Goal: Task Accomplishment & Management: Manage account settings

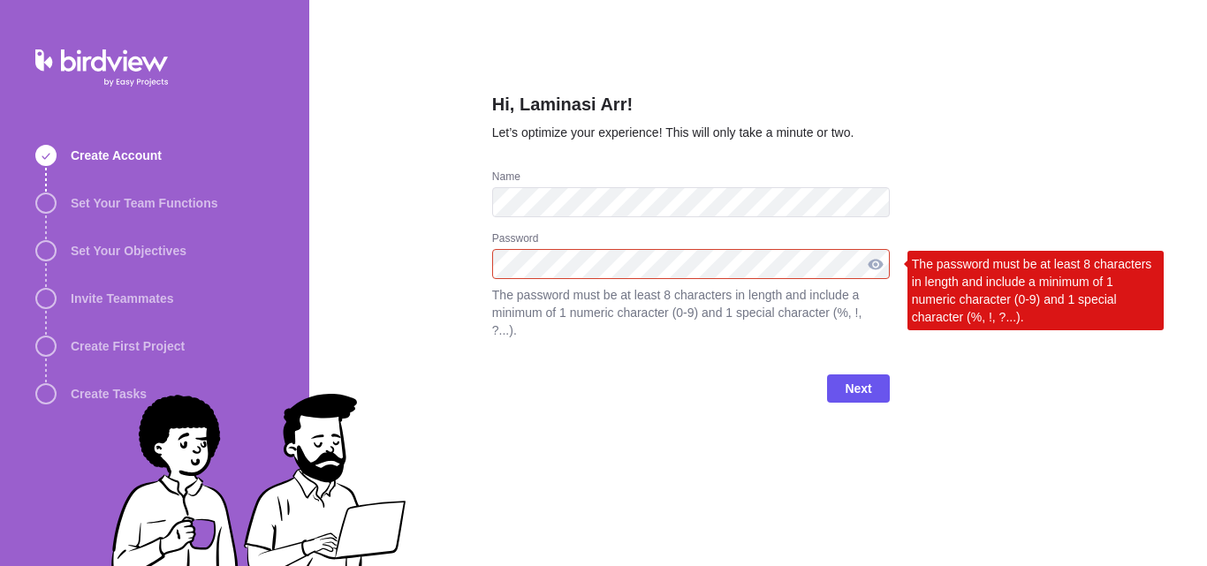
click at [881, 270] on div at bounding box center [876, 264] width 28 height 30
click at [620, 361] on div "Next" at bounding box center [691, 396] width 398 height 71
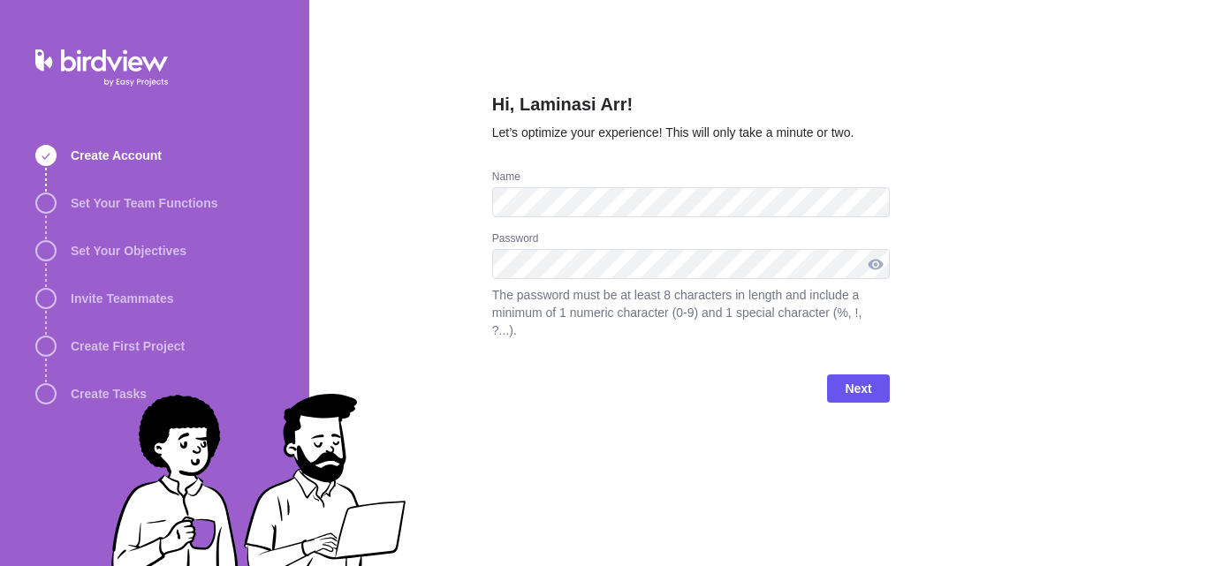
click at [878, 270] on div at bounding box center [876, 264] width 28 height 30
click at [861, 378] on span "Next" at bounding box center [858, 388] width 27 height 21
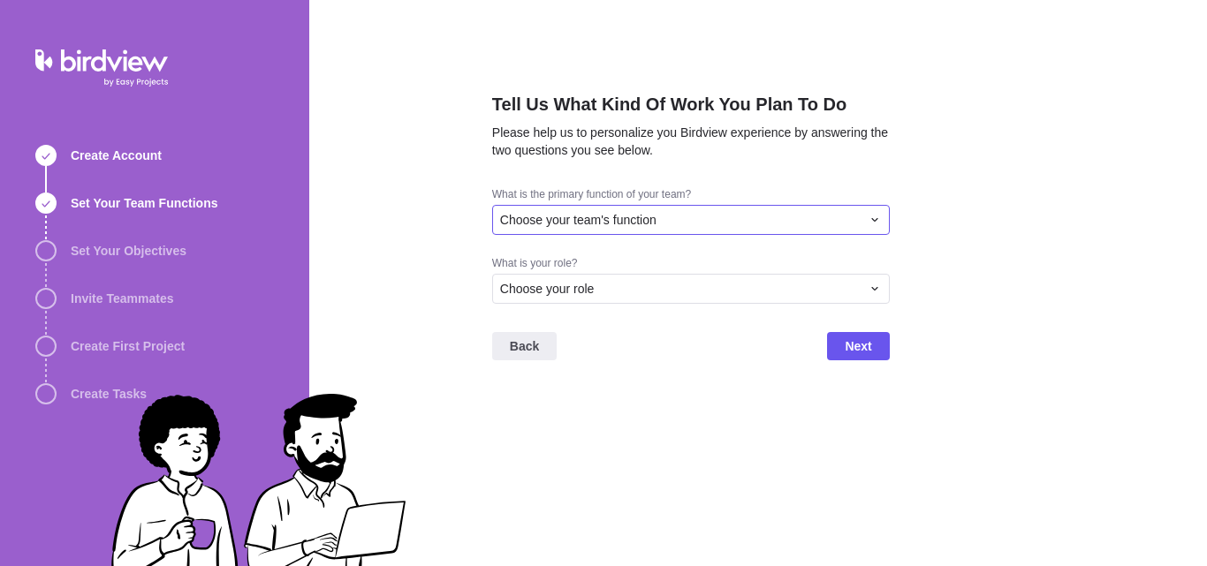
click at [679, 214] on div "Choose your team's function" at bounding box center [680, 220] width 361 height 18
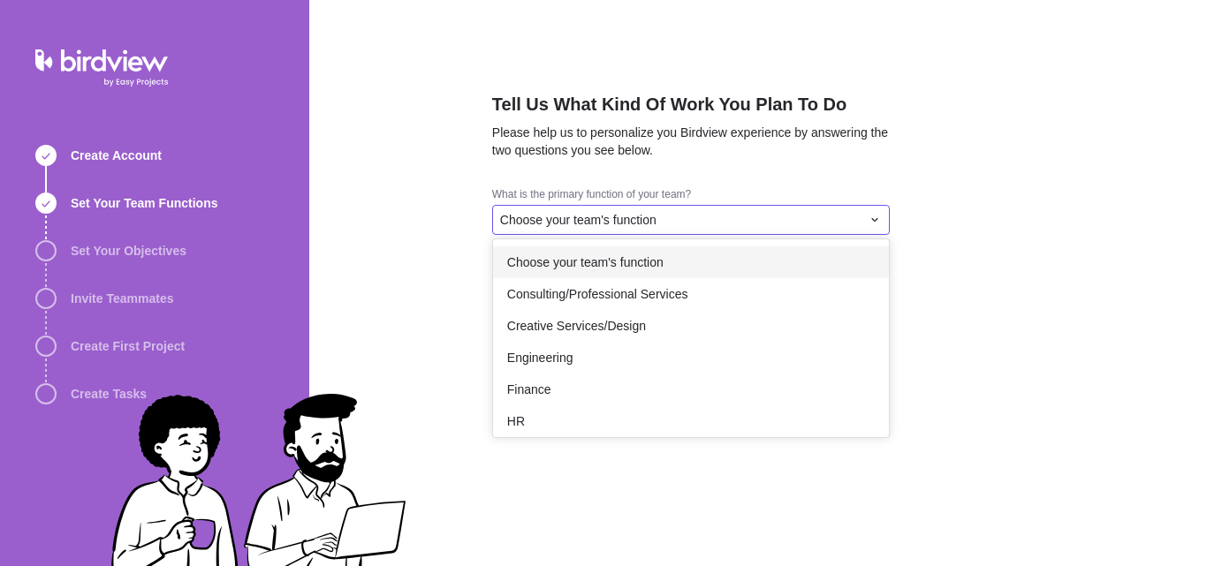
click at [679, 214] on div "Choose your team's function" at bounding box center [680, 220] width 361 height 18
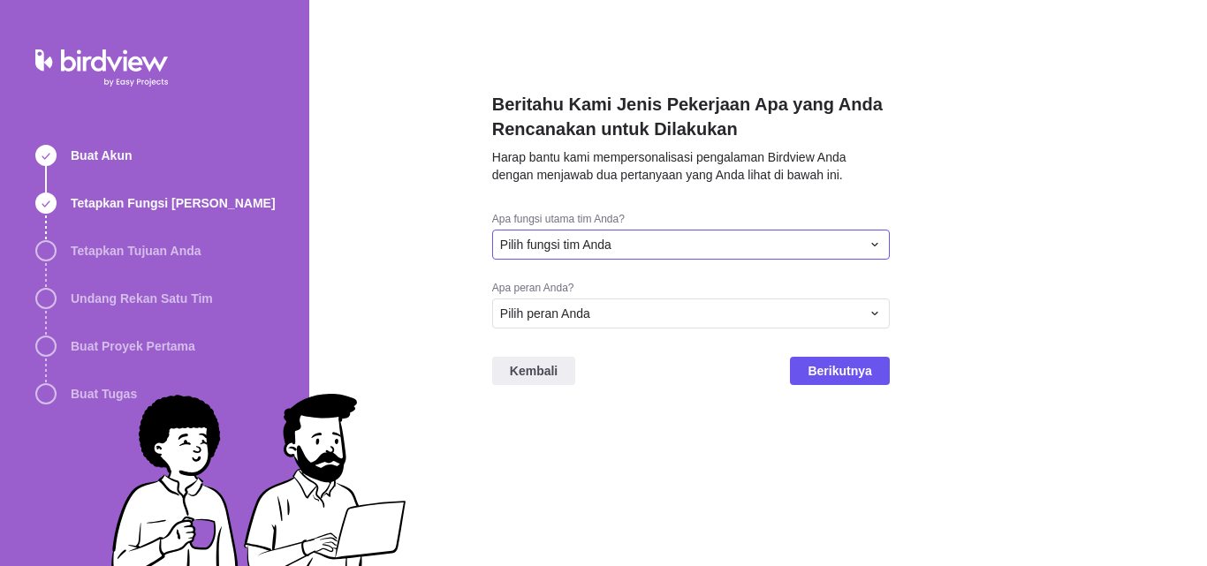
click at [746, 231] on div "Pilih fungsi tim Anda" at bounding box center [691, 245] width 398 height 30
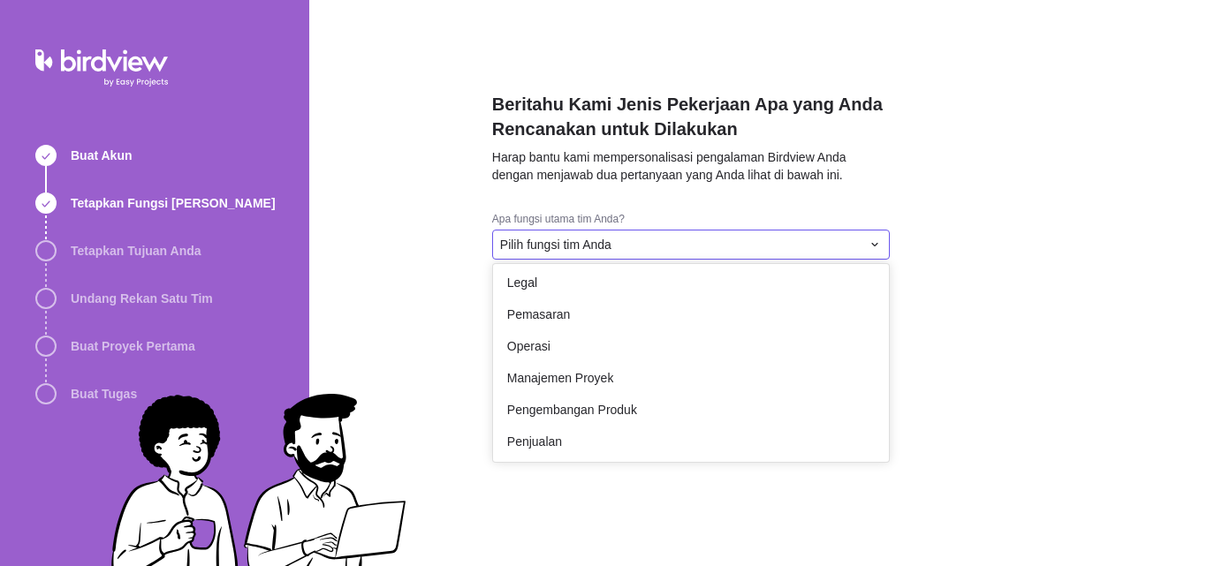
scroll to position [325, 0]
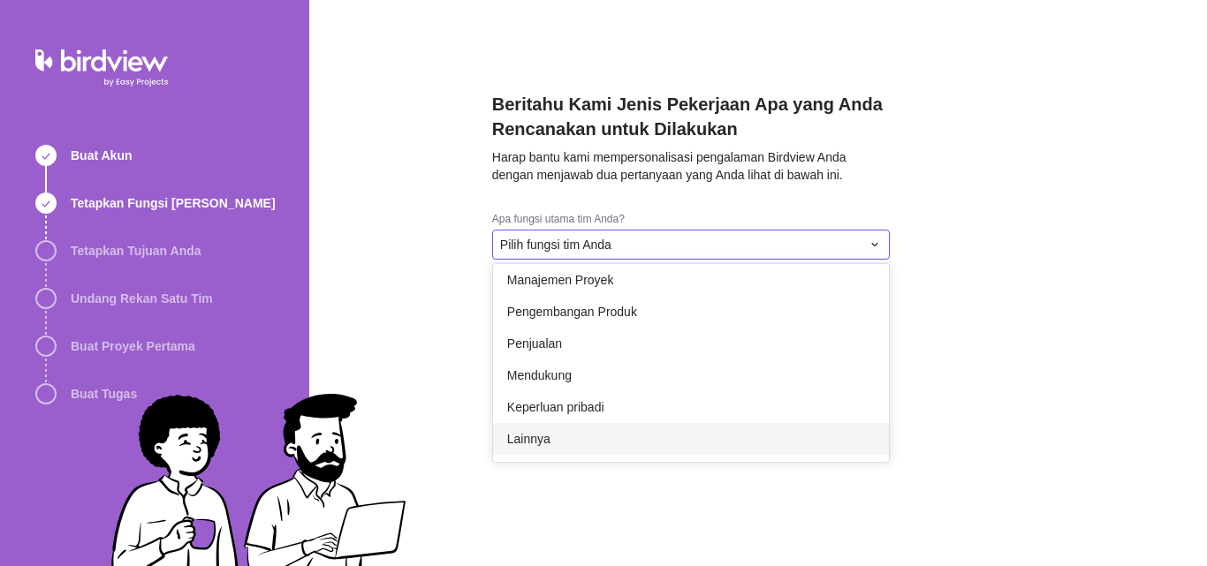
drag, startPoint x: 674, startPoint y: 437, endPoint x: 675, endPoint y: 429, distance: 8.9
click at [673, 437] on div "Lainnya" at bounding box center [691, 439] width 396 height 32
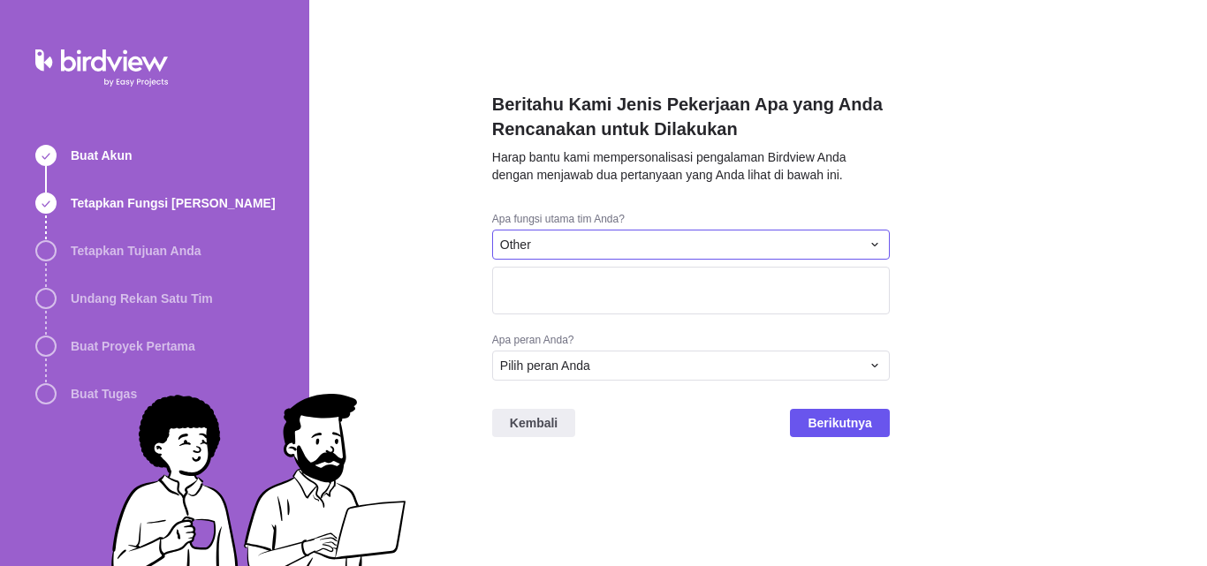
click at [733, 239] on div "Other" at bounding box center [680, 245] width 361 height 18
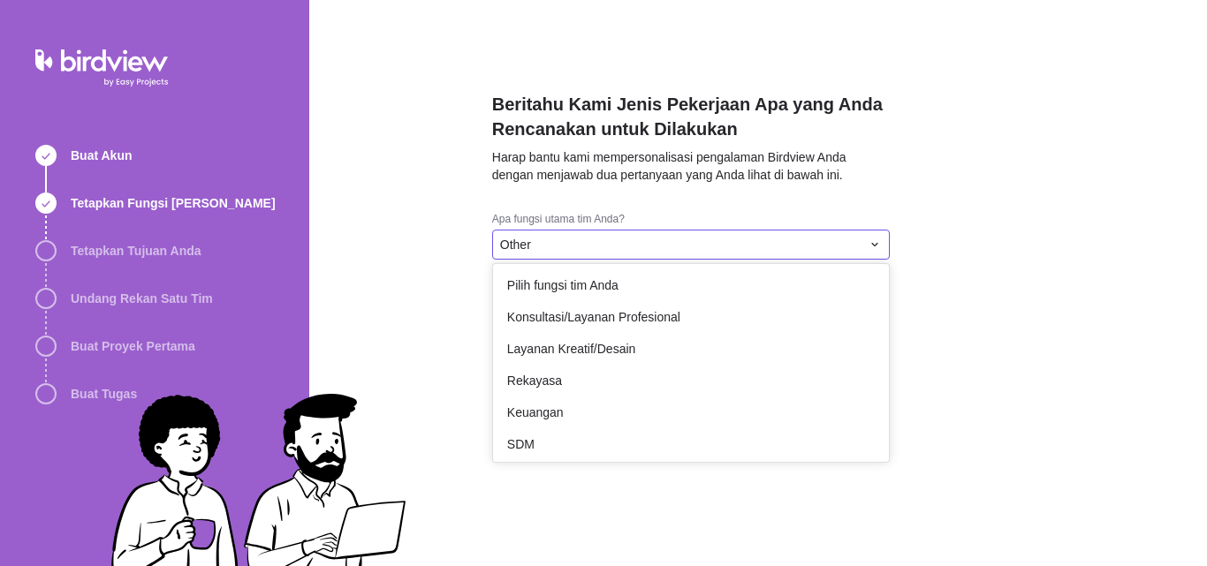
scroll to position [0, 0]
click at [747, 325] on div "Konsultasi/Layanan Profesional" at bounding box center [691, 319] width 396 height 32
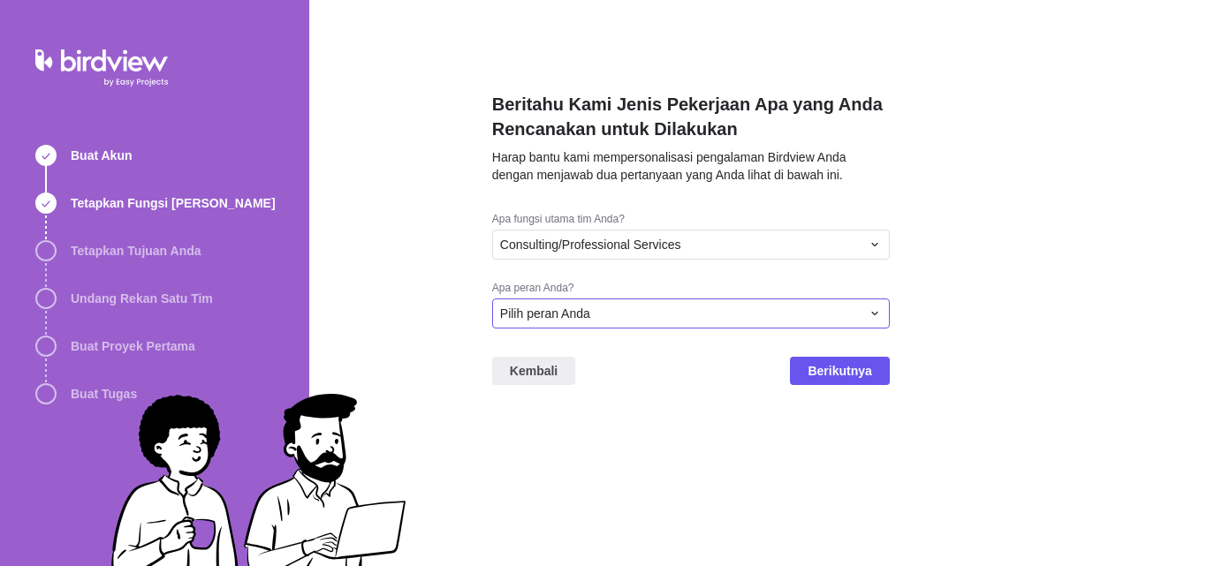
click at [741, 305] on div "Pilih peran Anda" at bounding box center [680, 314] width 361 height 18
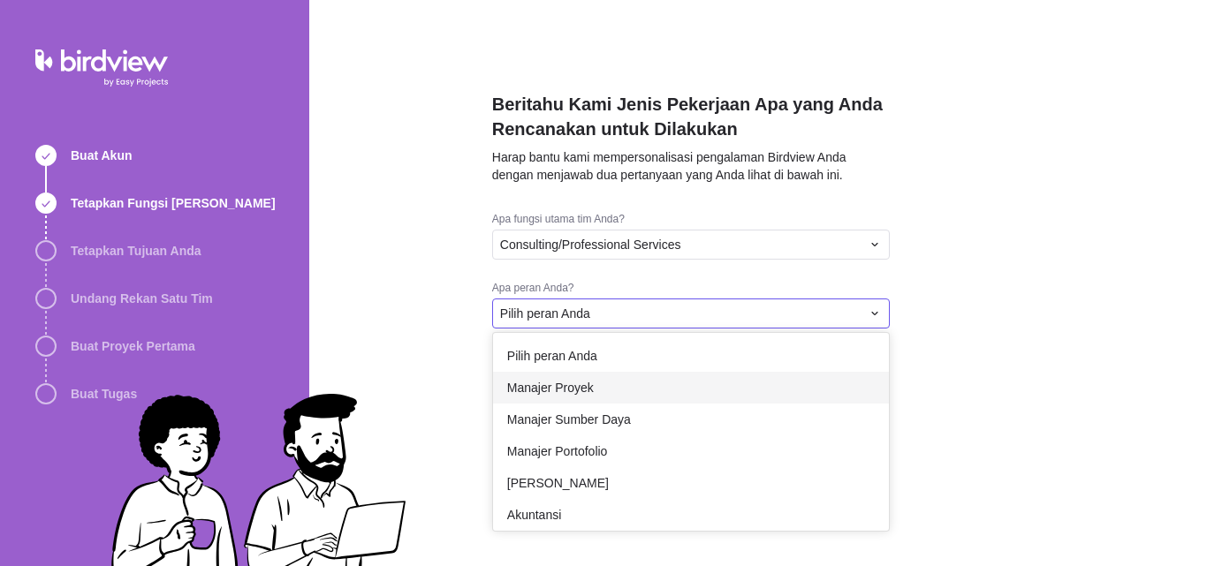
click at [767, 381] on div "Manajer Proyek" at bounding box center [691, 388] width 396 height 32
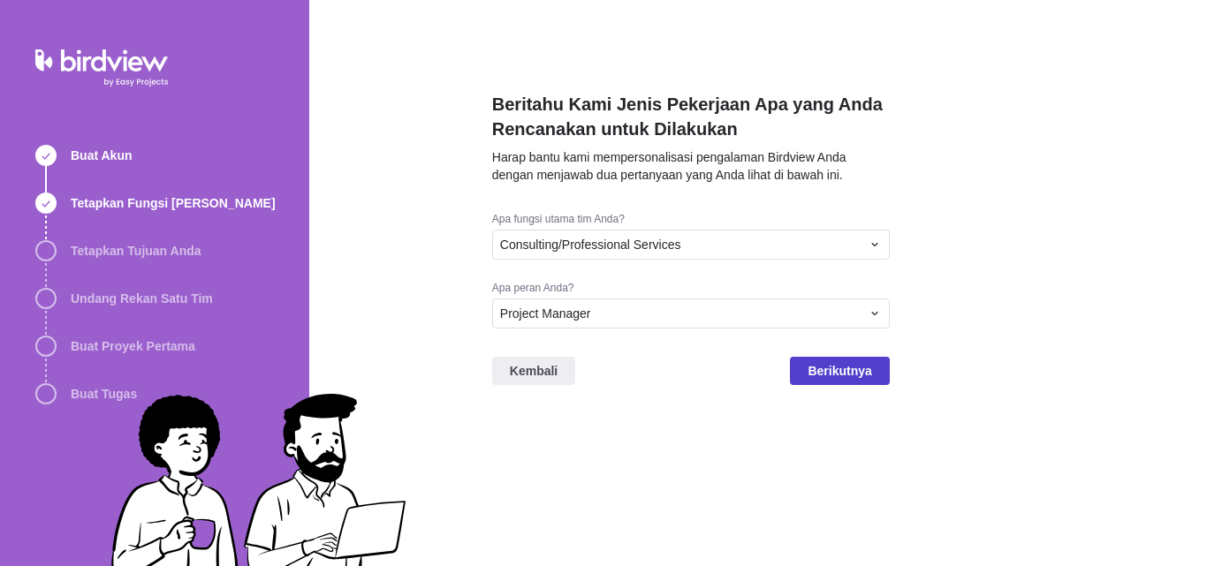
click at [847, 374] on font "Berikutnya" at bounding box center [840, 371] width 64 height 14
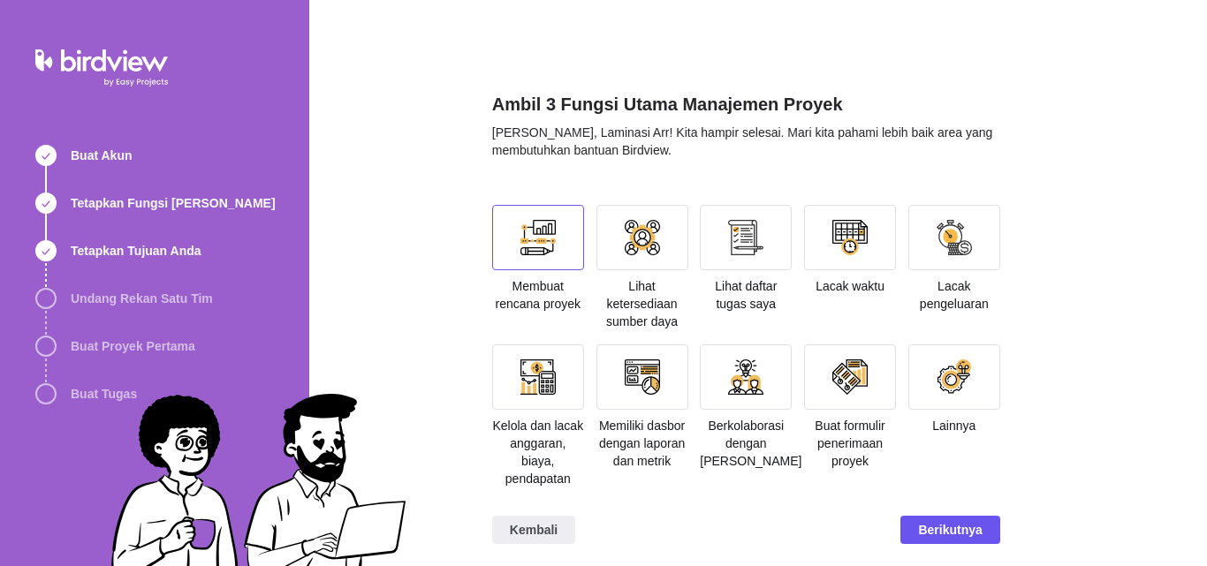
click at [527, 227] on div at bounding box center [537, 237] width 35 height 35
click at [542, 387] on div at bounding box center [537, 377] width 35 height 35
click at [761, 384] on div at bounding box center [745, 377] width 35 height 35
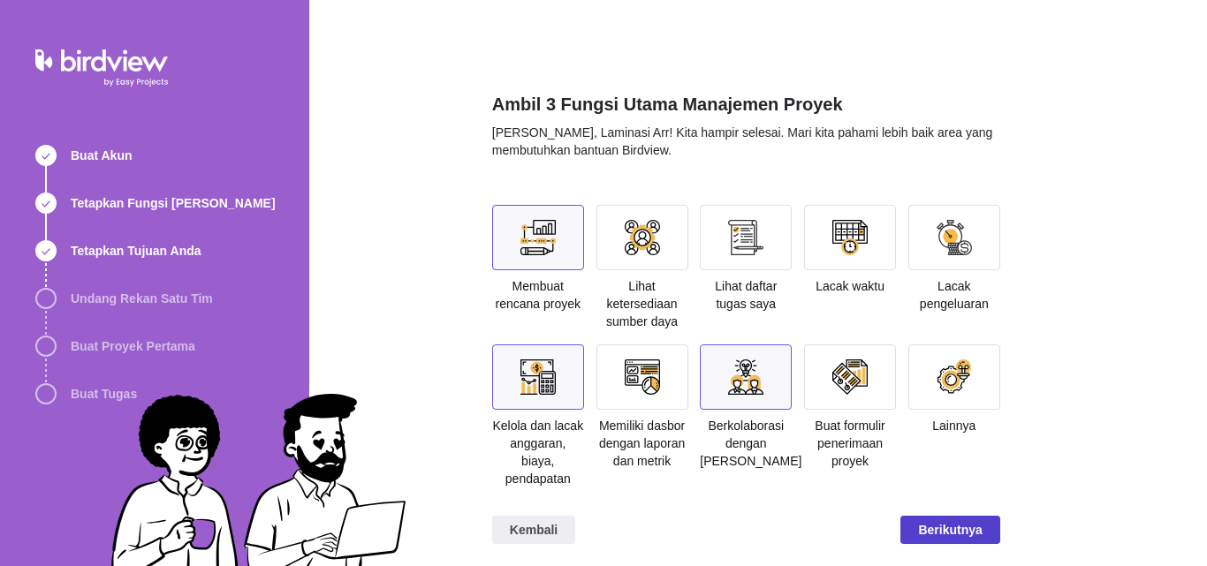
click at [965, 523] on font "Berikutnya" at bounding box center [950, 530] width 64 height 14
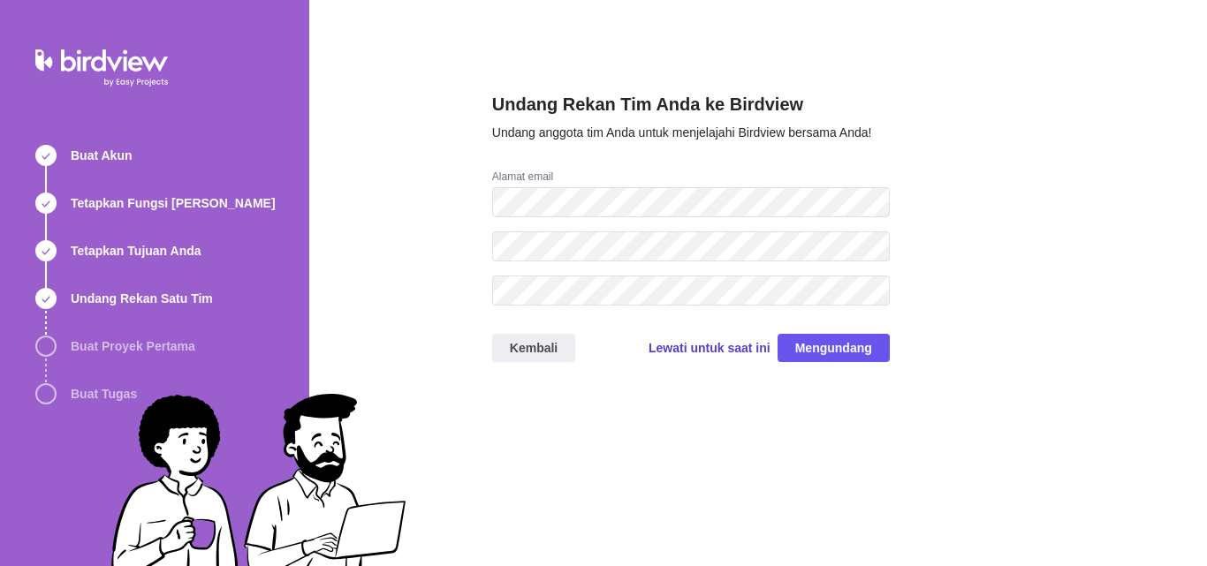
click at [712, 351] on font "Lewati untuk saat ini" at bounding box center [710, 348] width 122 height 14
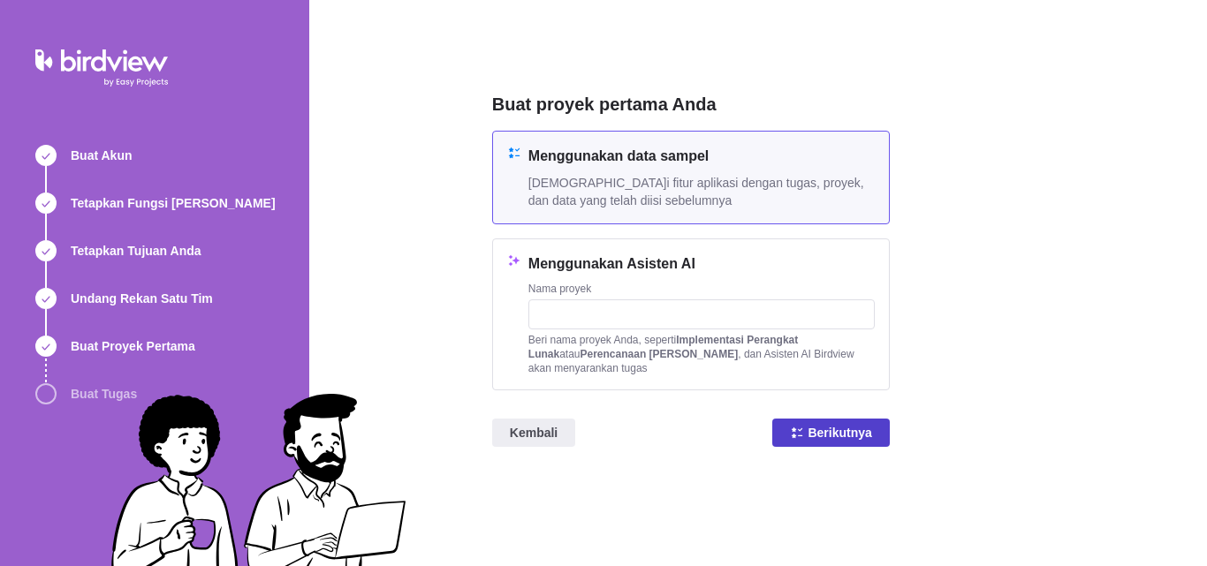
click at [862, 437] on font "Berikutnya" at bounding box center [840, 433] width 64 height 14
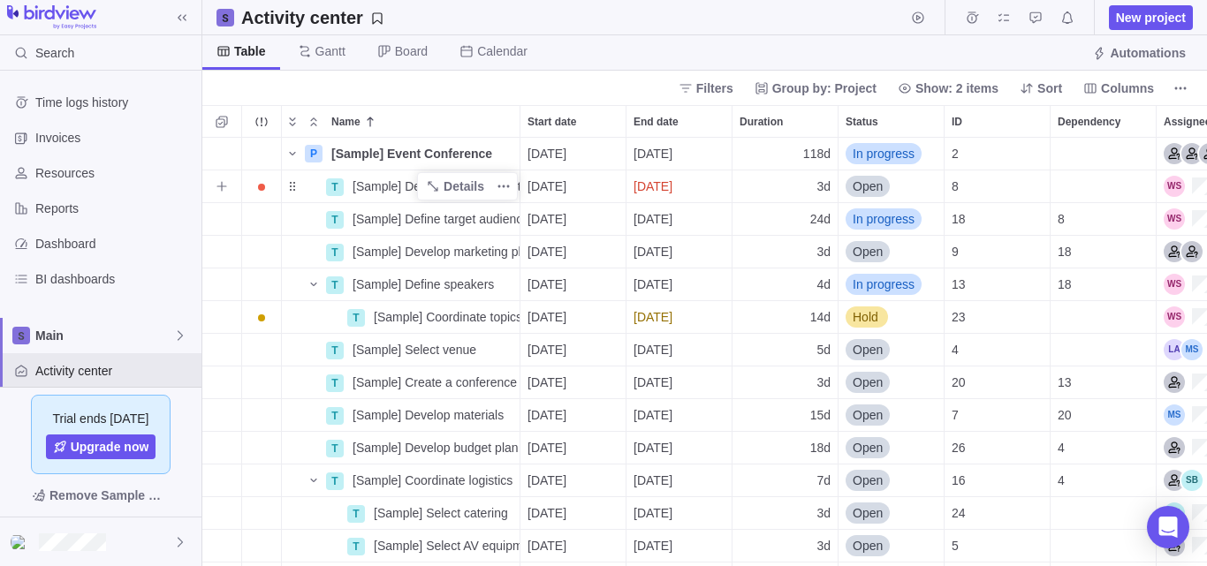
click at [378, 186] on span "[Sample] Define event concept" at bounding box center [436, 187] width 167 height 18
click at [398, 232] on div "P [Sample] Event Conference Details 08/11/2025 01/21/2026 118d In progress 2 T …" at bounding box center [704, 352] width 1005 height 429
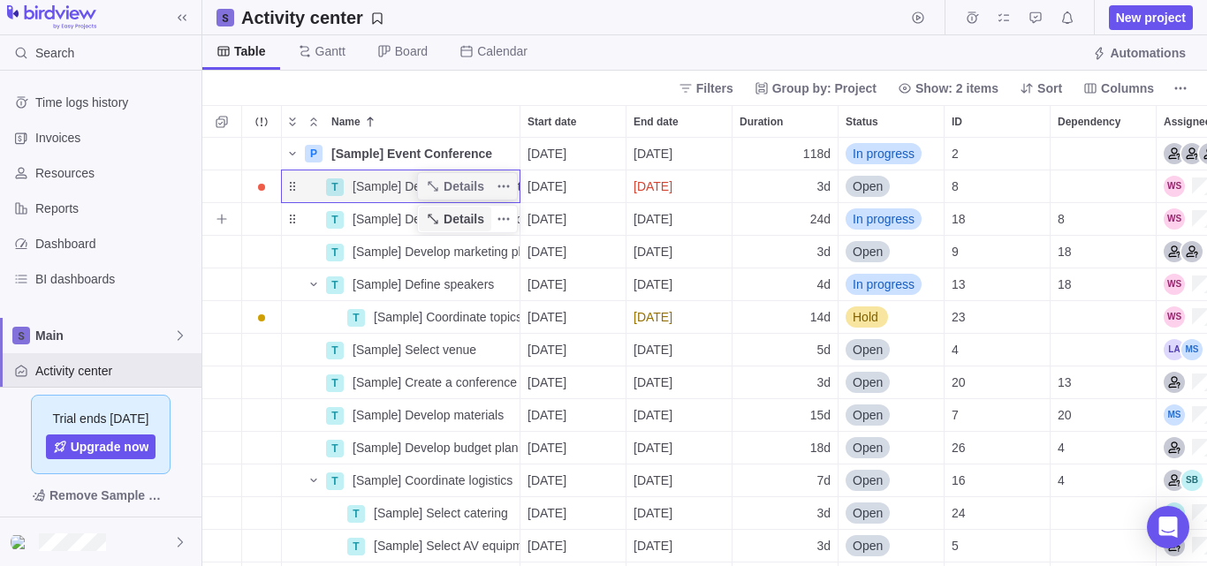
click at [464, 227] on span "Details" at bounding box center [464, 219] width 41 height 18
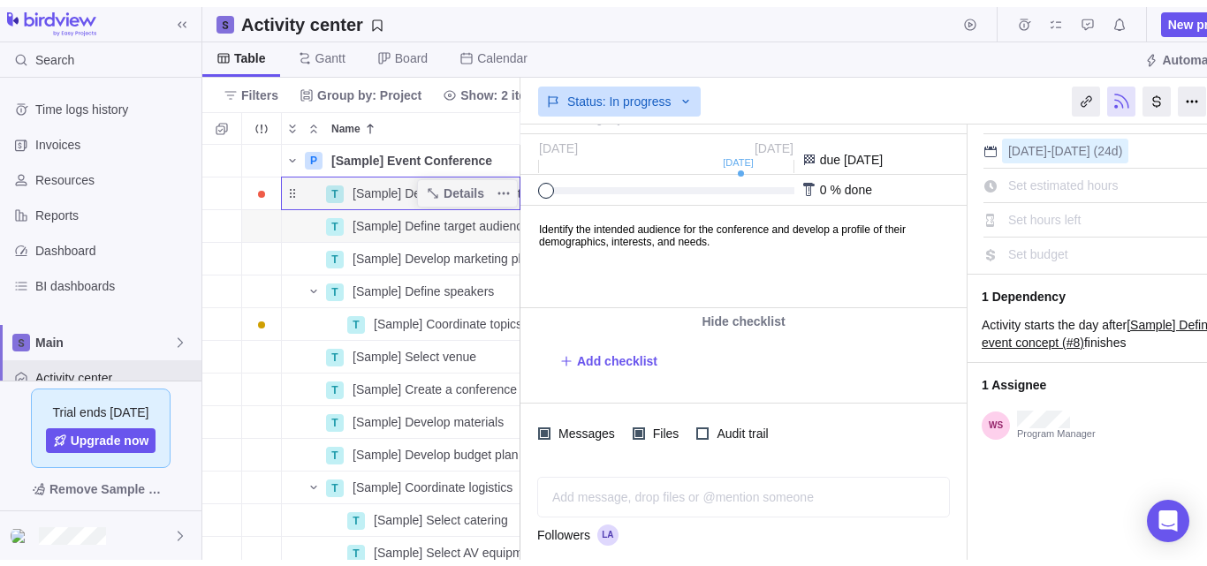
scroll to position [95, 0]
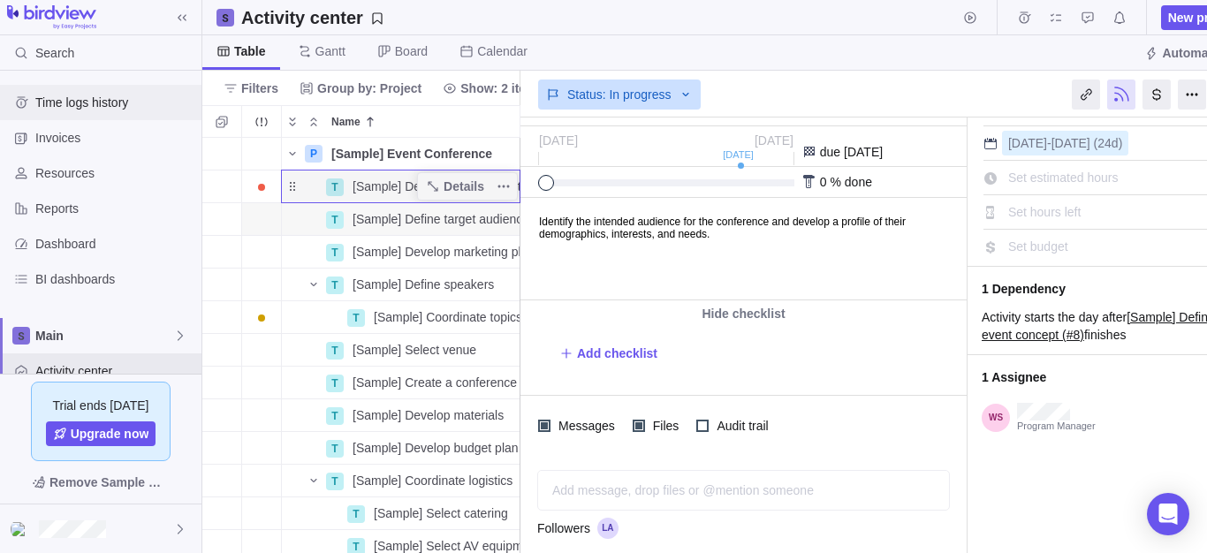
click at [95, 105] on span "Time logs history" at bounding box center [114, 103] width 159 height 18
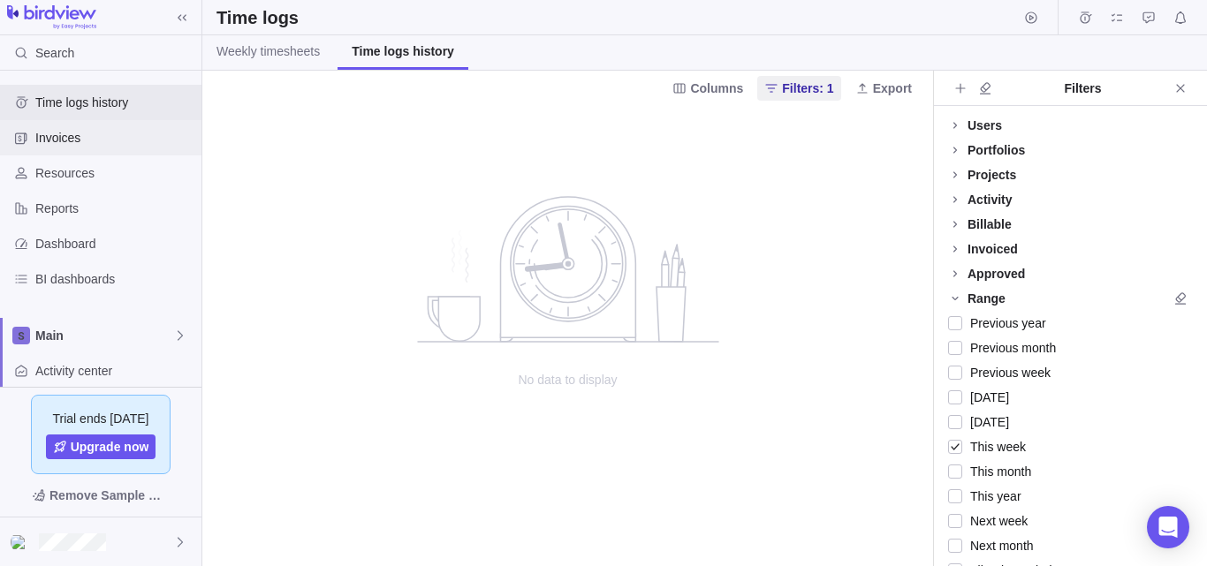
click at [78, 133] on span "Invoices" at bounding box center [114, 138] width 159 height 18
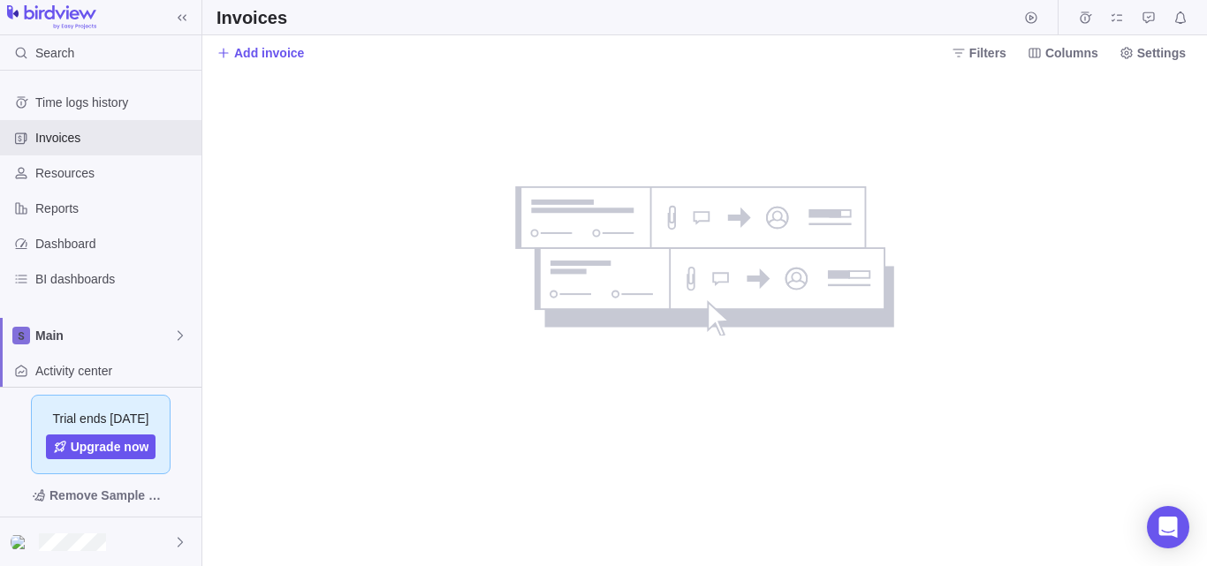
click at [263, 61] on span "Add invoice" at bounding box center [269, 53] width 70 height 18
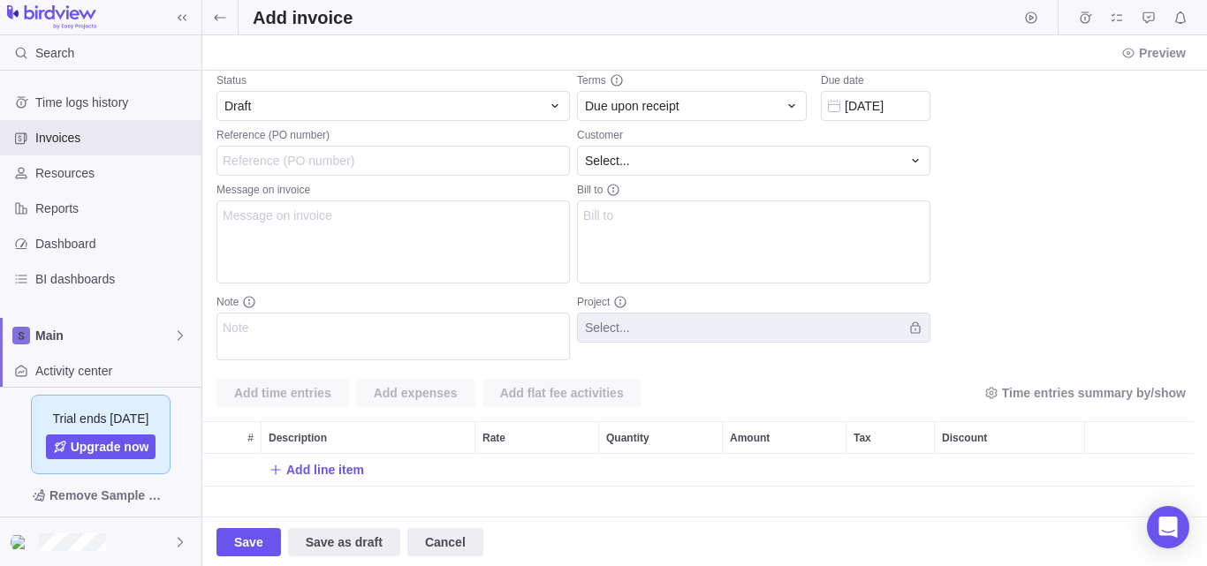
scroll to position [173, 0]
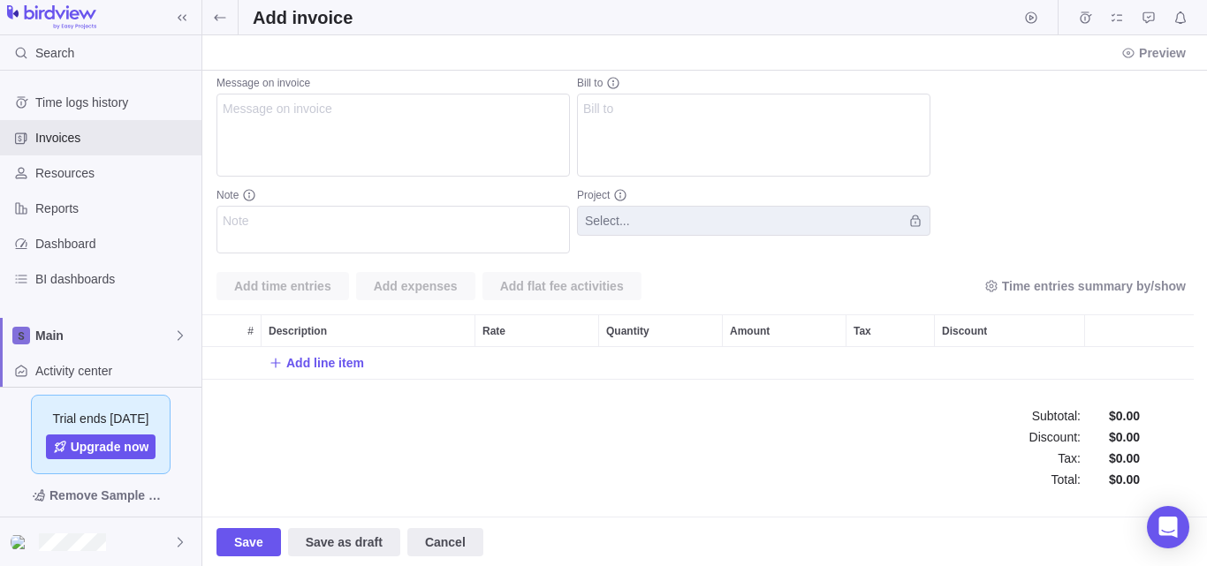
click at [413, 437] on div "Invoice no. 1 Status Draft Reference (PO number) Message on invoice Note Invoic…" at bounding box center [704, 206] width 1005 height 619
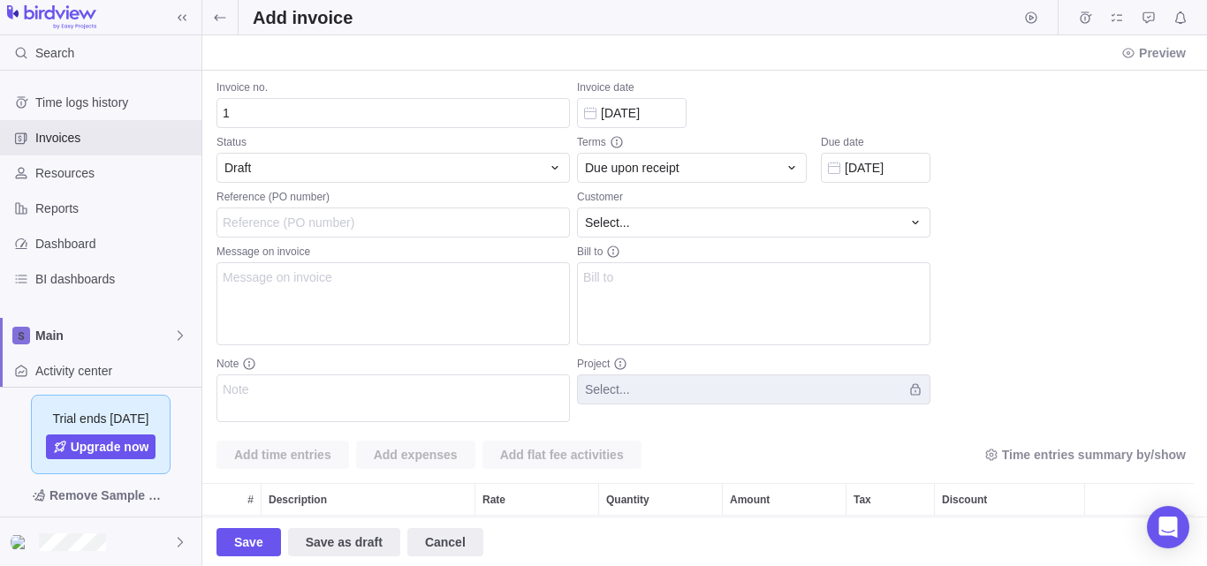
scroll to position [0, 0]
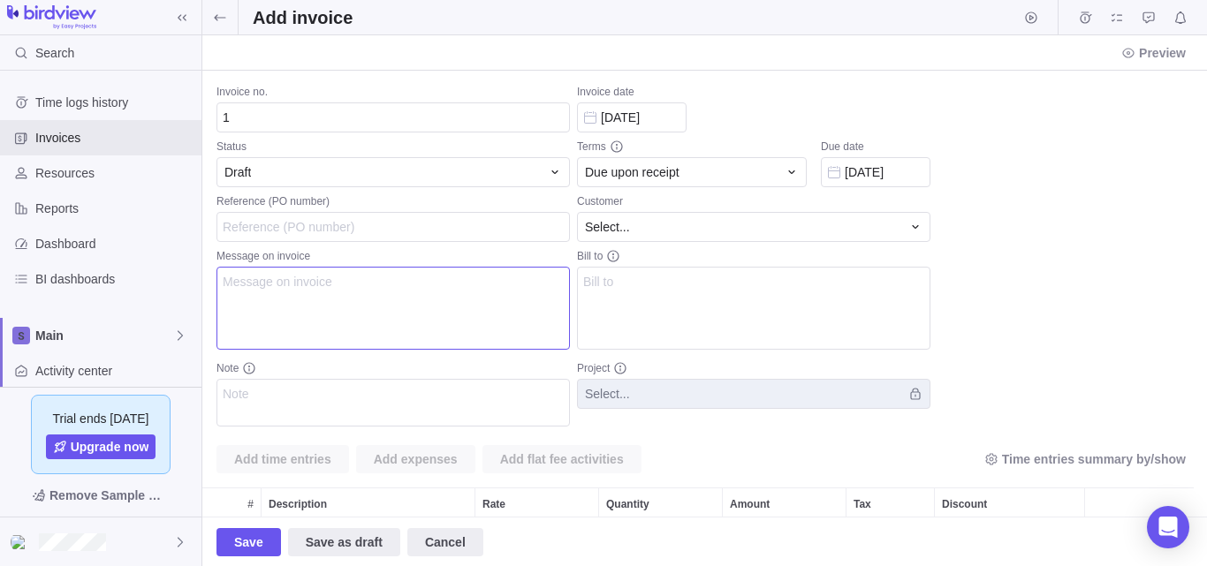
click at [458, 334] on textarea "Message on invoice" at bounding box center [392, 308] width 353 height 83
click at [649, 334] on textarea "Bill to" at bounding box center [753, 308] width 353 height 83
click at [86, 165] on span "Resources" at bounding box center [114, 173] width 159 height 18
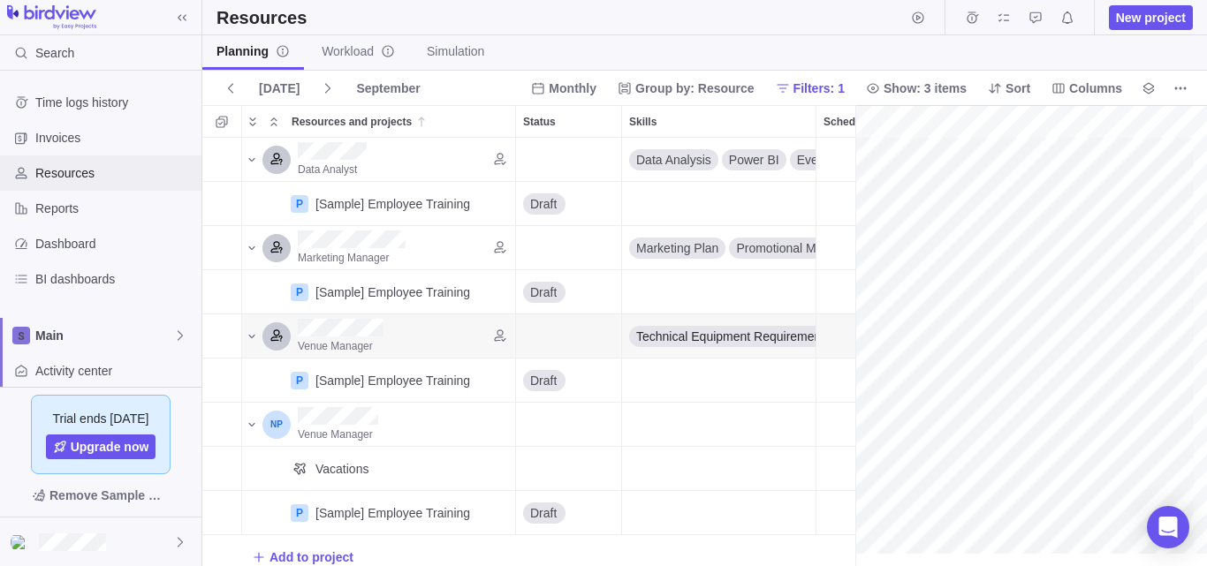
scroll to position [0, 275]
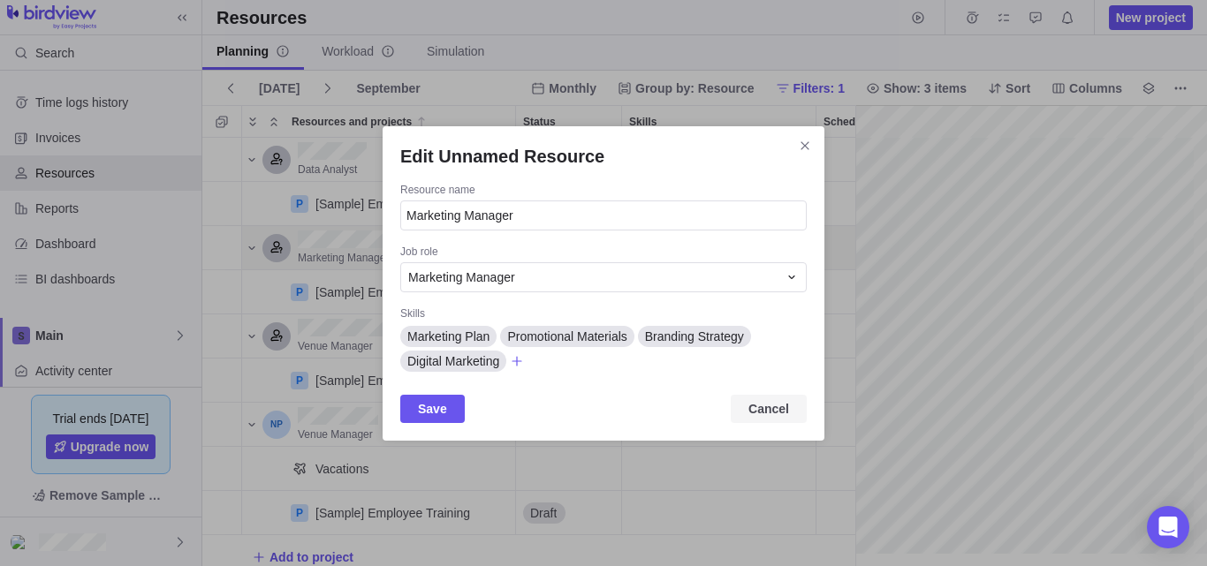
click at [775, 416] on span "Cancel" at bounding box center [768, 409] width 41 height 21
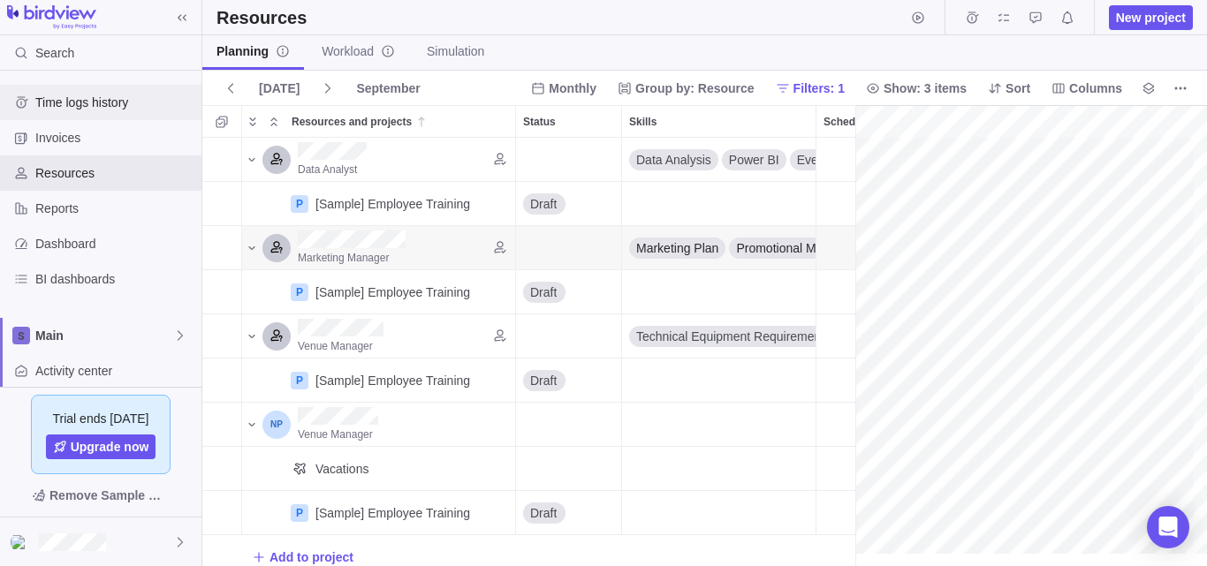
click at [89, 108] on span "Time logs history" at bounding box center [114, 103] width 159 height 18
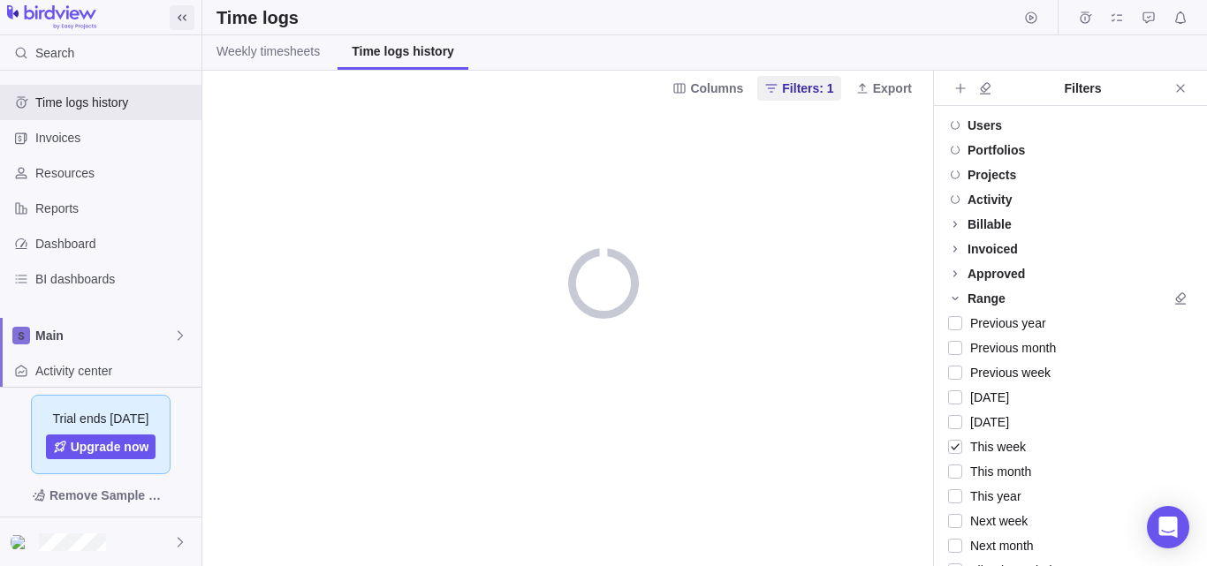
click at [176, 23] on icon at bounding box center [182, 18] width 14 height 14
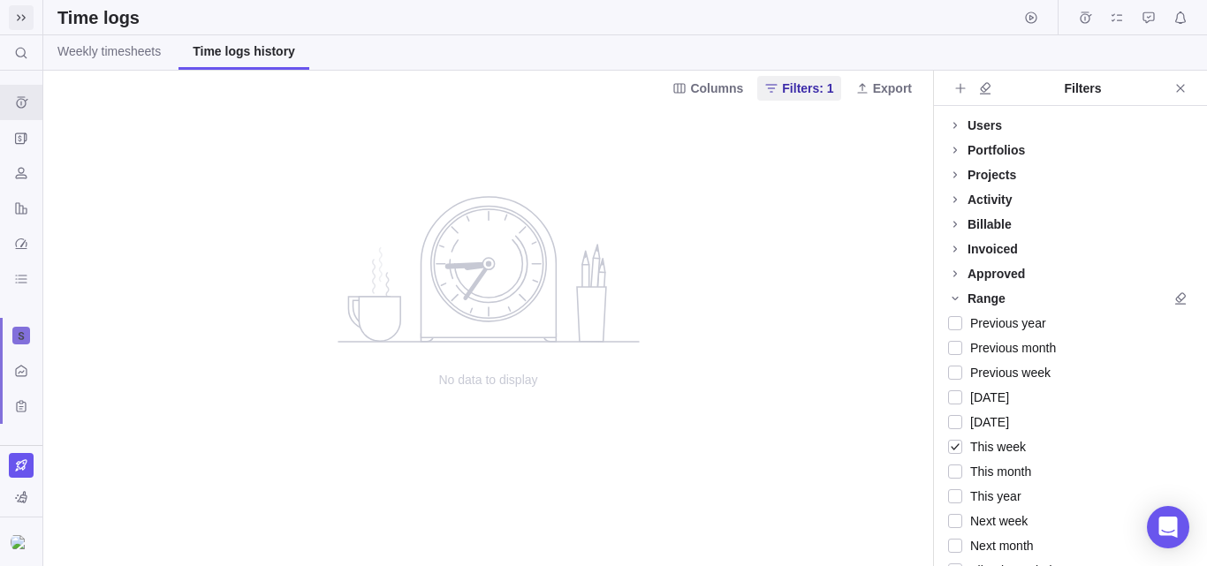
click at [19, 23] on icon at bounding box center [21, 18] width 14 height 14
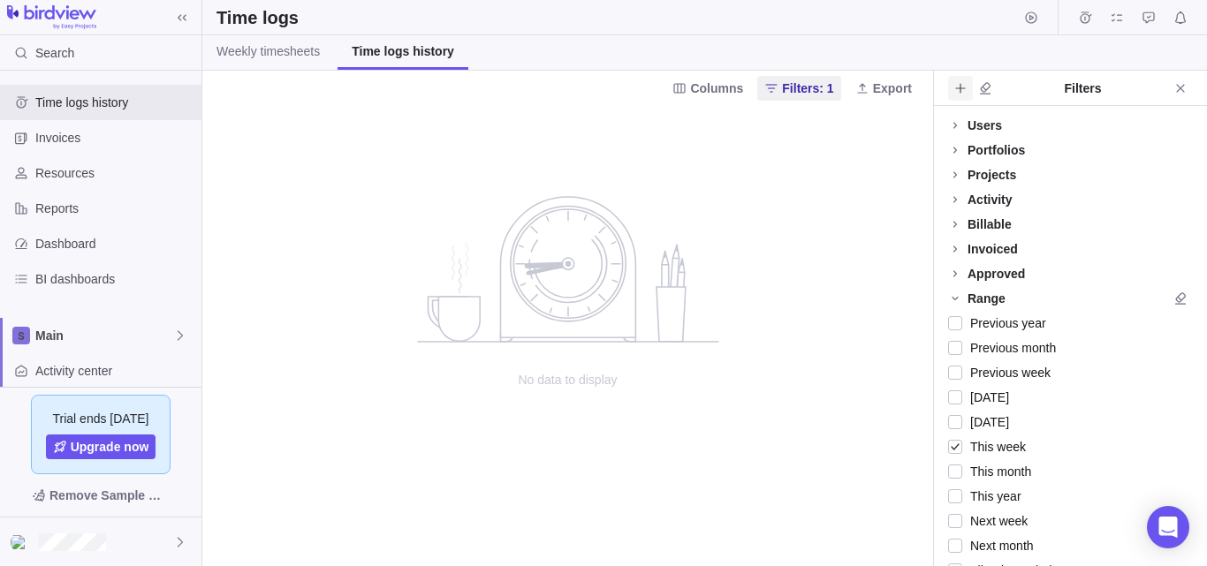
click at [960, 90] on icon "Add filters" at bounding box center [960, 88] width 14 height 14
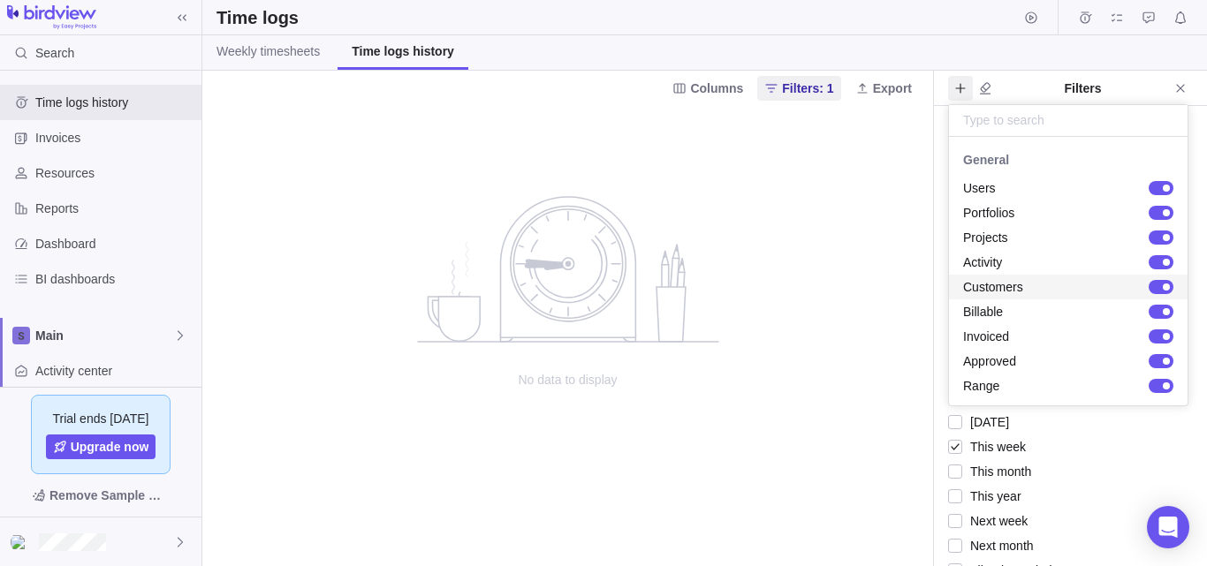
click at [840, 252] on body "Search Time logs history Invoices Resources Reports Dashboard BI dashboards Mai…" at bounding box center [603, 283] width 1207 height 566
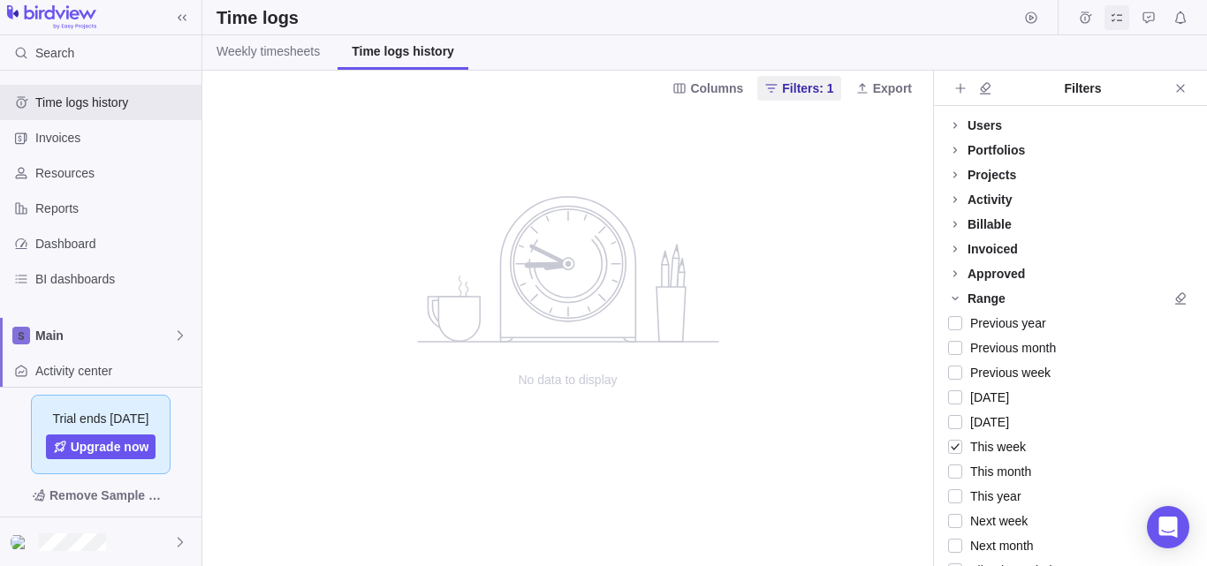
click at [1121, 24] on icon "My assignments" at bounding box center [1117, 18] width 14 height 14
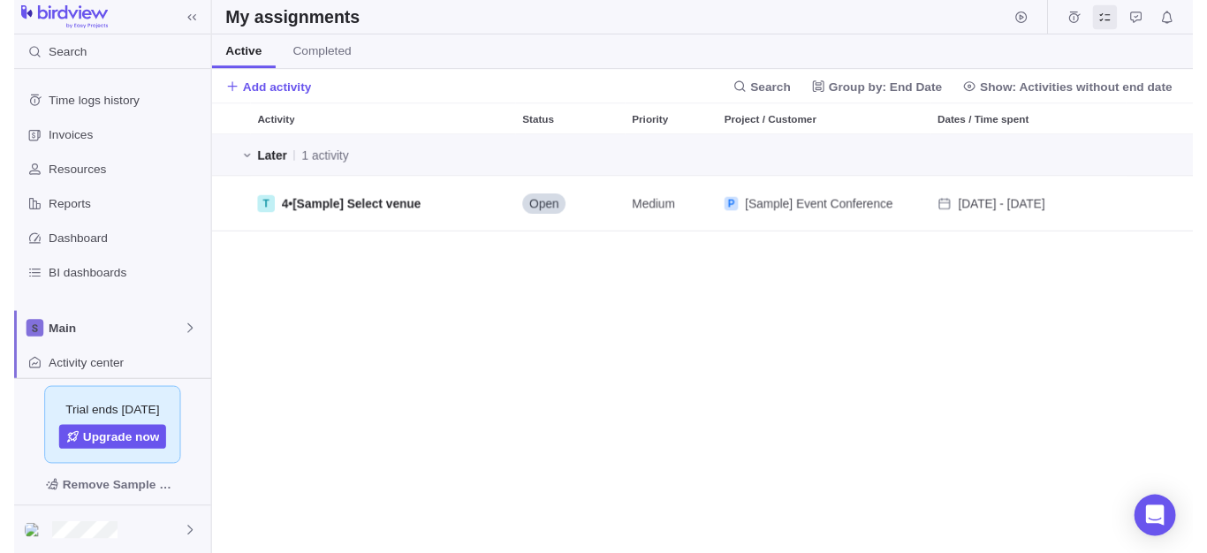
scroll to position [415, 991]
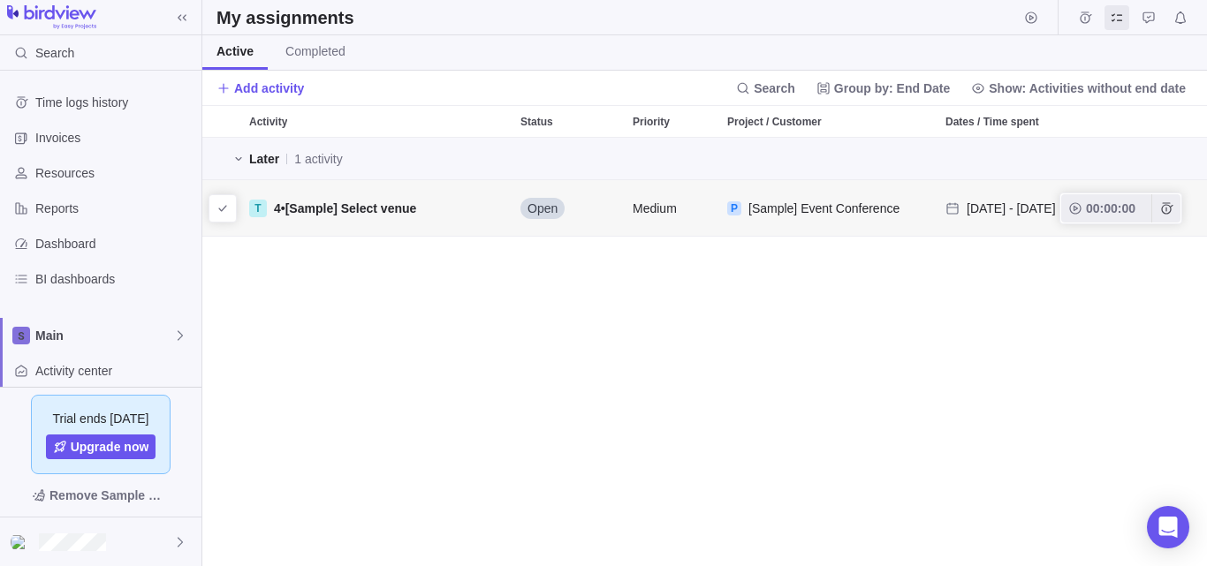
click at [357, 211] on span "[Sample] Select venue" at bounding box center [351, 208] width 132 height 14
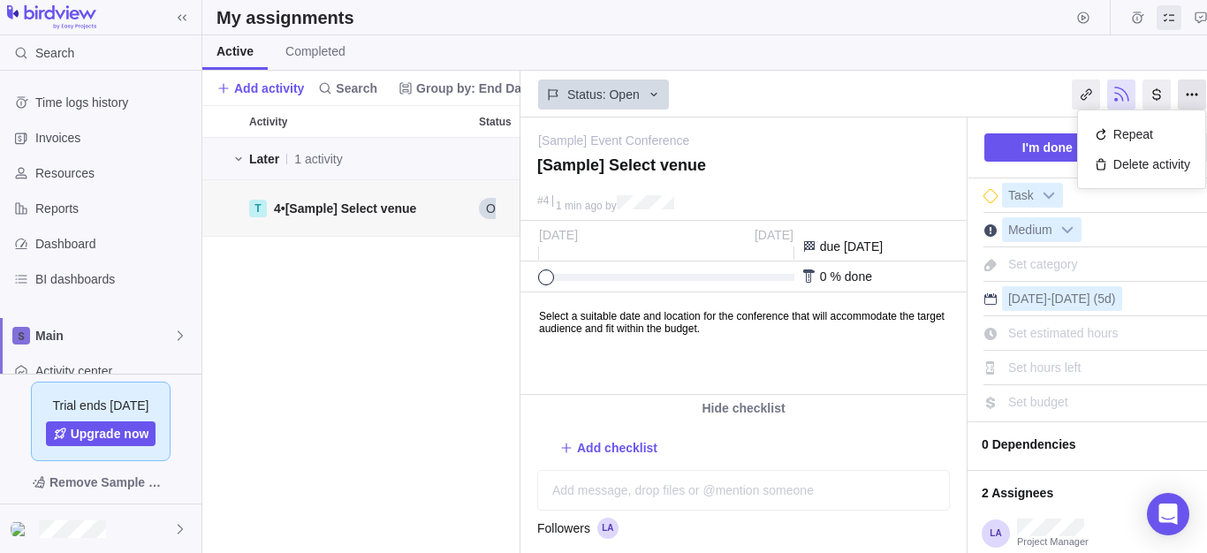
click at [1185, 95] on div at bounding box center [1192, 95] width 28 height 30
click at [1159, 14] on span "My assignments" at bounding box center [1169, 17] width 25 height 25
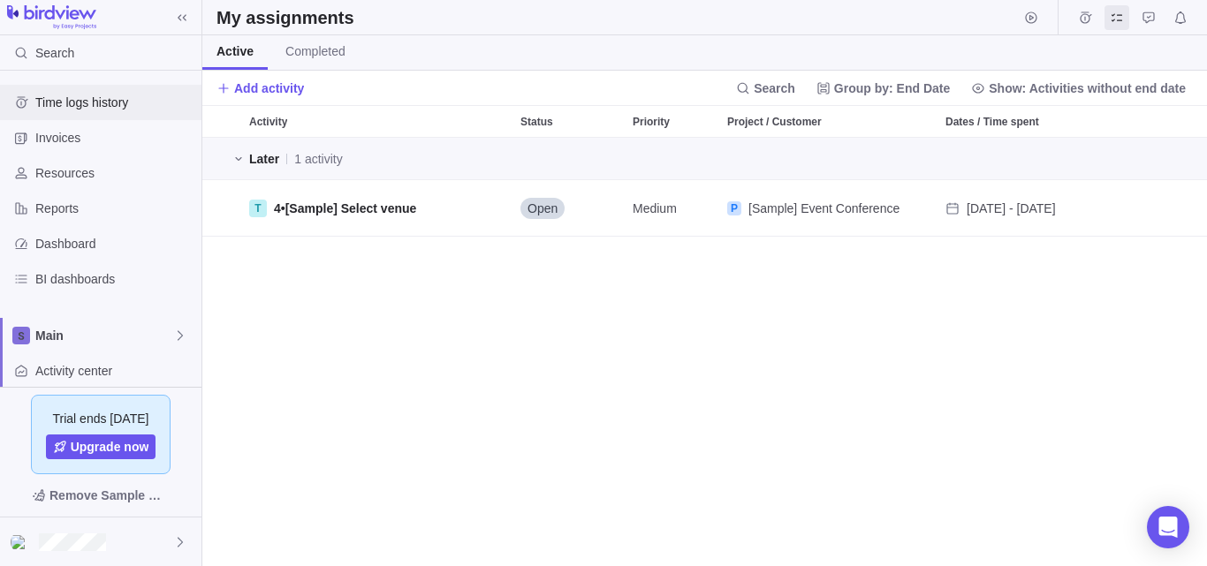
click at [98, 105] on span "Time logs history" at bounding box center [114, 103] width 159 height 18
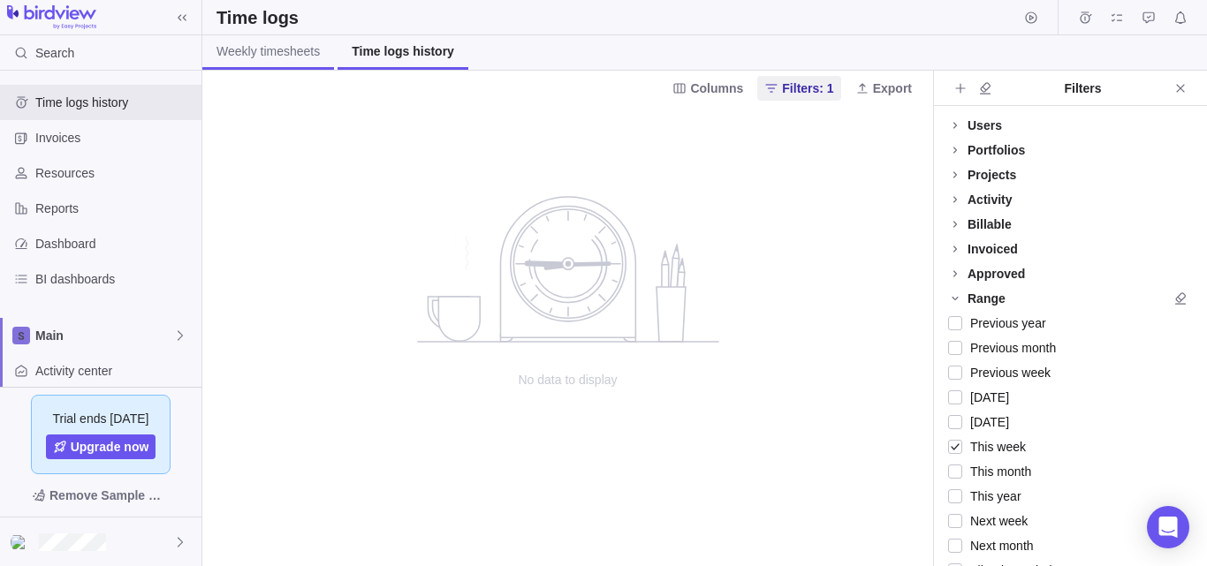
click at [287, 54] on span "Weekly timesheets" at bounding box center [267, 51] width 103 height 18
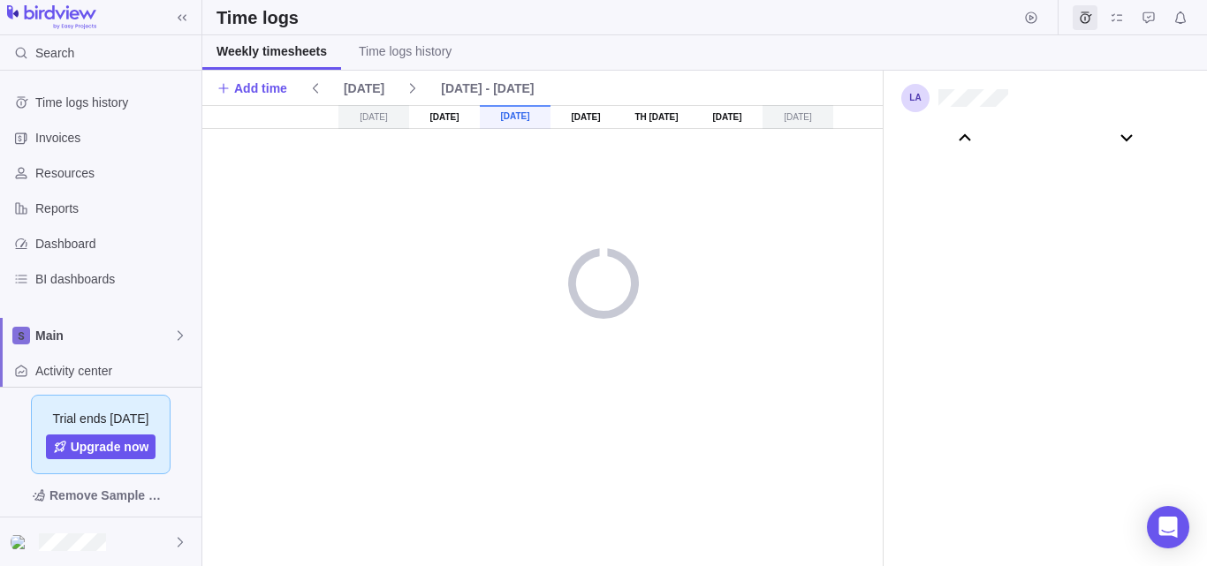
scroll to position [98610, 0]
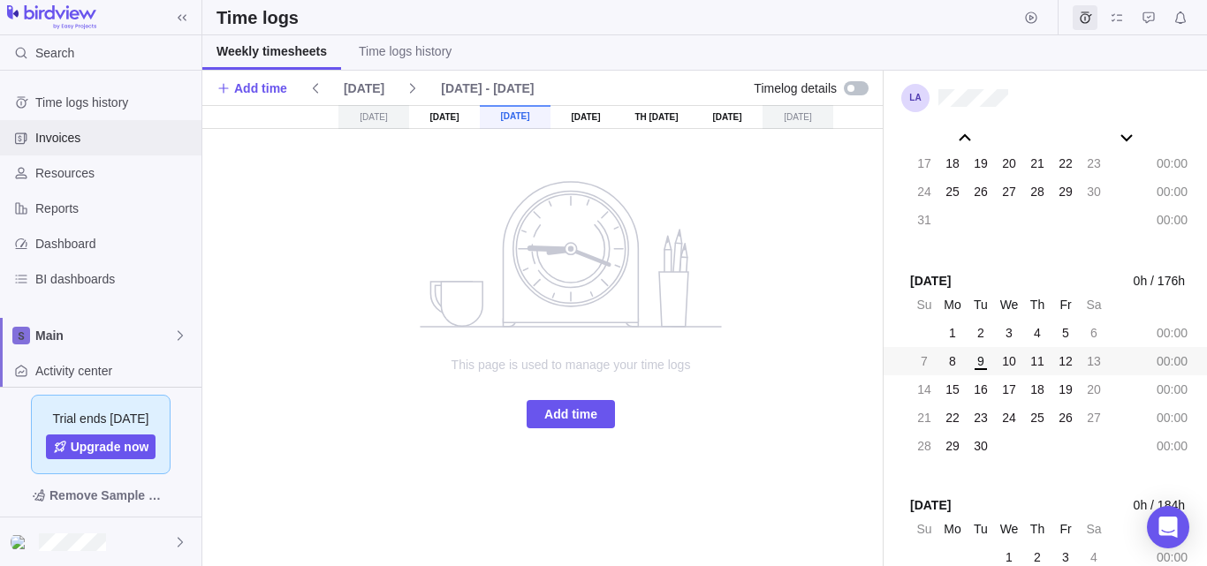
click at [100, 134] on span "Invoices" at bounding box center [114, 138] width 159 height 18
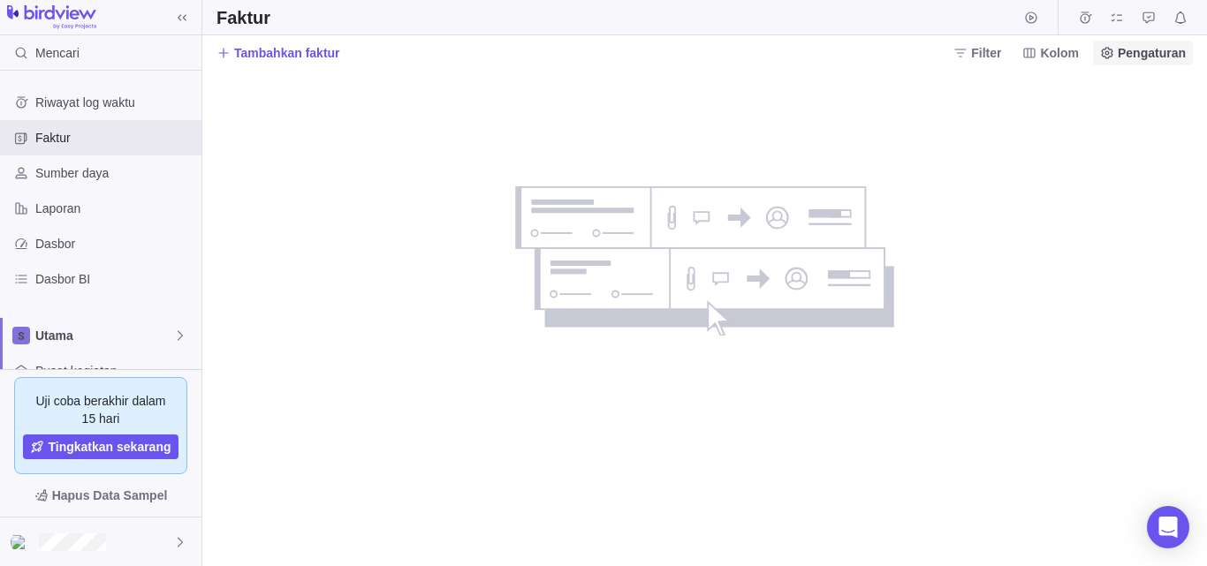
click at [1141, 61] on span "Pengaturan" at bounding box center [1152, 53] width 68 height 18
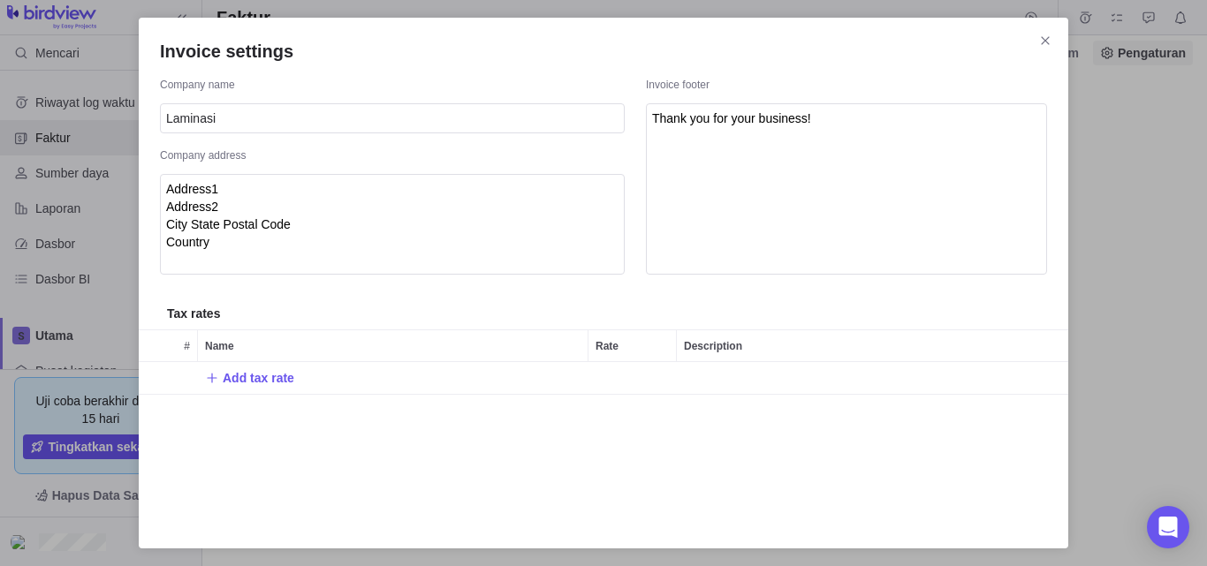
scroll to position [152, 916]
click at [343, 378] on font "Tambahkan tarif pajak" at bounding box center [288, 378] width 130 height 14
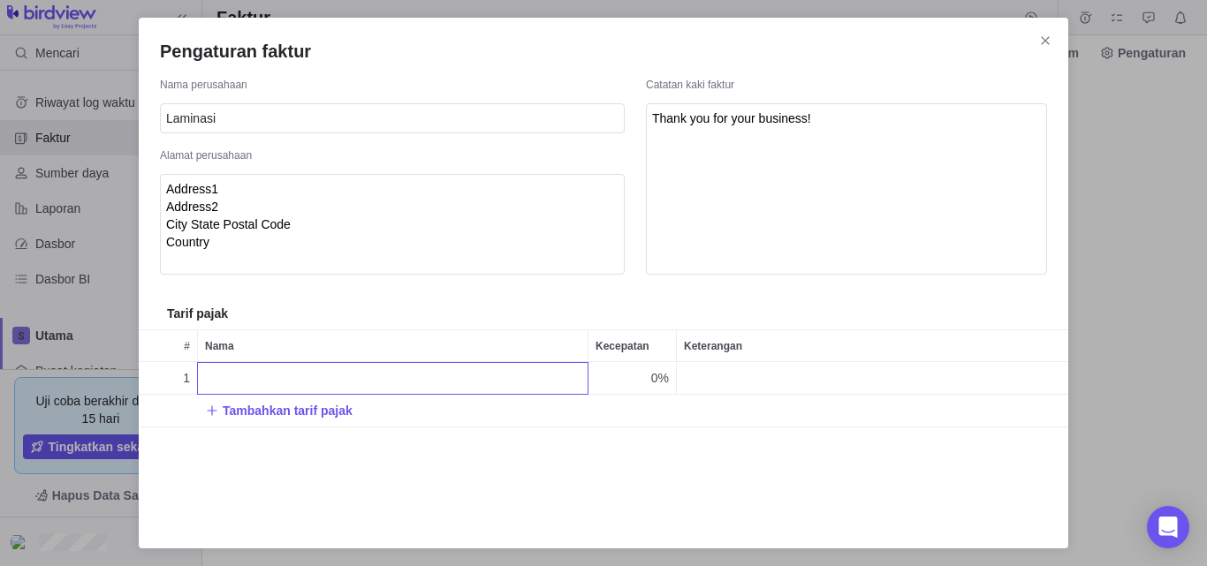
click at [362, 376] on input "Name" at bounding box center [392, 378] width 391 height 33
click at [384, 460] on div "Pengaturan faktur Nama perusahaan Laminasi Alamat perusahaan Address1 Address2 …" at bounding box center [603, 283] width 1207 height 566
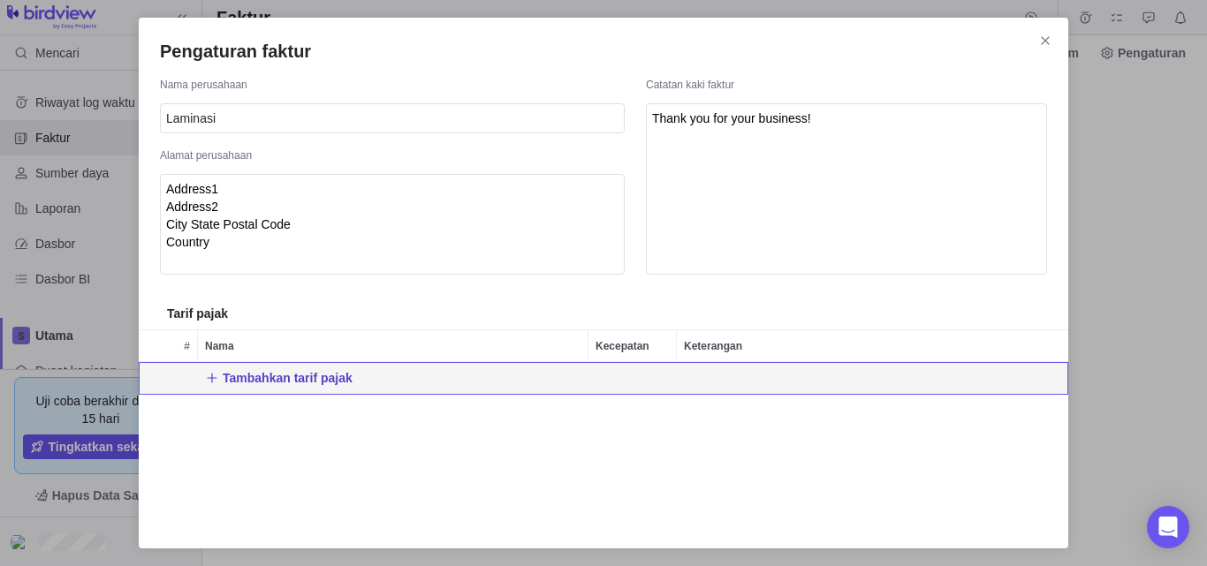
click at [307, 386] on span "Tambahkan tarif pajak" at bounding box center [288, 378] width 130 height 18
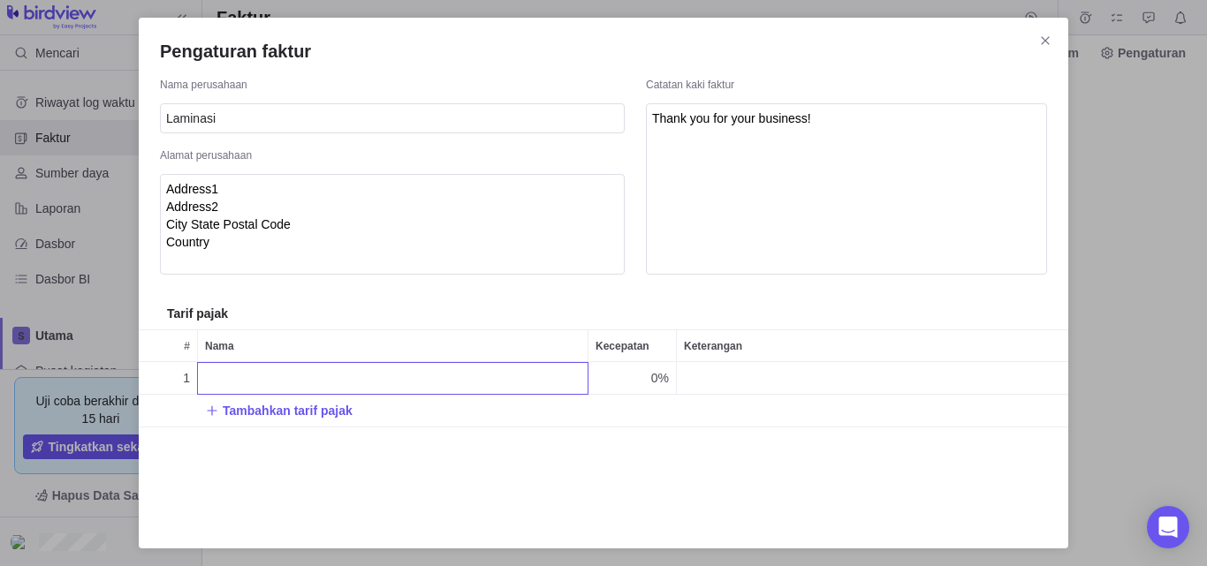
click at [768, 204] on div "Pengaturan faktur Nama perusahaan Laminasi Alamat perusahaan Address1 Address2 …" at bounding box center [603, 283] width 1207 height 566
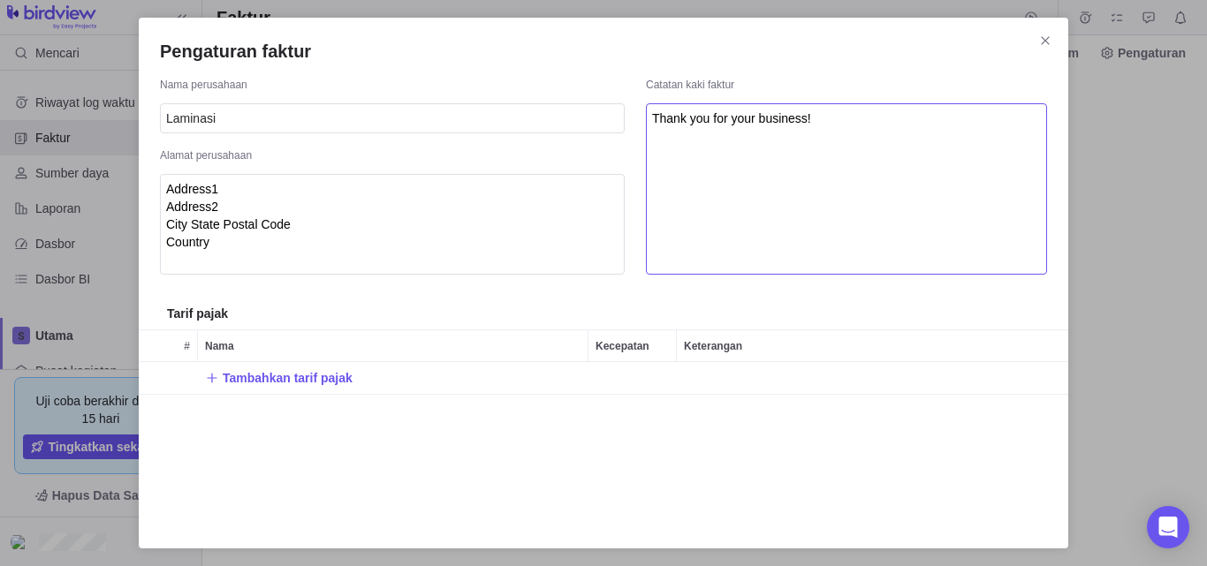
click at [791, 133] on textarea "Thank you for your business!" at bounding box center [846, 188] width 401 height 171
click at [826, 120] on textarea "Thank you for your business!" at bounding box center [846, 188] width 401 height 171
click at [306, 374] on font "Tambahkan tarif pajak" at bounding box center [288, 378] width 130 height 14
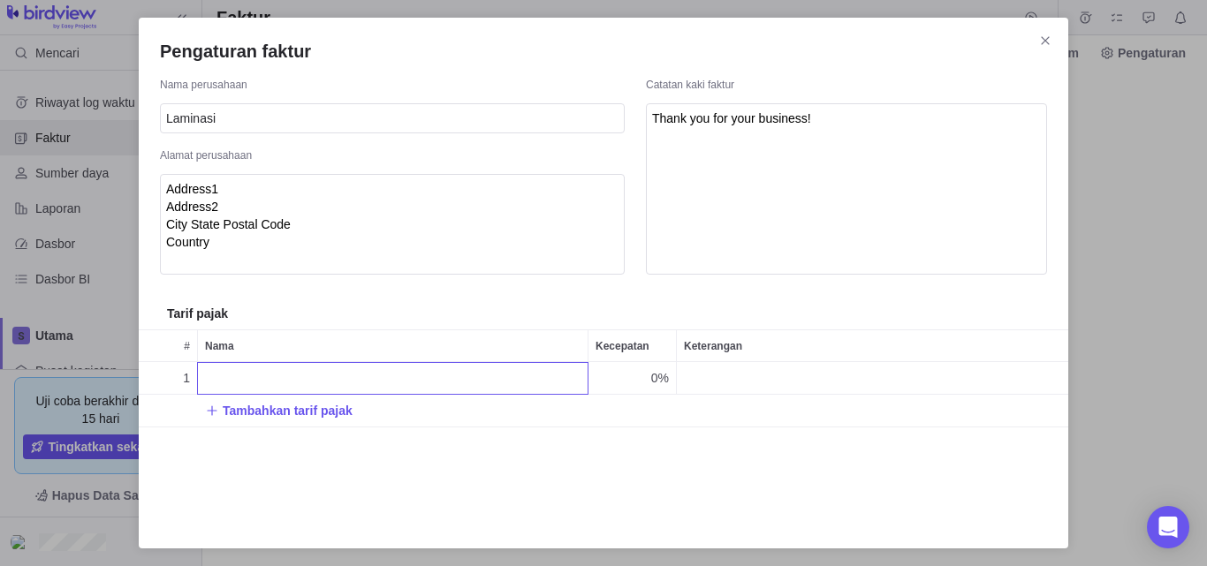
click at [1041, 33] on div "Pengaturan faktur Nama perusahaan Laminasi Alamat perusahaan Address1 Address2 …" at bounding box center [603, 283] width 1207 height 566
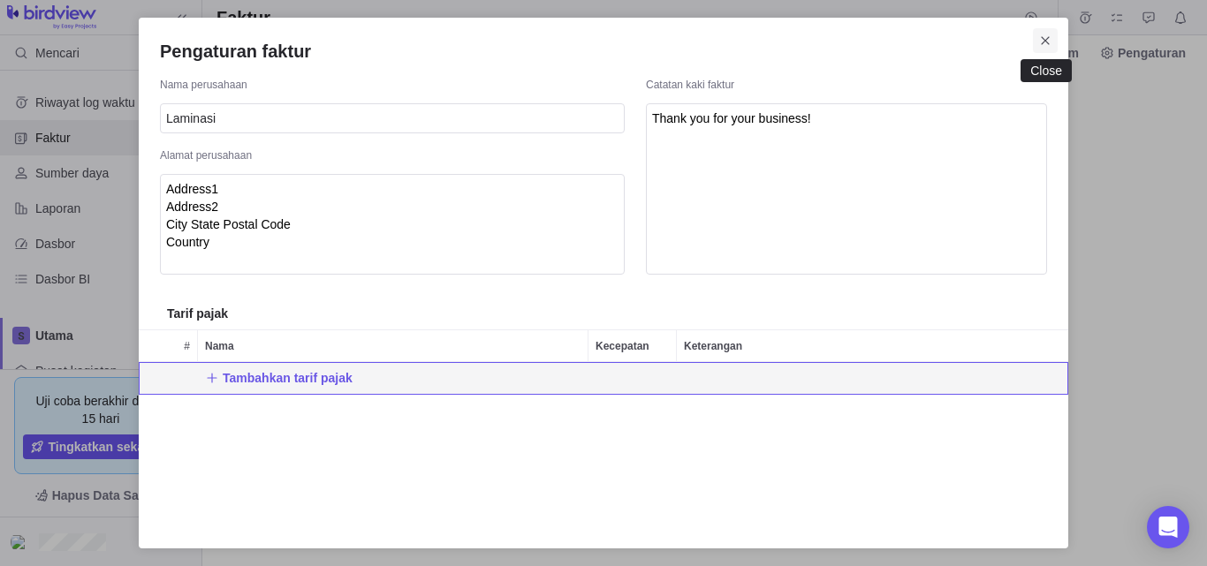
click at [1050, 42] on icon "Menutup" at bounding box center [1045, 41] width 14 height 14
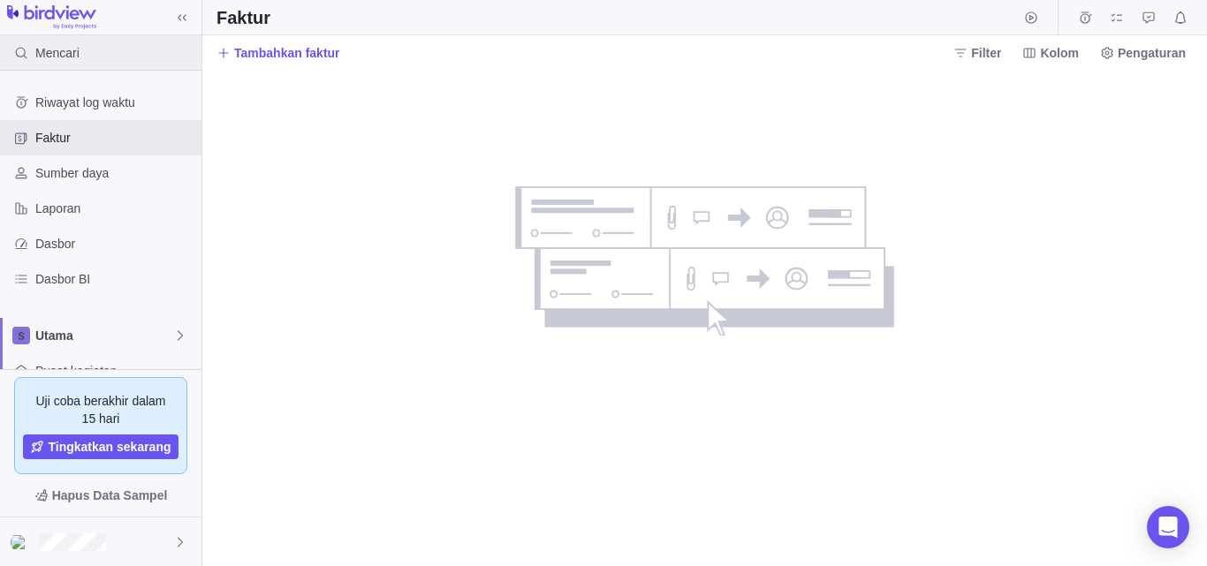
click at [61, 51] on font "Mencari" at bounding box center [57, 53] width 44 height 14
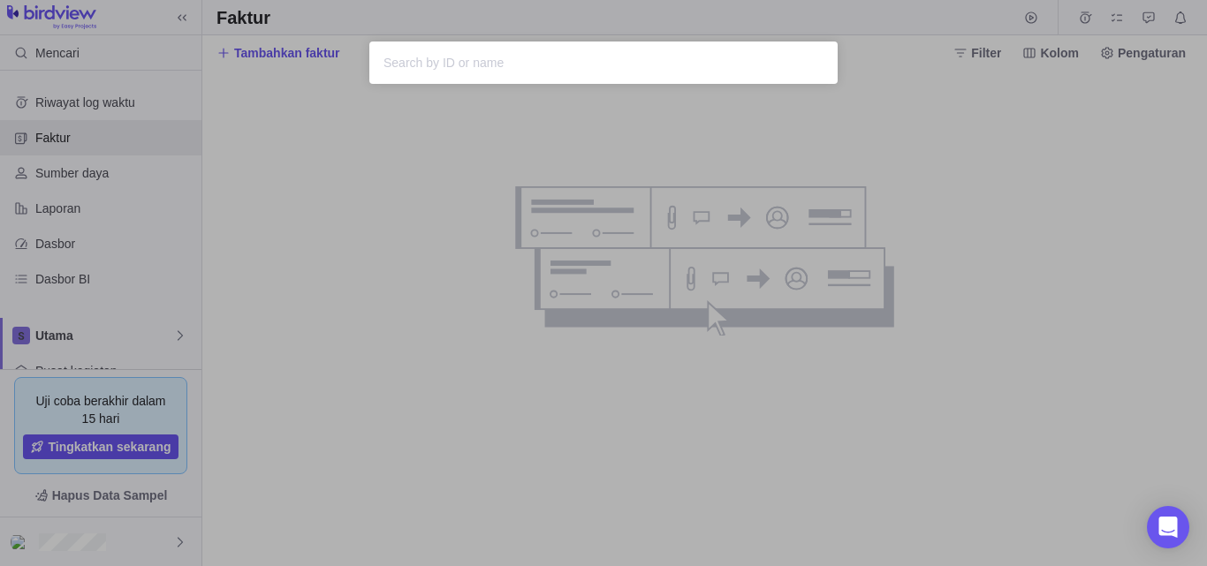
click at [471, 62] on input "text" at bounding box center [603, 62] width 440 height 21
type input "'"
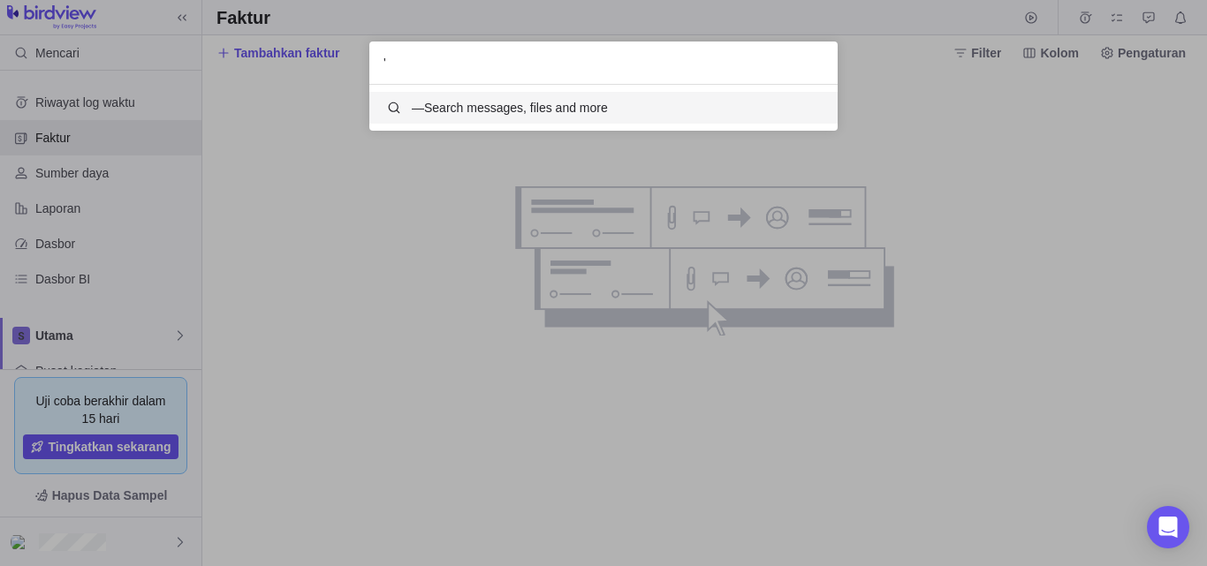
scroll to position [33, 455]
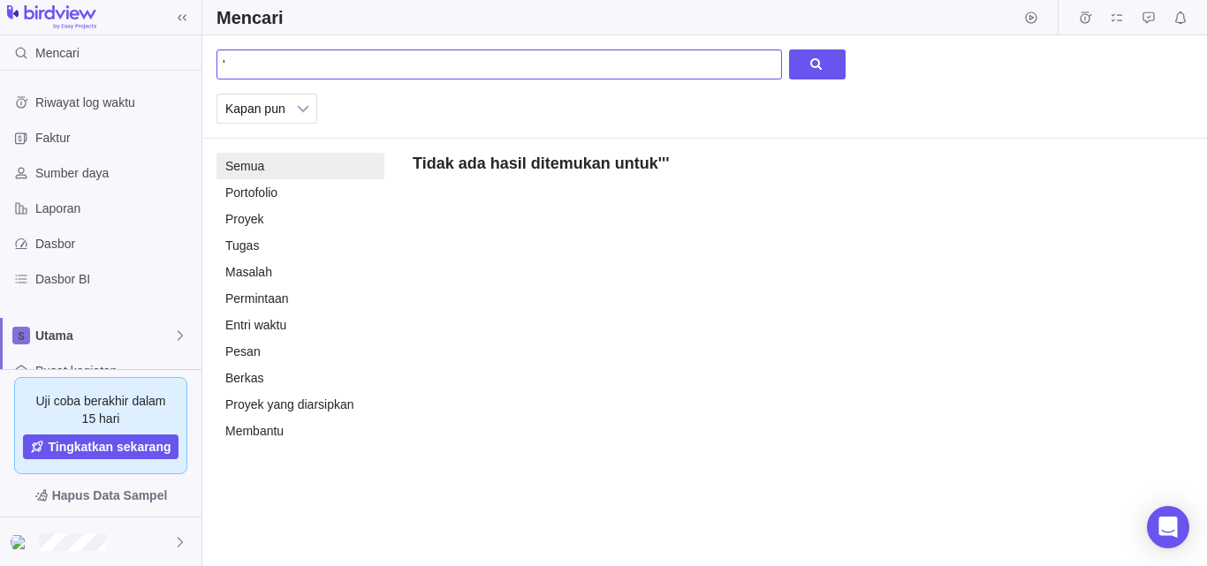
click at [399, 62] on input "'" at bounding box center [499, 64] width 566 height 30
click at [299, 191] on li "Portofolio 0" at bounding box center [300, 192] width 168 height 27
click at [292, 168] on li "Semua 0" at bounding box center [300, 166] width 168 height 27
click at [318, 64] on input "'" at bounding box center [499, 64] width 566 height 30
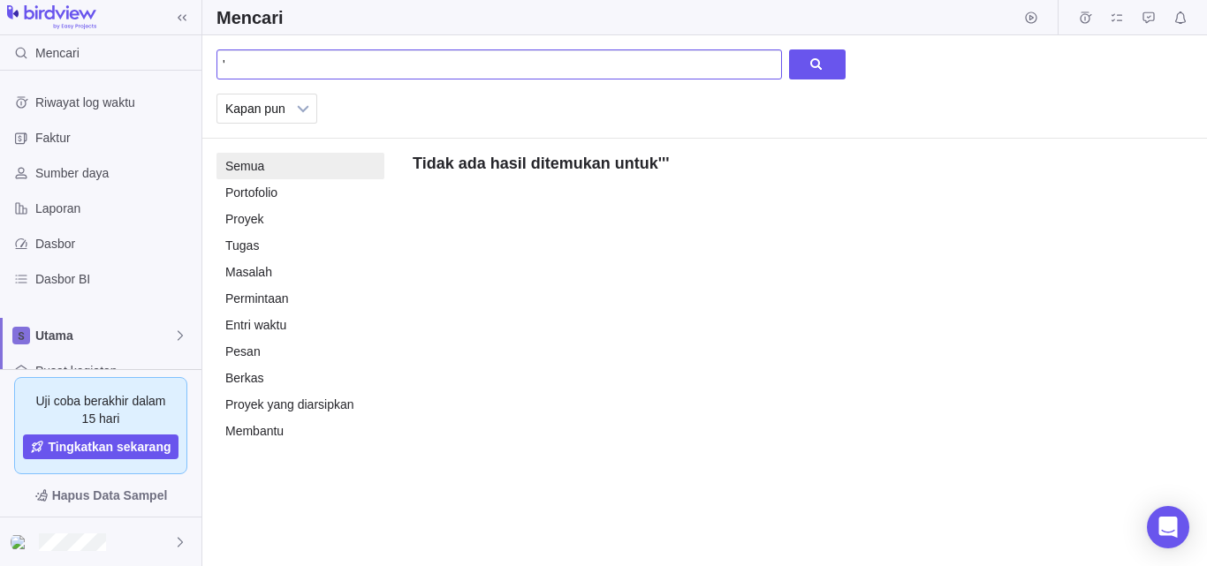
click at [319, 64] on input "'" at bounding box center [499, 64] width 566 height 30
drag, startPoint x: 740, startPoint y: 110, endPoint x: 725, endPoint y: 110, distance: 15.0
click at [740, 110] on div "Kapan pun Bulan sebelumnya Minggu sebelumnya Kemarin Hari ini Minggu ini Bulan …" at bounding box center [530, 109] width 629 height 30
click at [809, 69] on div at bounding box center [817, 64] width 57 height 30
click at [373, 68] on input "alfian" at bounding box center [499, 64] width 566 height 30
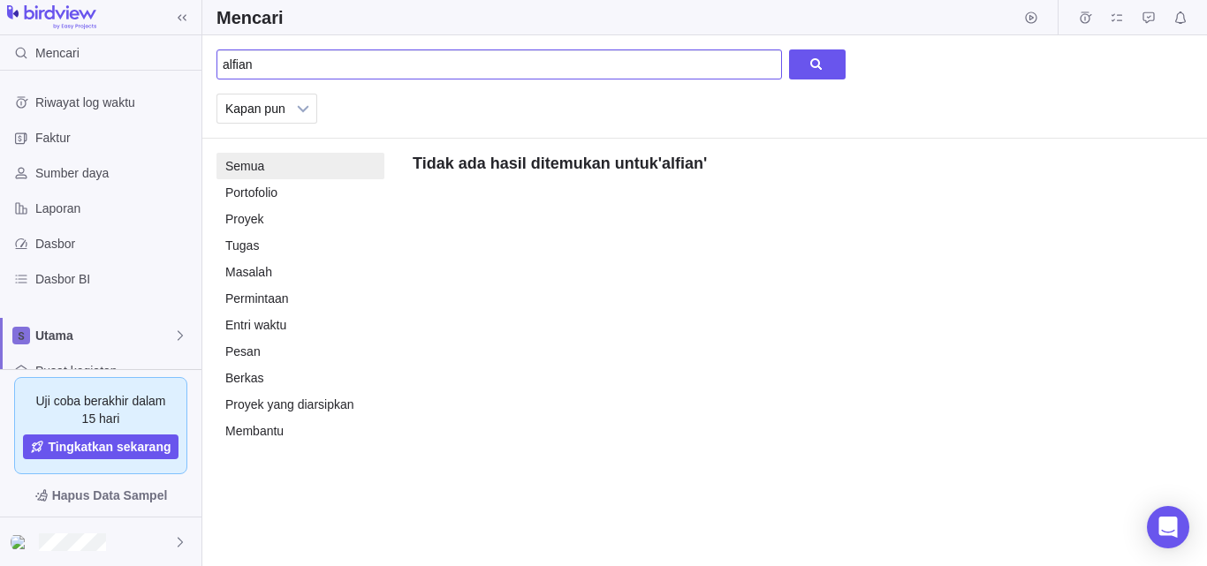
click at [373, 68] on input "alfian" at bounding box center [499, 64] width 566 height 30
paste input "%22%3E%3CSvg%20Only%3D1%20OnLoad%3Dconfirm(document.domain)%3B%3E"
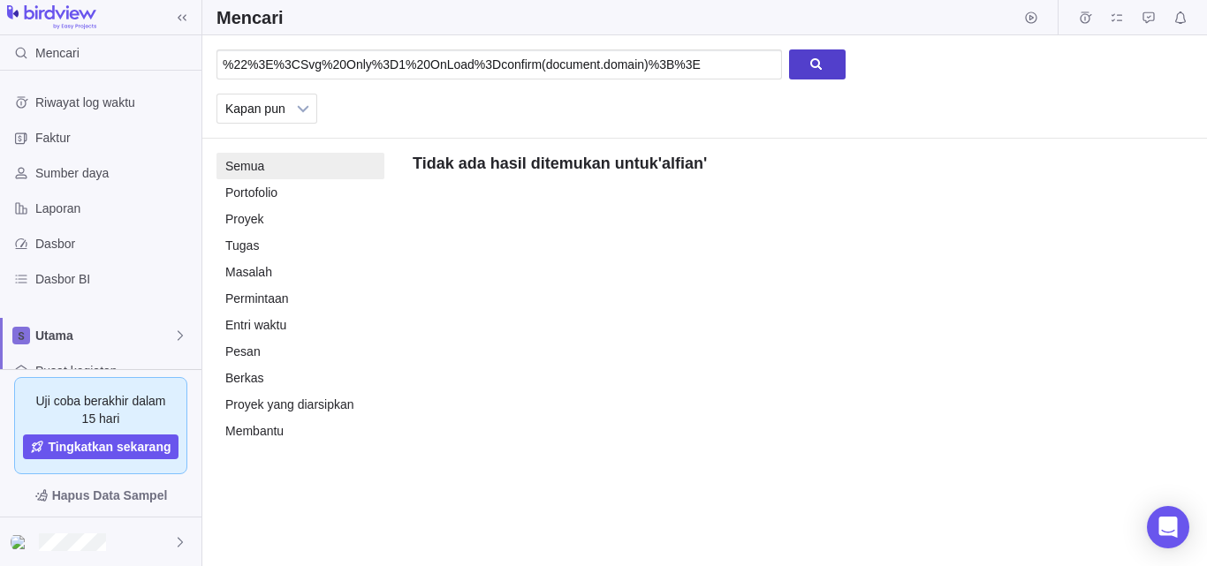
click at [820, 73] on div at bounding box center [817, 64] width 57 height 30
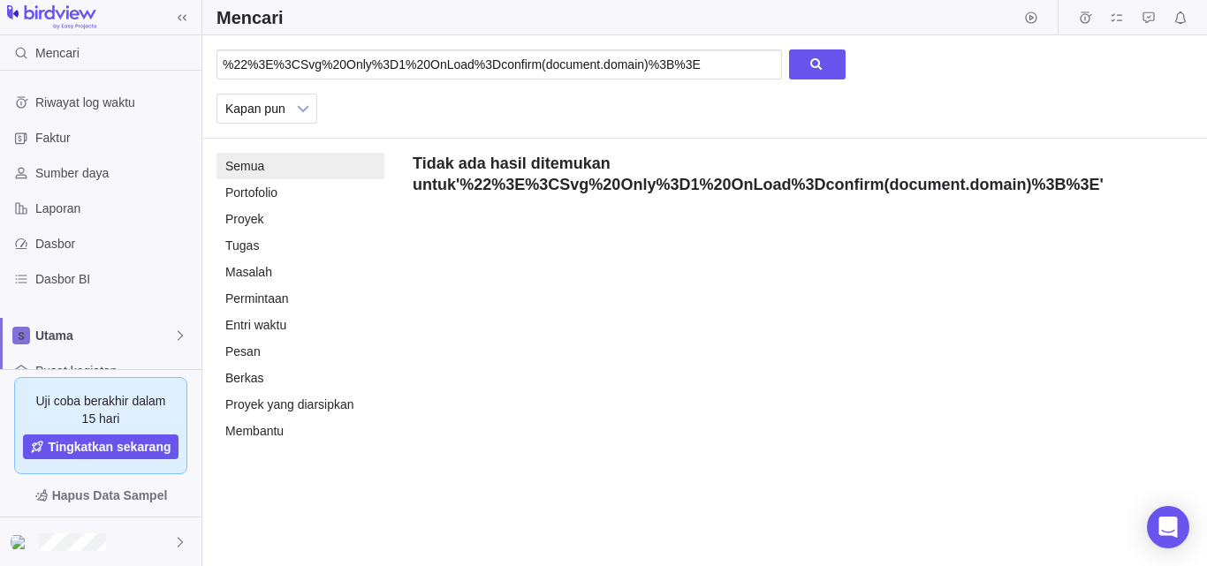
click at [702, 188] on strong "%22%3E%3CSvg%20Only%3D1%20OnLoad%3Dconfirm(document.domain)%3B%3E" at bounding box center [779, 185] width 640 height 18
drag, startPoint x: 702, startPoint y: 59, endPoint x: 0, endPoint y: 47, distance: 702.6
click at [0, 47] on div "Mencari Riwayat log waktu Faktur Sumber daya Laporan Dasbor Dasbor BI Utama Pus…" at bounding box center [603, 283] width 1207 height 566
type input "h"
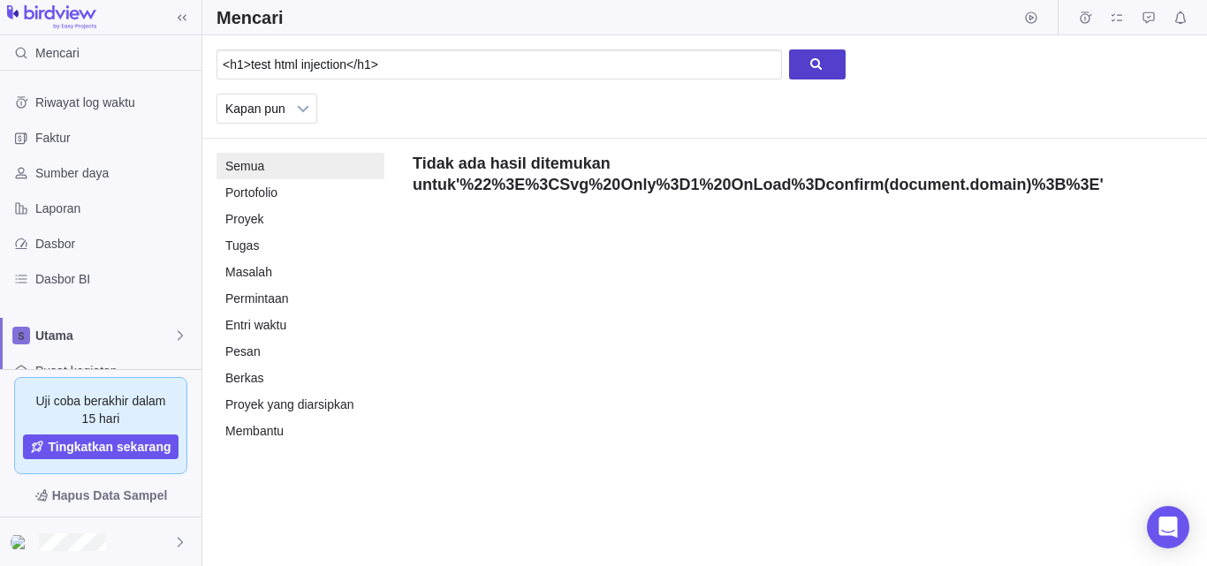
click at [816, 64] on div at bounding box center [817, 64] width 57 height 30
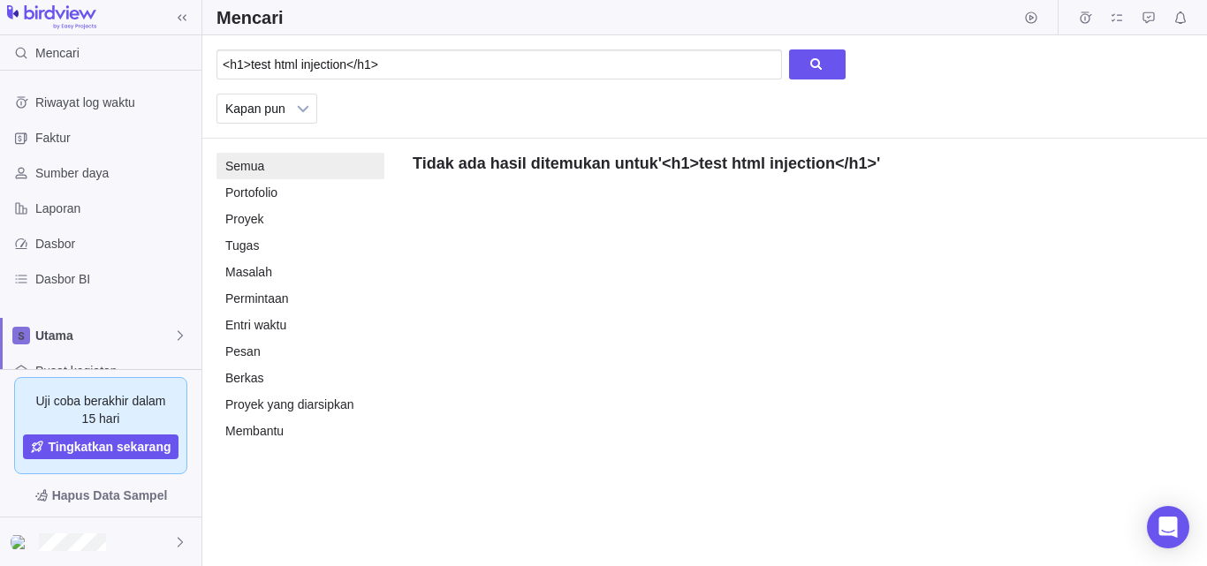
drag, startPoint x: 397, startPoint y: 495, endPoint x: 442, endPoint y: 312, distance: 188.4
click at [400, 479] on div "<h1>test html injection</h1> Kapan pun Bulan sebelumnya Minggu sebelumnya Kemar…" at bounding box center [704, 300] width 1005 height 531
drag, startPoint x: 421, startPoint y: 68, endPoint x: 117, endPoint y: 42, distance: 305.9
click at [157, 43] on div "Mencari Riwayat log waktu Faktur Sumber daya Laporan Dasbor Dasbor BI Utama Pus…" at bounding box center [603, 283] width 1207 height 566
paste input ""><img src=x onerror=confirm("XSS");"
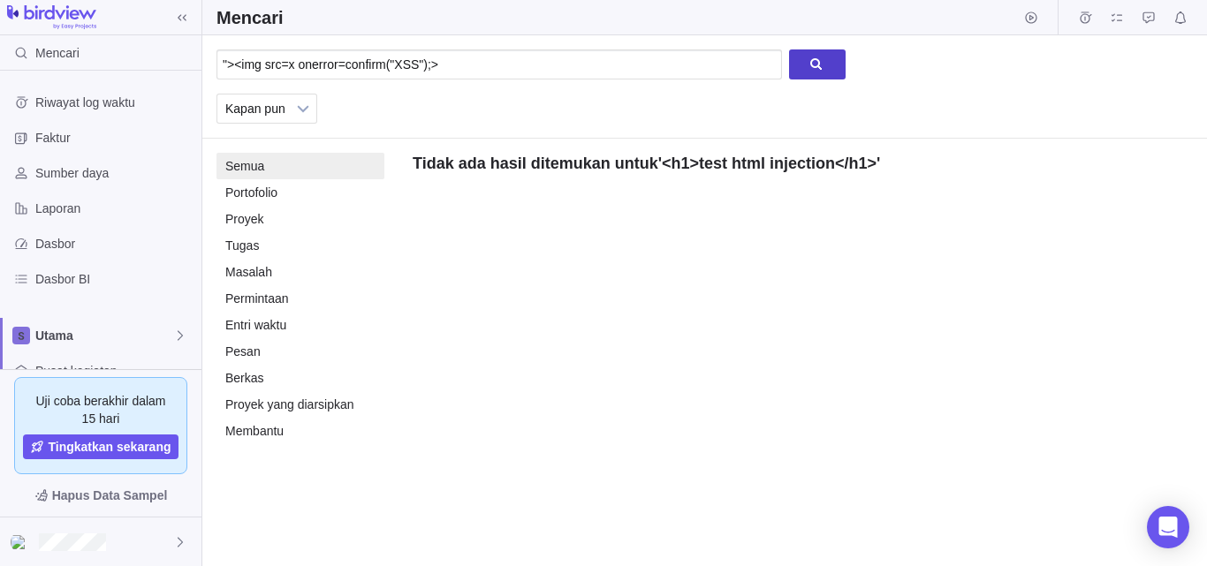
click at [803, 63] on div at bounding box center [817, 64] width 57 height 30
drag, startPoint x: 399, startPoint y: 519, endPoint x: 437, endPoint y: 300, distance: 221.5
click at [399, 514] on div ""><img src=x onerror=confirm("XSS");> Kapan pun Bulan sebelumnya Minggu sebelum…" at bounding box center [704, 300] width 1005 height 531
drag, startPoint x: 483, startPoint y: 57, endPoint x: 25, endPoint y: 24, distance: 459.8
click at [52, 26] on div "Mencari Riwayat log waktu Faktur Sumber daya Laporan Dasbor Dasbor BI Utama Pus…" at bounding box center [603, 283] width 1207 height 566
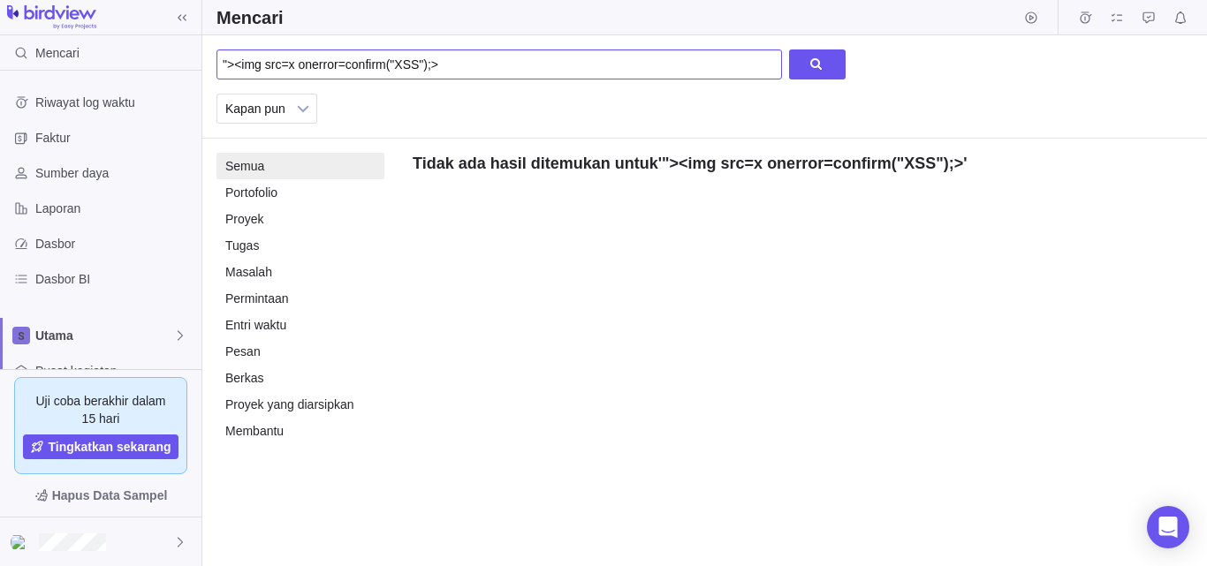
paste input "<form><button formaction="javascript:alert(1)">CLICK</button></form"
click at [812, 61] on div at bounding box center [817, 64] width 57 height 30
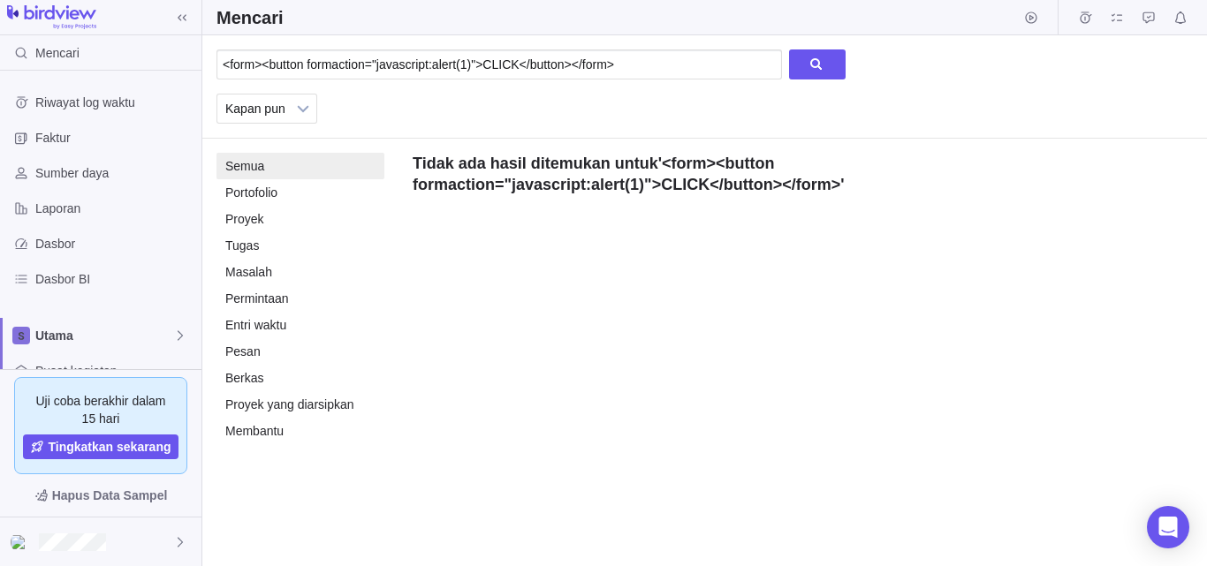
click at [702, 180] on strong "<form><button formaction="javascript:alert(1)">CLICK</button></form>" at bounding box center [627, 174] width 428 height 39
drag, startPoint x: 290, startPoint y: 518, endPoint x: 309, endPoint y: 500, distance: 26.3
click at [296, 513] on div "<form><button formaction="javascript:alert(1)">CLICK</button></form> Kapan pun …" at bounding box center [704, 300] width 1005 height 531
drag, startPoint x: 622, startPoint y: 57, endPoint x: 634, endPoint y: 55, distance: 12.5
click at [624, 54] on input "<form><button formaction="javascript:alert(1)">CLICK</button></form>" at bounding box center [499, 64] width 566 height 30
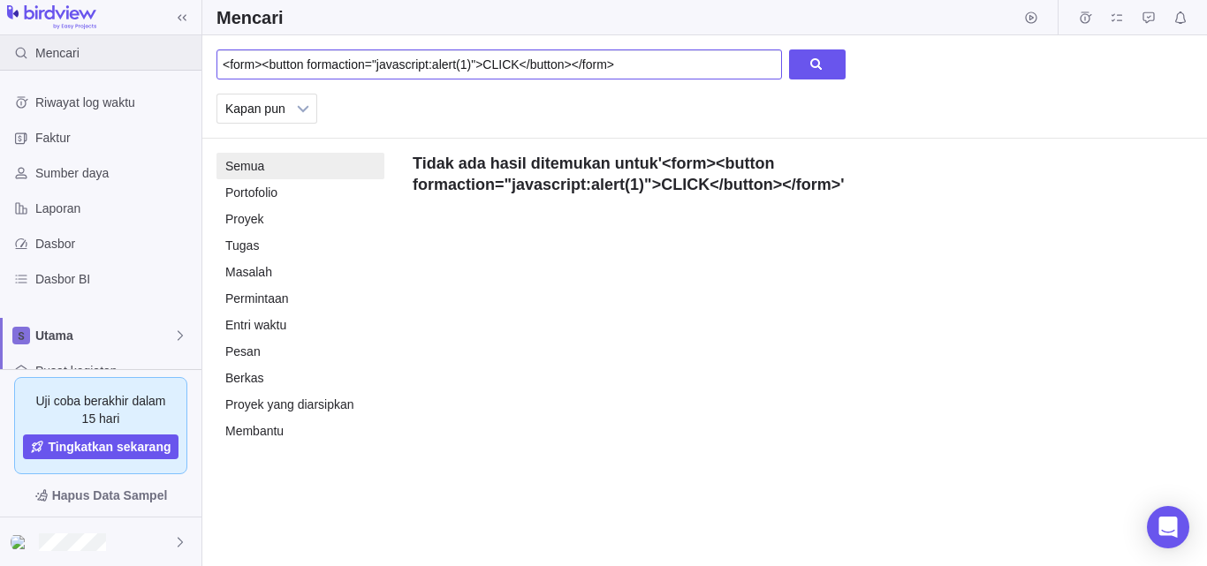
drag, startPoint x: 667, startPoint y: 65, endPoint x: 22, endPoint y: 42, distance: 645.5
click at [128, 43] on div "Mencari Riwayat log waktu Faktur Sumber daya Laporan Dasbor Dasbor BI Utama Pus…" at bounding box center [603, 283] width 1207 height 566
paste input "+ADw-script+AD4-alert('XSS');+ADw-/script+AD4-"
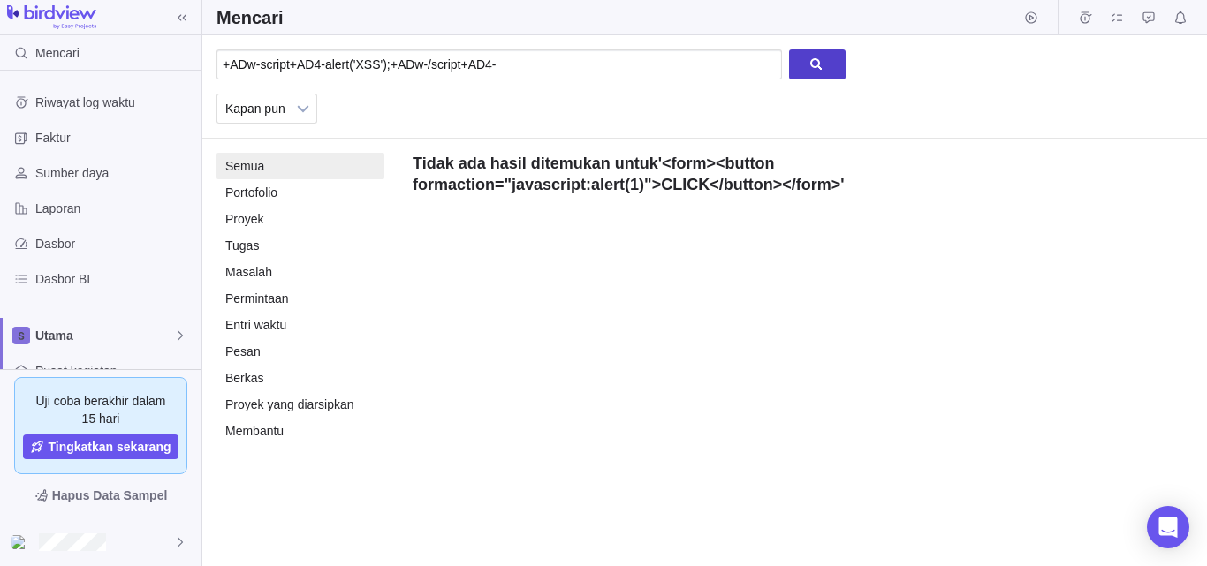
click at [796, 69] on div at bounding box center [817, 64] width 57 height 30
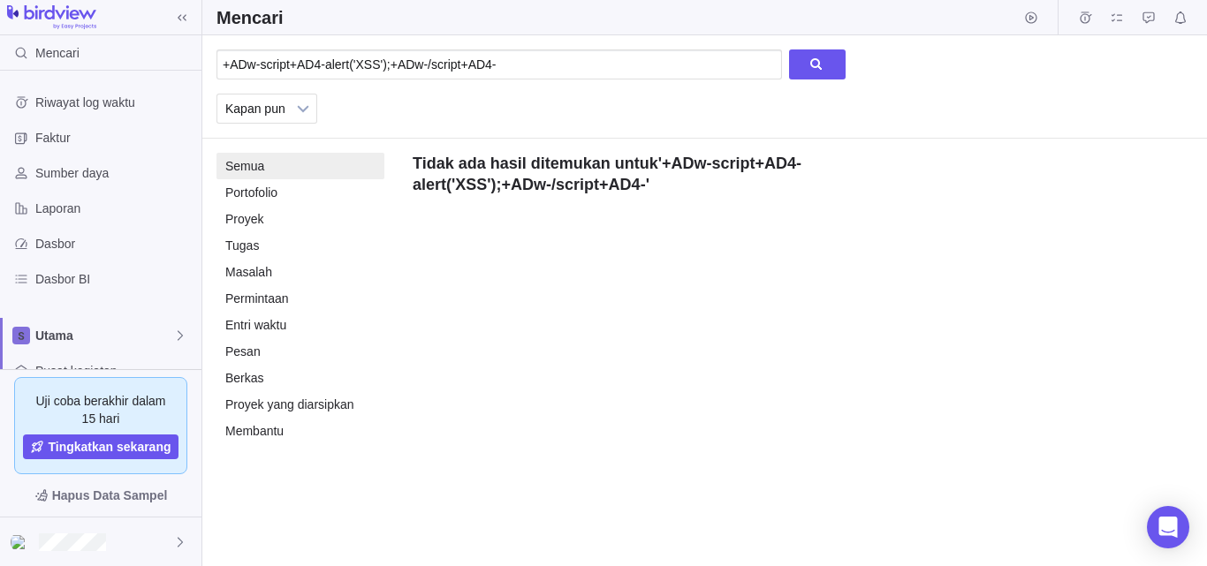
drag, startPoint x: 373, startPoint y: 513, endPoint x: 420, endPoint y: 369, distance: 151.5
click at [373, 513] on div "+ADw-script+AD4-alert('XSS');+ADw-/script+AD4- Kapan pun Bulan sebelumnya Mingg…" at bounding box center [704, 300] width 1005 height 531
click at [535, 57] on input "+ADw-script+AD4-alert('XSS');+ADw-/script+AD4-" at bounding box center [499, 64] width 566 height 30
drag, startPoint x: 541, startPoint y: 59, endPoint x: 0, endPoint y: 21, distance: 542.1
click at [0, 21] on div "Mencari Riwayat log waktu Faktur Sumber daya Laporan Dasbor Dasbor BI Utama Pus…" at bounding box center [603, 283] width 1207 height 566
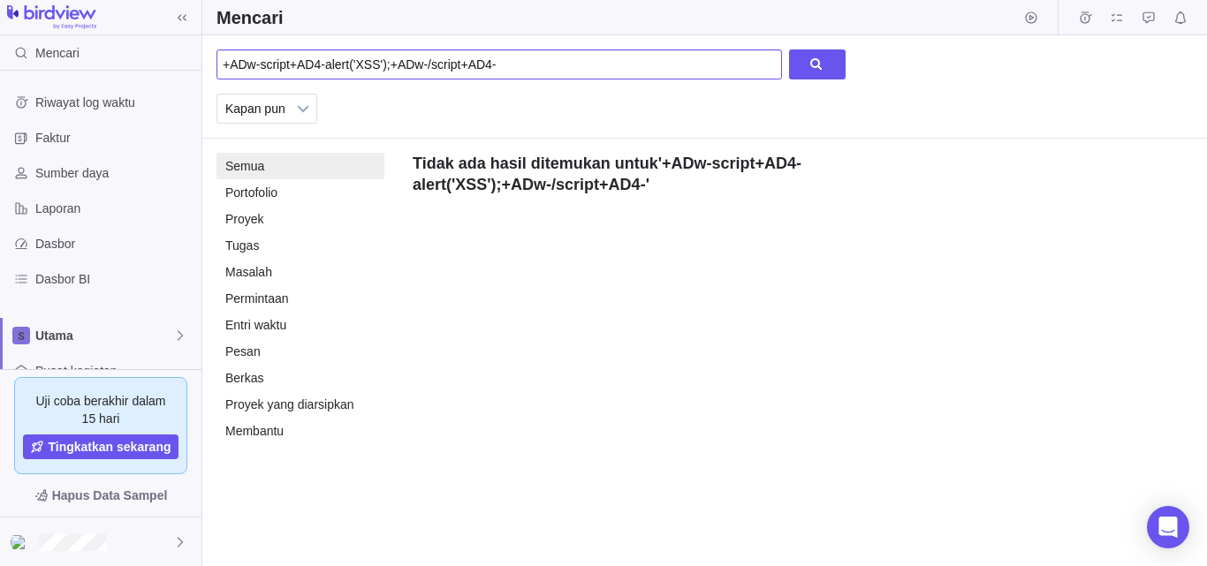
paste input "<div style="animation-name:x;" onanimationstart="alert(1)"></div><style>@keyfra…"
type input "<div style="animation-name:x;" onanimationstart="alert(1)"></div><style>@keyfra…"
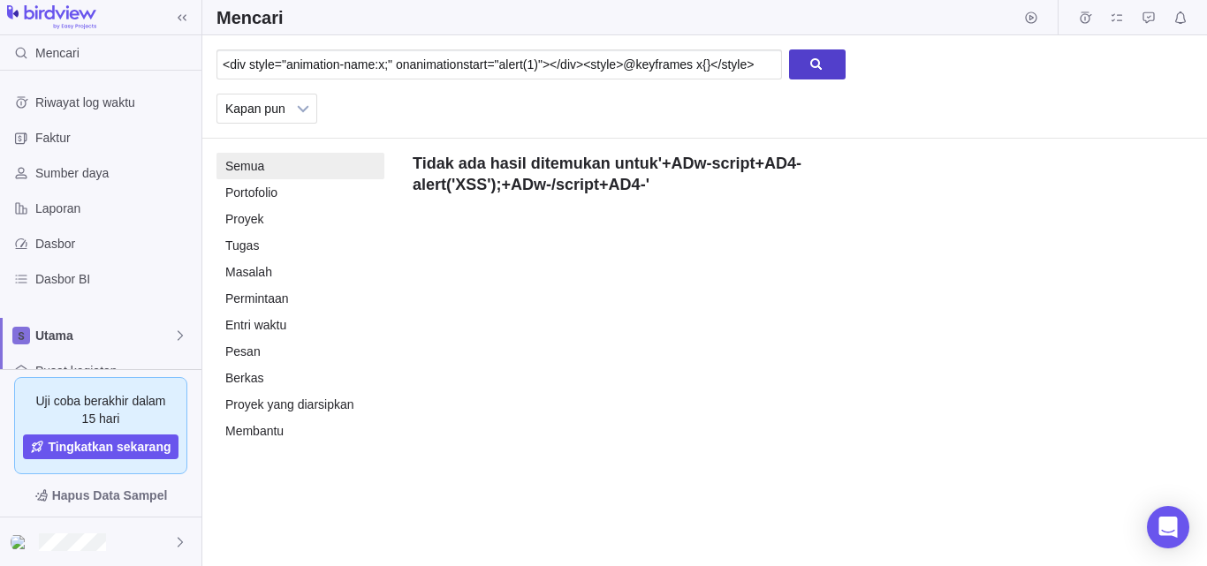
click at [801, 62] on div at bounding box center [817, 64] width 57 height 30
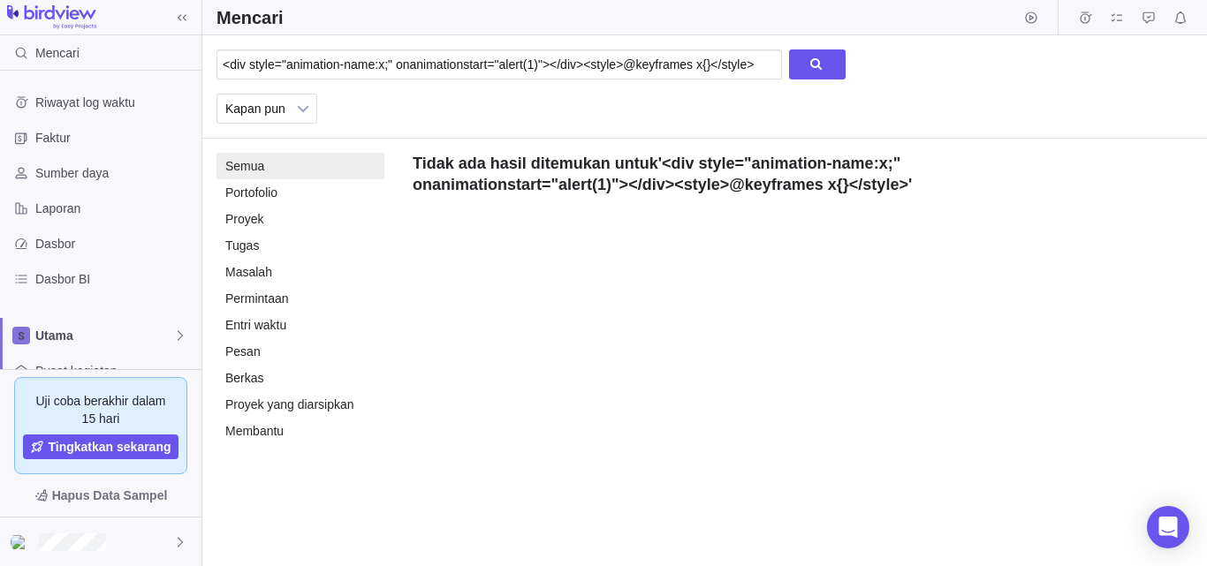
drag, startPoint x: 1160, startPoint y: 225, endPoint x: 683, endPoint y: 107, distance: 491.6
click at [1154, 221] on div "<div style="animation-name:x;" onanimationstart="alert(1)"></div><style>@keyfra…" at bounding box center [704, 300] width 1005 height 531
click at [502, 65] on input "<div style="animation-name:x;" onanimationstart="alert(1)"></div><style>@keyfra…" at bounding box center [499, 64] width 566 height 30
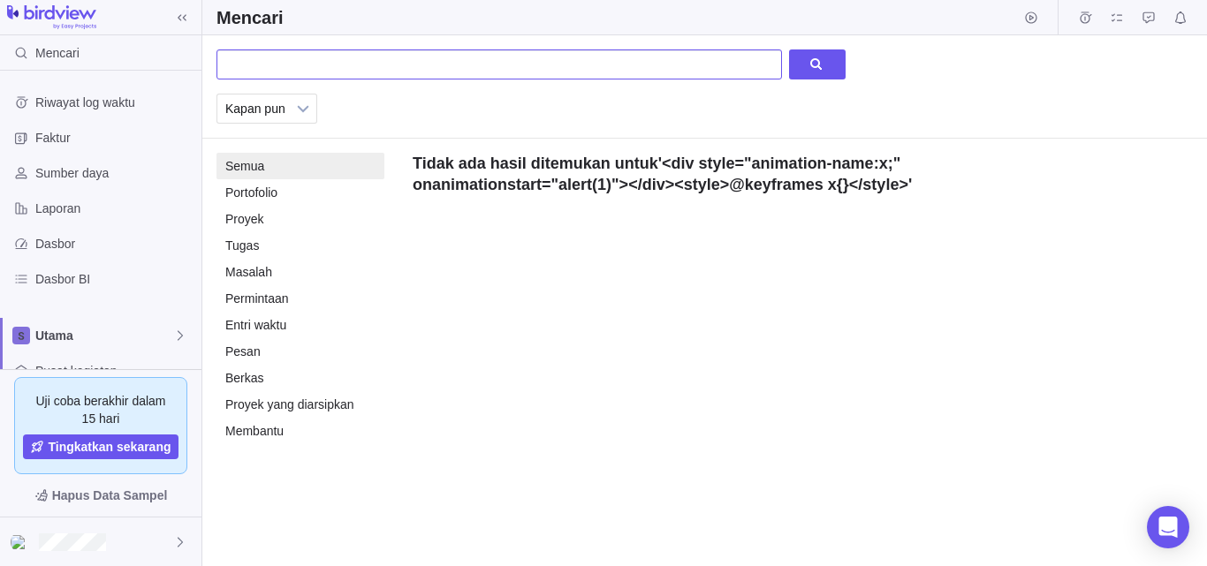
paste input "%3C%2FtItLe%3E%3CiMg+SrC%3D1+oNeRrOr%3Dajlmxlxbqr%3E"
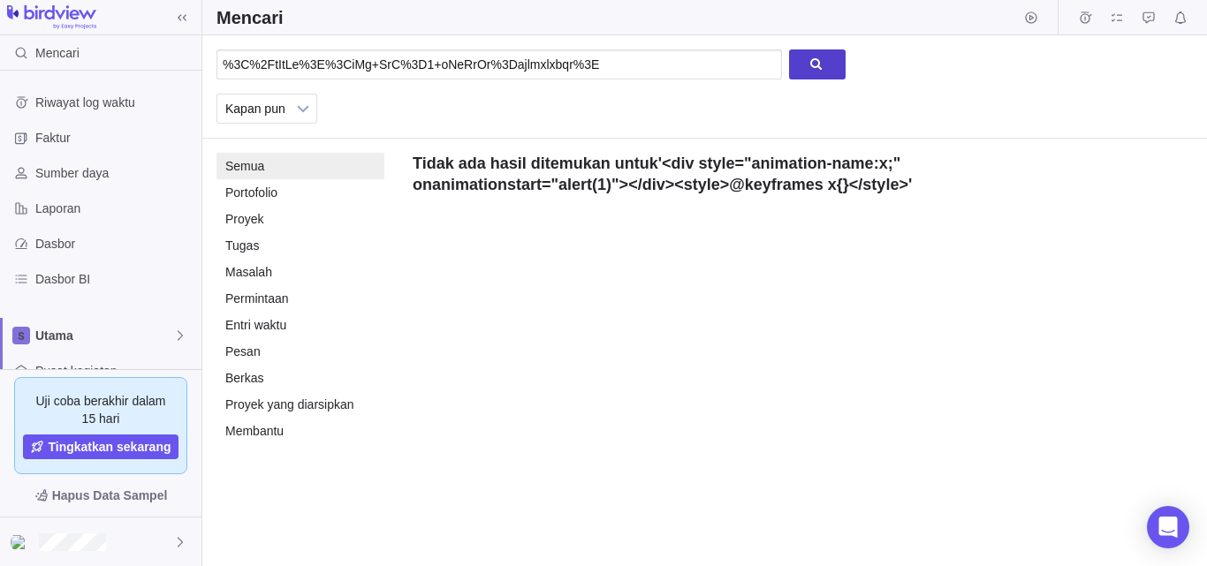
click at [814, 63] on div at bounding box center [817, 64] width 57 height 30
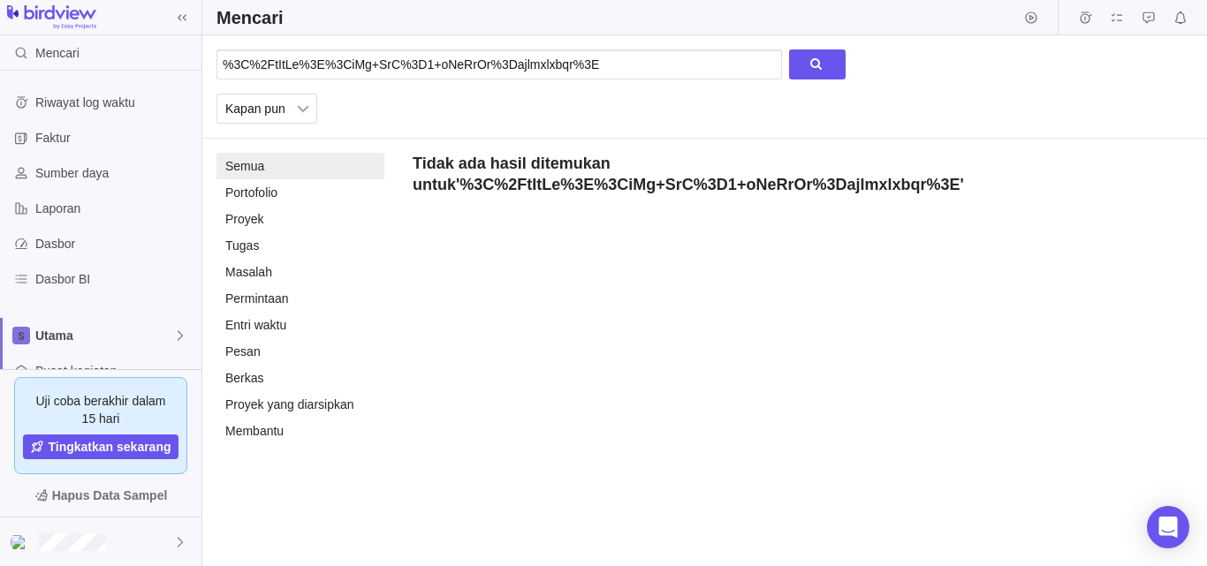
drag, startPoint x: 1194, startPoint y: 316, endPoint x: 1044, endPoint y: 252, distance: 162.7
click at [1188, 314] on div "%3C%2FtItLe%3E%3CiMg+SrC%3D1+oNeRrOr%3Dajlmxlxbqr%3E Kapan pun Bulan sebelumnya…" at bounding box center [704, 300] width 1005 height 531
click at [610, 82] on div "%3C%2FtItLe%3E%3CiMg+SrC%3D1+oNeRrOr%3Dajlmxlxbqr%3E" at bounding box center [530, 71] width 629 height 44
drag, startPoint x: 628, startPoint y: 65, endPoint x: 0, endPoint y: 64, distance: 628.3
click at [0, 72] on div "Mencari Riwayat log waktu Faktur Sumber daya Laporan Dasbor Dasbor BI Utama Pus…" at bounding box center [603, 283] width 1207 height 566
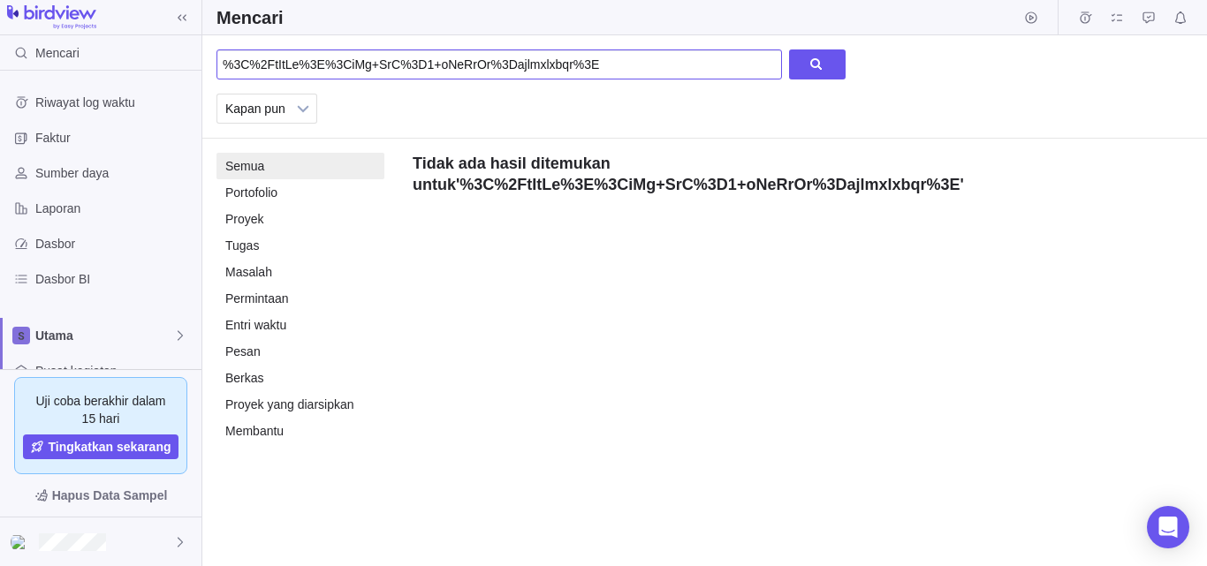
paste input "javascript:"/*'/*`/*--></noscript></title></textarea></style></template></noemb…"
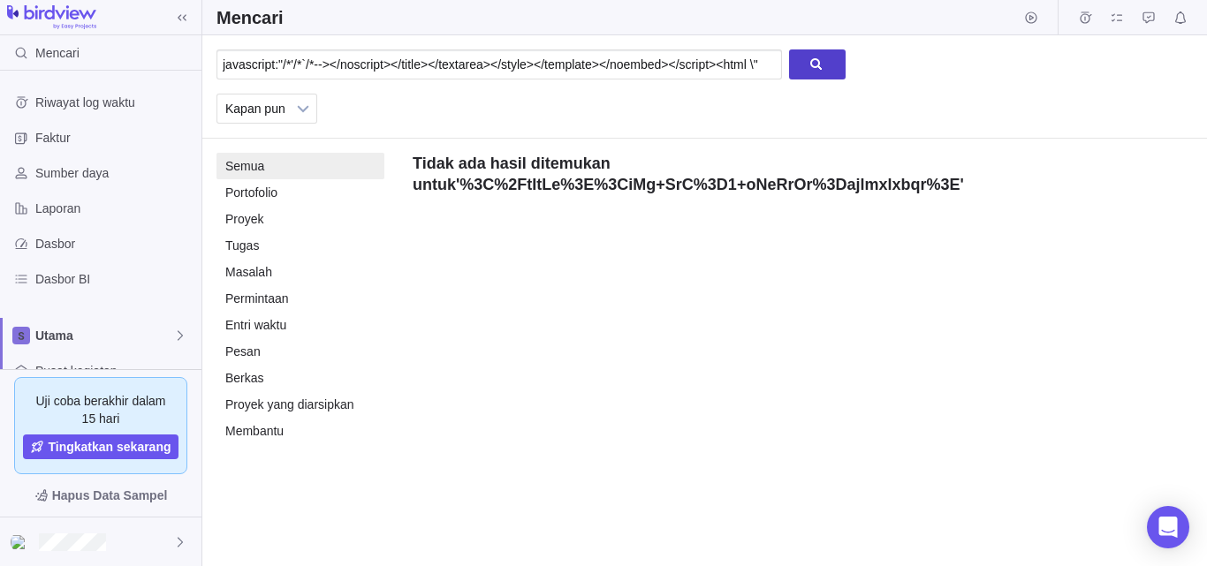
click at [801, 78] on div at bounding box center [817, 64] width 57 height 30
type input "javascript:"/*'/*`/*--></noscript></title></textarea></style></template></noemb…"
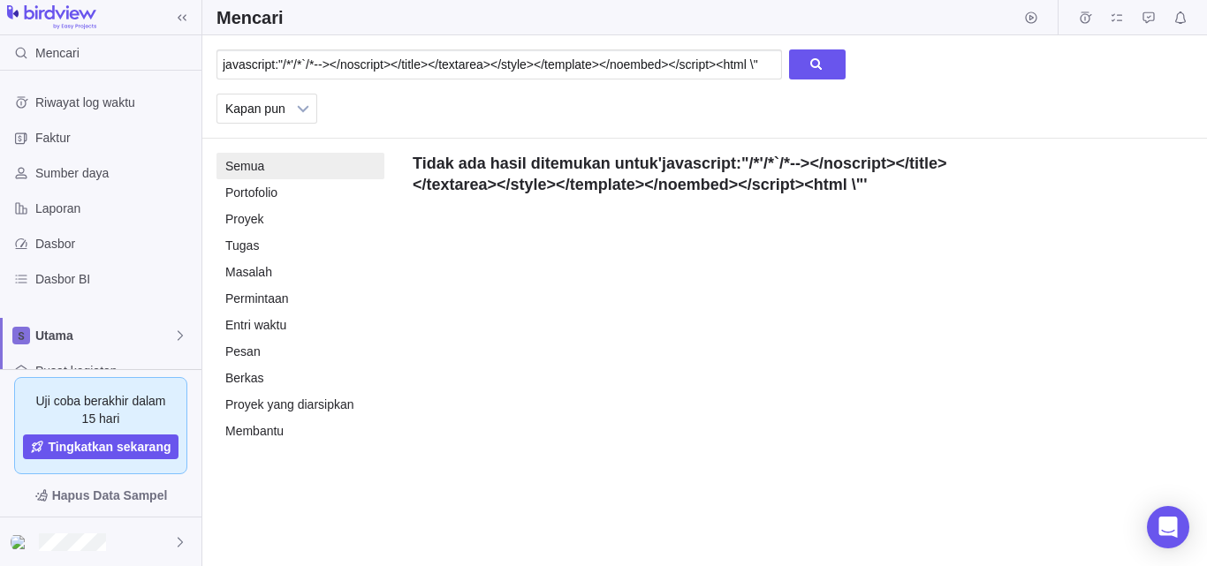
click at [661, 186] on strong "javascript:"/*'/*`/*--></noscript></title></textarea></style></template></noemb…" at bounding box center [680, 174] width 534 height 39
click at [486, 181] on strong "javascript:"/*'/*`/*--></noscript></title></textarea></style></template></noemb…" at bounding box center [680, 174] width 534 height 39
click at [782, 172] on strong "javascript:"/*'/*`/*--></noscript></title></textarea></style></template></noemb…" at bounding box center [680, 174] width 534 height 39
drag, startPoint x: 1060, startPoint y: 270, endPoint x: 994, endPoint y: 231, distance: 77.3
click at [1060, 270] on div "javascript:"/*'/*`/*--></noscript></title></textarea></style></template></noemb…" at bounding box center [704, 300] width 1005 height 531
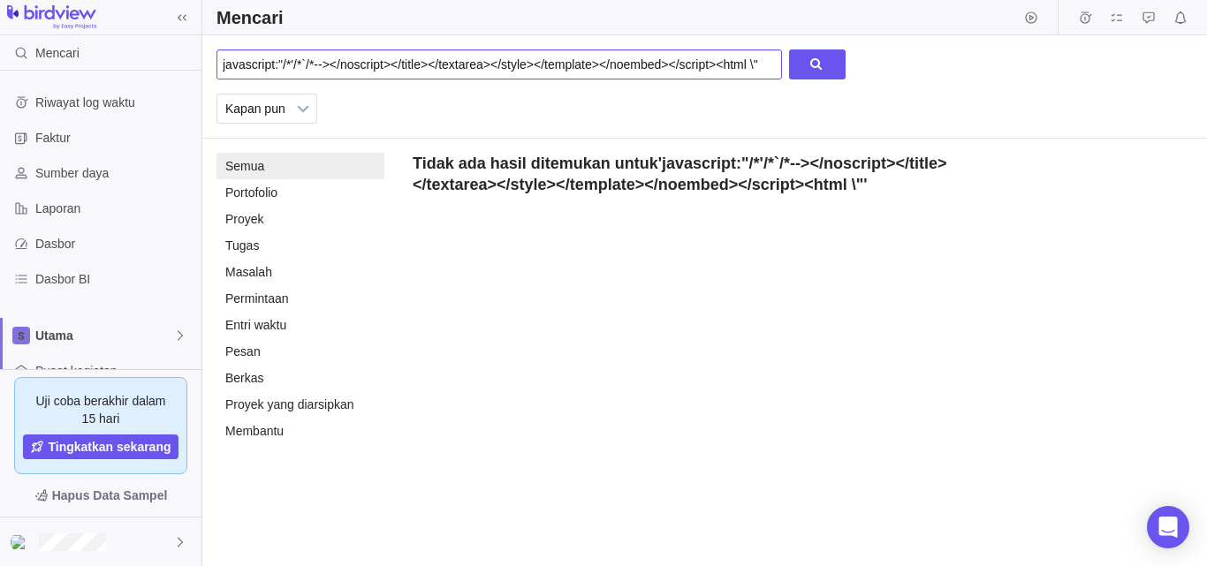
click at [725, 66] on input "javascript:"/*'/*`/*--></noscript></title></textarea></style></template></noemb…" at bounding box center [499, 64] width 566 height 30
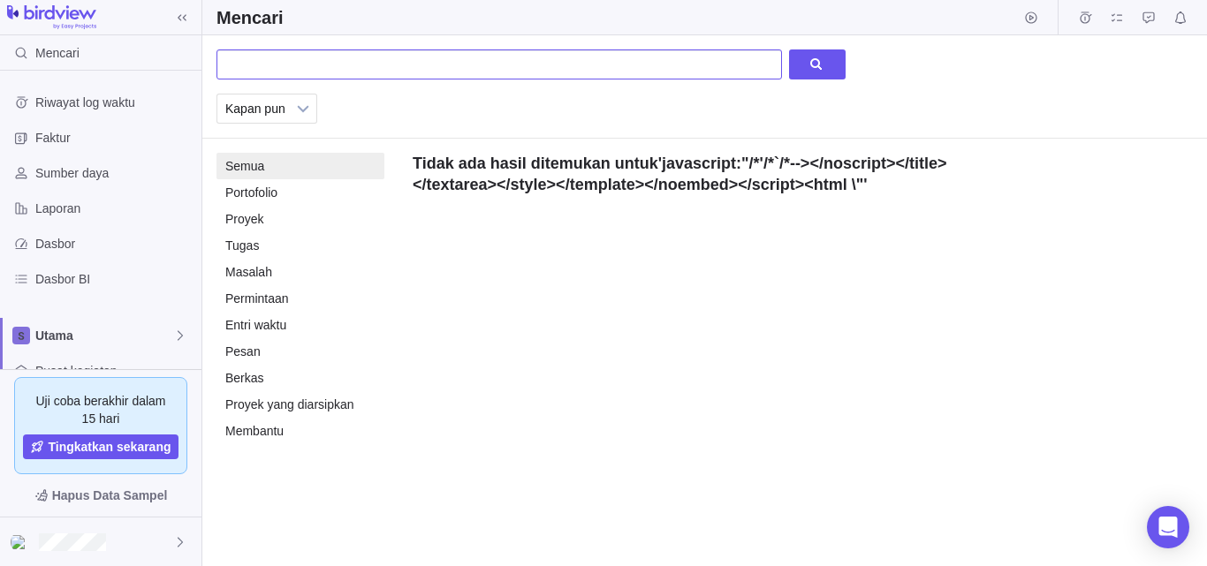
paste input "onmouseover=/*&lt;svg/*/onload=alert()//>"
click at [817, 73] on div at bounding box center [817, 64] width 57 height 30
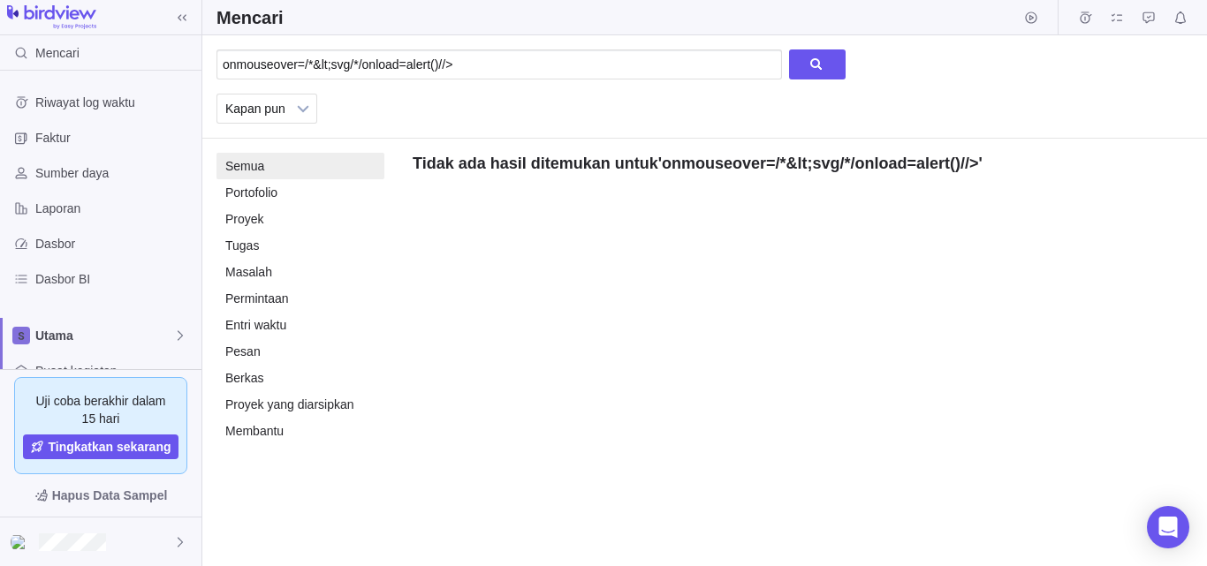
click at [1172, 192] on div "onmouseover=/*&lt;svg/*/onload=alert()//> Kapan pun Bulan sebelumnya Minggu seb…" at bounding box center [704, 300] width 1005 height 531
click at [609, 57] on input "onmouseover=/*&lt;svg/*/onload=alert()//>" at bounding box center [499, 64] width 566 height 30
drag, startPoint x: 505, startPoint y: 64, endPoint x: 0, endPoint y: 48, distance: 504.8
click at [0, 49] on div "Mencari Riwayat log waktu Faktur Sumber daya Laporan Dasbor Dasbor BI Utama Pus…" at bounding box center [603, 283] width 1207 height 566
paste input ""><a/onmousemove=alert(1)//>xss"
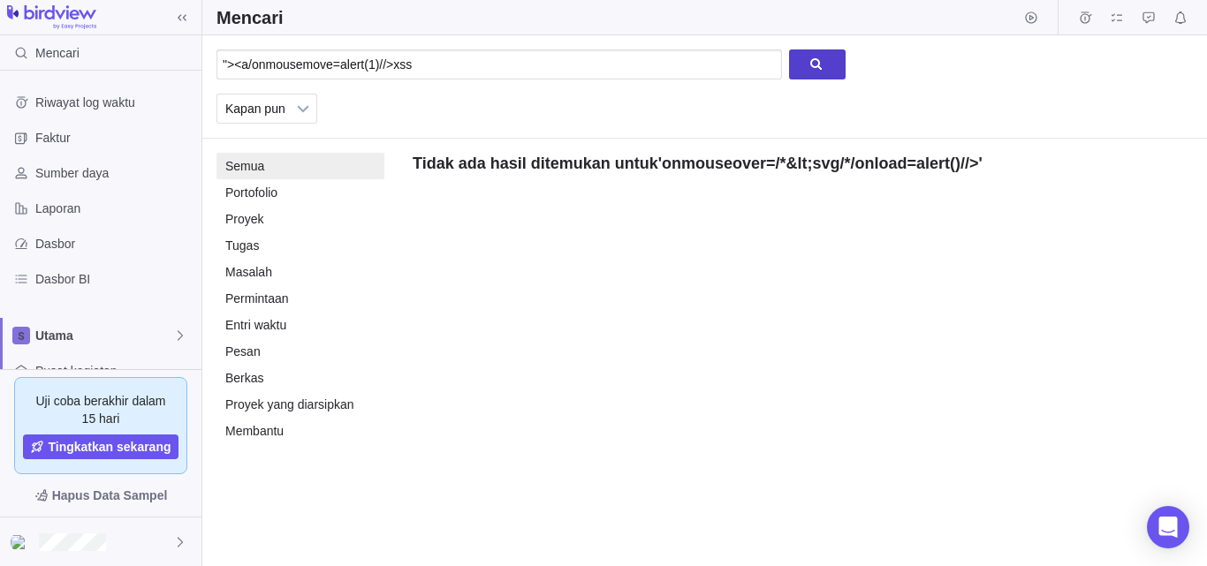
click at [836, 68] on div at bounding box center [817, 64] width 57 height 30
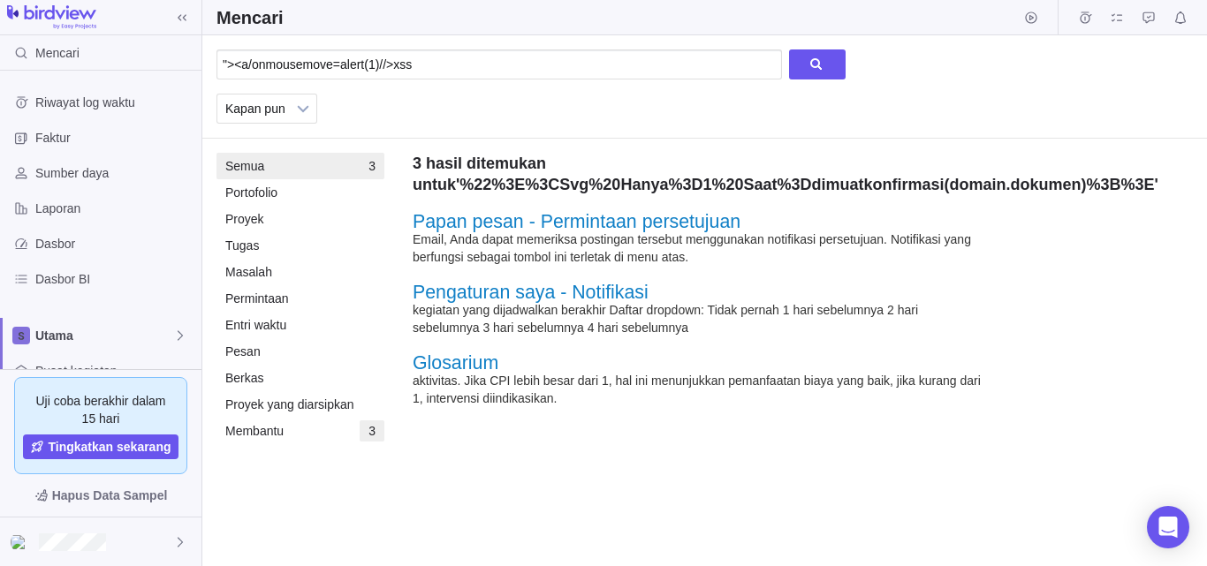
click at [1038, 194] on font "%22%3E%3CSvg%20Hanya%3D1%20Saat%3Ddimuatkonfirmasi(domain.dokumen)%3B%3E" at bounding box center [806, 185] width 695 height 18
drag, startPoint x: 1100, startPoint y: 277, endPoint x: 941, endPoint y: 209, distance: 173.0
click at [1041, 247] on div ""><a/onmousemove=alert(1)//>xss Kapan pun Bulan sebelumnya Minggu sebelumnya Ke…" at bounding box center [704, 300] width 1005 height 531
drag, startPoint x: 479, startPoint y: 57, endPoint x: 0, endPoint y: 26, distance: 479.9
click at [0, 28] on div "Mencari Riwayat log waktu Faktur Sumber daya Laporan Dasbor Dasbor BI Utama Pus…" at bounding box center [603, 283] width 1207 height 566
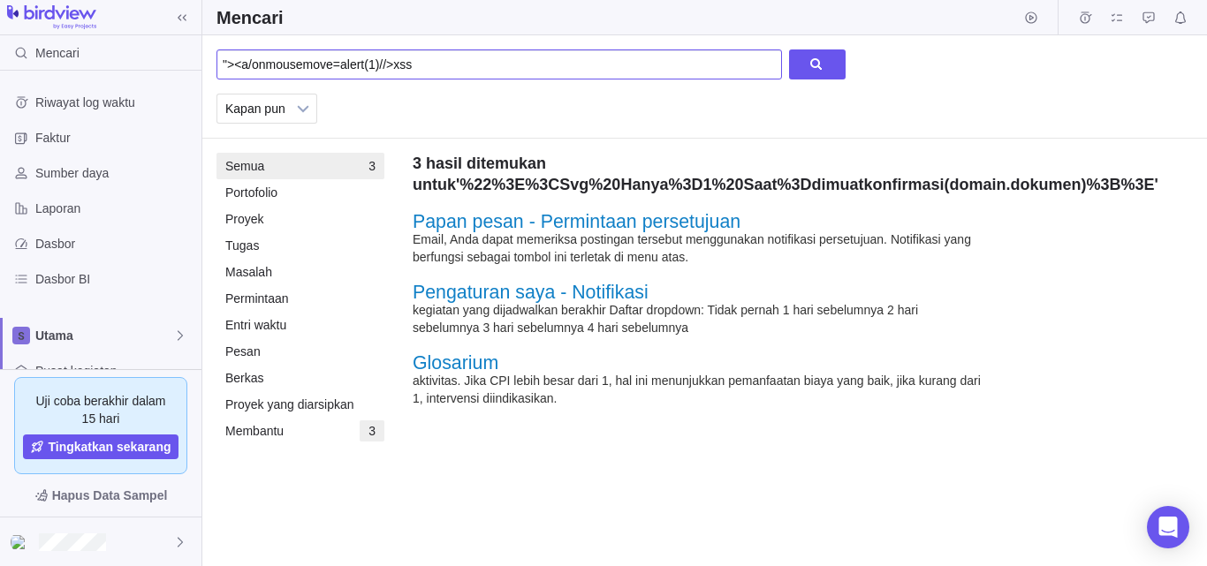
paste input "--'<script>window.confirm(1)</script> --!>"
click at [816, 71] on div at bounding box center [817, 64] width 57 height 30
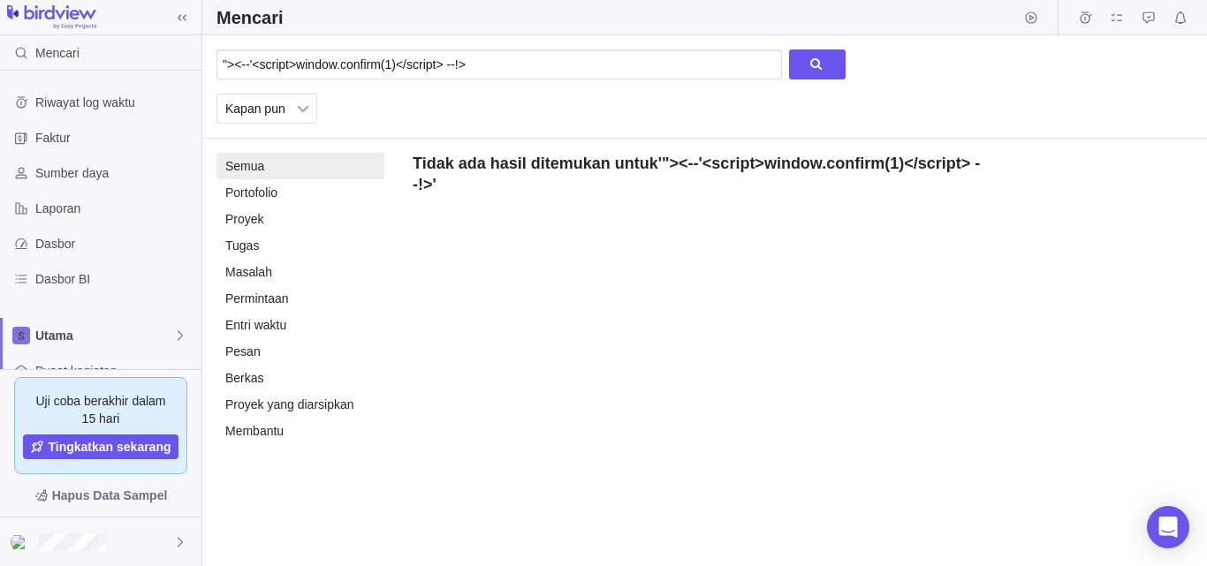
drag, startPoint x: 1095, startPoint y: 274, endPoint x: 756, endPoint y: 110, distance: 377.0
click at [1067, 258] on div ""><--'<script>window.confirm(1)</script> --!> Kapan pun Bulan sebelumnya Minggu…" at bounding box center [704, 300] width 1005 height 531
drag, startPoint x: 605, startPoint y: 37, endPoint x: 0, endPoint y: 19, distance: 605.6
click at [0, 23] on div "Mencari Riwayat log waktu Faktur Sumber daya Laporan Dasbor Dasbor BI Utama Pus…" at bounding box center [603, 283] width 1207 height 566
click at [538, 69] on input ""><--'<script>window.confirm(1)</script> --!>" at bounding box center [499, 64] width 566 height 30
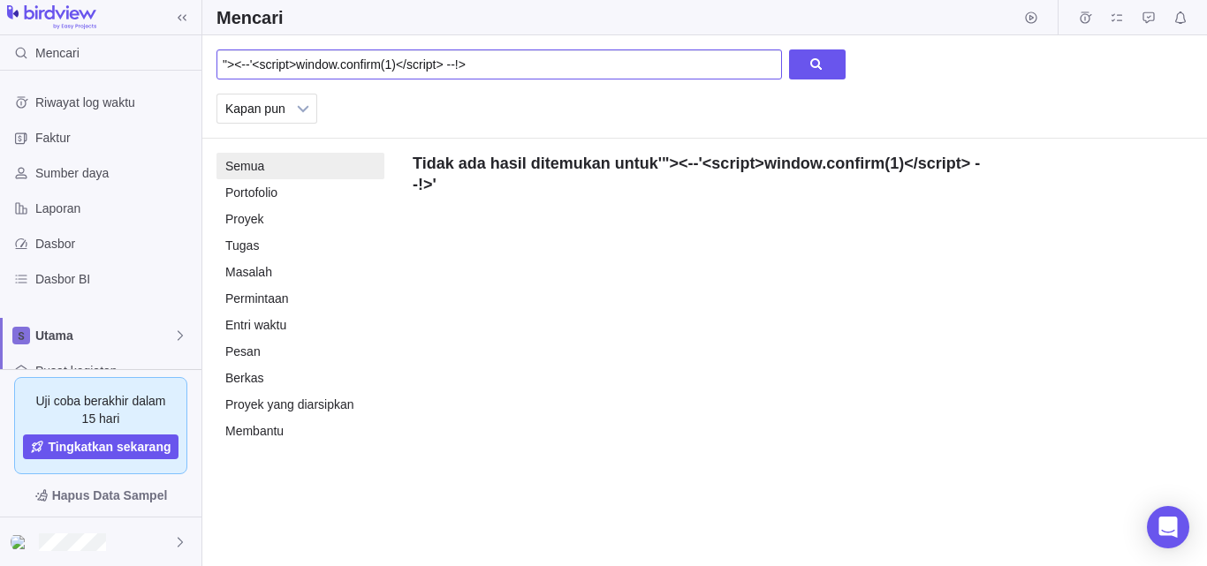
drag, startPoint x: 556, startPoint y: 68, endPoint x: 0, endPoint y: 27, distance: 557.3
click at [0, 28] on div "Mencari Riwayat log waktu Faktur Sumber daya Laporan Dasbor Dasbor BI Utama Pus…" at bounding box center [603, 283] width 1207 height 566
paste input "img src="x:x" onerror="alert(XSS)""
click at [831, 69] on div at bounding box center [817, 64] width 57 height 30
drag, startPoint x: 1128, startPoint y: 289, endPoint x: 803, endPoint y: 149, distance: 353.9
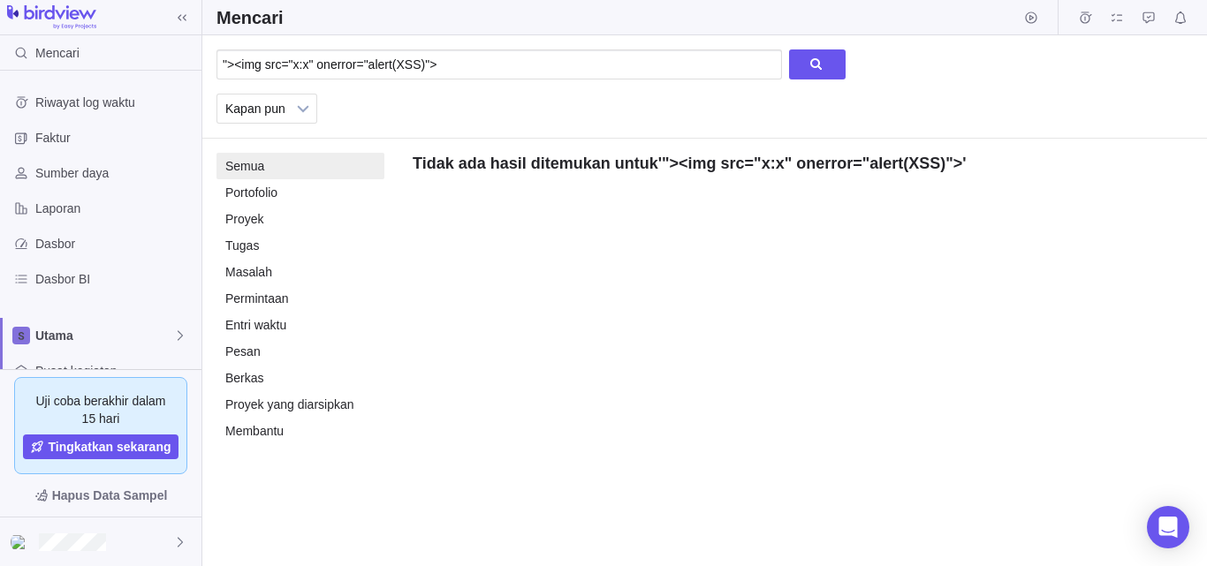
click at [1118, 281] on div ""><img src="x:x" onerror="alert(XSS)"> Kapan pun Bulan sebelumnya Minggu sebelu…" at bounding box center [704, 300] width 1005 height 531
drag, startPoint x: 399, startPoint y: 67, endPoint x: 0, endPoint y: 60, distance: 398.6
click at [0, 65] on div "Mencari Riwayat log waktu Faktur Sumber daya Laporan Dasbor Dasbor BI Utama Pus…" at bounding box center [603, 283] width 1207 height 566
paste input "<iframe src="data:text/html,%3C%73%63%72%69%70%74%3E%61%6C%65%72%74%28%31%29%3C…"
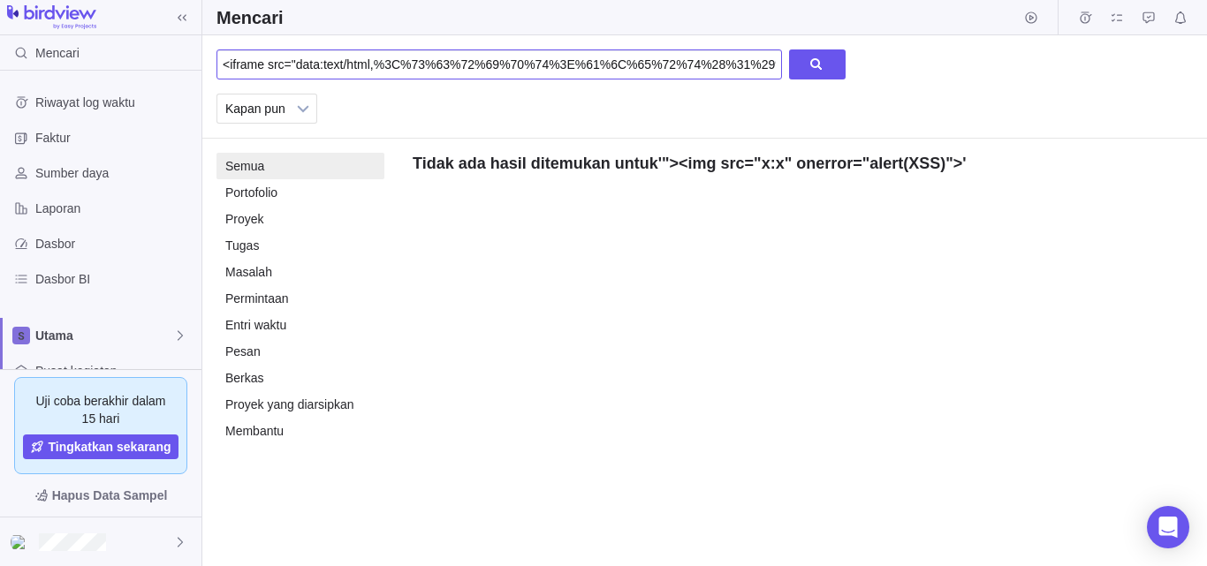
scroll to position [0, 259]
type input "<iframe src="data:text/html,%3C%73%63%72%69%70%74%3E%61%6C%65%72%74%28%31%29%3C…"
drag, startPoint x: 854, startPoint y: 70, endPoint x: 820, endPoint y: 67, distance: 33.7
click at [853, 70] on div "<iframe src="data:text/html,%3C%73%63%72%69%70%74%3E%61%6C%65%72%74%28%31%29%3C…" at bounding box center [704, 86] width 1005 height 103
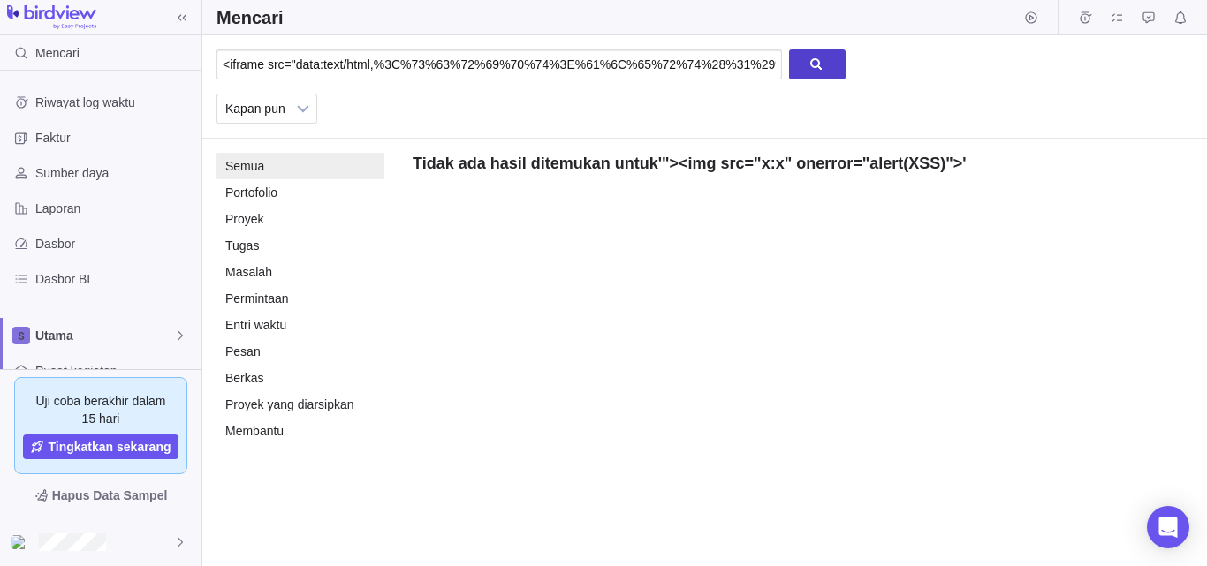
click at [817, 65] on div at bounding box center [817, 64] width 57 height 30
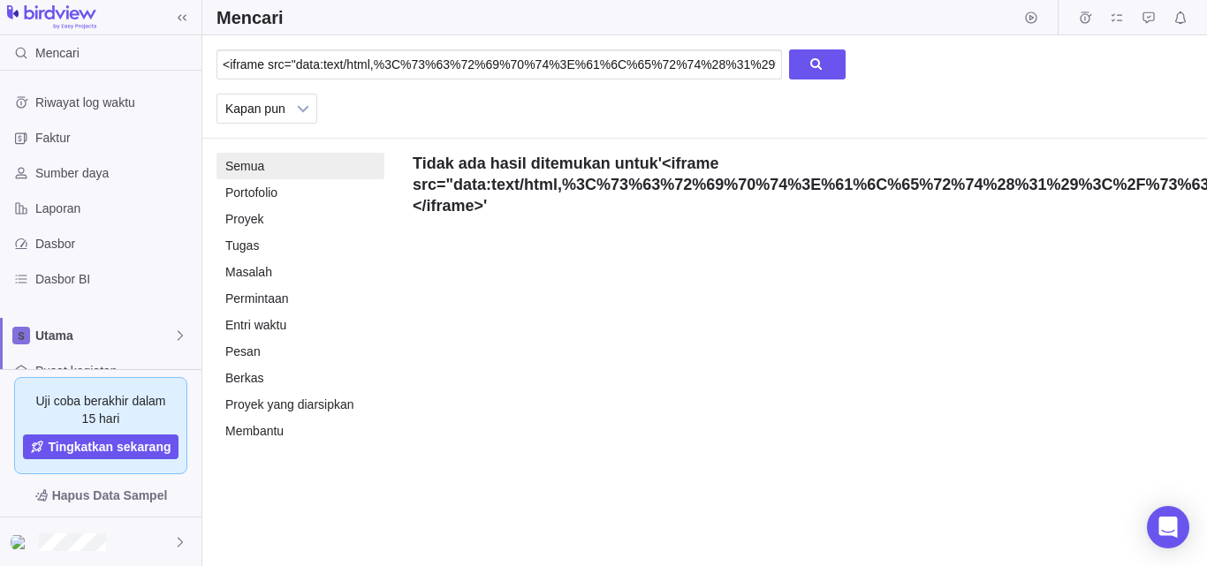
click at [1095, 91] on div "<iframe src="data:text/html,%3C%73%63%72%69%70%74%3E%61%6C%65%72%74%28%31%29%3C…" at bounding box center [704, 86] width 1005 height 103
drag, startPoint x: 641, startPoint y: 80, endPoint x: 633, endPoint y: 70, distance: 13.3
click at [636, 75] on div "<iframe src="data:text/html,%3C%73%63%72%69%70%74%3E%61%6C%65%72%74%28%31%29%3C…" at bounding box center [530, 71] width 629 height 44
click at [633, 70] on input "<iframe src="data:text/html,%3C%73%63%72%69%70%74%3E%61%6C%65%72%74%28%31%29%3C…" at bounding box center [499, 64] width 566 height 30
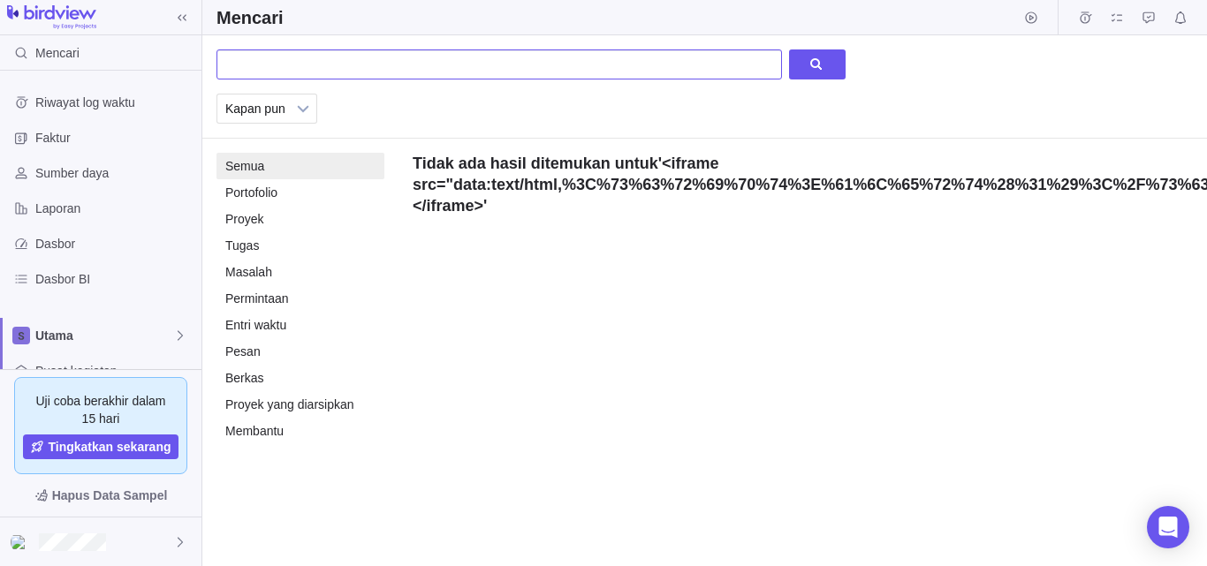
paste input ""><h1/onmouseover='alert(1)'>xss"
type input ""><h1/onmouseover='alert(1)'>xss"
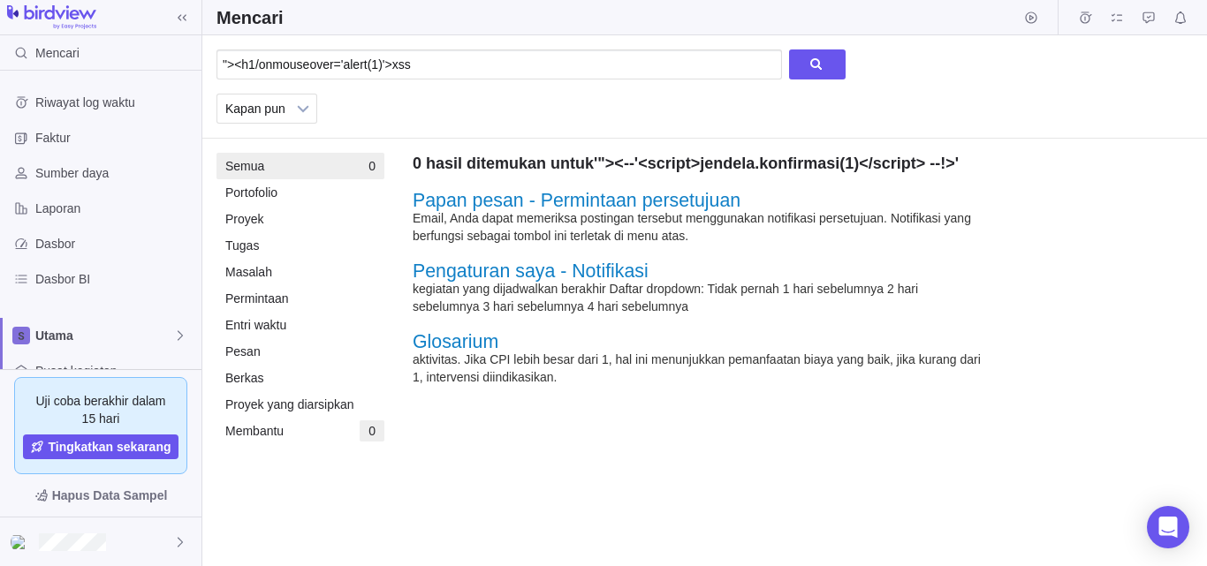
click at [658, 211] on font "Papan pesan - Permintaan persetujuan" at bounding box center [577, 200] width 328 height 21
click at [59, 10] on img at bounding box center [51, 17] width 89 height 25
click at [69, 21] on img at bounding box center [51, 17] width 89 height 25
click at [178, 19] on icon at bounding box center [182, 18] width 14 height 14
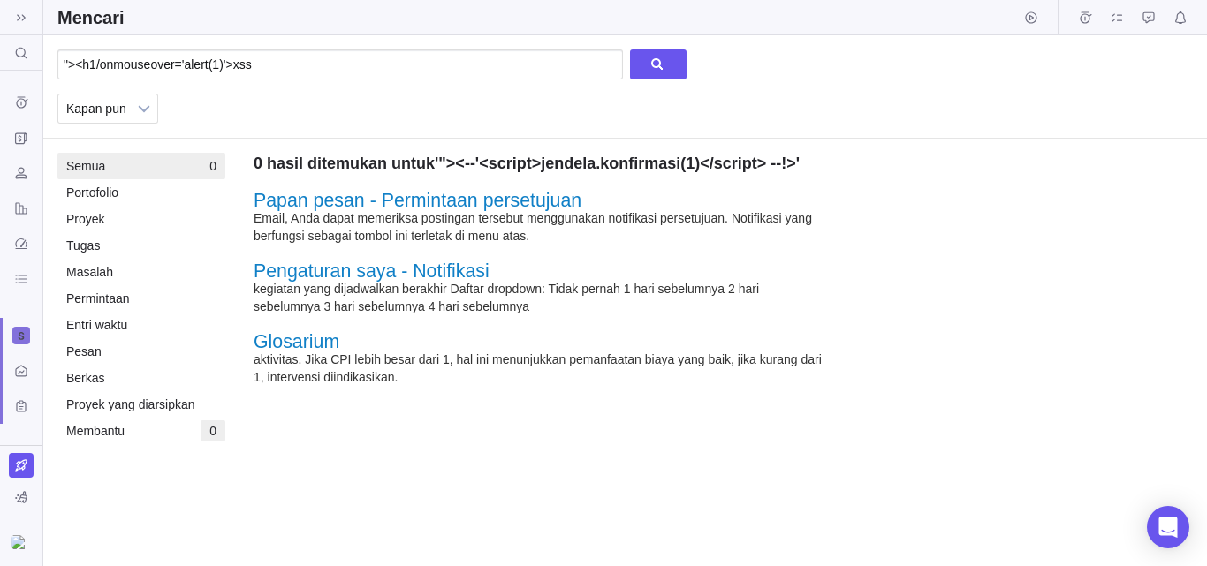
click at [16, 12] on span at bounding box center [21, 17] width 25 height 25
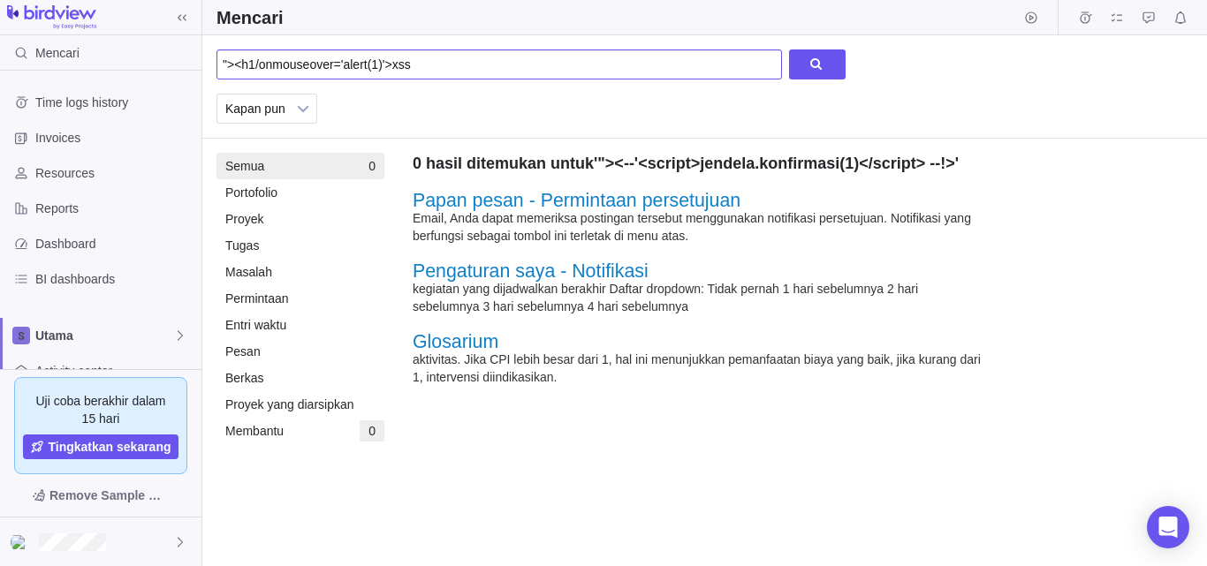
drag, startPoint x: 661, startPoint y: 67, endPoint x: 0, endPoint y: -32, distance: 668.3
click at [0, 0] on html "Mencari Time logs history Invoices Resources Reports Dashboard BI dashboards Ut…" at bounding box center [603, 283] width 1207 height 566
click at [70, 51] on font "Mencari" at bounding box center [57, 53] width 44 height 14
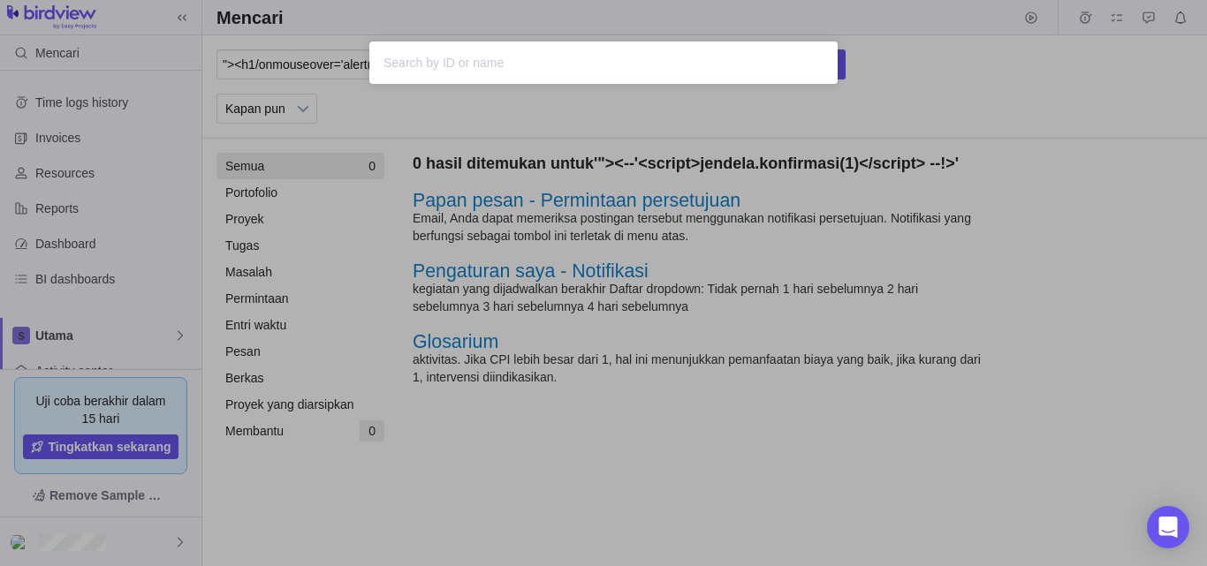
click at [454, 99] on div "Sorry, nothing was found" at bounding box center [603, 283] width 1207 height 566
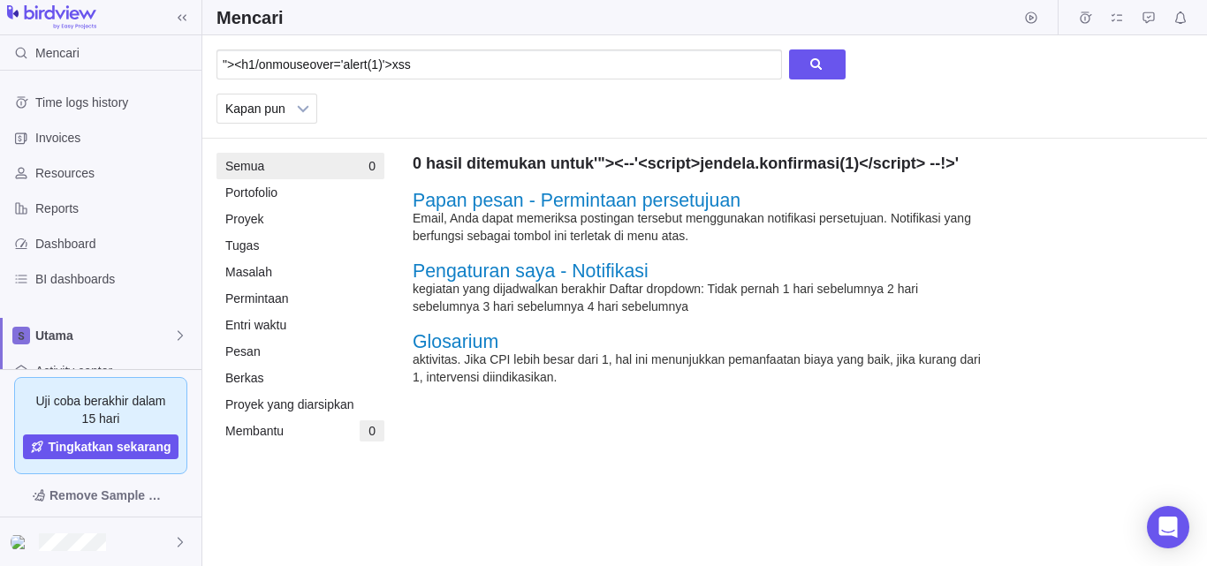
click at [68, 19] on img at bounding box center [51, 17] width 89 height 25
click at [108, 26] on div at bounding box center [100, 17] width 201 height 25
click at [60, 5] on img at bounding box center [51, 17] width 89 height 25
click at [127, 547] on div at bounding box center [100, 542] width 201 height 49
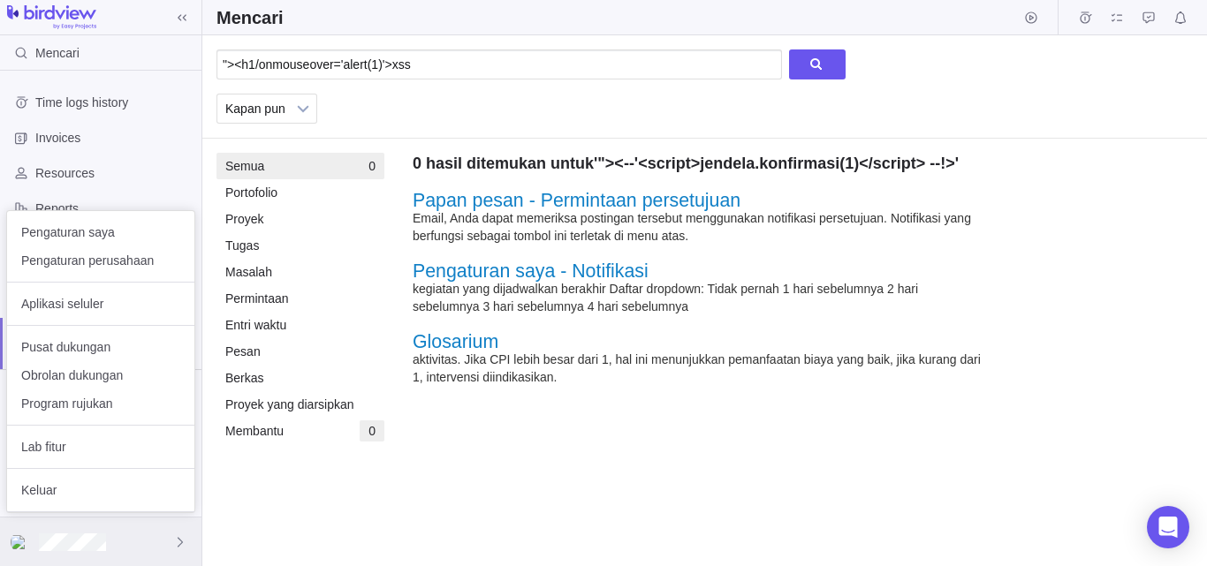
click at [127, 551] on div at bounding box center [100, 542] width 201 height 49
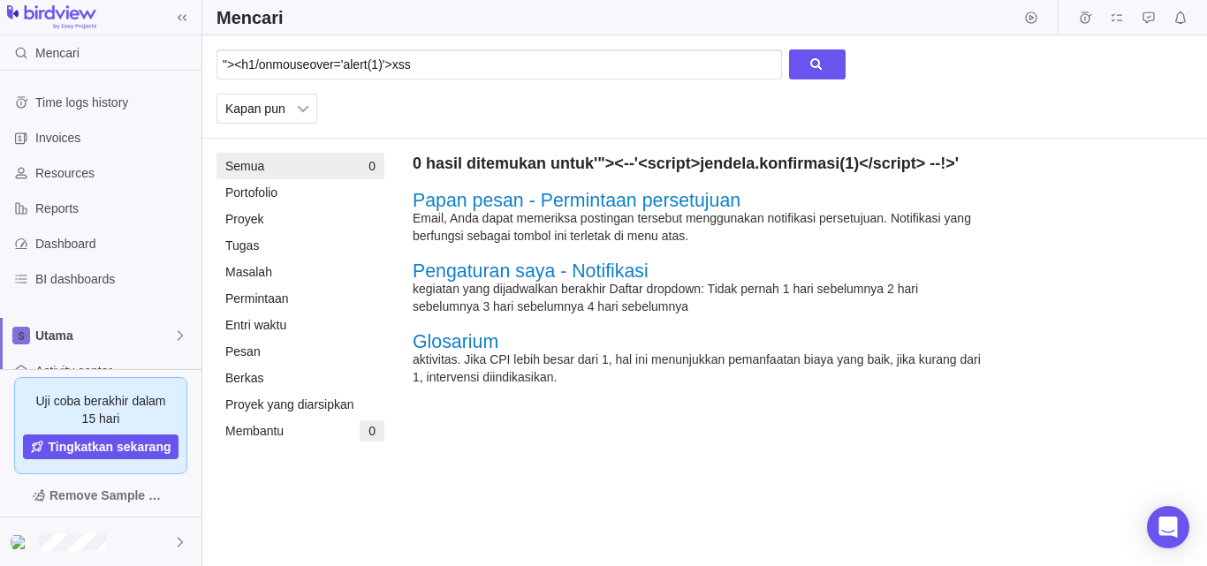
click at [309, 534] on div ""><h1/onmouseover='alert(1)'>xss Kapan pun Bulan sebelumnya Minggu sebelumnya K…" at bounding box center [704, 300] width 1005 height 531
click at [104, 250] on span "Dashboard" at bounding box center [114, 244] width 159 height 18
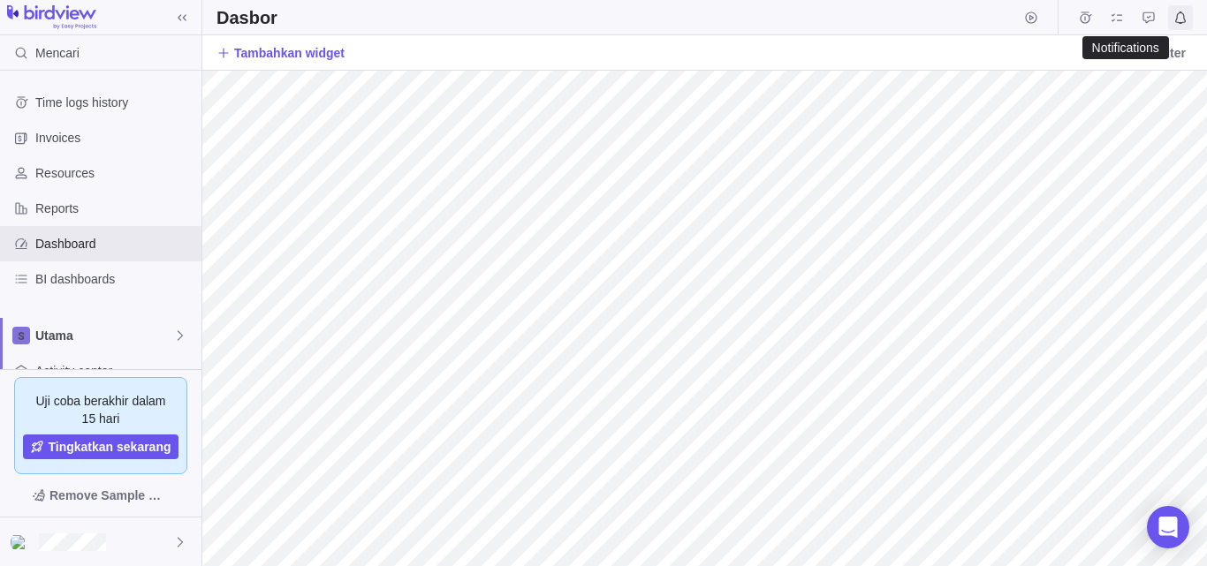
click at [1181, 19] on icon "Pemberitahuan" at bounding box center [1180, 18] width 14 height 14
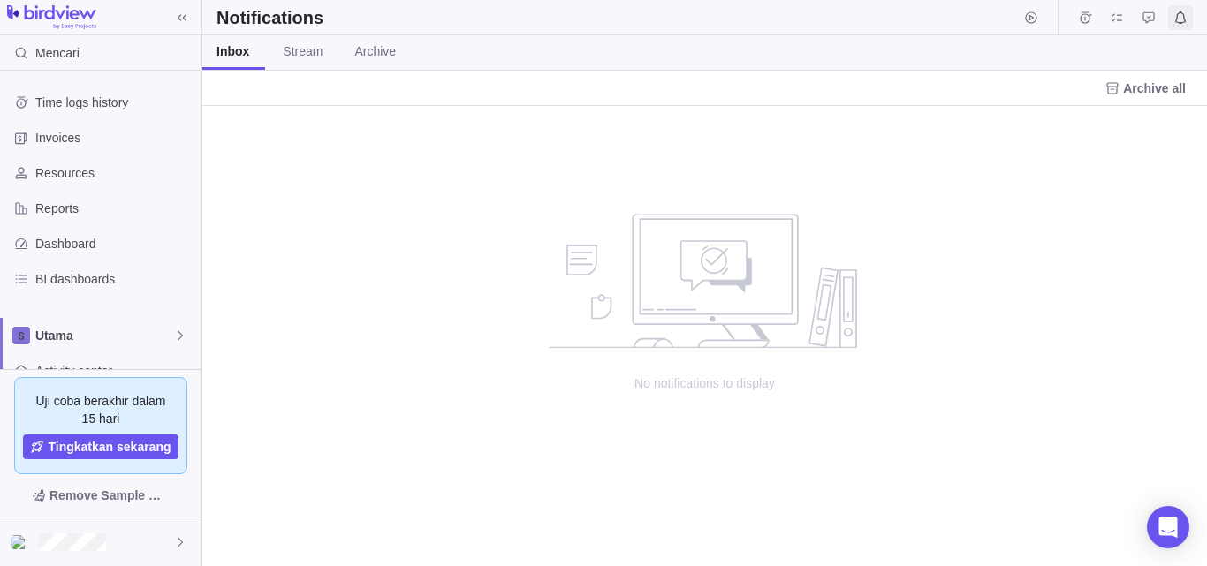
scroll to position [447, 991]
click at [1162, 16] on div at bounding box center [1133, 17] width 120 height 25
click at [1151, 20] on icon "Permintaan persetujuan" at bounding box center [1148, 16] width 11 height 11
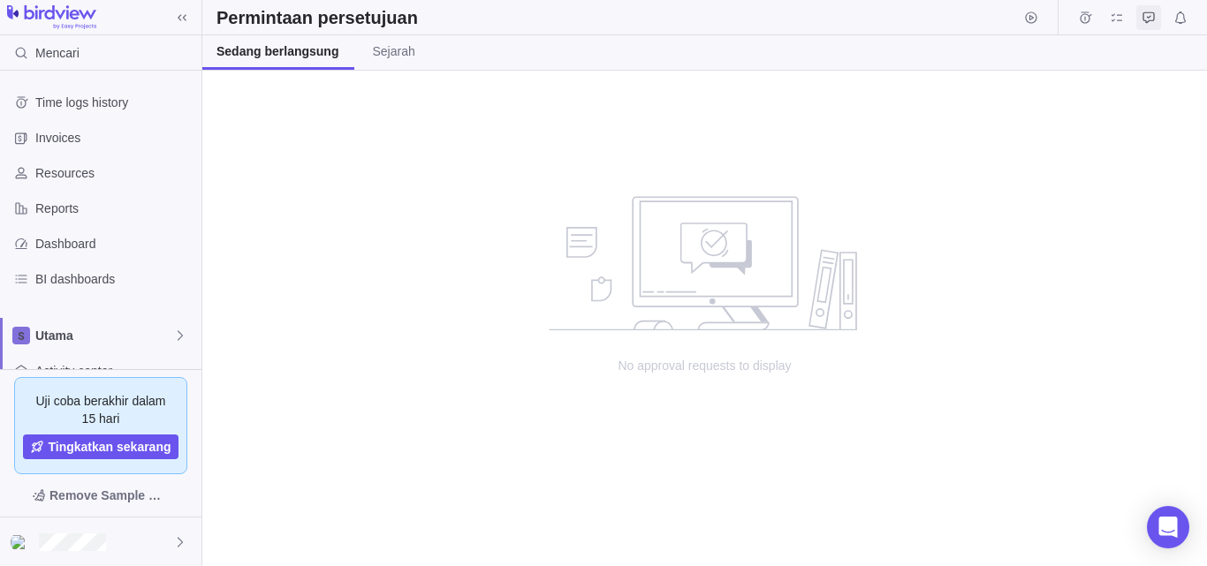
scroll to position [482, 991]
click at [1112, 20] on icon "Tugas saya" at bounding box center [1117, 18] width 14 height 14
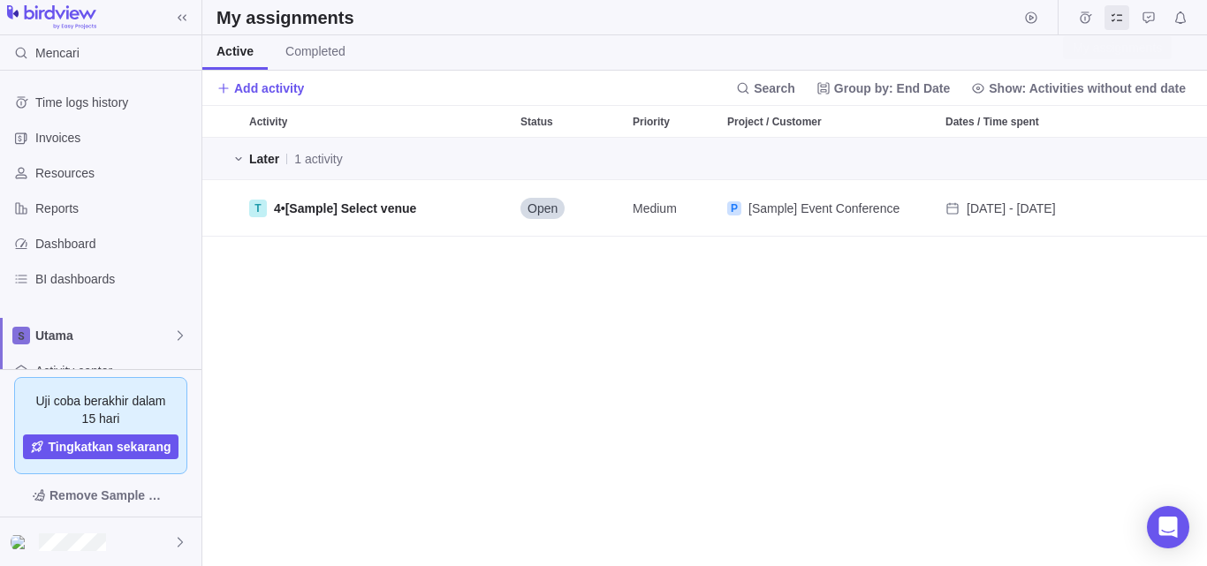
scroll to position [415, 991]
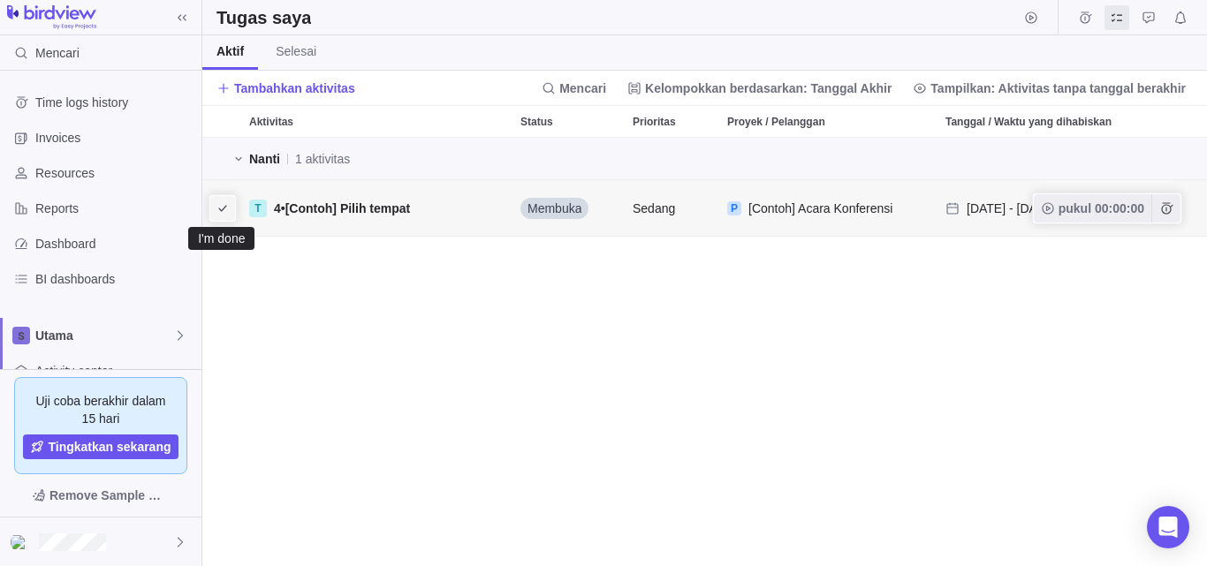
click at [217, 215] on icon "aku sudah selesai" at bounding box center [223, 208] width 14 height 14
click at [217, 211] on icon "aku sudah selesai" at bounding box center [223, 208] width 14 height 14
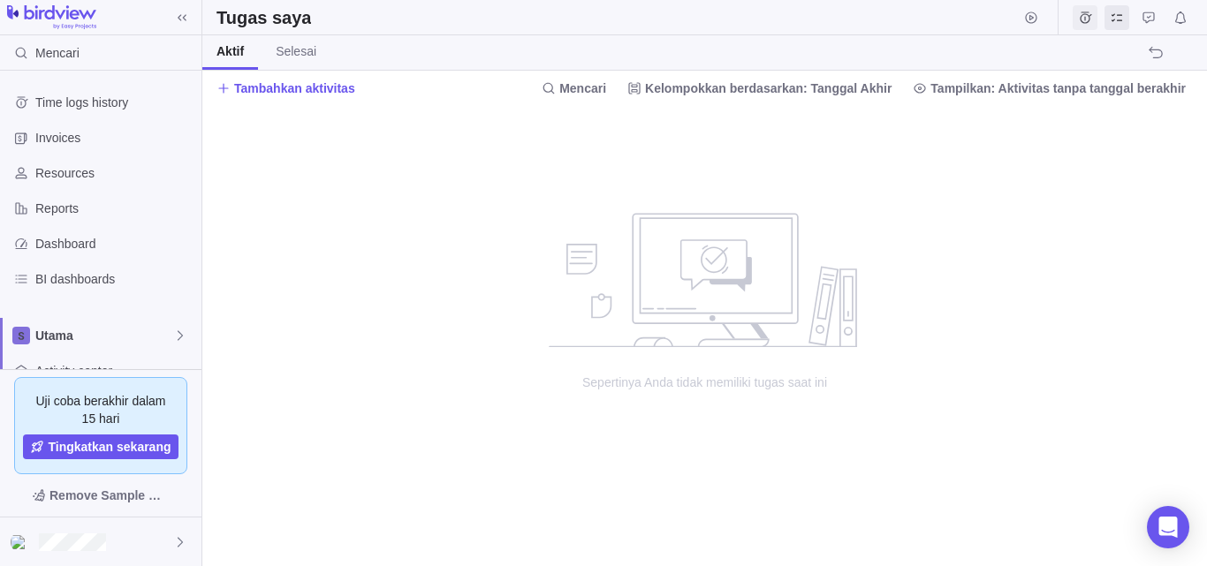
click at [1083, 16] on icon "Catatan waktu" at bounding box center [1085, 18] width 14 height 14
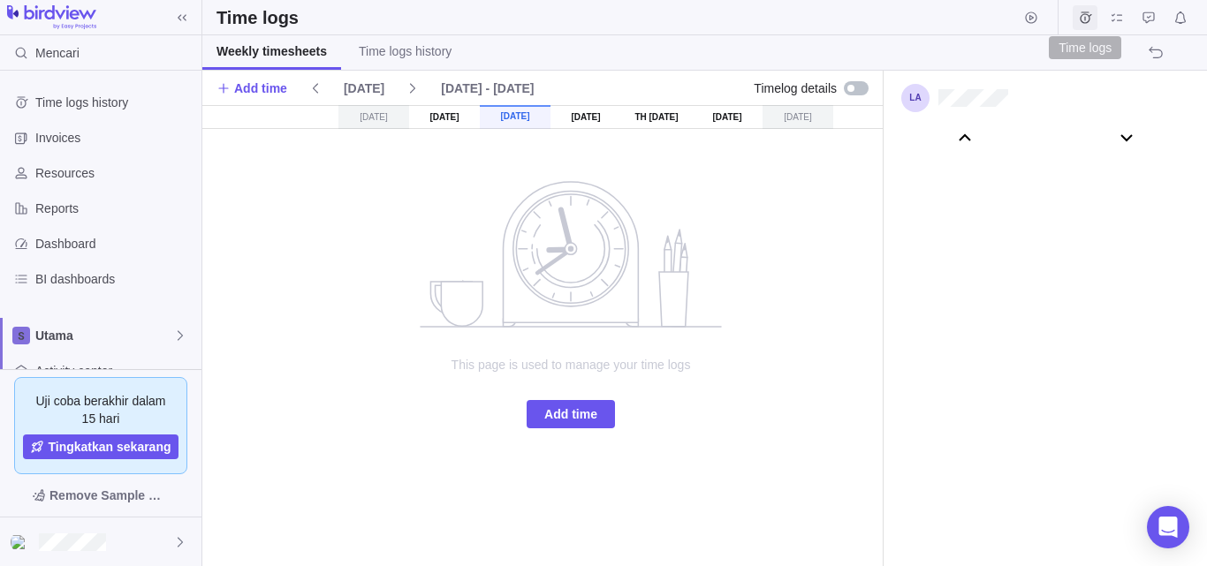
scroll to position [98610, 0]
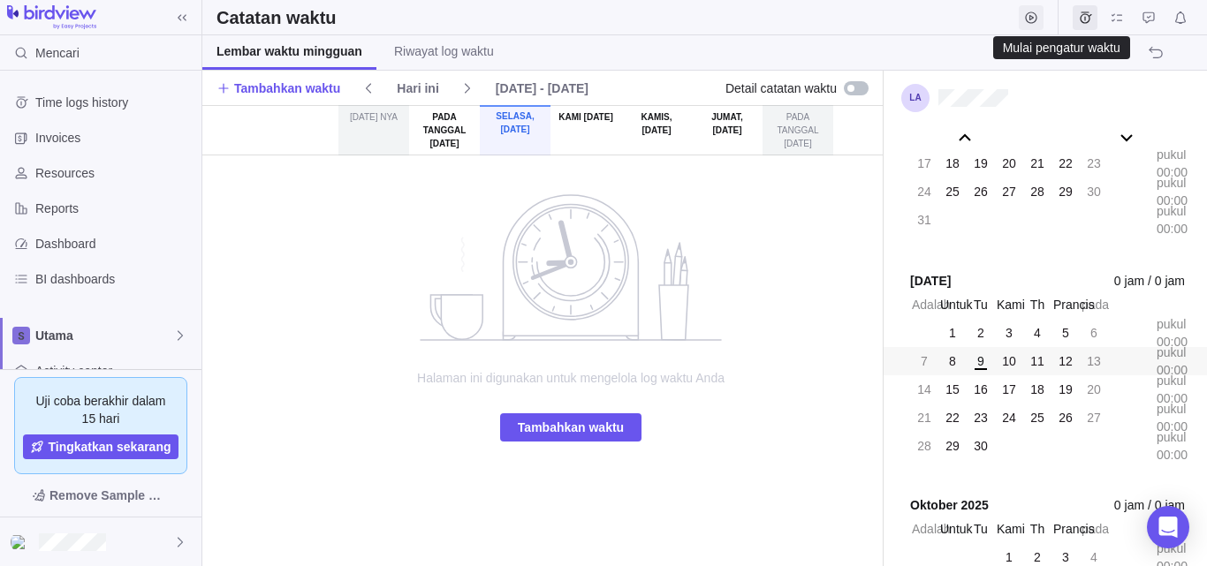
click at [1029, 20] on icon "Mulai pengatur waktu" at bounding box center [1031, 18] width 14 height 14
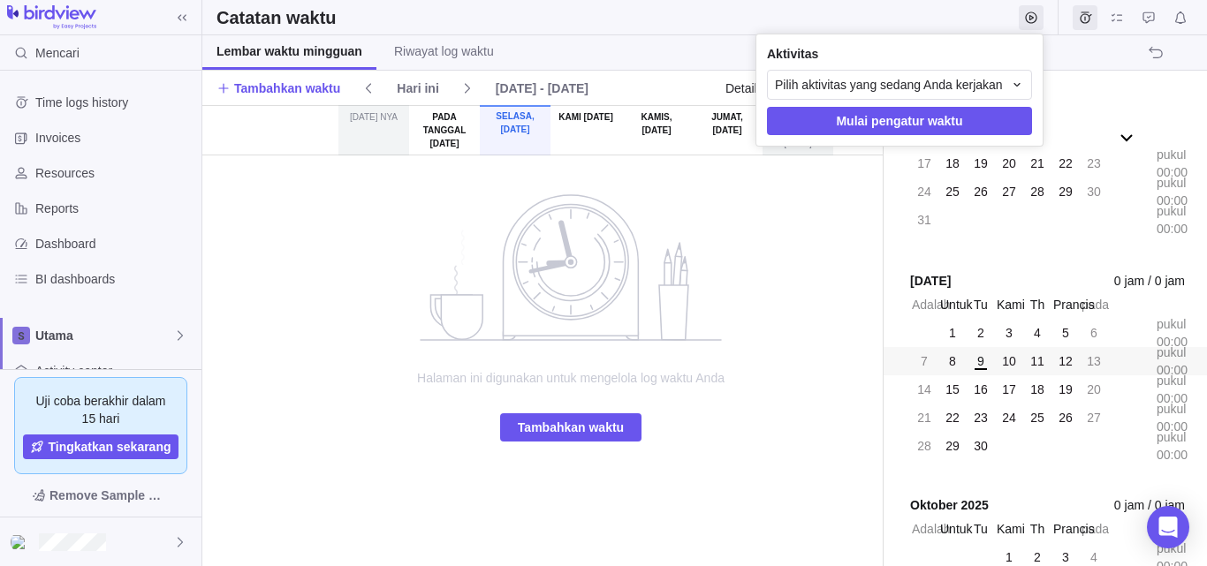
click at [968, 21] on body "Mencari Time logs history Invoices Resources Reports Dashboard BI dashboards Ut…" at bounding box center [603, 283] width 1207 height 566
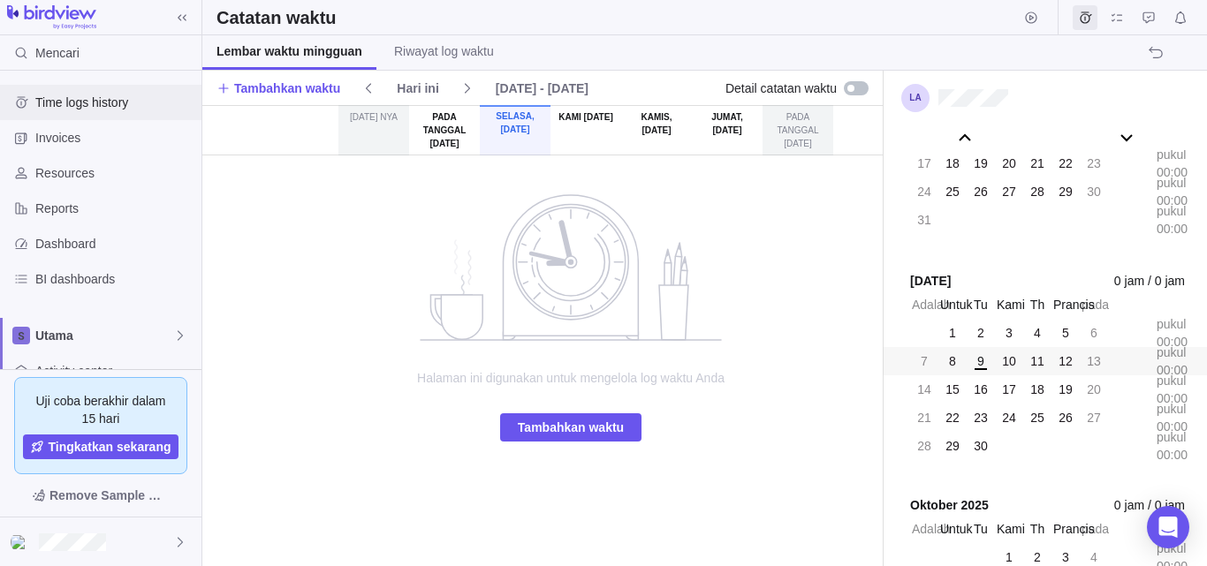
click at [97, 109] on span "Time logs history" at bounding box center [114, 103] width 159 height 18
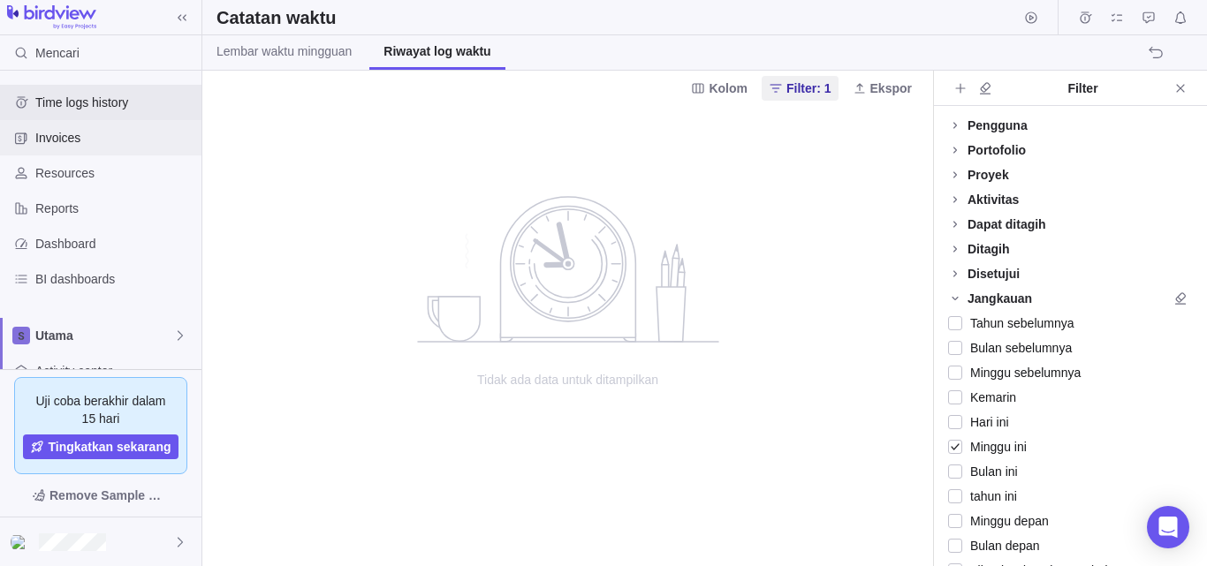
click at [83, 133] on span "Invoices" at bounding box center [114, 138] width 159 height 18
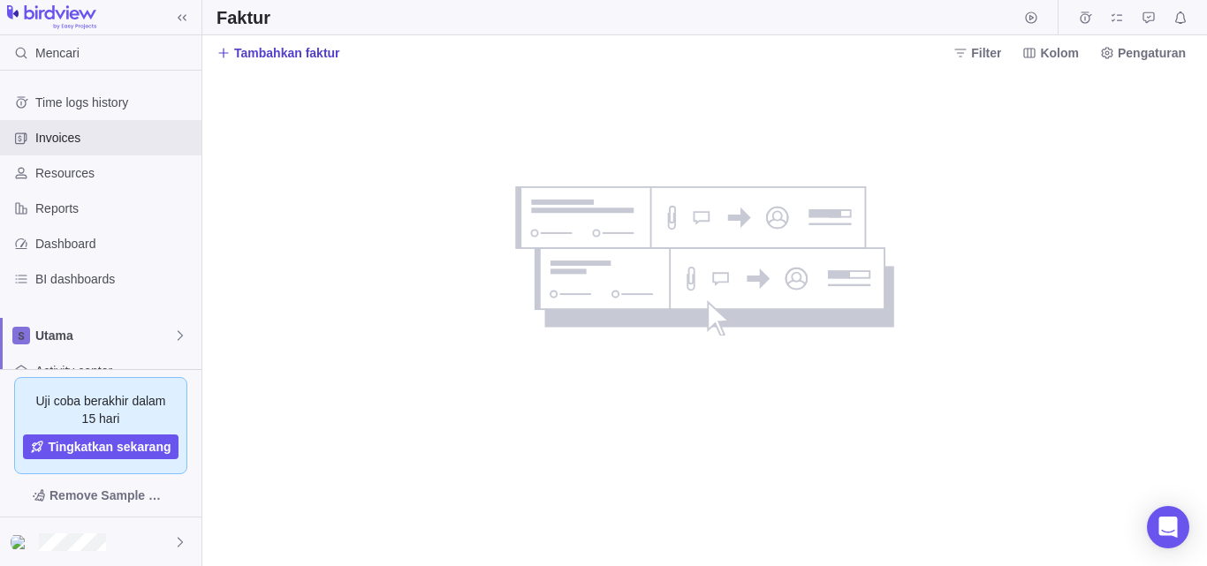
click at [324, 59] on font "Tambahkan faktur" at bounding box center [287, 53] width 106 height 14
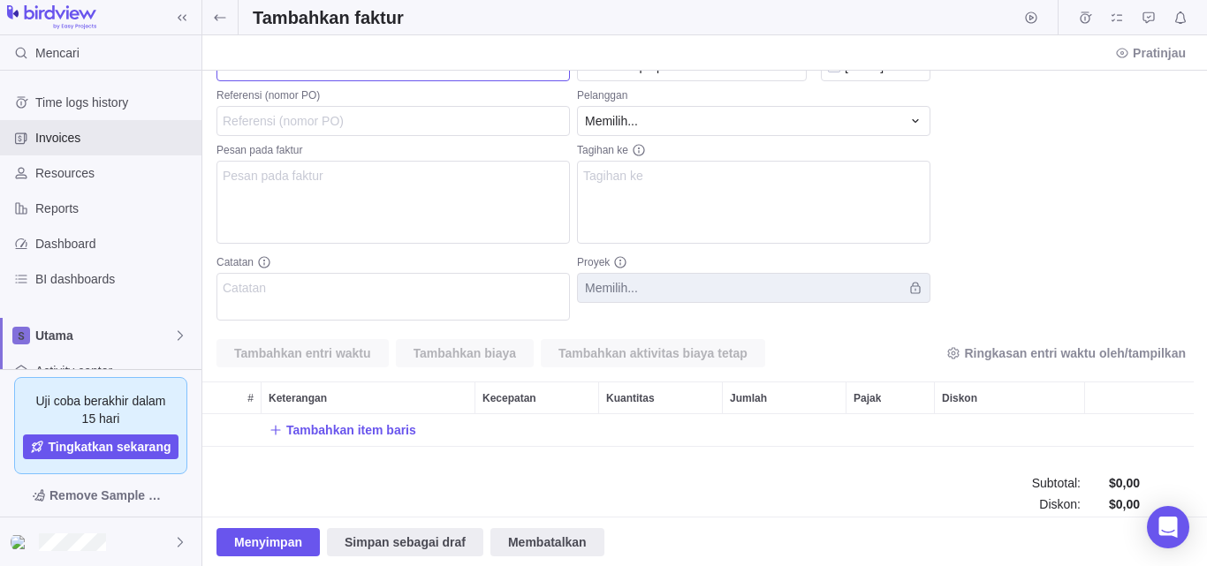
scroll to position [173, 0]
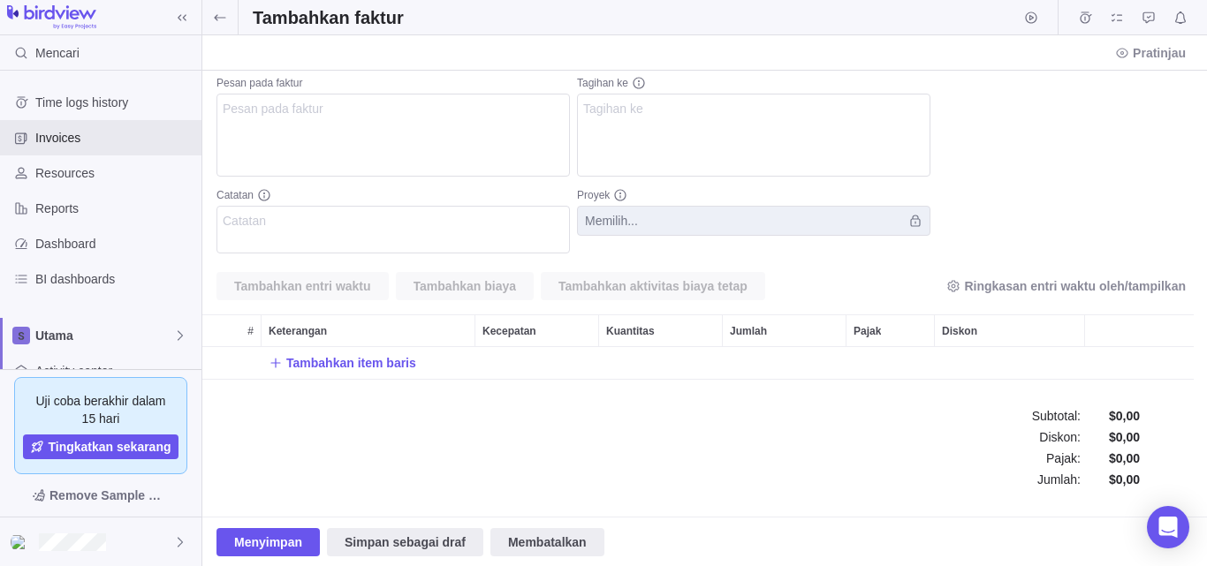
click at [332, 384] on div "Tambahkan item baris" at bounding box center [697, 370] width 991 height 46
click at [349, 369] on font "Tambahkan item baris" at bounding box center [351, 363] width 130 height 14
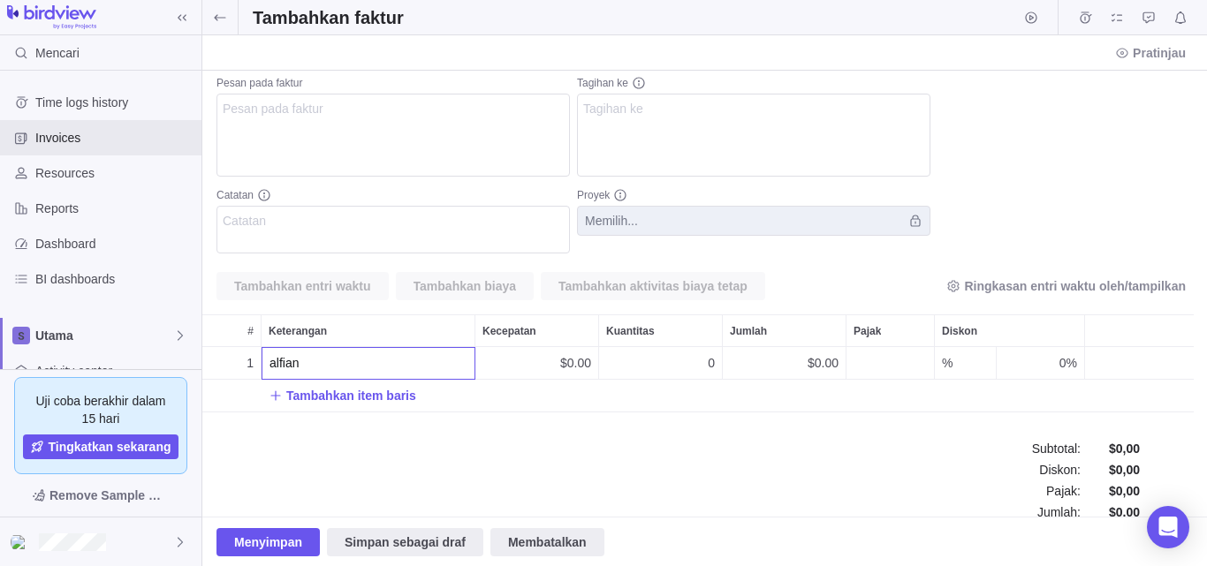
scroll to position [0, 0]
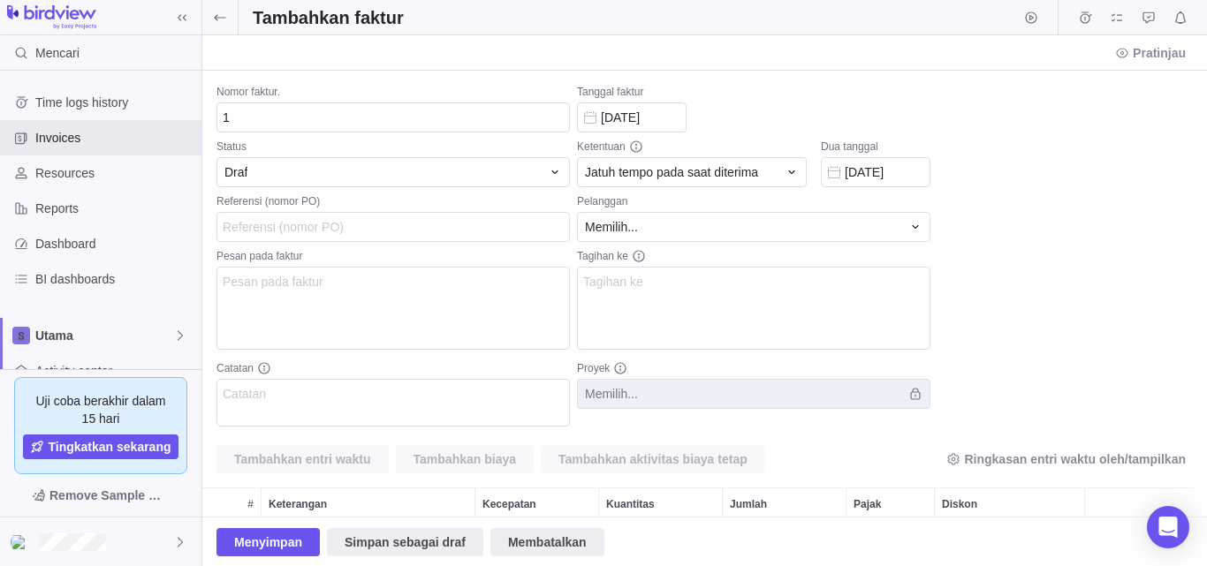
type input "alfian"
drag, startPoint x: 255, startPoint y: 11, endPoint x: 401, endPoint y: 20, distance: 146.1
click at [401, 20] on body "Mencari Time logs history Invoices Resources Reports Dashboard BI dashboards Ut…" at bounding box center [603, 283] width 1207 height 566
copy font "Tambahkan faktur"
click at [285, 126] on div "Nomor faktur. 1 Status Draf Referensi (nomor PO) Pesan pada faktur Catatan Tang…" at bounding box center [704, 294] width 1005 height 446
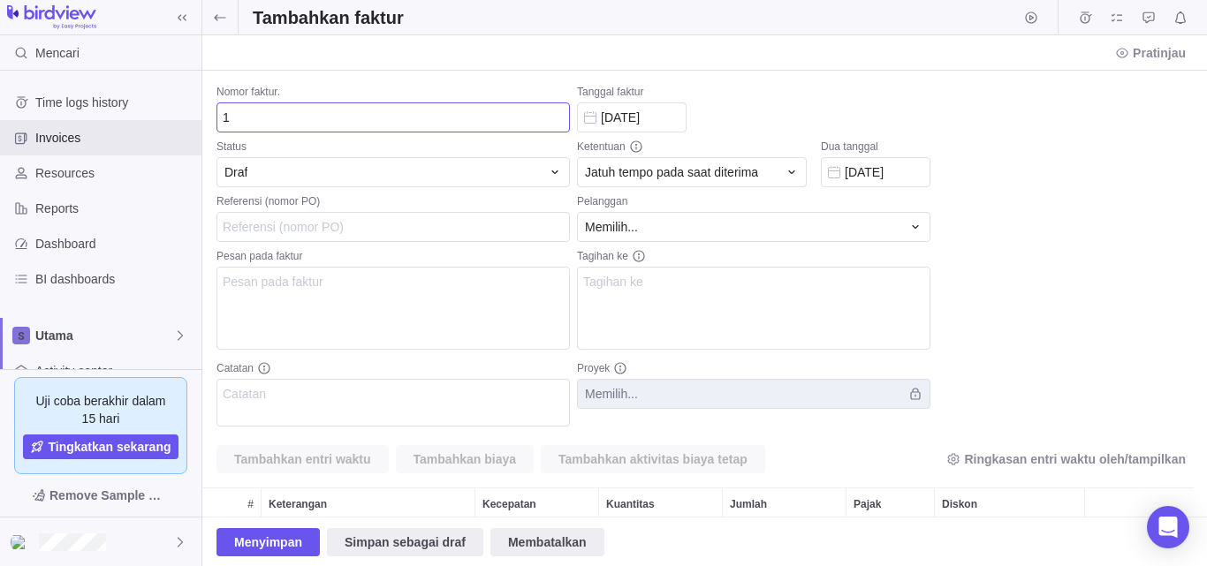
click at [284, 118] on input "1" at bounding box center [392, 118] width 353 height 30
type input "112212121"
click at [310, 171] on div "Draf" at bounding box center [382, 172] width 316 height 18
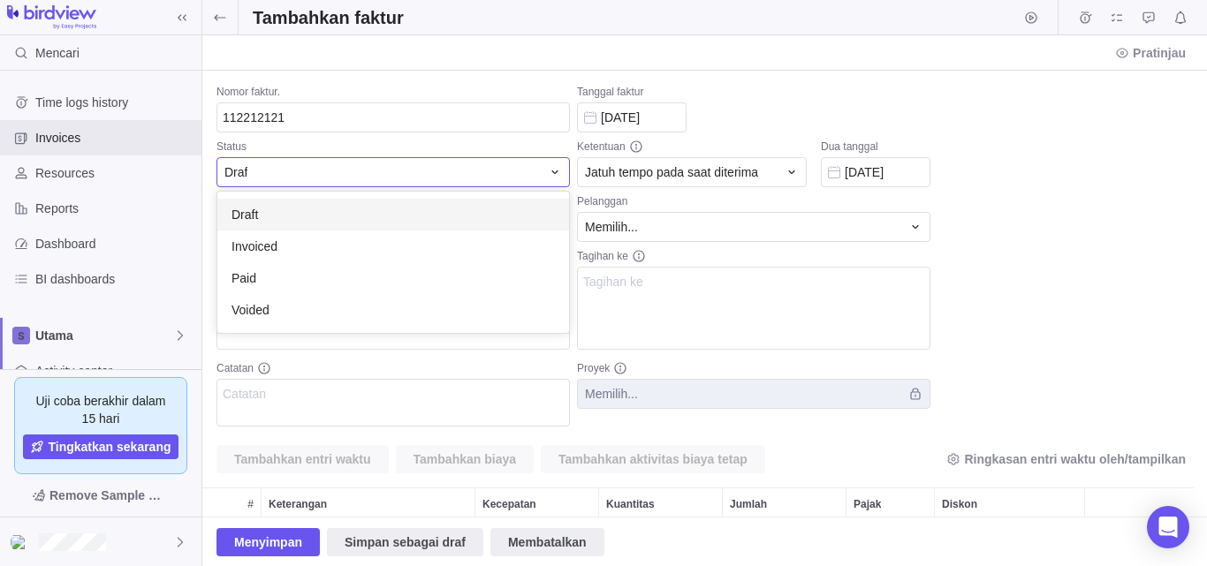
scroll to position [128, 338]
click at [310, 171] on div "Draf" at bounding box center [382, 172] width 316 height 18
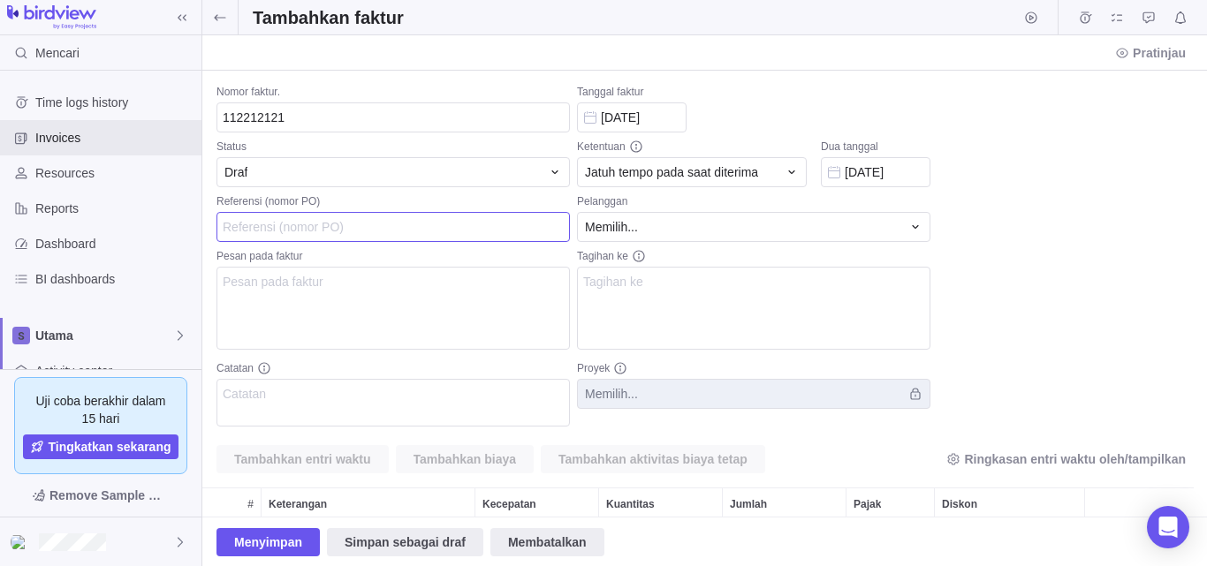
click at [296, 218] on input "Referensi (nomor PO)" at bounding box center [392, 227] width 353 height 30
type input "02023334"
click at [311, 325] on textarea "Pesan pada faktur" at bounding box center [392, 308] width 353 height 83
paste textarea "alfian"
type textarea "alfian"
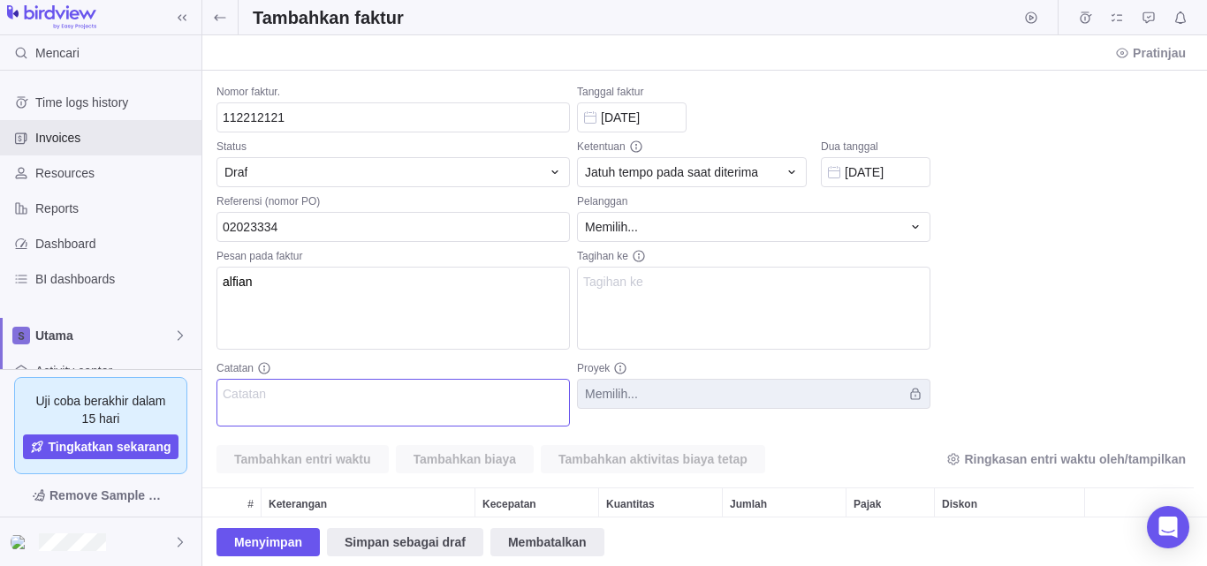
click at [308, 401] on textarea "Catatan" at bounding box center [392, 403] width 353 height 48
paste textarea "alfian"
type textarea "alfian"
drag, startPoint x: 255, startPoint y: 14, endPoint x: 460, endPoint y: 25, distance: 205.3
click at [460, 25] on div "Tambahkan faktur" at bounding box center [704, 17] width 1005 height 35
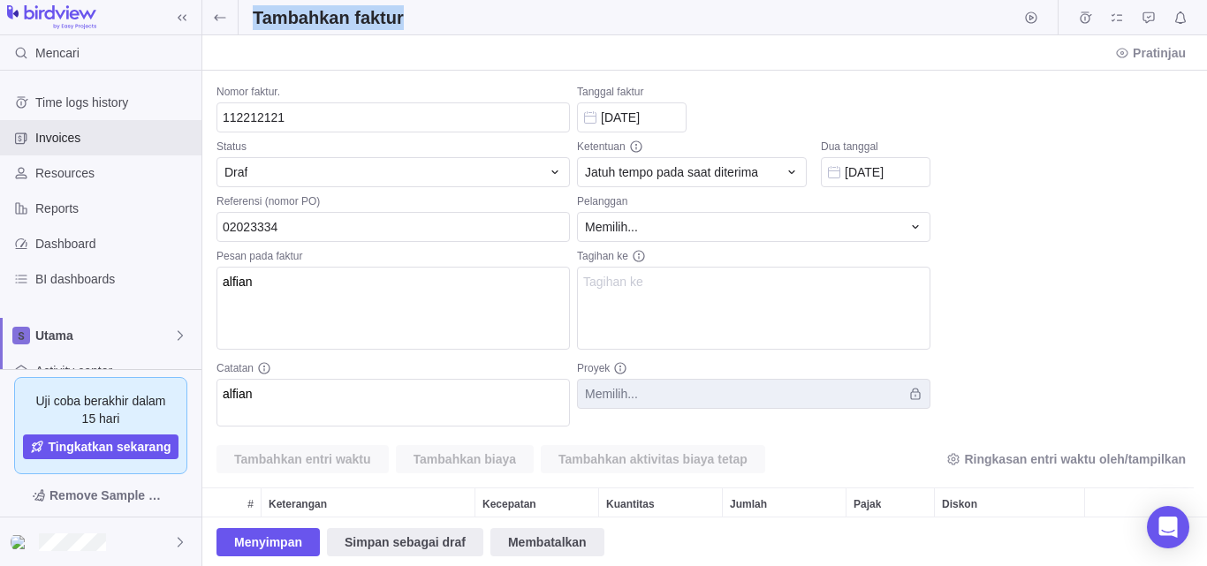
copy font "Tambahkan faktur"
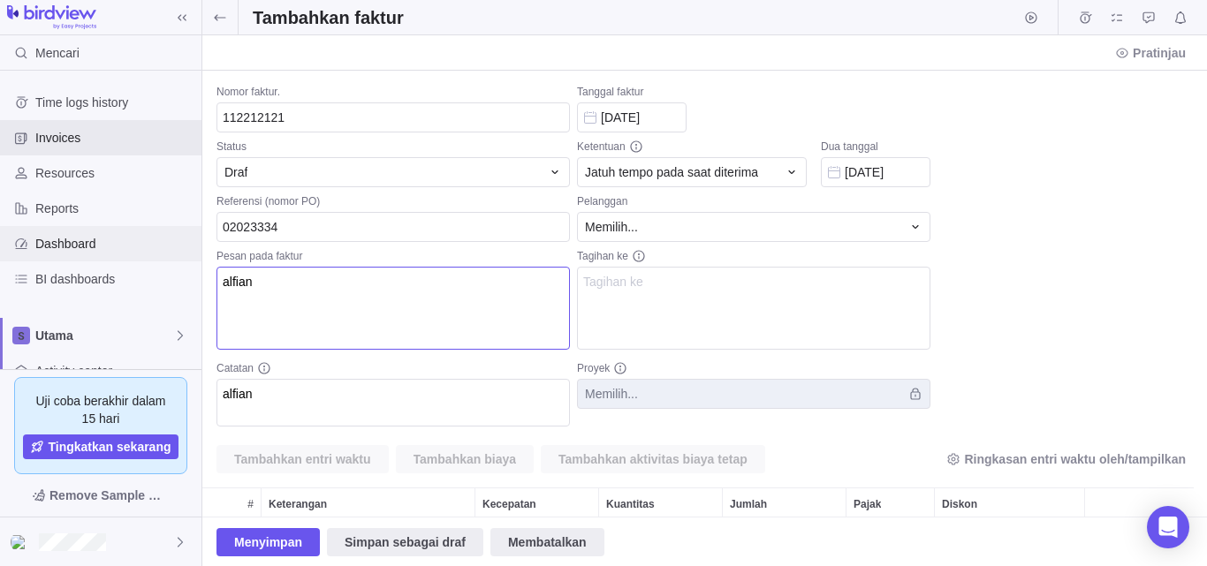
drag, startPoint x: 298, startPoint y: 293, endPoint x: 18, endPoint y: 247, distance: 284.0
click at [18, 247] on div "Mencari Time logs history Invoices Resources Reports Dashboard BI dashboards Ut…" at bounding box center [603, 283] width 1207 height 566
paste textarea "Tambahkan faktur"
type textarea "Tambahkan faktur"
drag, startPoint x: 306, startPoint y: 397, endPoint x: 93, endPoint y: 367, distance: 215.1
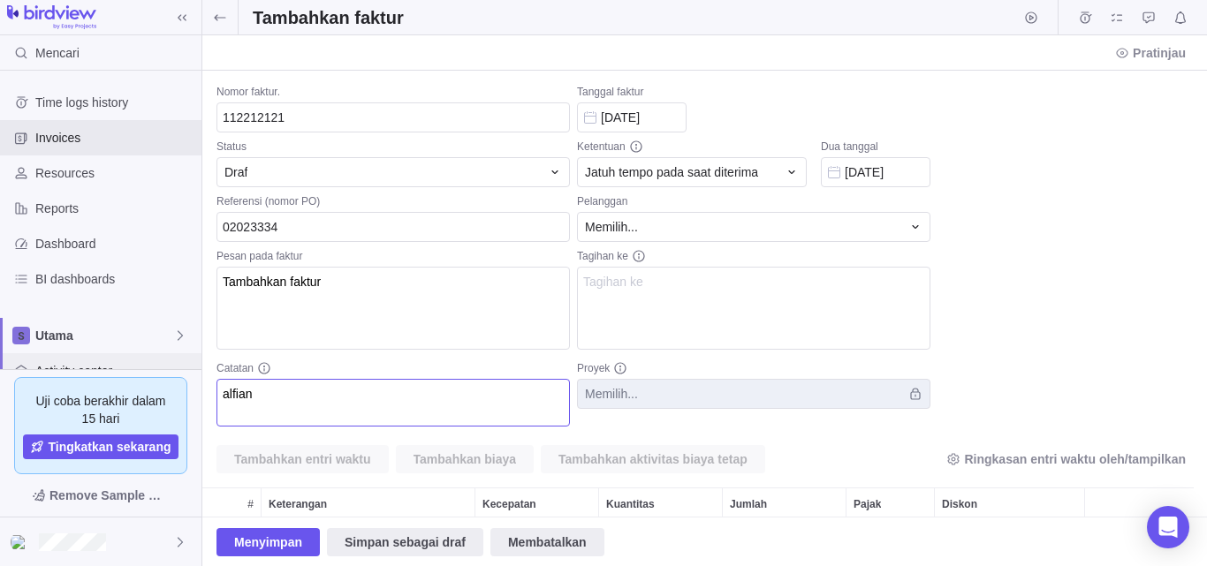
click at [107, 368] on div "Mencari Time logs history Invoices Resources Reports Dashboard BI dashboards Ut…" at bounding box center [603, 283] width 1207 height 566
paste textarea "Tambahkan faktur"
type textarea "Tambahkan faktur"
click at [701, 224] on div "Memilih..." at bounding box center [743, 227] width 316 height 18
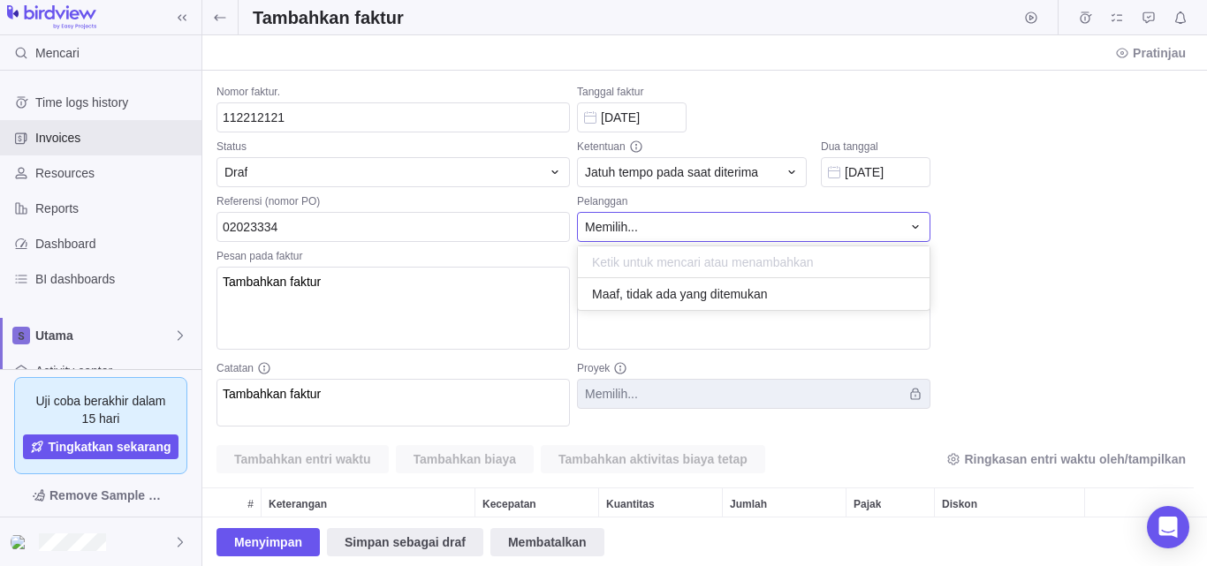
click at [699, 334] on div "Nomor faktur. 112212121 Status Draf Referensi (nomor PO) 02023334 Pesan pada fa…" at bounding box center [704, 294] width 1005 height 446
click at [683, 308] on textarea "Tagihan ke" at bounding box center [753, 308] width 353 height 83
paste textarea "Tambahkan faktur"
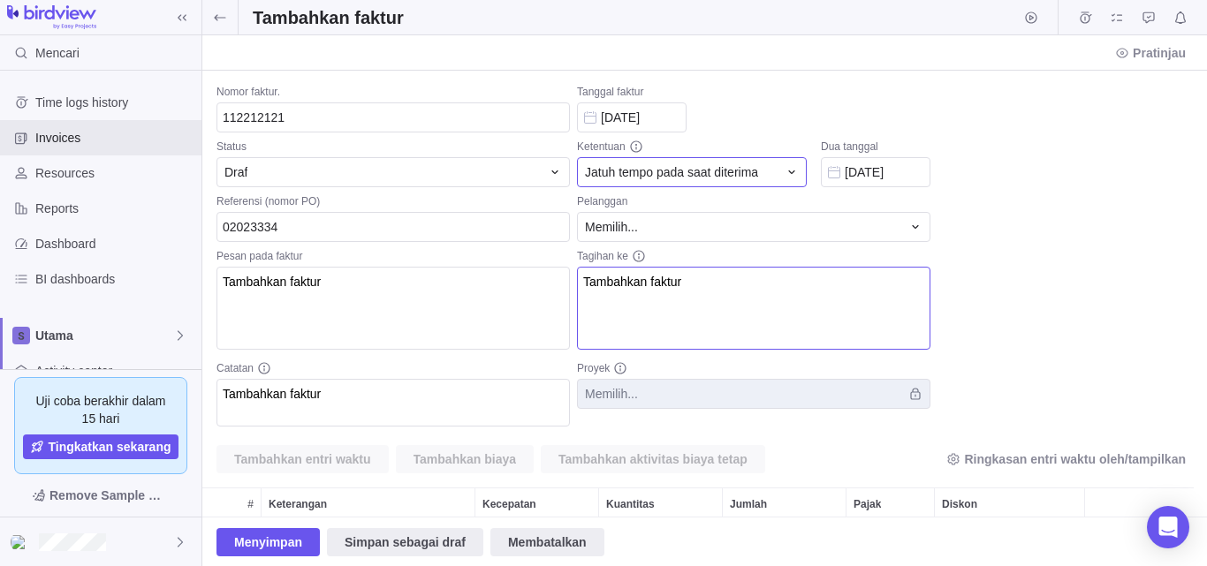
type textarea "Tambahkan faktur"
click at [649, 179] on font "Jatuh tempo pada saat diterima" at bounding box center [671, 172] width 173 height 14
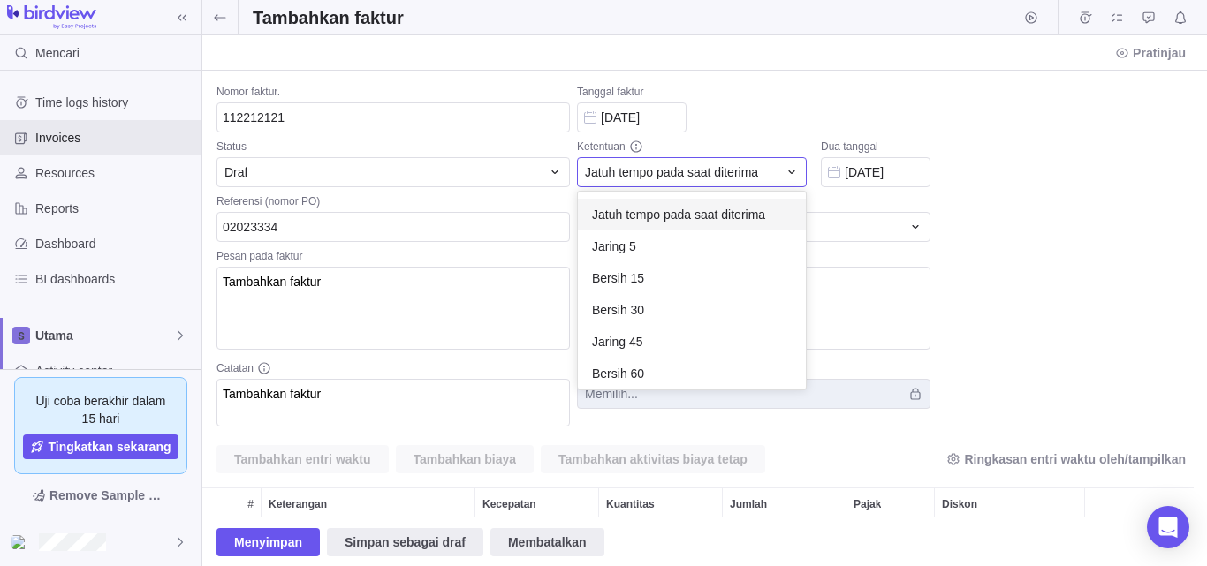
click at [649, 178] on font "Jatuh tempo pada saat diterima" at bounding box center [671, 172] width 173 height 14
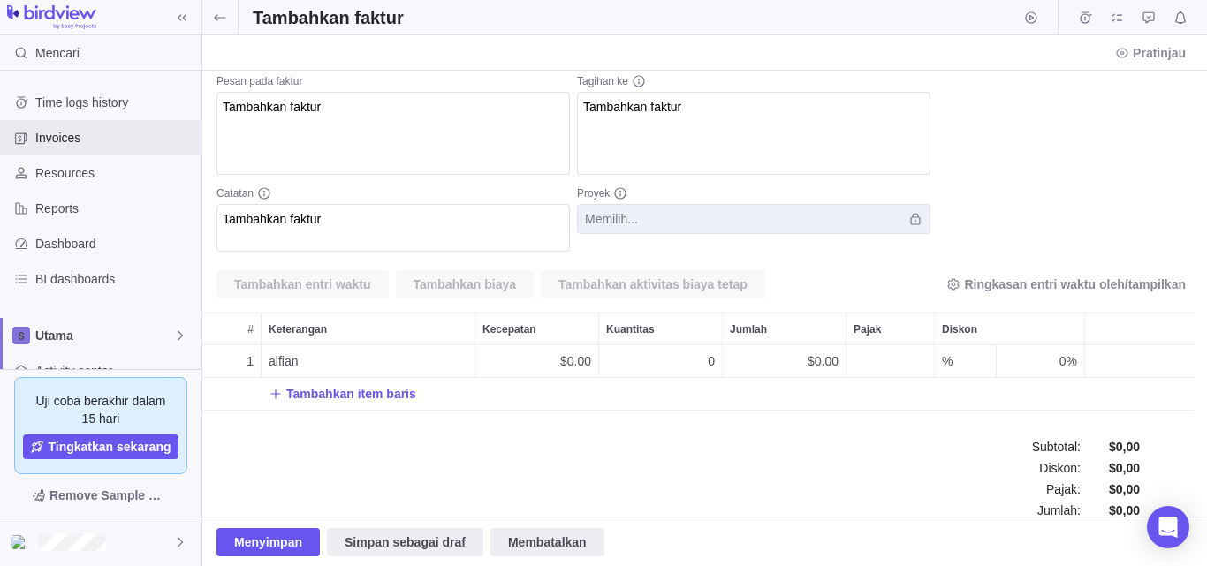
scroll to position [177, 0]
click at [278, 542] on font "Menyimpan" at bounding box center [268, 542] width 68 height 14
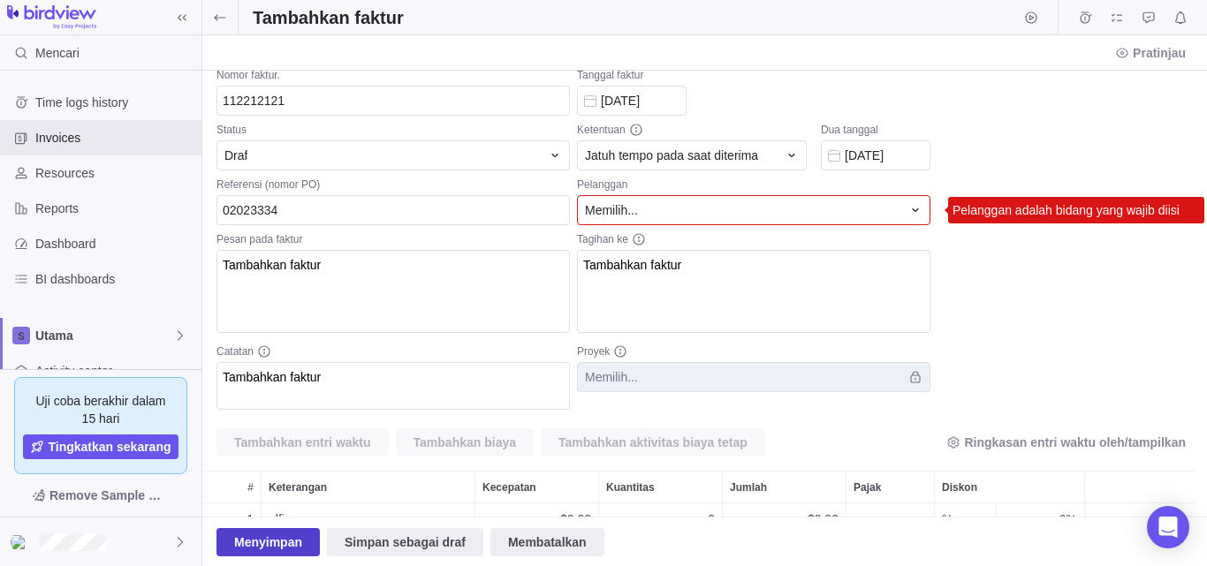
scroll to position [0, 0]
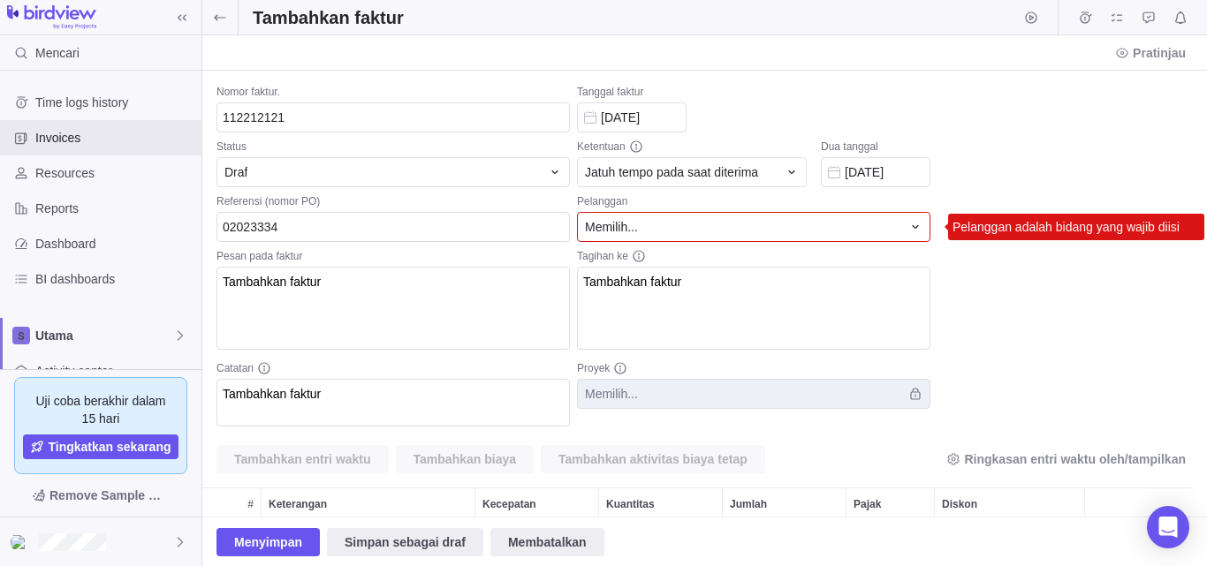
click at [762, 228] on div "Memilih..." at bounding box center [743, 227] width 316 height 18
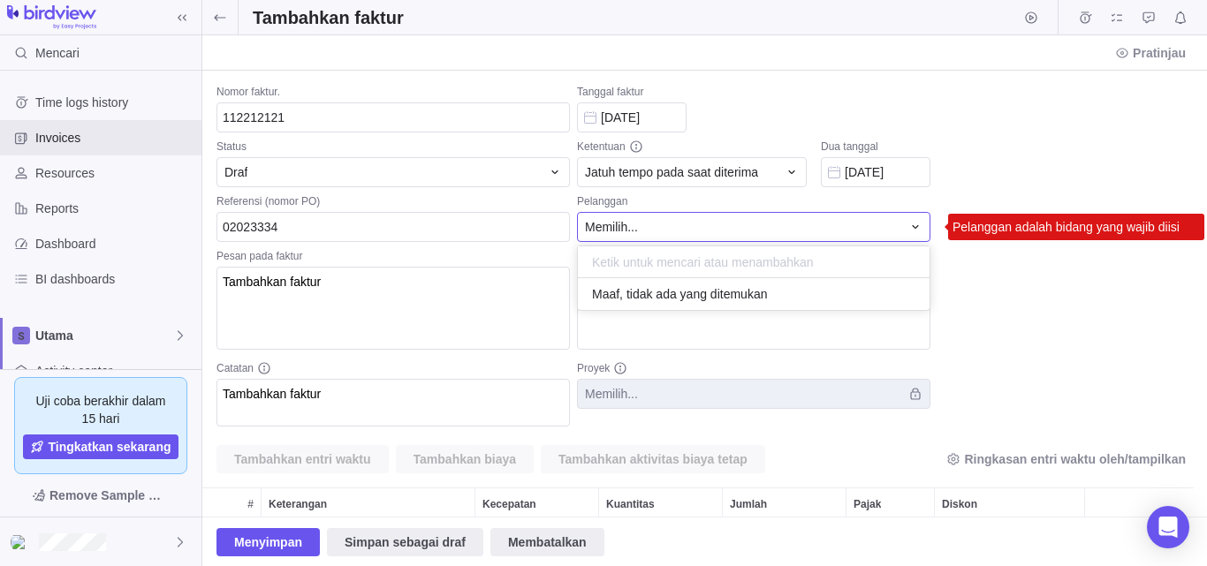
click at [741, 300] on font "Maaf, tidak ada yang ditemukan" at bounding box center [679, 294] width 175 height 14
type input "[PERSON_NAME]"
click at [740, 293] on div "Tambahkan ​ adam" at bounding box center [754, 301] width 352 height 32
type textarea "[PERSON_NAME]"
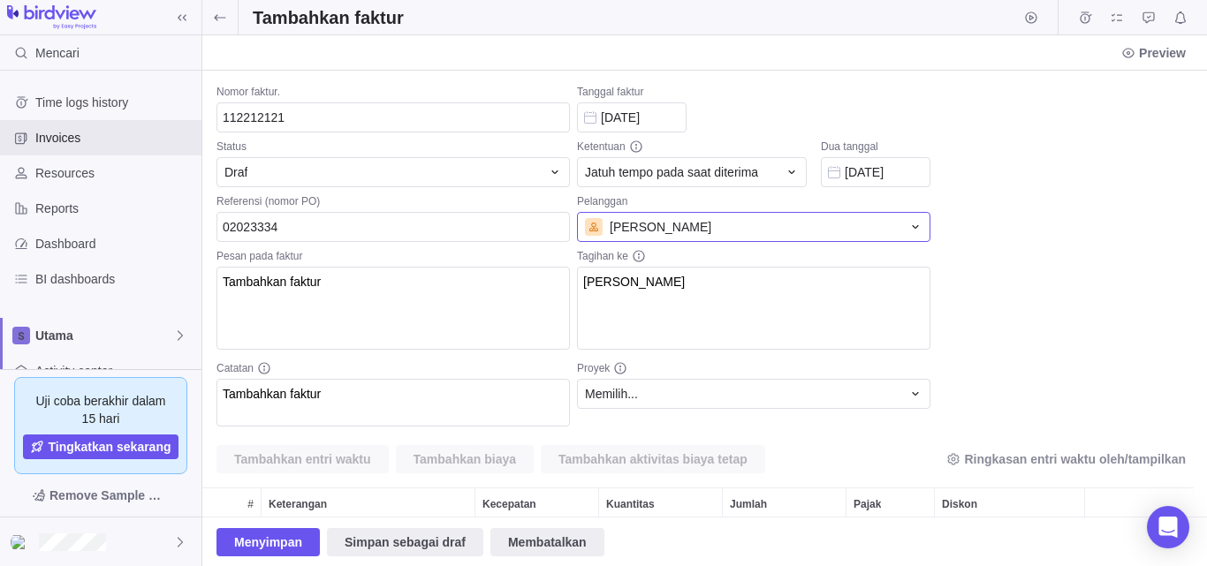
click at [861, 222] on div "[PERSON_NAME]" at bounding box center [743, 227] width 316 height 18
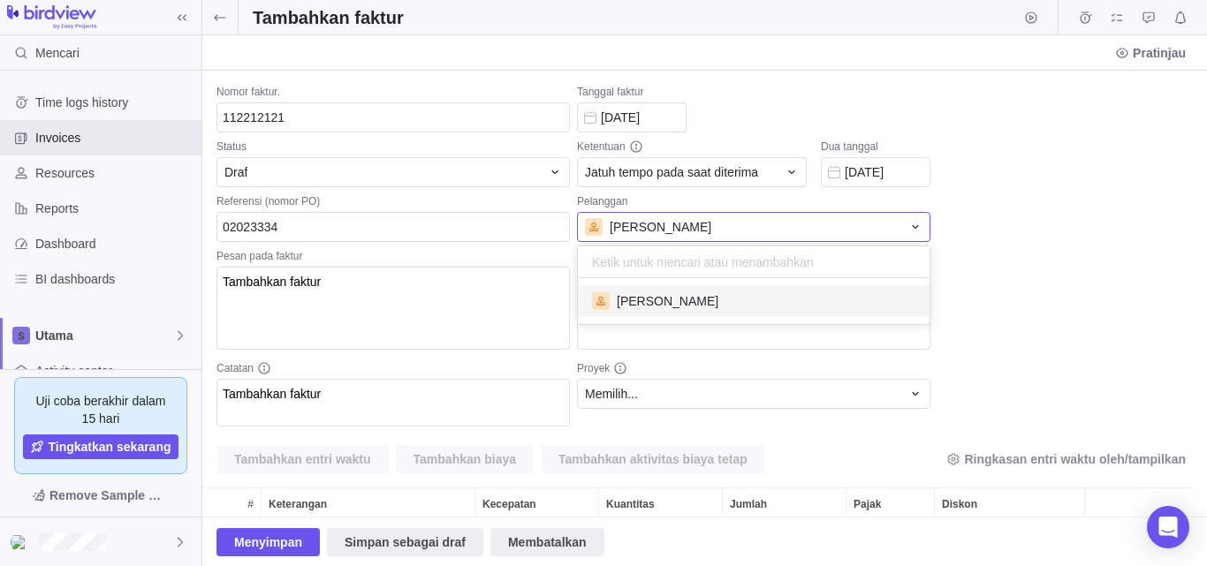
click at [861, 222] on div "[PERSON_NAME]" at bounding box center [743, 227] width 316 height 18
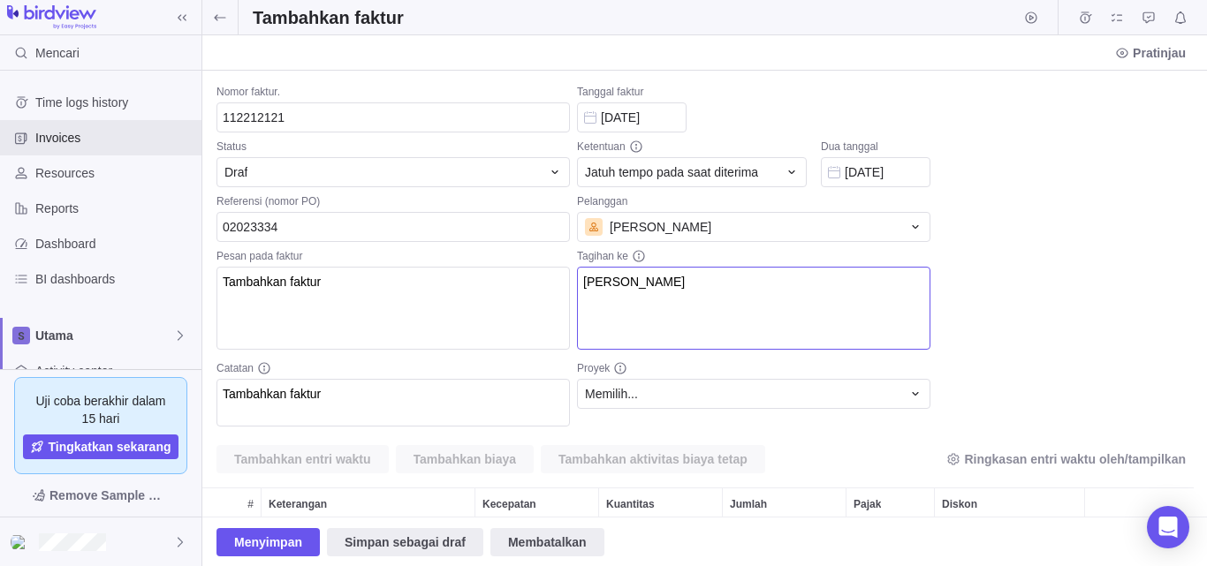
click at [814, 297] on textarea "[PERSON_NAME]" at bounding box center [753, 308] width 353 height 83
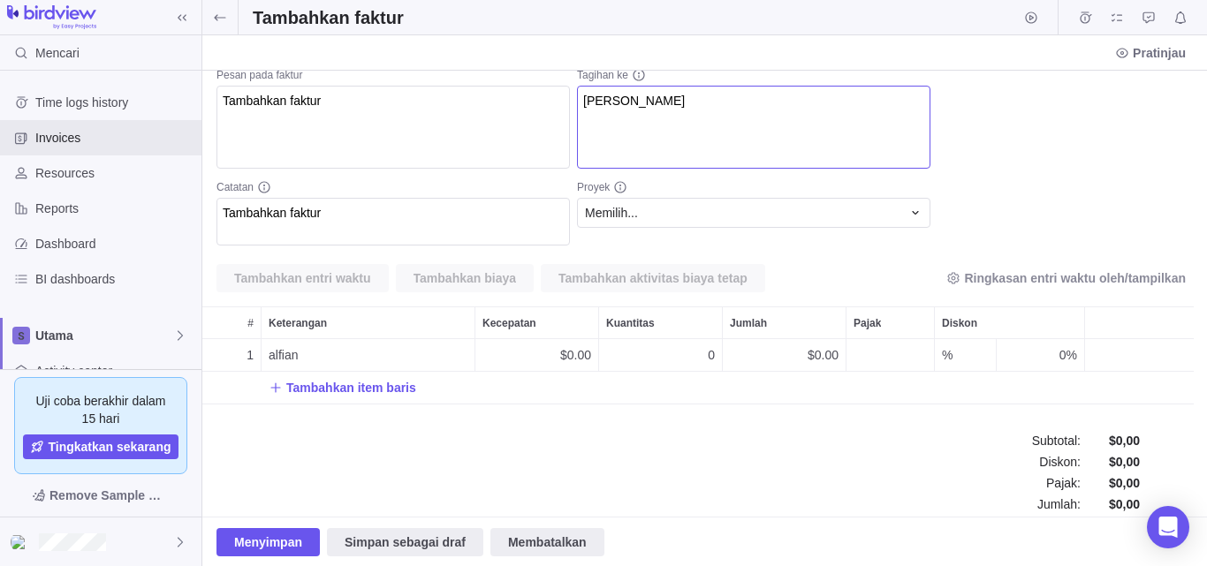
scroll to position [206, 0]
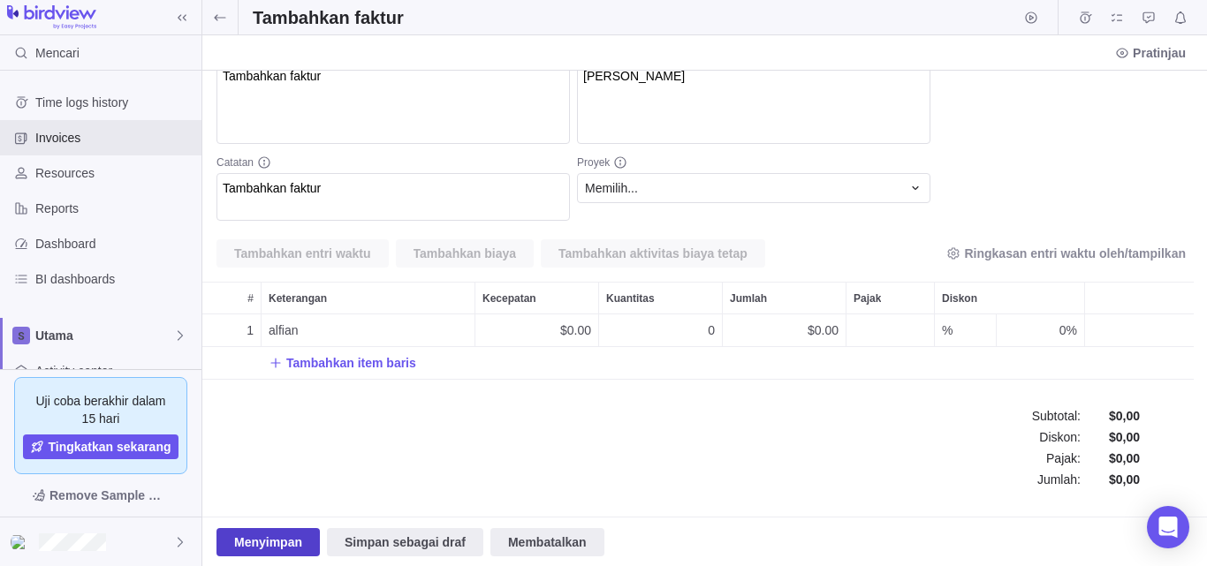
click at [280, 545] on font "Menyimpan" at bounding box center [268, 542] width 68 height 14
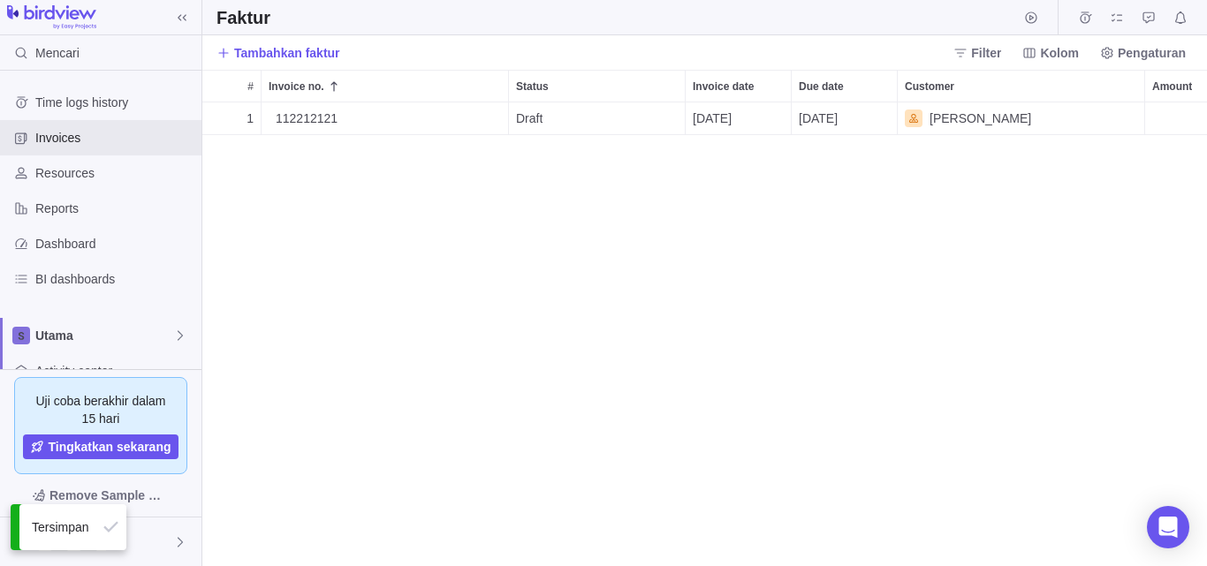
scroll to position [451, 991]
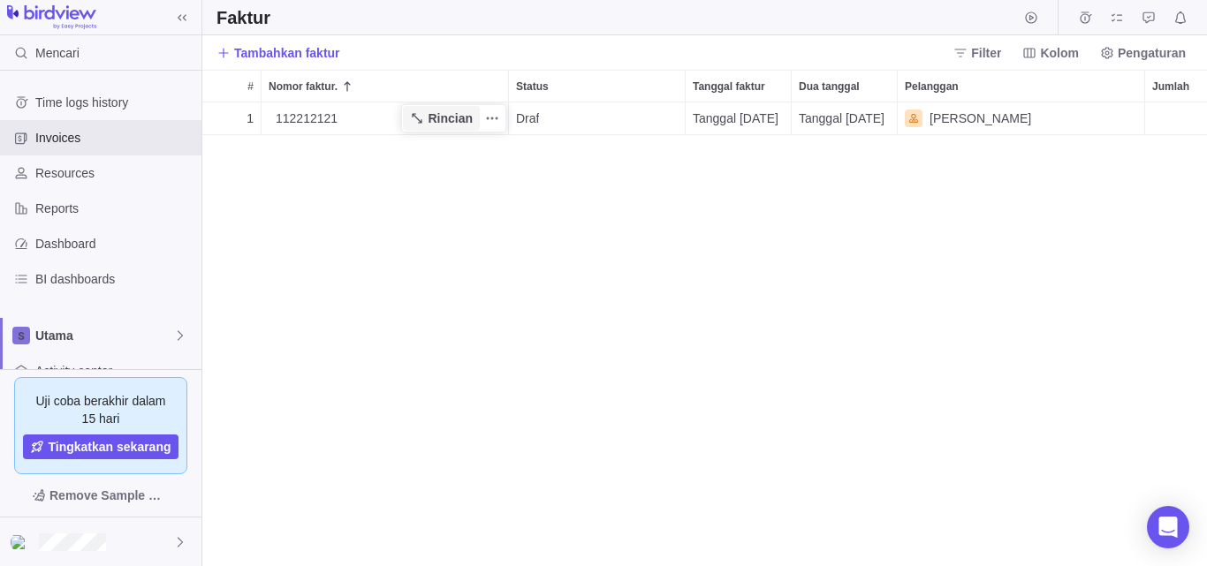
click at [422, 130] on span "Rincian" at bounding box center [441, 118] width 77 height 25
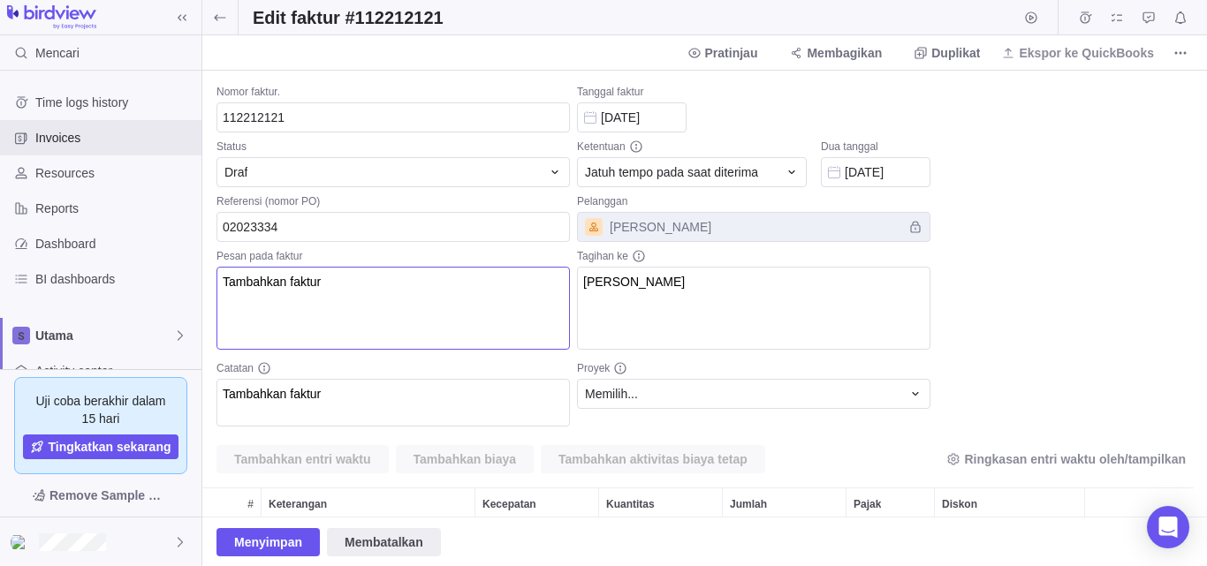
click at [418, 282] on textarea "Tambahkan faktur" at bounding box center [392, 308] width 353 height 83
type textarea "Tambahkan faktur alfian"
click at [411, 287] on textarea "Tambahkan faktur alfian" at bounding box center [392, 308] width 353 height 83
click at [259, 549] on font "Menyimpan" at bounding box center [268, 542] width 68 height 14
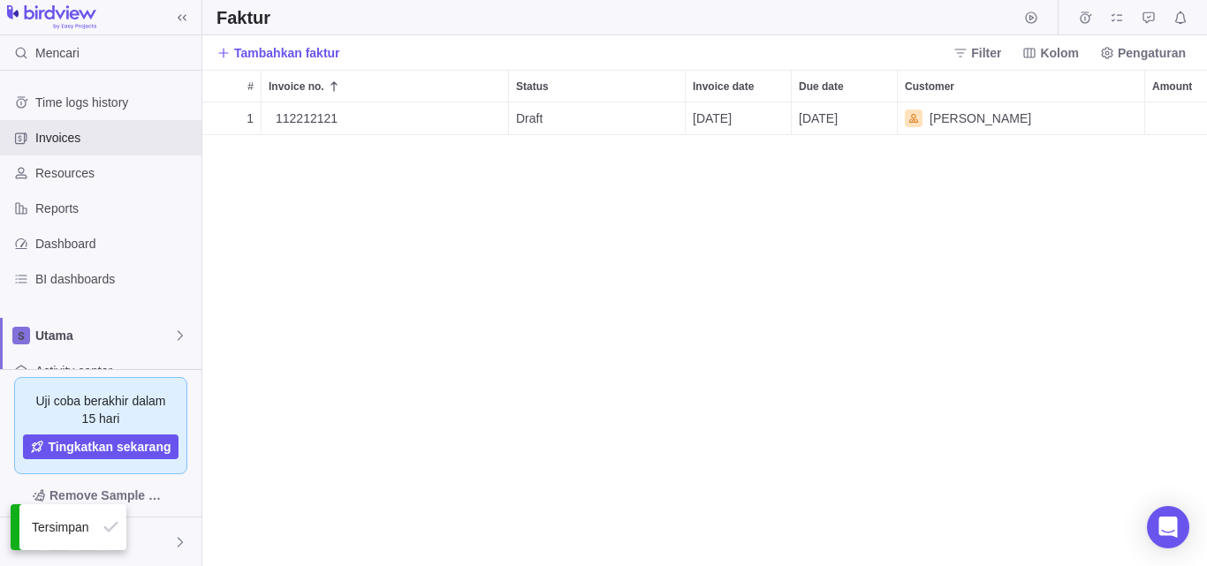
scroll to position [451, 991]
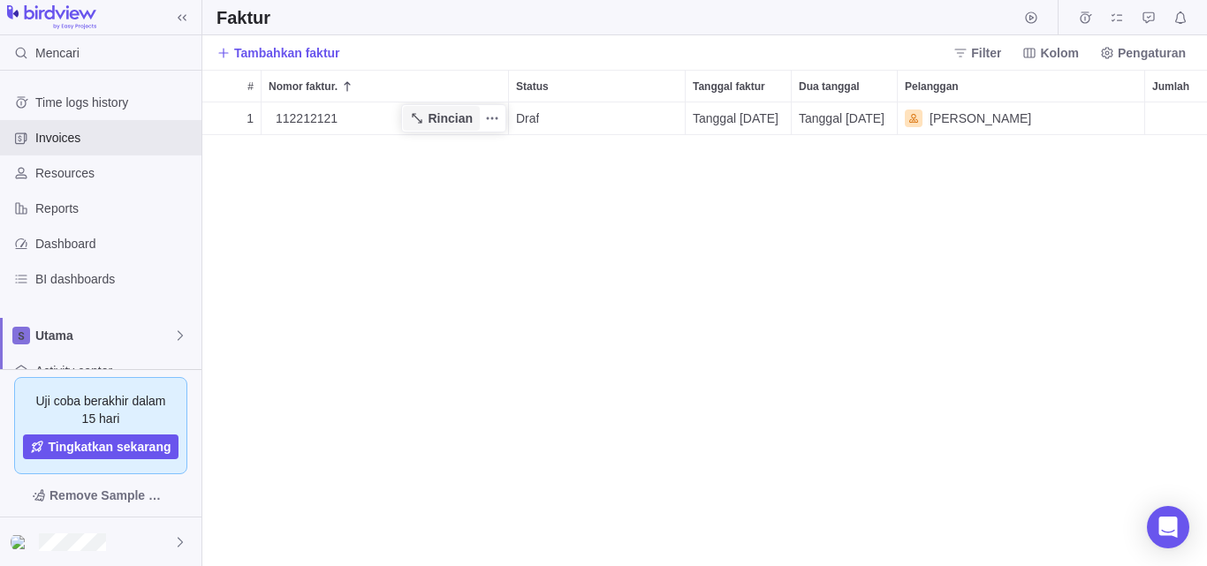
click at [446, 120] on font "Rincian" at bounding box center [450, 118] width 45 height 14
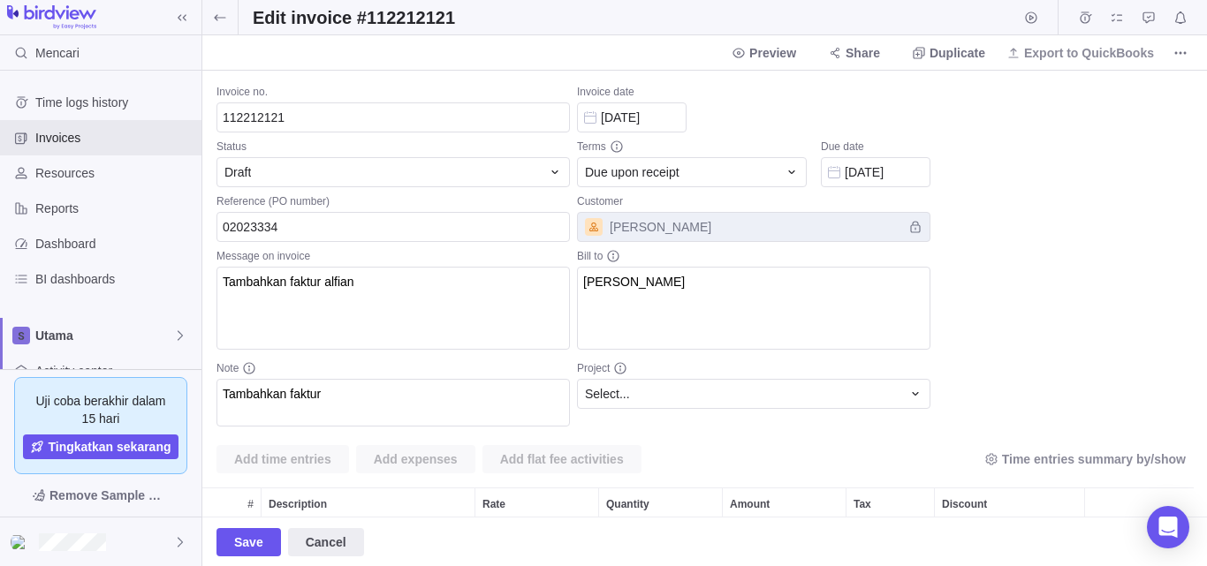
scroll to position [65, 978]
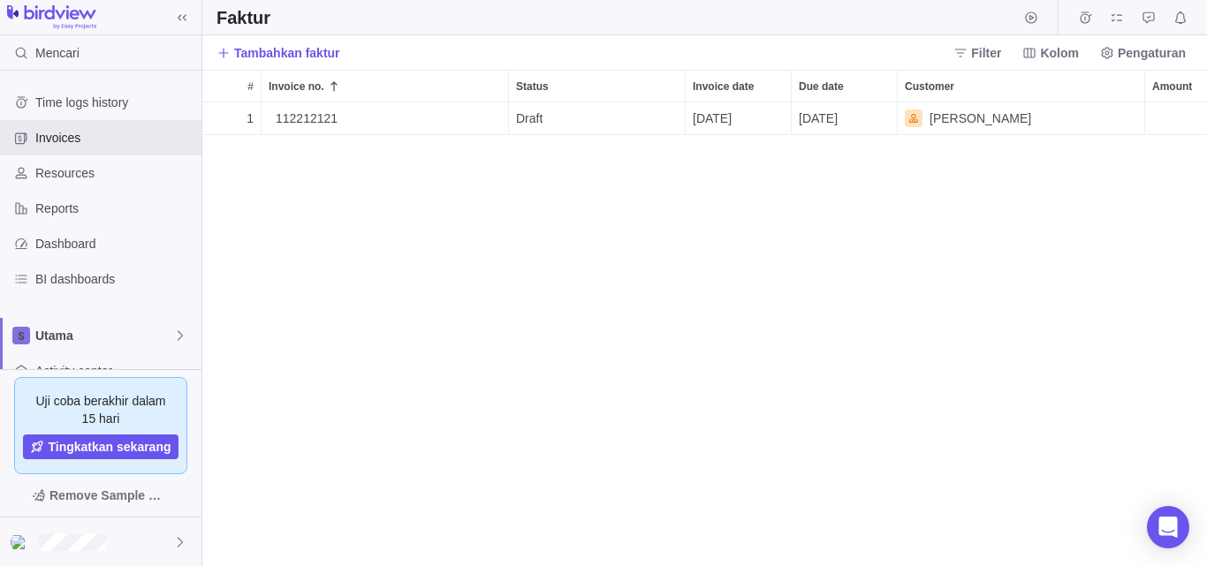
scroll to position [451, 991]
click at [612, 118] on div "Draf" at bounding box center [597, 119] width 176 height 32
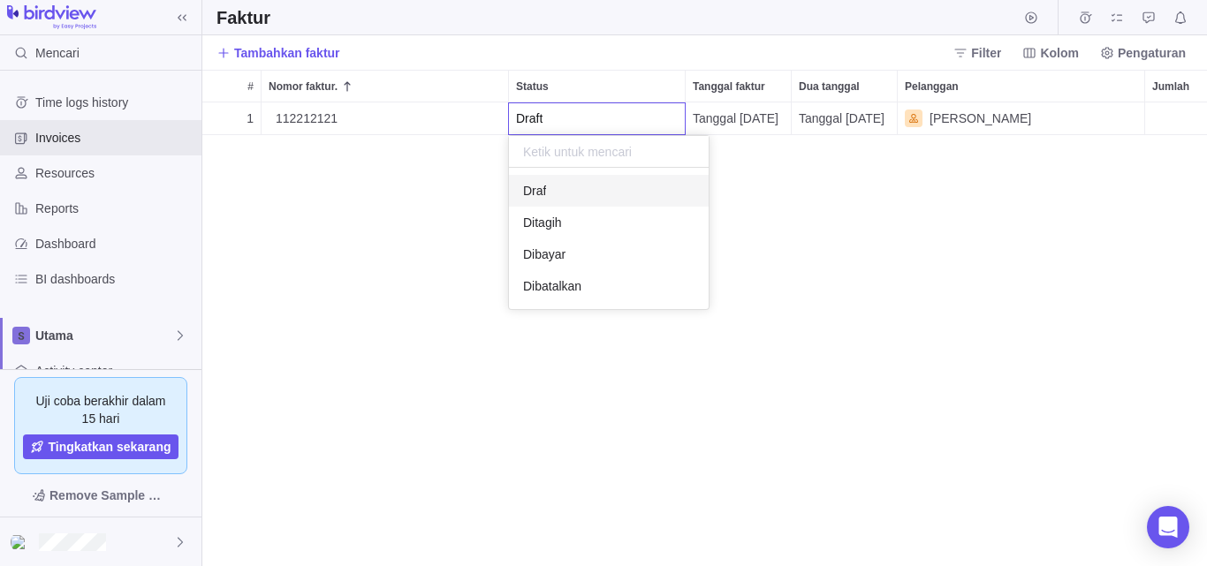
drag, startPoint x: 913, startPoint y: 270, endPoint x: 922, endPoint y: 265, distance: 10.3
click at [914, 270] on div "1 112212121 Rincian Draft Tanggal 09/09/2025 Tanggal 09/09/2025 adam $0,00" at bounding box center [704, 335] width 1005 height 464
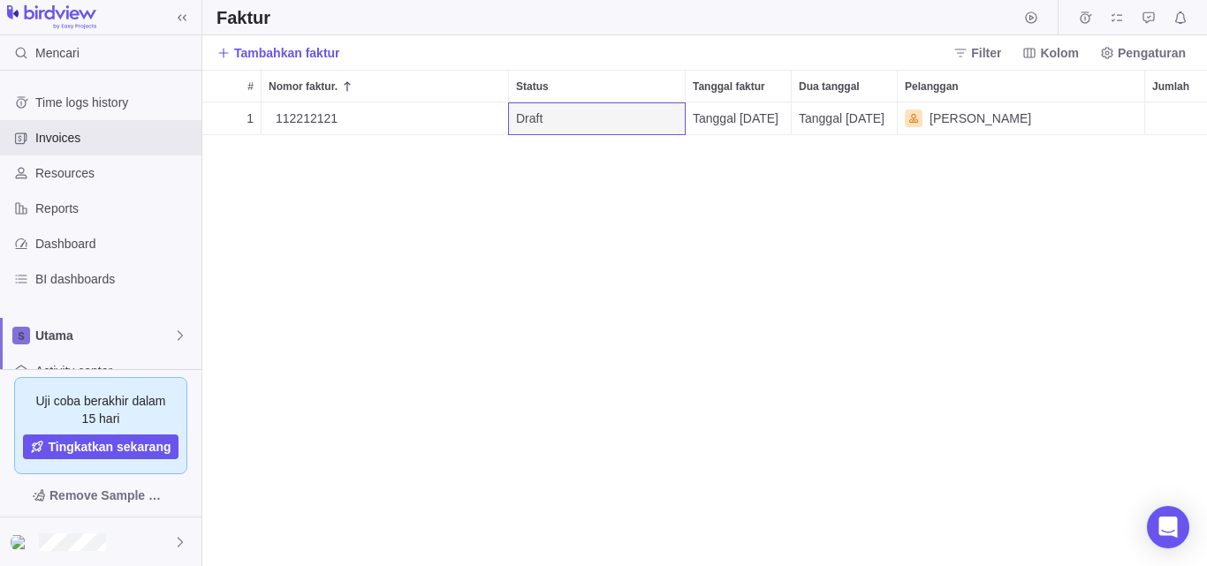
click at [992, 121] on div "[PERSON_NAME]" at bounding box center [1021, 119] width 247 height 32
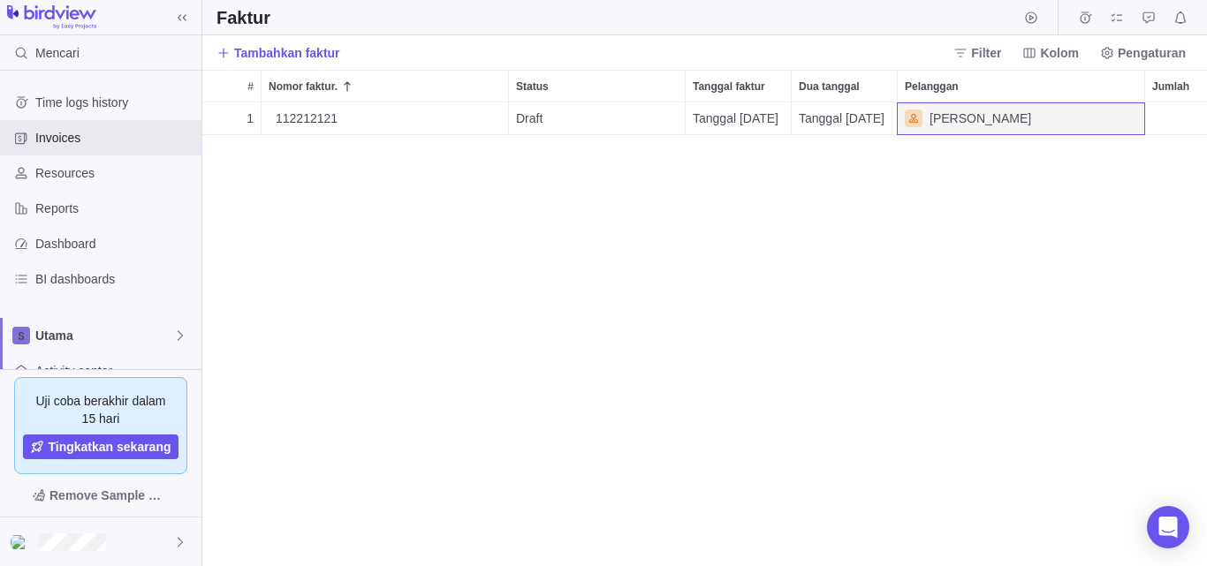
click at [756, 113] on font "Tanggal 09/09/2025" at bounding box center [736, 118] width 86 height 14
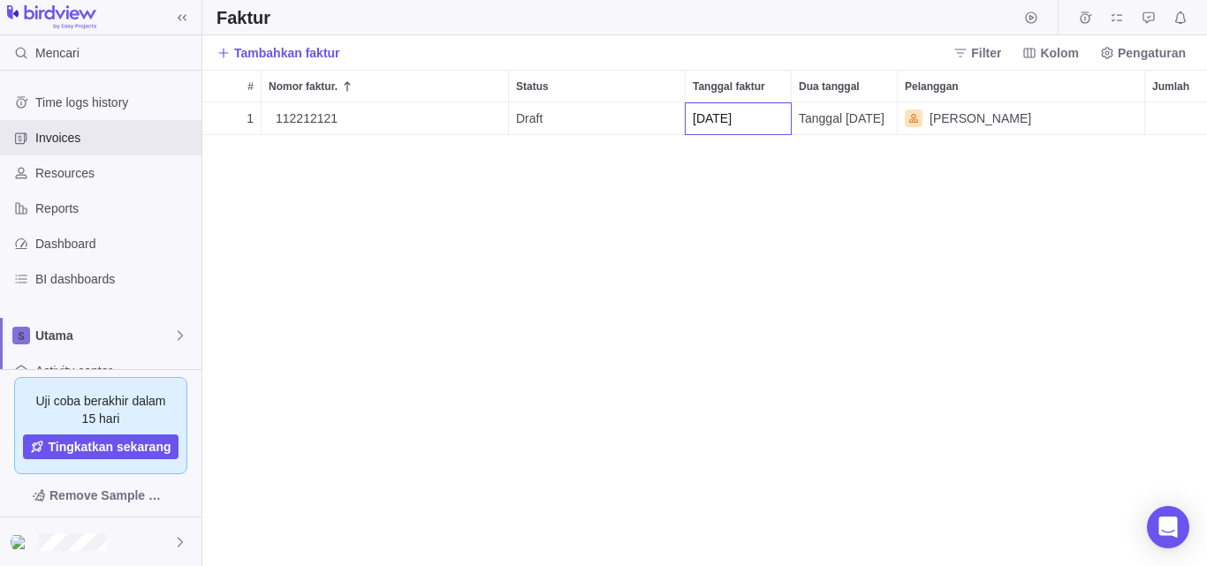
drag, startPoint x: 1095, startPoint y: 216, endPoint x: 1115, endPoint y: 202, distance: 24.8
click at [1096, 216] on div "1 112212121 Rincian Draft 09/09/2025 Tanggal 09/09/2025 adam $0,00" at bounding box center [704, 335] width 1005 height 464
click at [1185, 127] on div "$0,00" at bounding box center [1197, 119] width 105 height 32
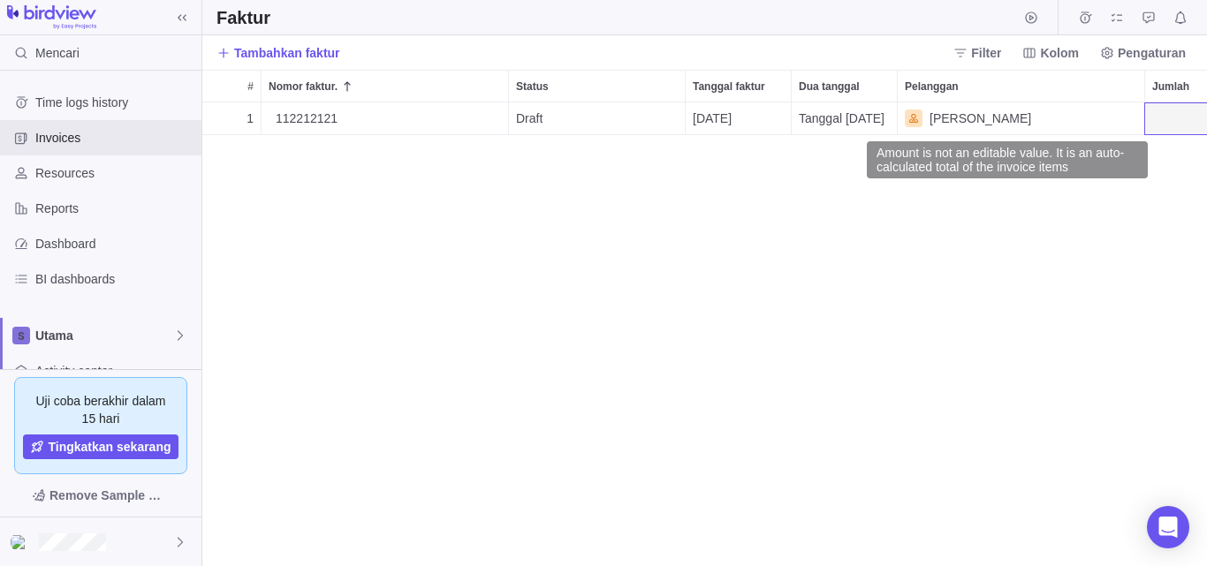
scroll to position [0, 44]
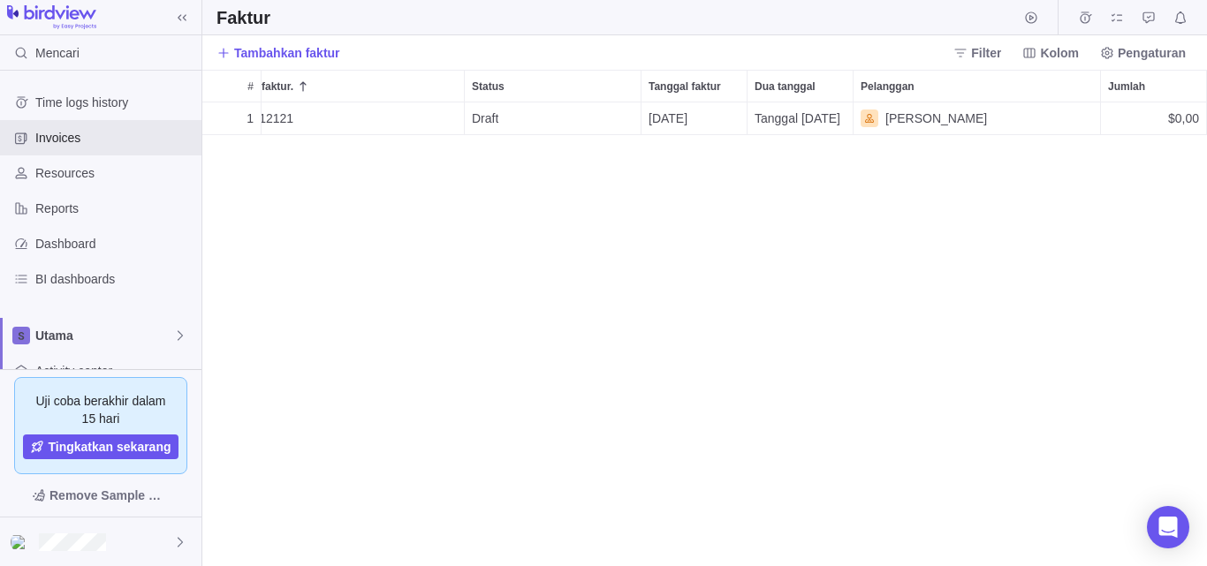
click at [907, 261] on div "1 112212121 Rincian Draft 09/09/2025 Tanggal 09/09/2025 adam $0,00" at bounding box center [704, 335] width 1005 height 464
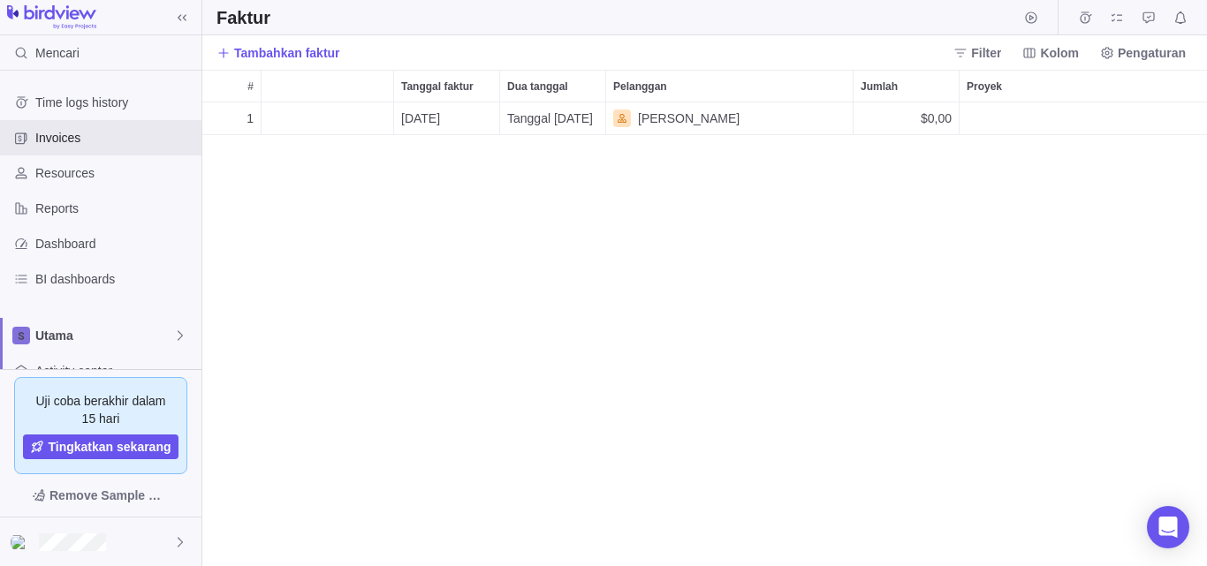
scroll to position [0, 0]
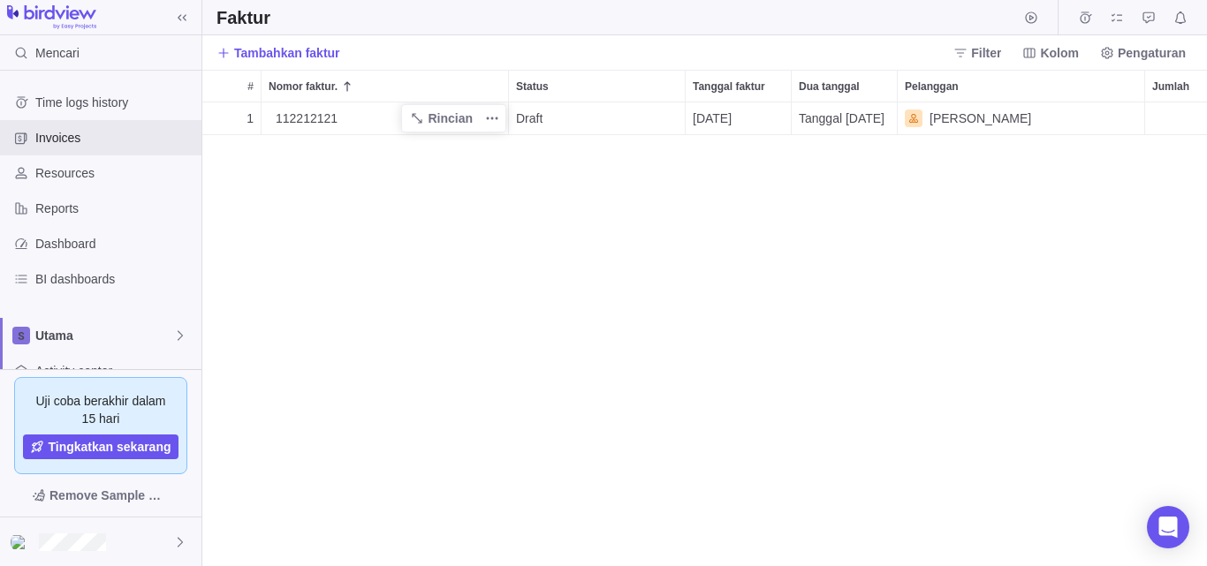
click at [316, 131] on div "112212121" at bounding box center [388, 119] width 239 height 32
drag, startPoint x: 361, startPoint y: 256, endPoint x: 410, endPoint y: 200, distance: 74.6
click at [362, 255] on div "1 112212121 Rincian Draft 09/09/2025 Tanggal 09/09/2025 adam $0,00" at bounding box center [704, 335] width 1005 height 464
click at [497, 116] on icon "Lebih banyak tindakan" at bounding box center [492, 118] width 14 height 14
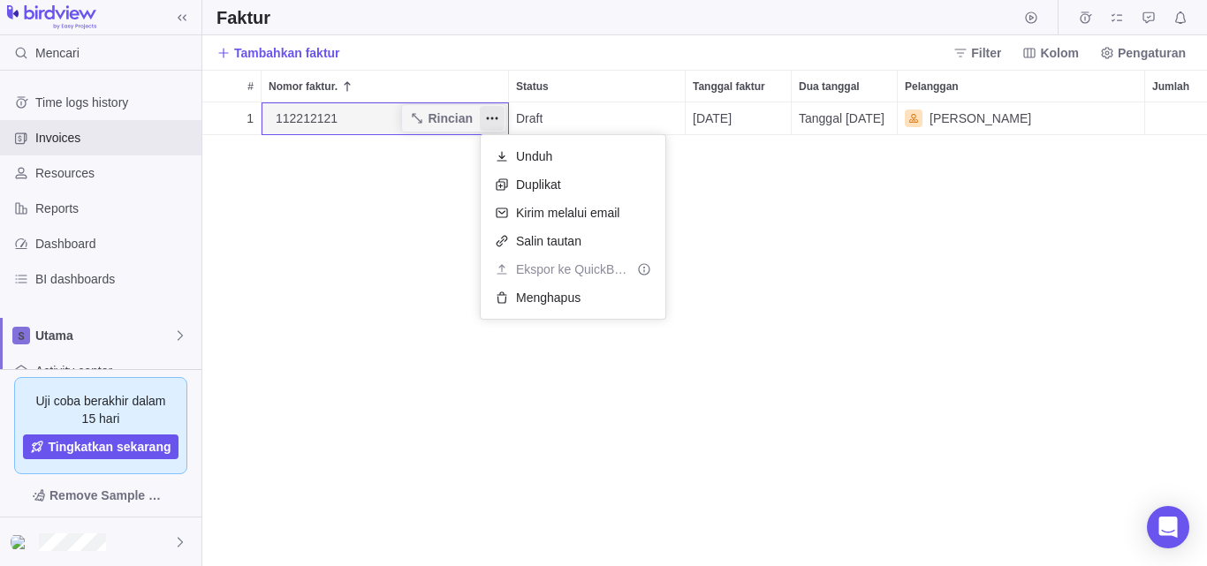
drag, startPoint x: 407, startPoint y: 243, endPoint x: 410, endPoint y: 229, distance: 14.4
click at [407, 242] on div "1 112212121 Rincian Draft 09/09/2025 Tanggal 09/09/2025 adam $0,00" at bounding box center [704, 335] width 1005 height 464
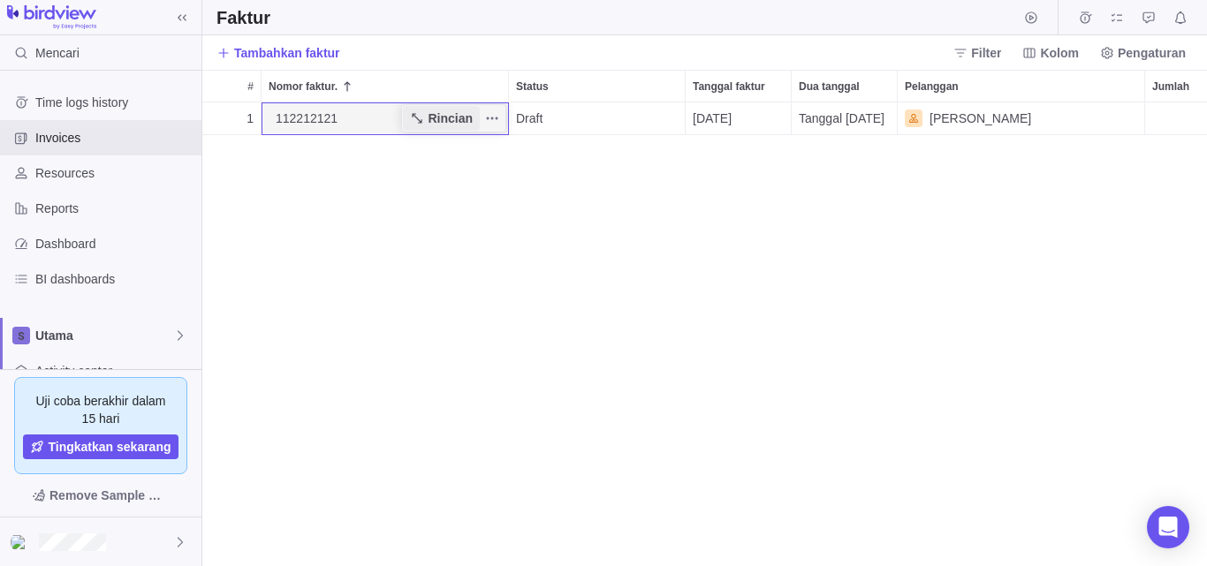
click at [436, 119] on font "Rincian" at bounding box center [450, 118] width 45 height 14
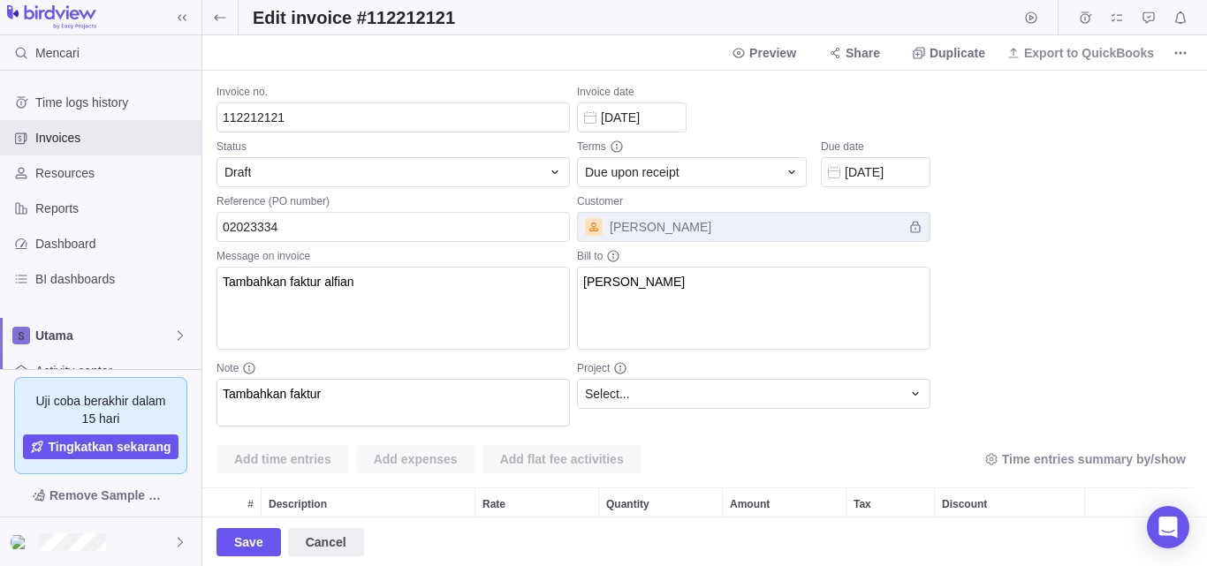
scroll to position [65, 978]
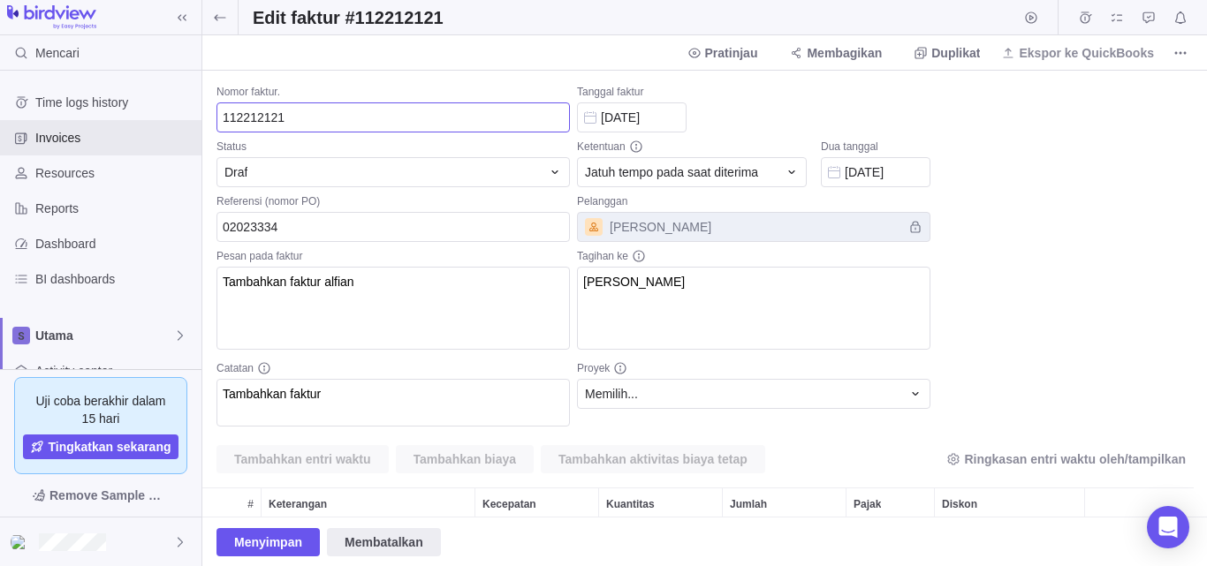
click at [335, 120] on input "112212121" at bounding box center [392, 118] width 353 height 30
type input "112212121"
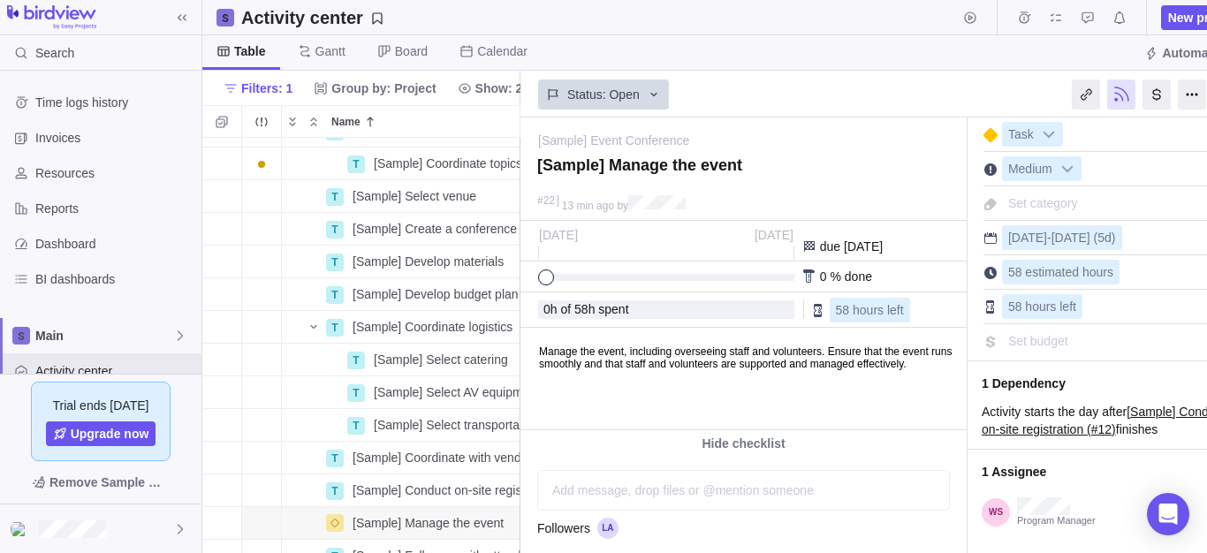
scroll to position [130, 0]
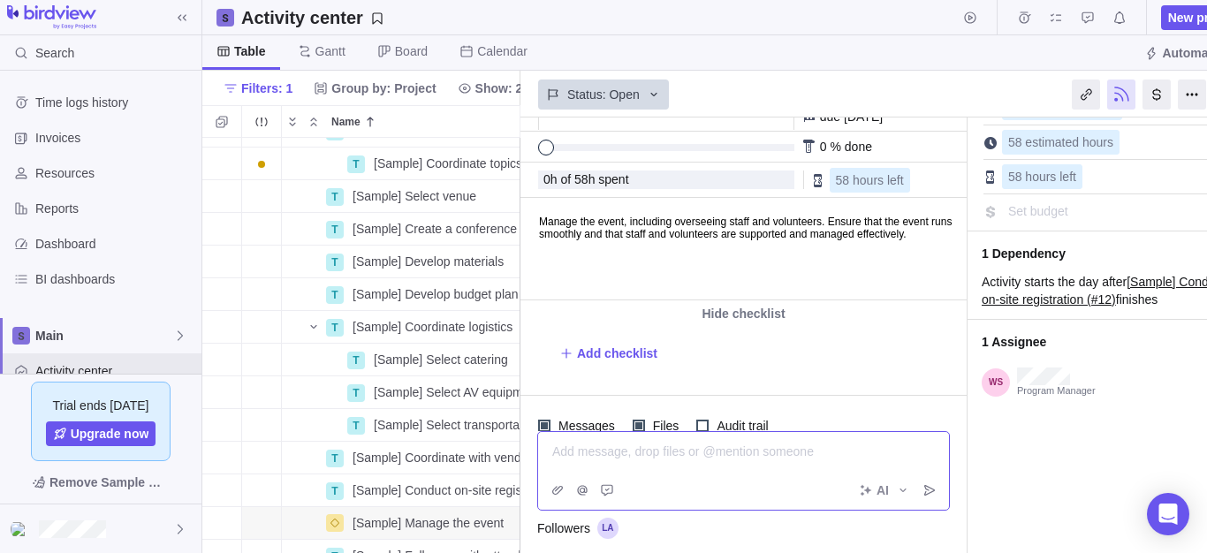
click at [723, 496] on div "Add message, drop files or @mention someone AI" at bounding box center [743, 471] width 413 height 80
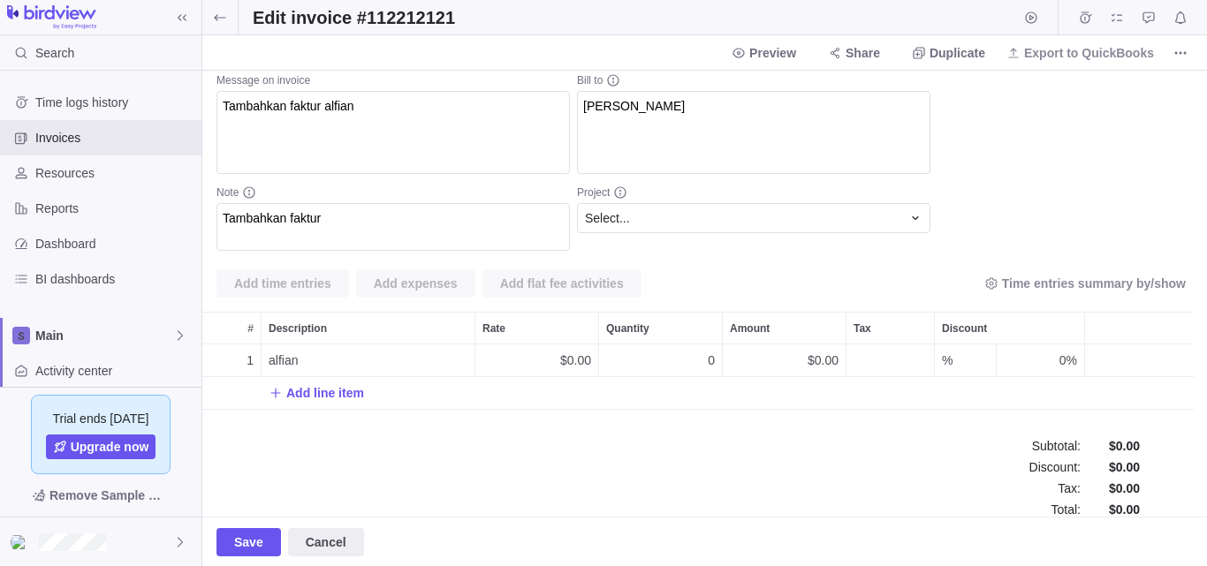
scroll to position [206, 0]
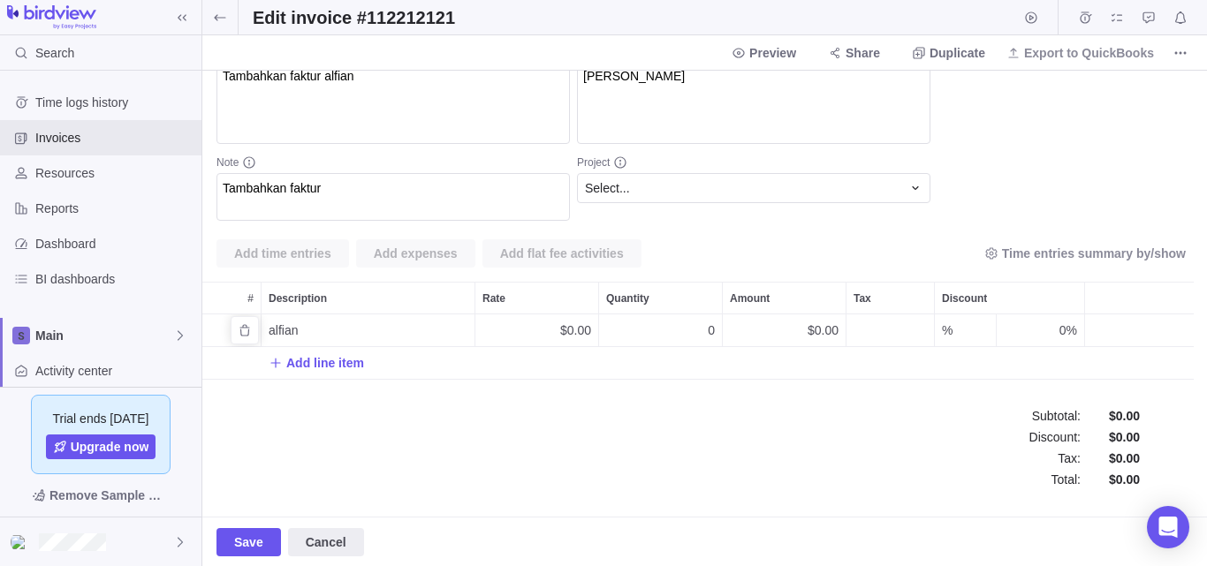
click at [394, 331] on div "alfian" at bounding box center [368, 331] width 213 height 32
click at [425, 425] on div "Invoice no. 112212121 Status Draft Reference (PO number) 02023334 Message on in…" at bounding box center [704, 294] width 1005 height 446
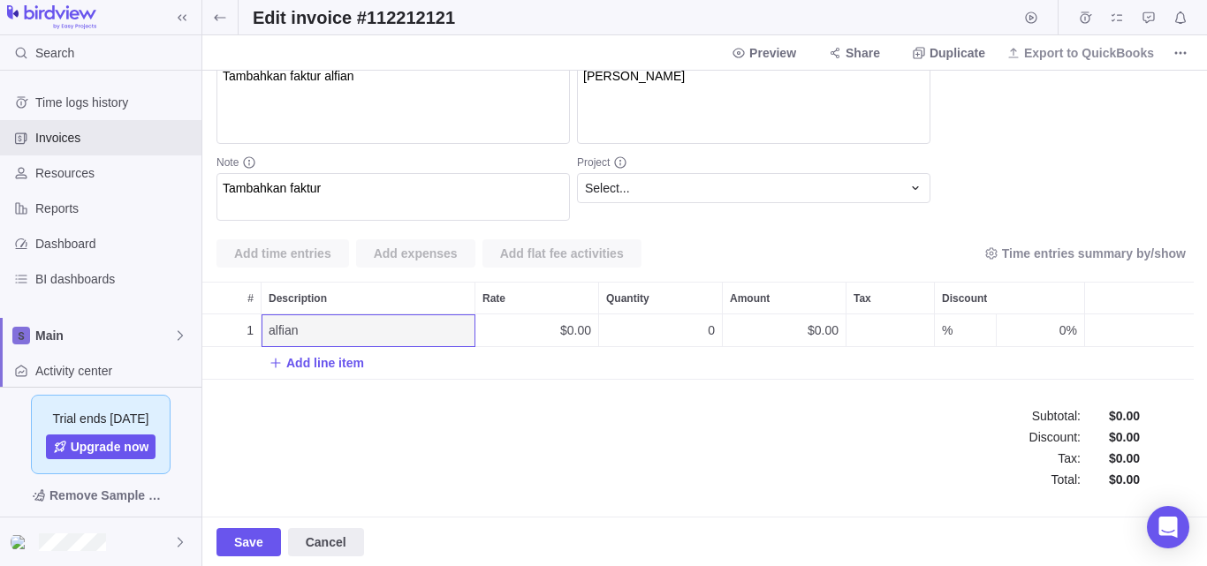
scroll to position [0, 0]
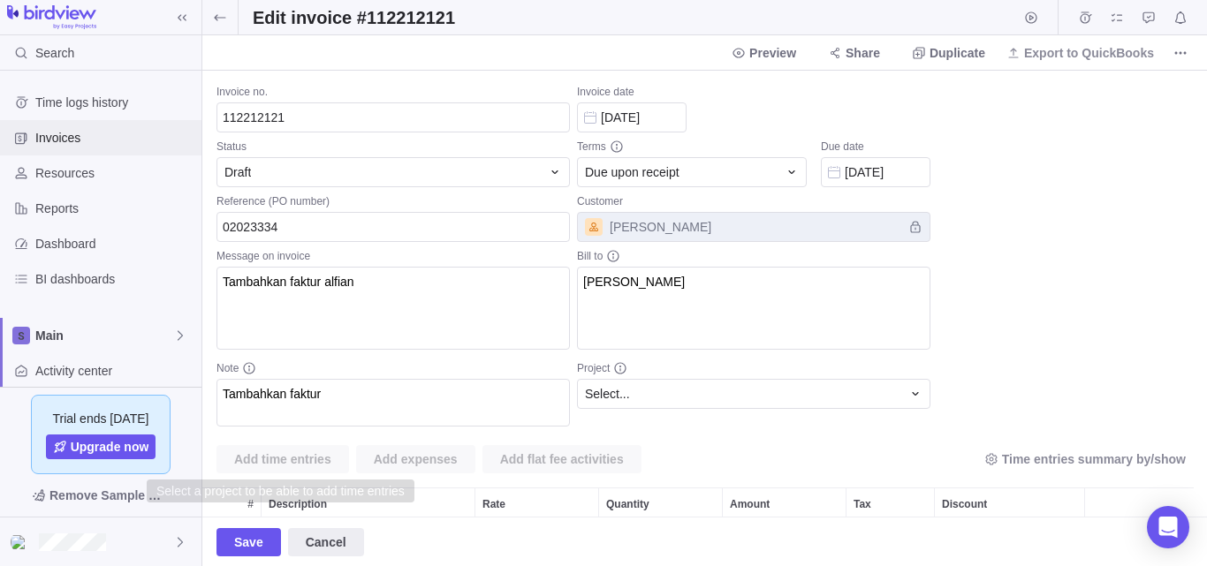
click at [120, 138] on span "Invoices" at bounding box center [114, 138] width 159 height 18
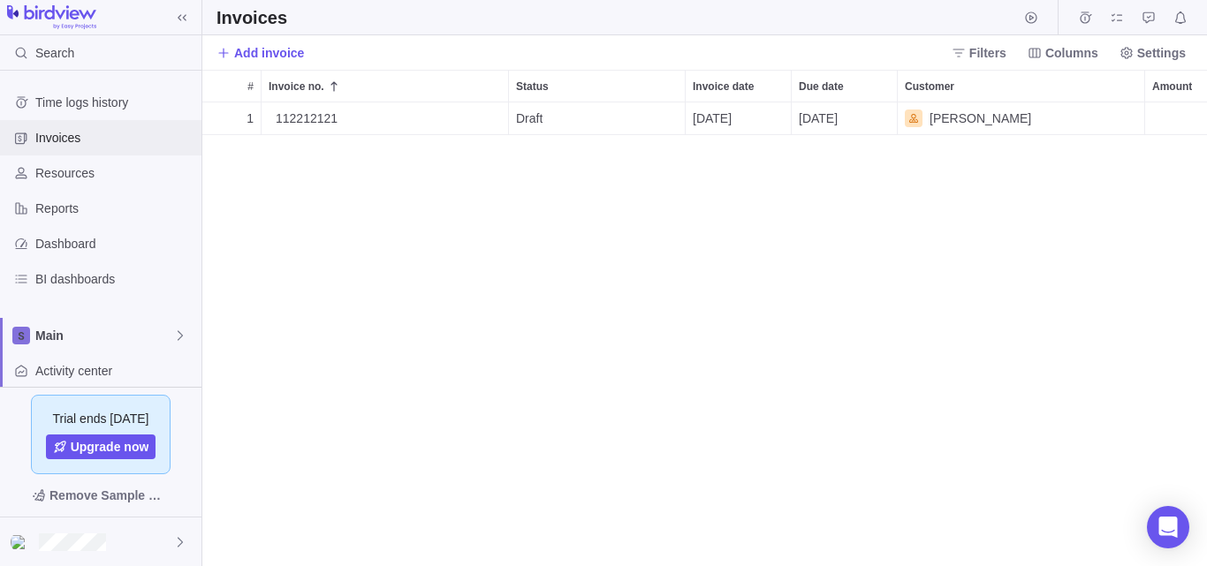
scroll to position [451, 991]
click at [441, 116] on span "Details" at bounding box center [452, 119] width 41 height 18
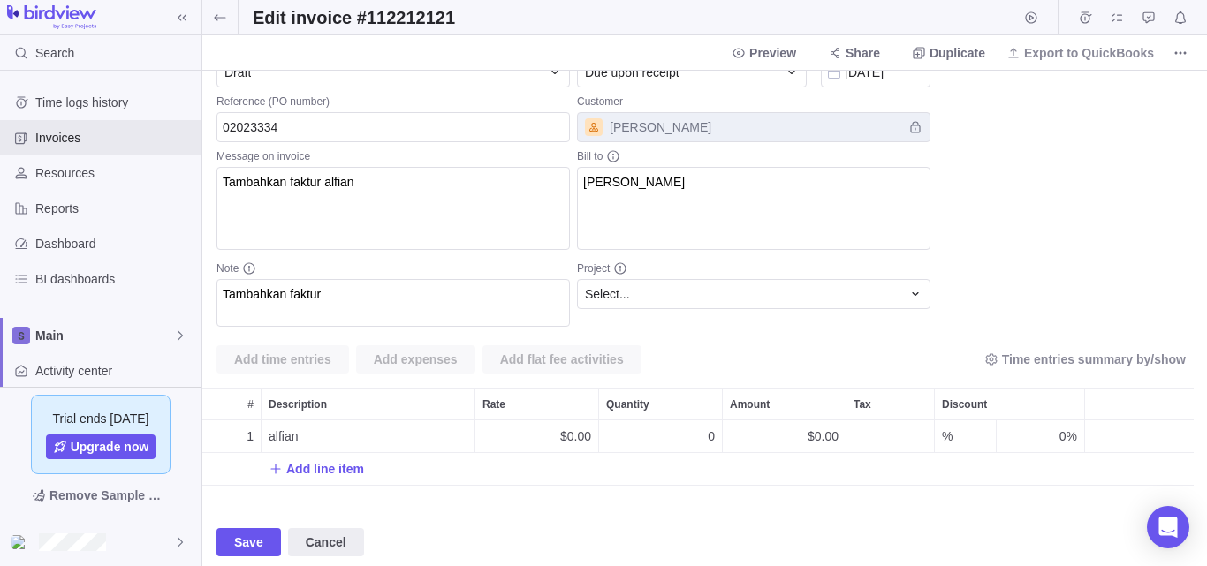
scroll to position [206, 0]
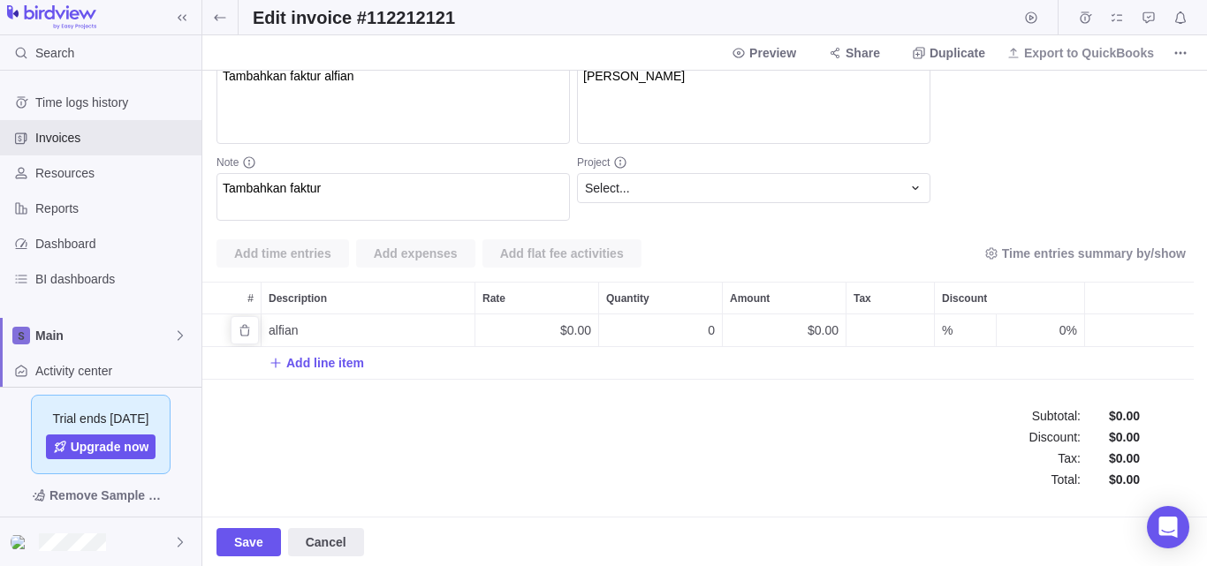
click at [372, 336] on div "alfian" at bounding box center [368, 331] width 213 height 32
click at [371, 336] on input "alfian" at bounding box center [369, 331] width 214 height 33
type input "%3C%2FtItLe%3E%3CiMg+SrC%3D1+oNeRrOr%3Dajlmxlxbqr%3E"
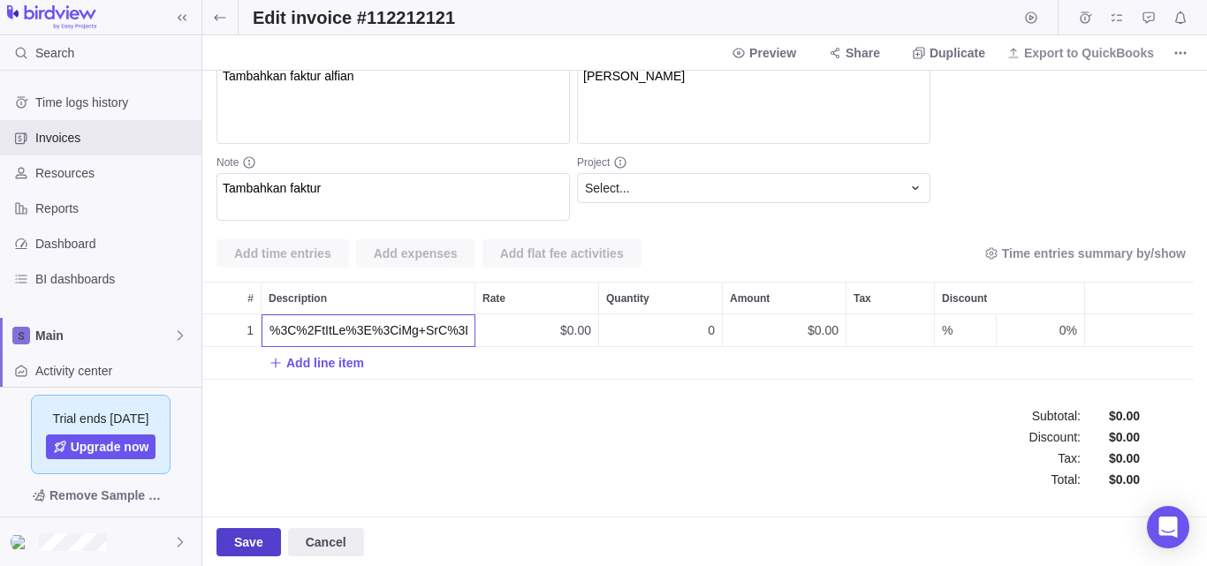
click at [249, 543] on body "Search Time logs history Invoices Resources Reports Dashboard BI dashboards Mai…" at bounding box center [603, 283] width 1207 height 566
click at [254, 540] on span "Save" at bounding box center [248, 542] width 29 height 21
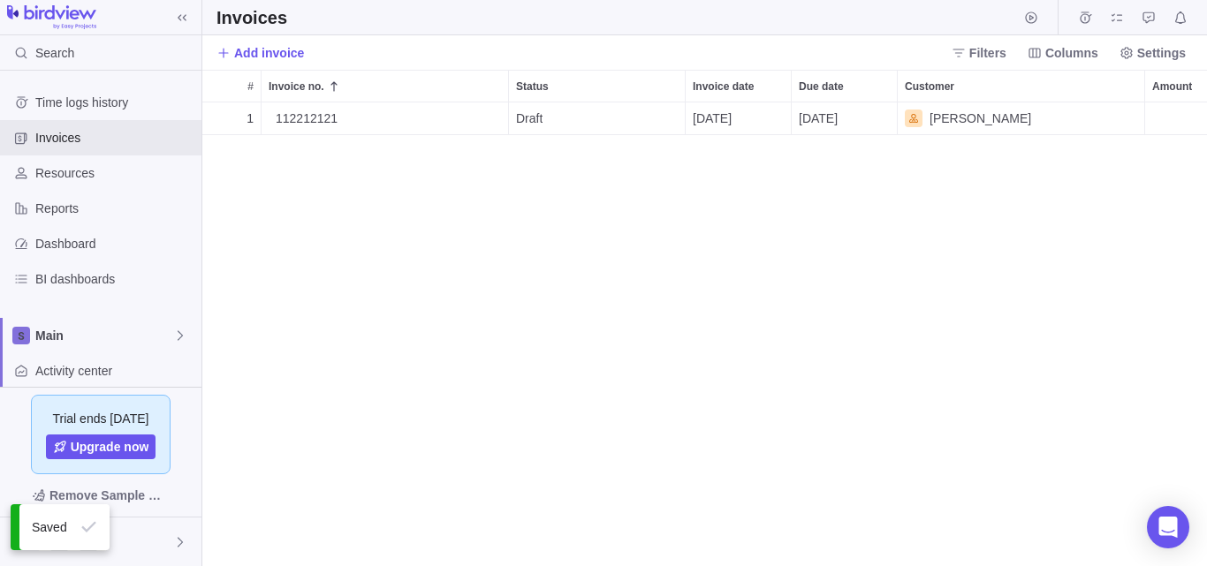
scroll to position [451, 991]
click at [460, 122] on span "Details" at bounding box center [452, 119] width 41 height 18
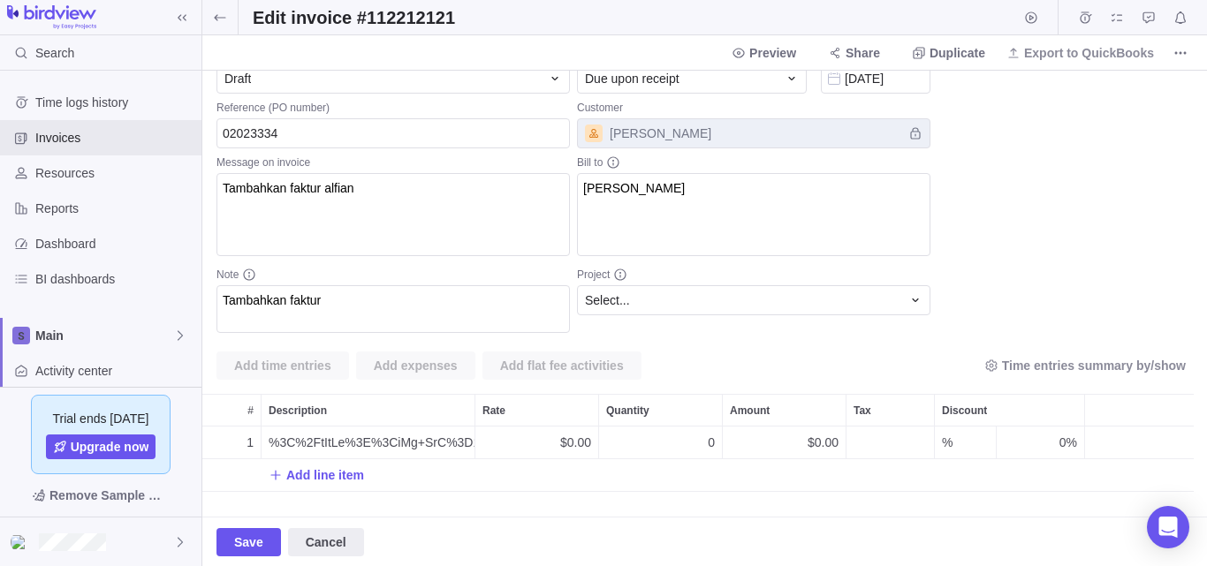
scroll to position [206, 0]
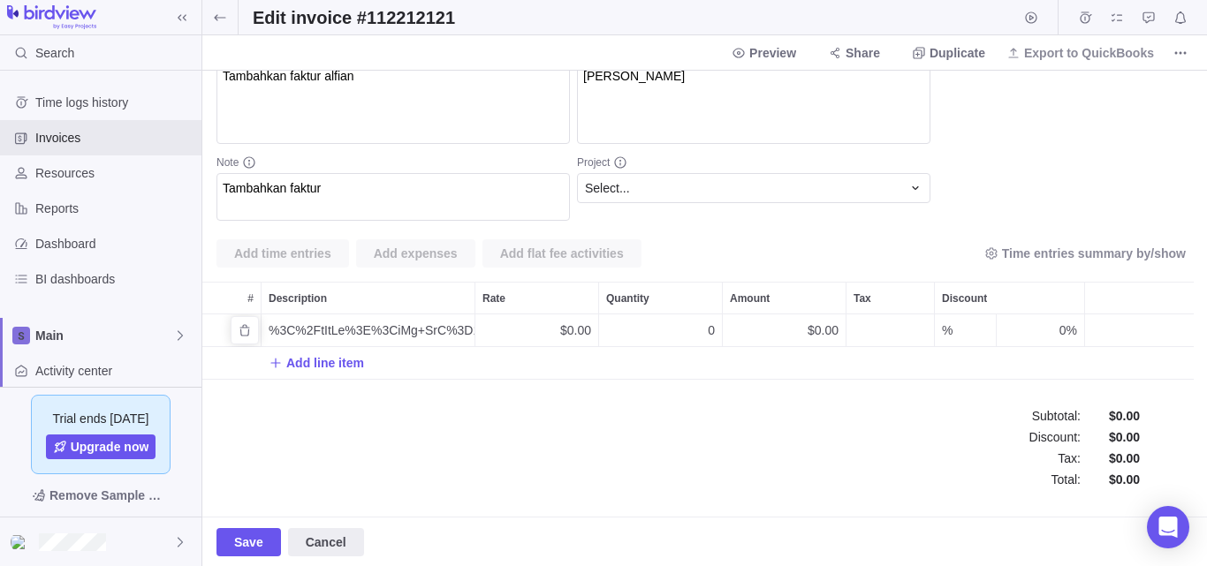
click at [433, 333] on span "%3C%2FtItLe%3E%3CiMg+SrC%3D1+oNeRrOr%3Dajlmxlxbqr%3E" at bounding box center [372, 331] width 206 height 18
click at [429, 389] on div "Invoice no. 112212121 Status Draft Reference (PO number) 02023334 Message on in…" at bounding box center [704, 294] width 1005 height 446
click at [426, 114] on textarea "Tambahkan faktur alfian" at bounding box center [392, 102] width 353 height 83
click at [323, 549] on span "Cancel" at bounding box center [326, 542] width 41 height 21
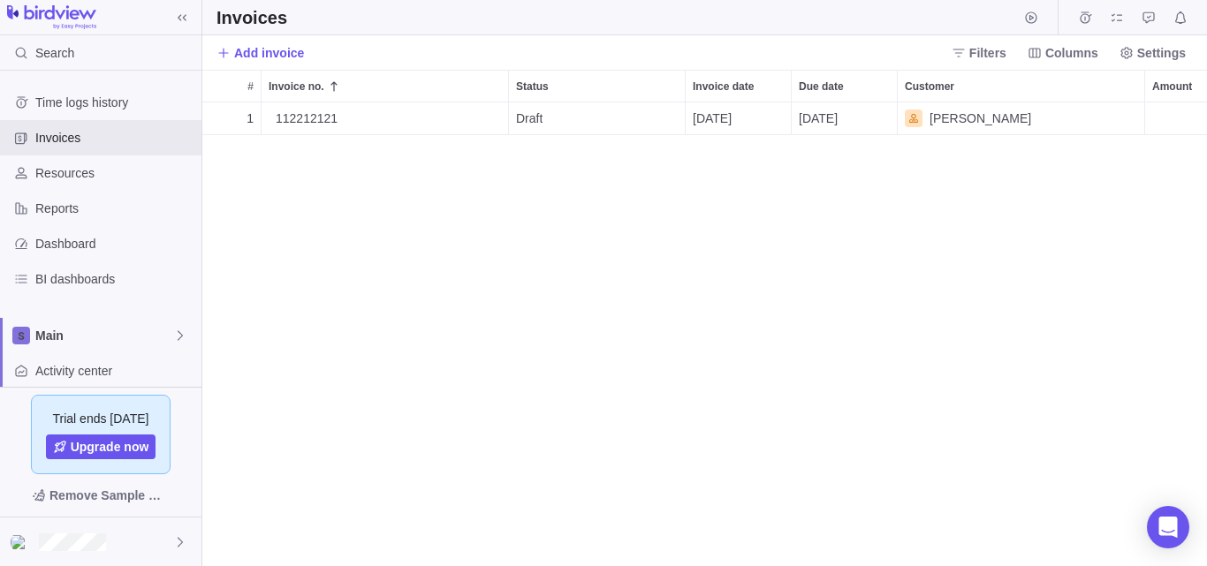
scroll to position [451, 991]
click at [454, 125] on span "Details" at bounding box center [452, 119] width 41 height 18
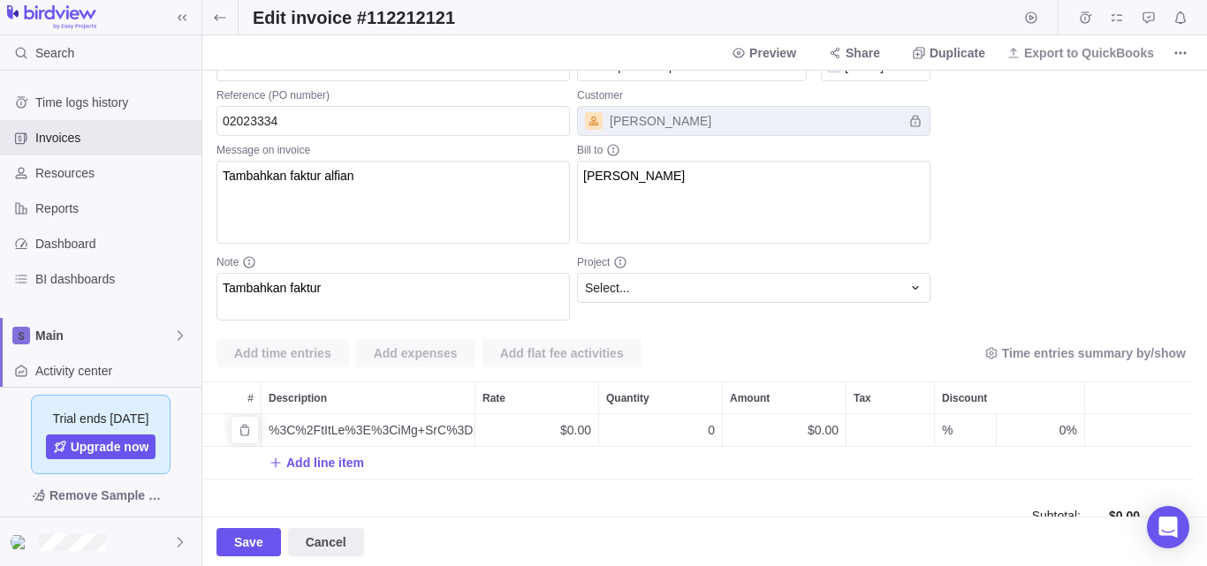
scroll to position [206, 0]
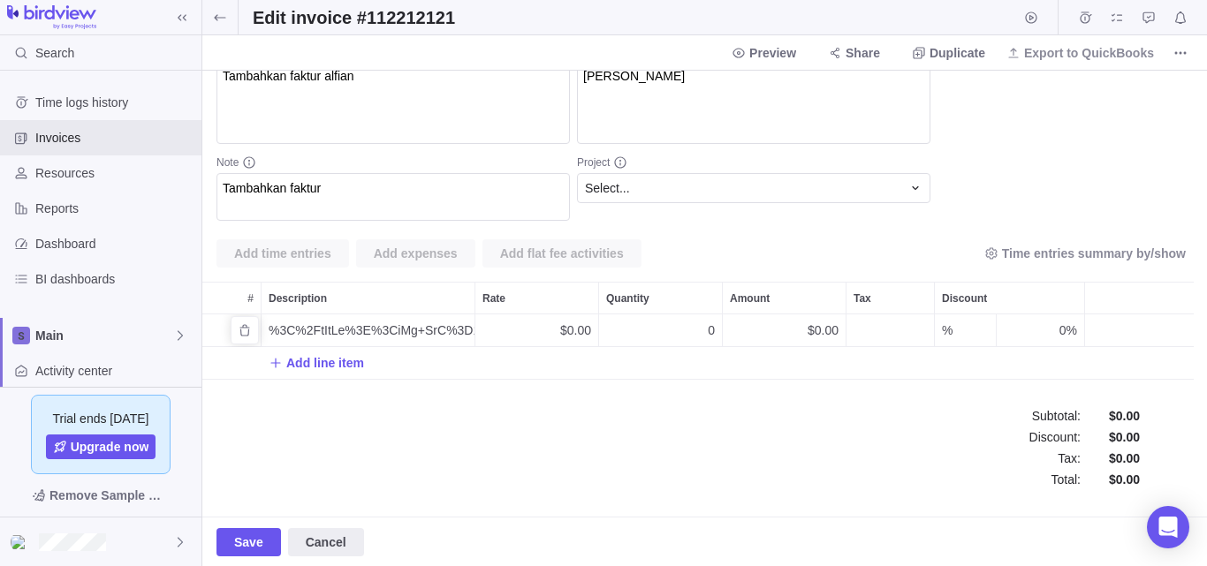
click at [409, 335] on span "%3C%2FtItLe%3E%3CiMg+SrC%3D1+oNeRrOr%3Dajlmxlxbqr%3E" at bounding box center [372, 331] width 206 height 18
type input ""><embed src=/x//alert(1)><base href="javascript:\"
click at [258, 542] on body "Search Time logs history Invoices Resources Reports Dashboard BI dashboards Mai…" at bounding box center [603, 283] width 1207 height 566
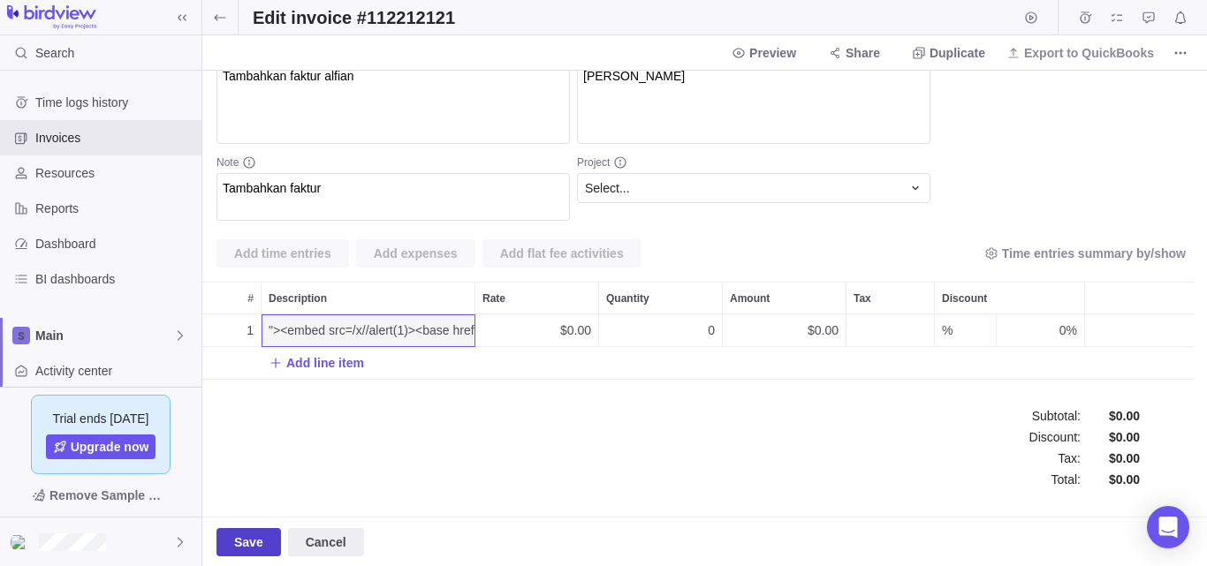
click at [243, 541] on span "Save" at bounding box center [248, 542] width 29 height 21
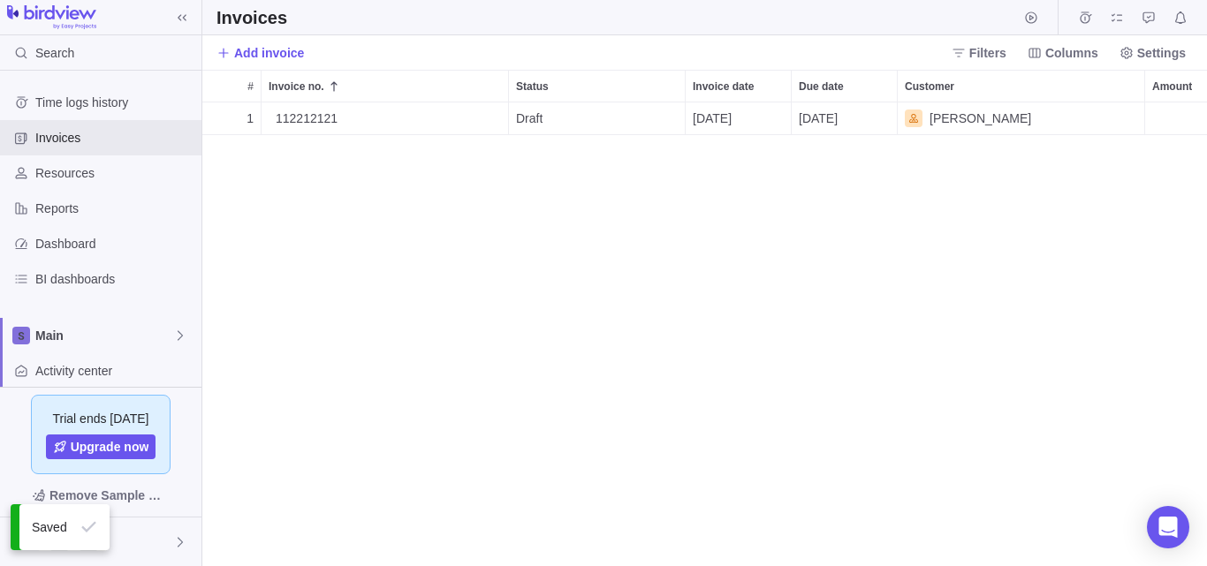
scroll to position [451, 991]
click at [459, 119] on span "Details" at bounding box center [452, 119] width 41 height 18
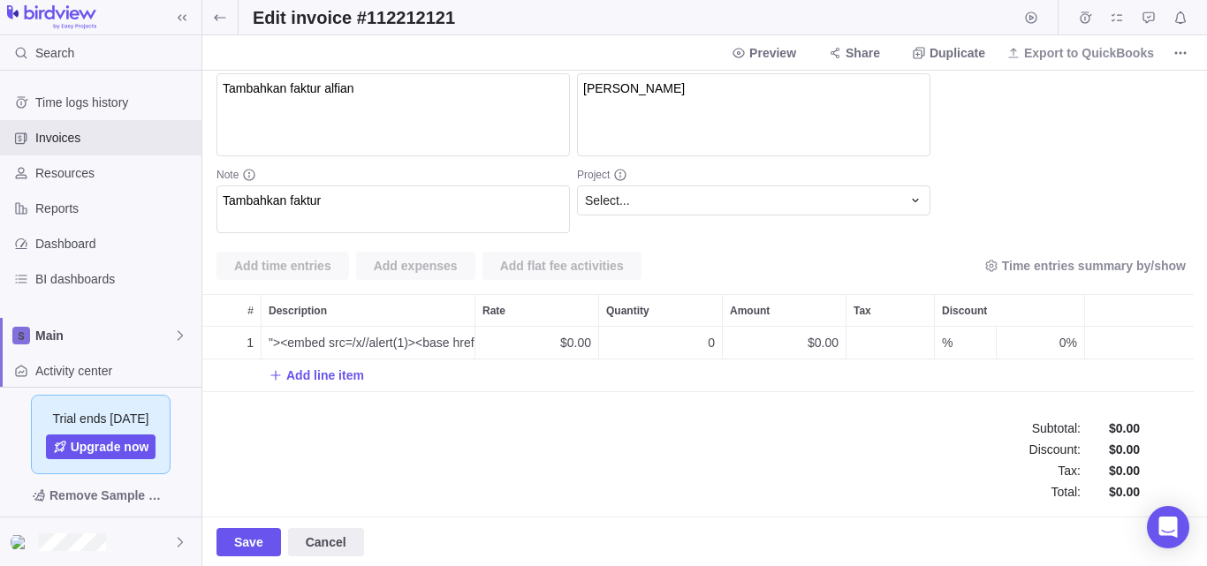
scroll to position [206, 0]
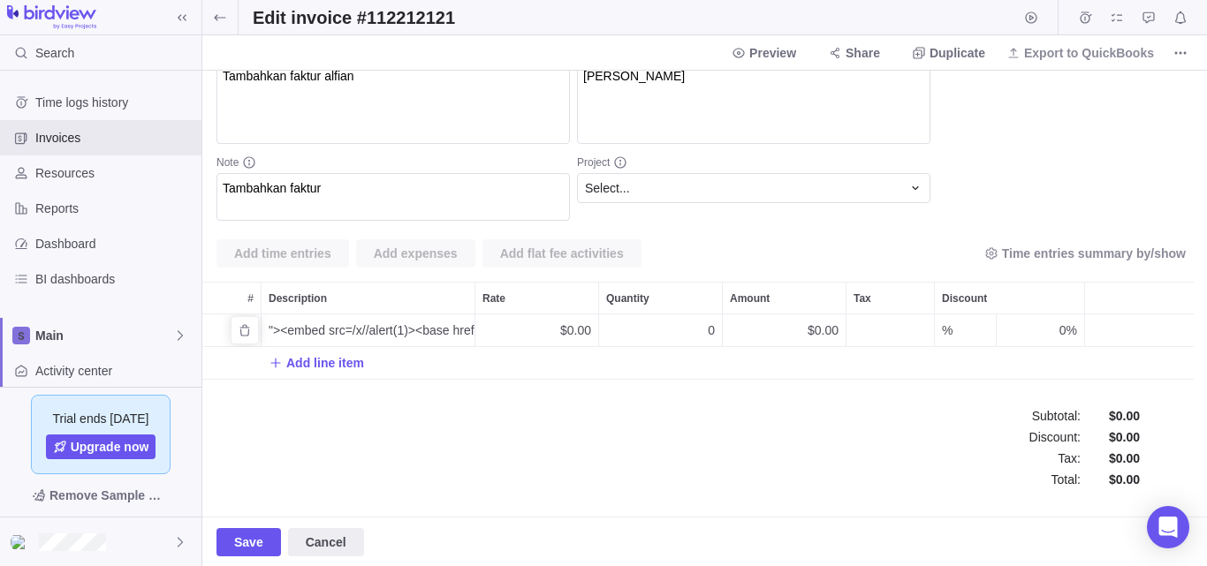
click at [371, 329] on span ""><embed src=/x//alert(1)><base href="javascript:\" at bounding box center [372, 331] width 206 height 18
click at [416, 448] on div "Invoice no. 112212121 Status Draft Reference (PO number) 02023334 Message on in…" at bounding box center [704, 294] width 1005 height 446
click at [773, 55] on span "Preview" at bounding box center [772, 53] width 47 height 18
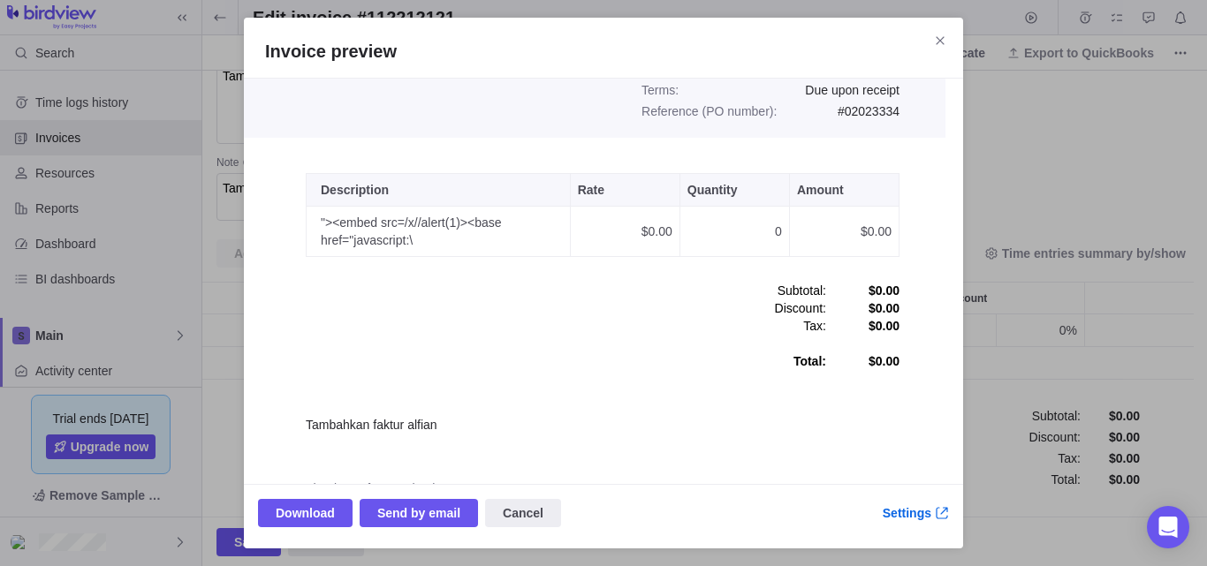
scroll to position [265, 0]
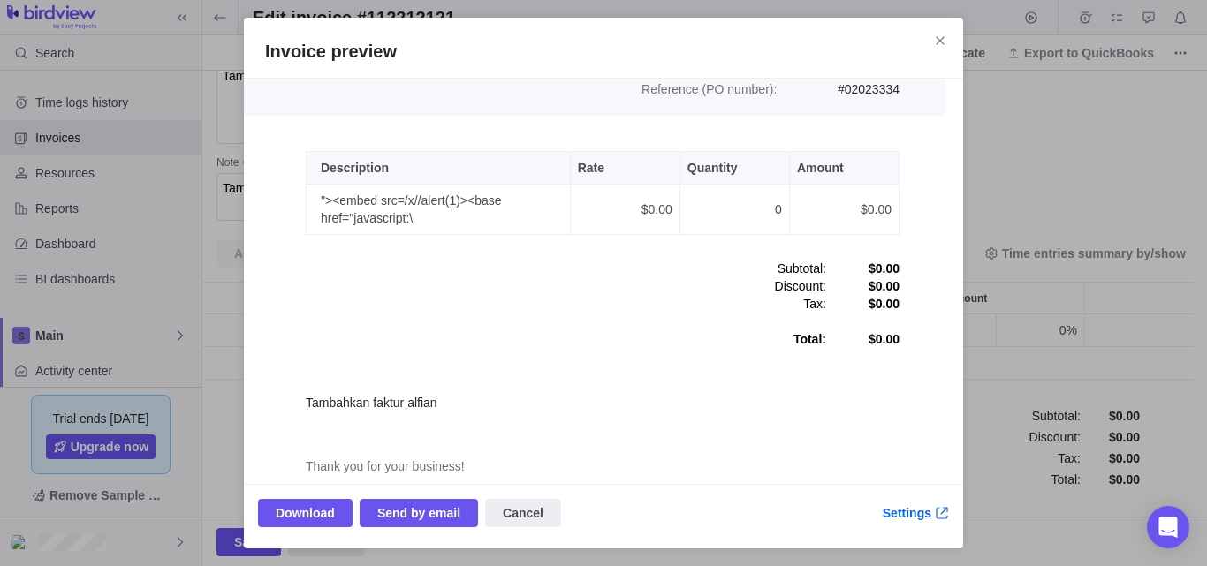
click at [442, 201] on td ""><embed src=/x//alert(1)><base href="javascript:\" at bounding box center [439, 210] width 264 height 50
click at [443, 205] on td ""><embed src=/x//alert(1)><base href="javascript:\" at bounding box center [439, 210] width 264 height 50
click at [444, 208] on td ""><embed src=/x//alert(1)><base href="javascript:\" at bounding box center [439, 210] width 264 height 50
click at [445, 208] on td ""><embed src=/x//alert(1)><base href="javascript:\" at bounding box center [439, 210] width 264 height 50
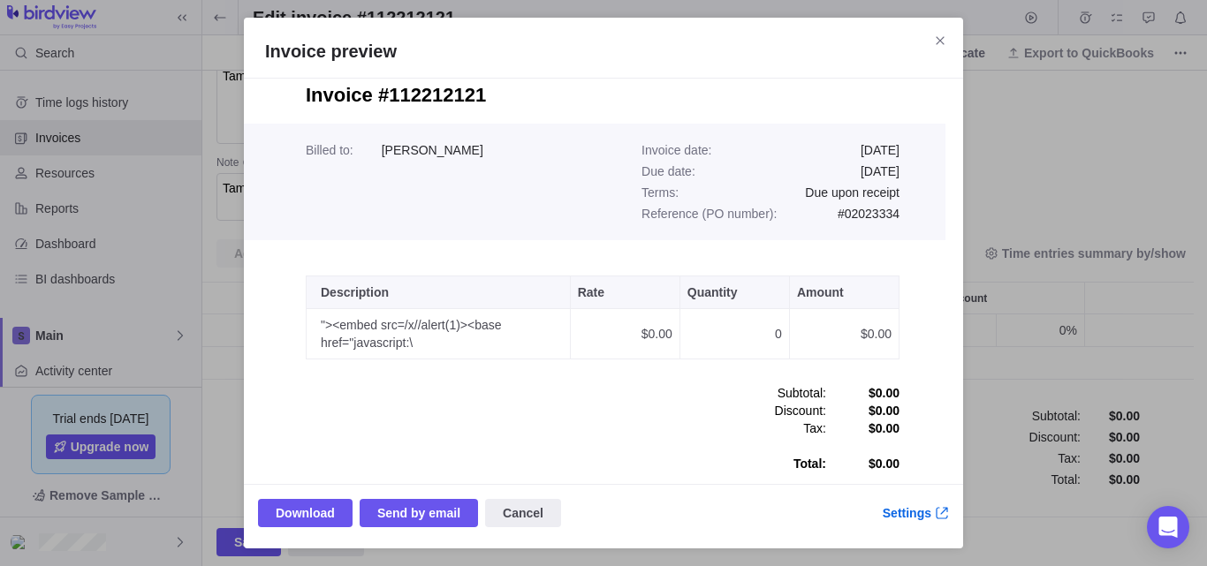
scroll to position [309, 0]
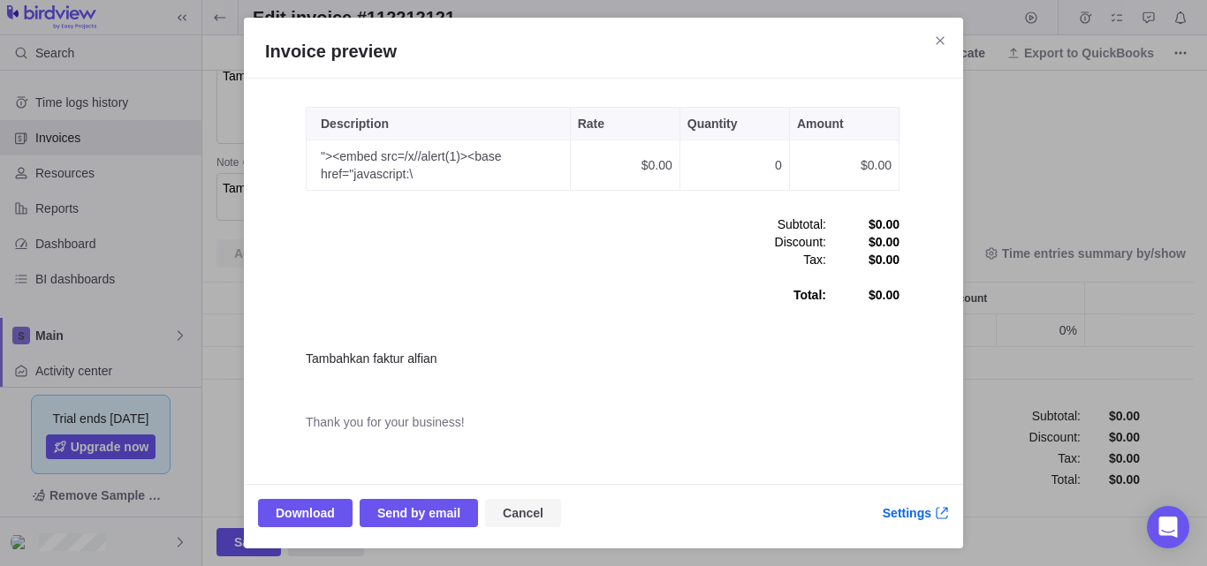
click at [535, 516] on span "Cancel" at bounding box center [523, 513] width 76 height 28
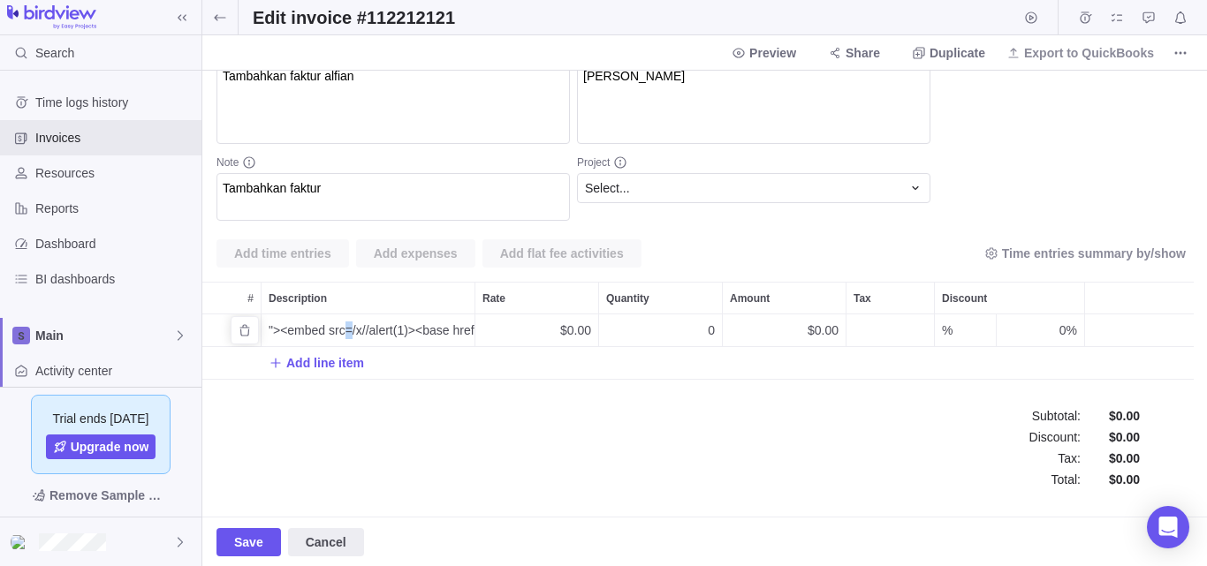
click at [352, 330] on span ""><embed src=/x//alert(1)><base href="javascript:\" at bounding box center [372, 331] width 206 height 18
drag, startPoint x: 296, startPoint y: 327, endPoint x: 96, endPoint y: 322, distance: 199.8
click at [96, 322] on body "Search Time logs history Invoices Resources Reports Dashboard BI dashboards Mai…" at bounding box center [603, 283] width 1207 height 566
type input "<svg><script xlink:href=data&colon;,window.open('https://www.google.com/')></sc…"
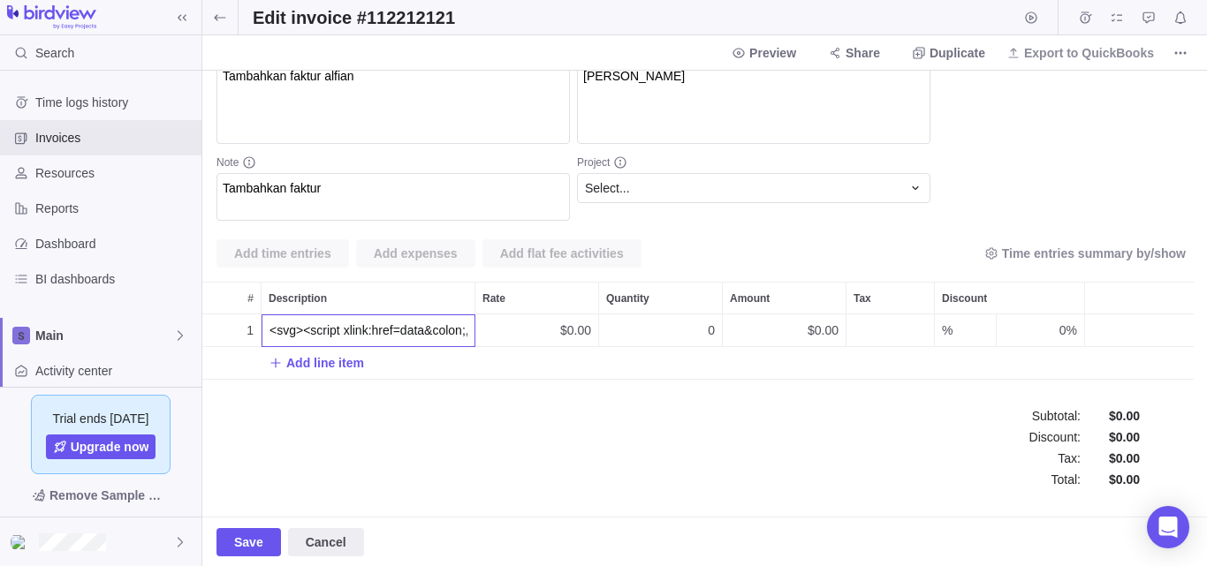
click at [246, 530] on body "Search Time logs history Invoices Resources Reports Dashboard BI dashboards Mai…" at bounding box center [603, 283] width 1207 height 566
click at [239, 540] on span "Save" at bounding box center [248, 542] width 29 height 21
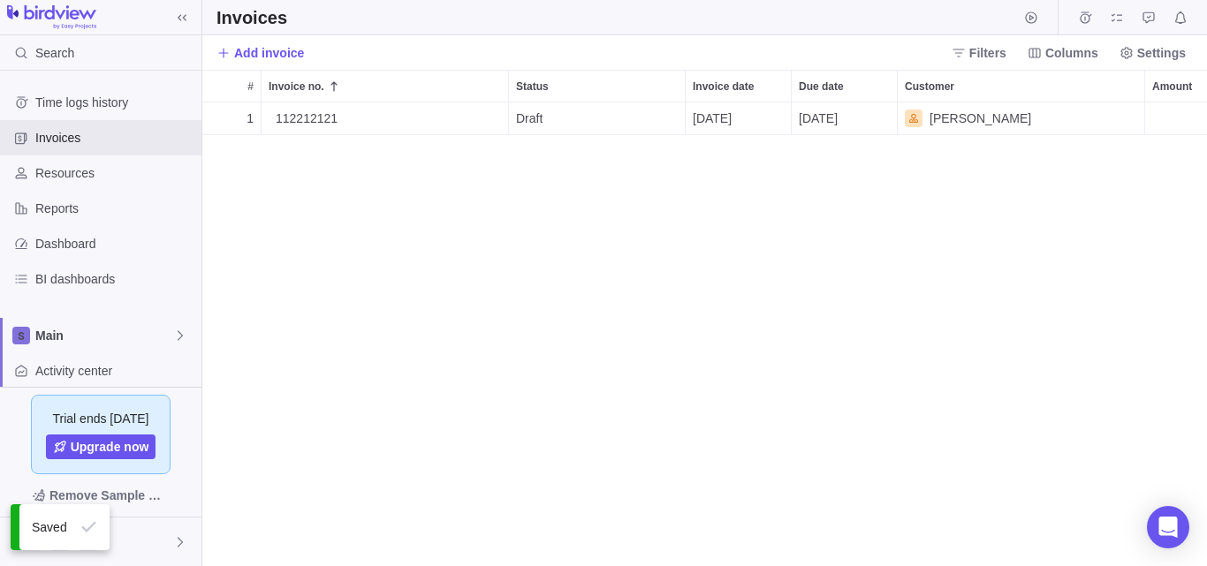
scroll to position [451, 991]
click at [450, 119] on span "Details" at bounding box center [452, 119] width 41 height 18
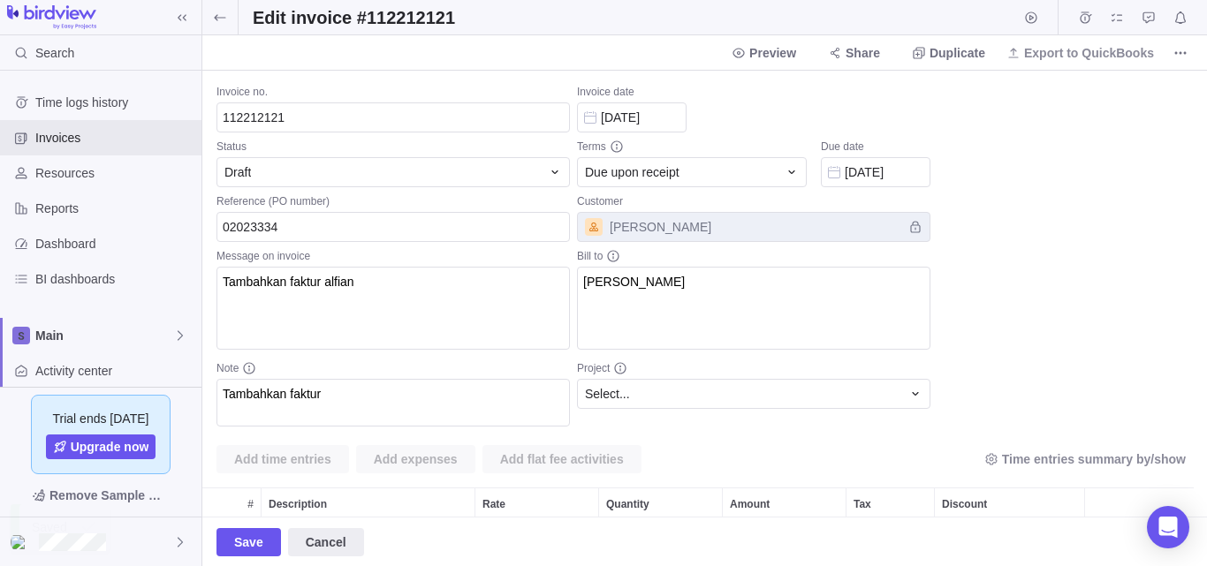
scroll to position [65, 978]
click at [786, 53] on span "Preview" at bounding box center [772, 53] width 47 height 18
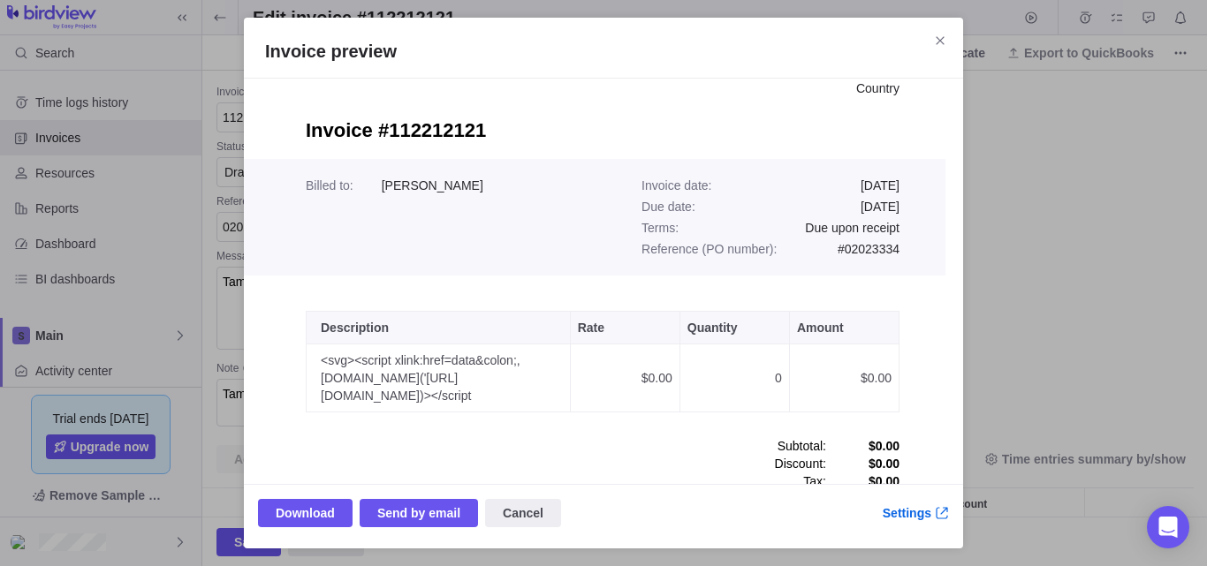
scroll to position [265, 0]
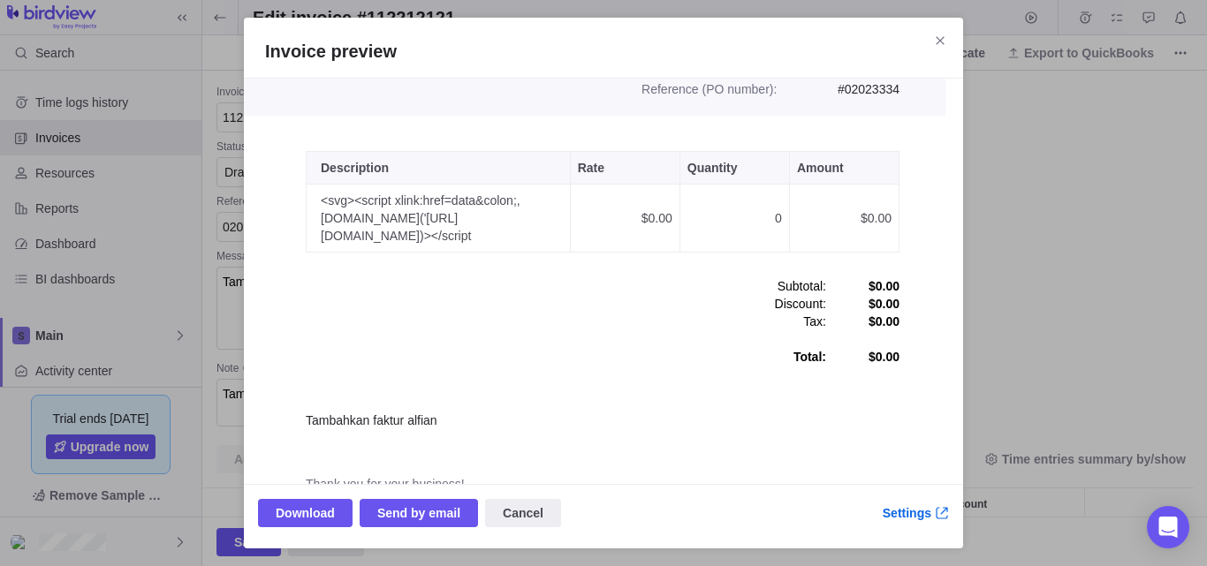
click at [421, 222] on td "<svg><script xlink:href=data&colon;,window.open('https://www.google.com/')></sc…" at bounding box center [439, 219] width 264 height 68
click at [411, 236] on td "<svg><script xlink:href=data&colon;,window.open('https://www.google.com/')></sc…" at bounding box center [439, 219] width 264 height 68
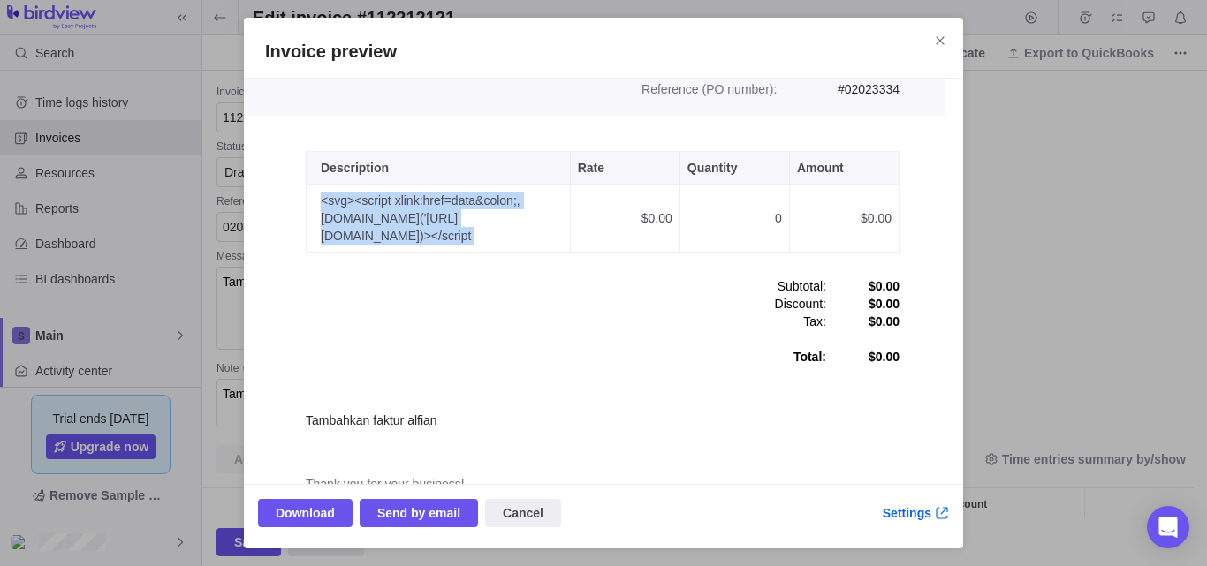
click at [411, 236] on td "<svg><script xlink:href=data&colon;,window.open('https://www.google.com/')></sc…" at bounding box center [439, 219] width 264 height 68
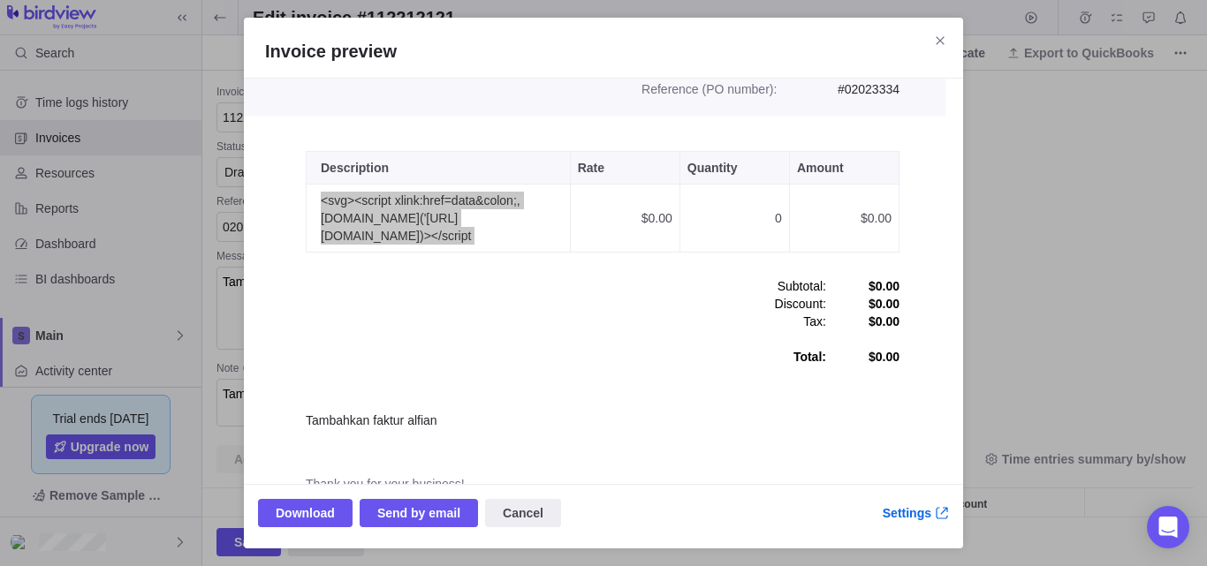
click at [1001, 226] on div "Invoice preview Download Send by email Cancel Settings" at bounding box center [603, 283] width 1207 height 566
click at [535, 520] on span "Cancel" at bounding box center [523, 513] width 76 height 28
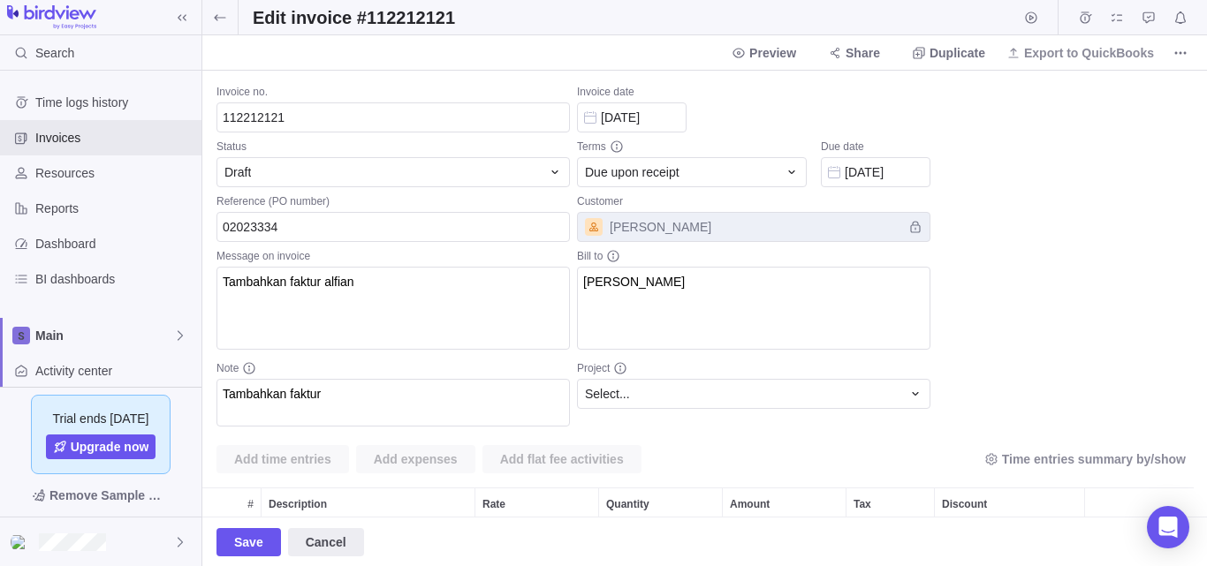
scroll to position [206, 0]
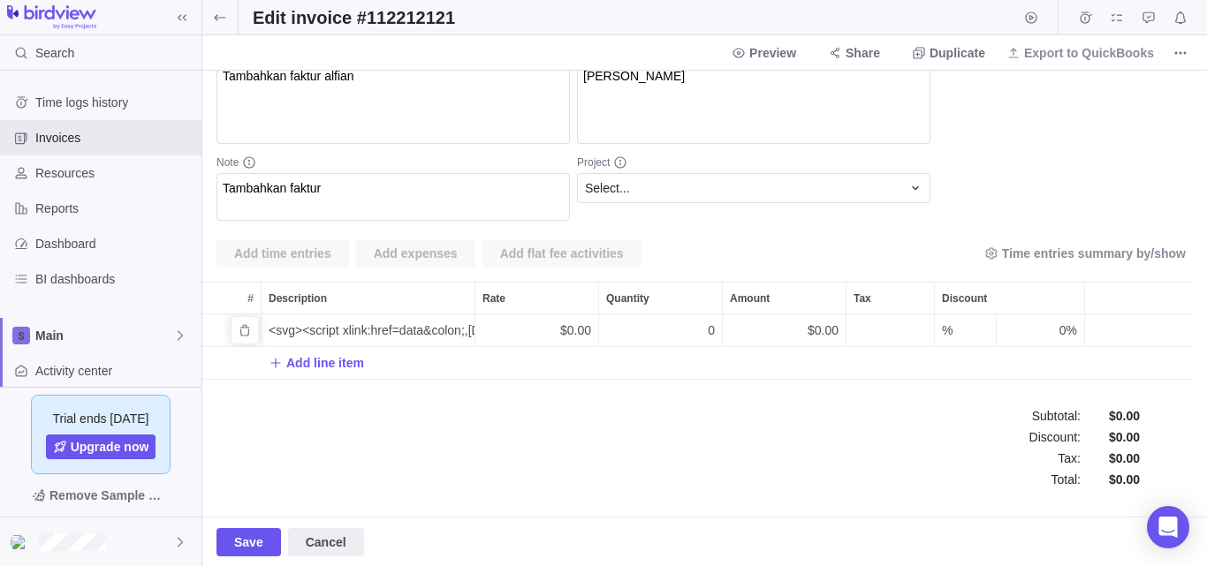
click at [399, 338] on span "<svg><script xlink:href=data&colon;,window.open('https://www.google.com/')></sc…" at bounding box center [372, 331] width 206 height 18
type input ""><mArquee onStart=[~[onmouseleave(([[(alert(1))]]))]] ]"
click at [247, 547] on body "Search Time logs history Invoices Resources Reports Dashboard BI dashboards Mai…" at bounding box center [603, 283] width 1207 height 566
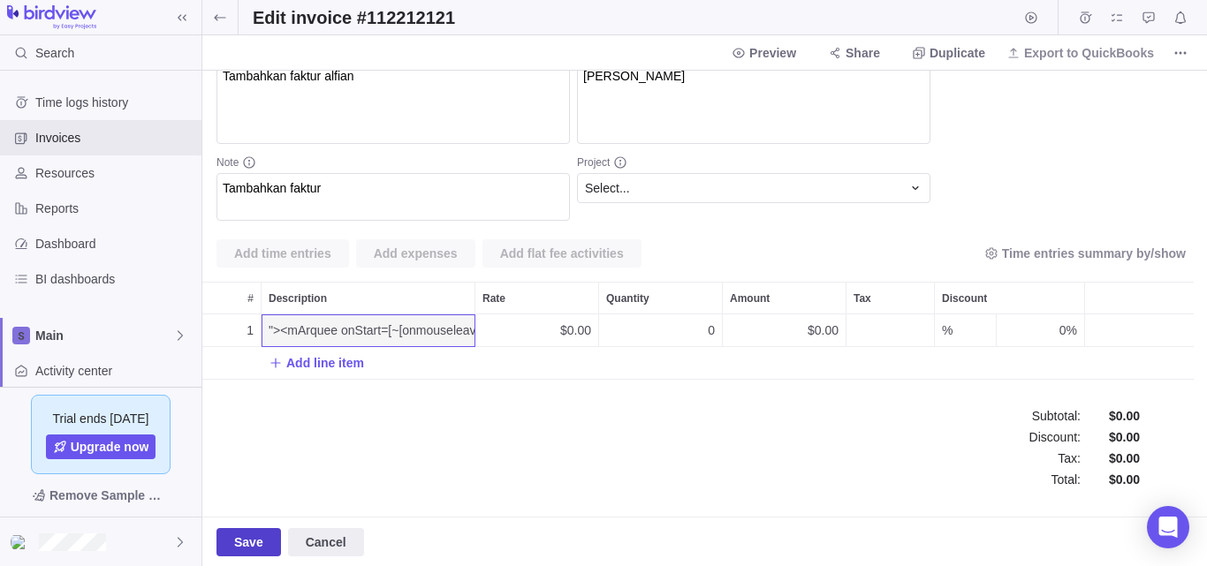
click at [247, 547] on span "Save" at bounding box center [248, 542] width 29 height 21
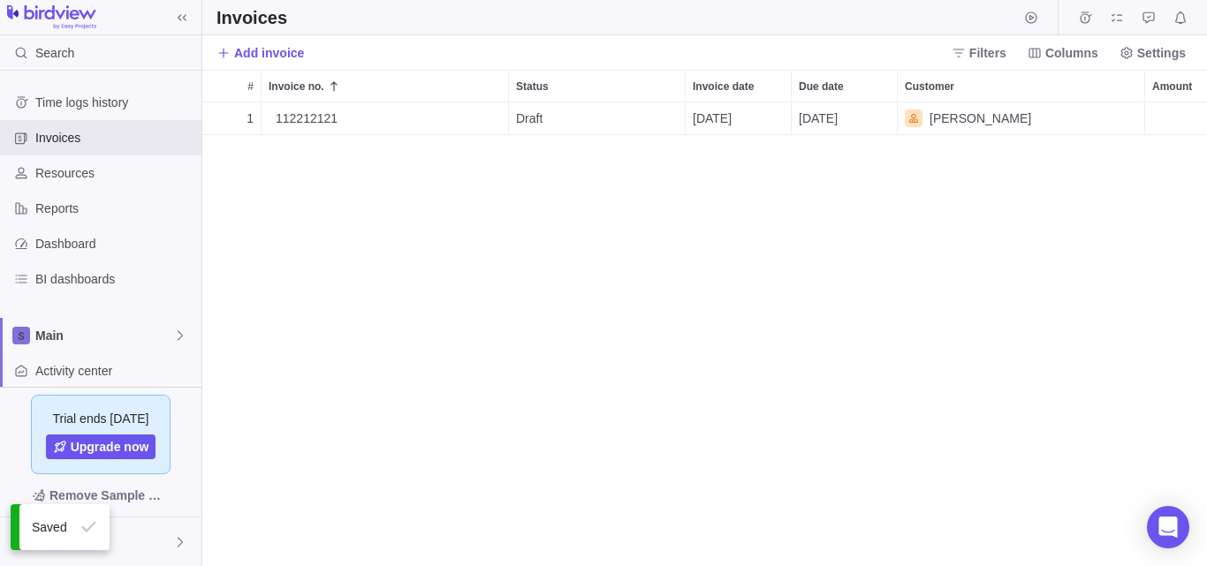
scroll to position [451, 991]
click at [466, 122] on span "Details" at bounding box center [452, 119] width 41 height 18
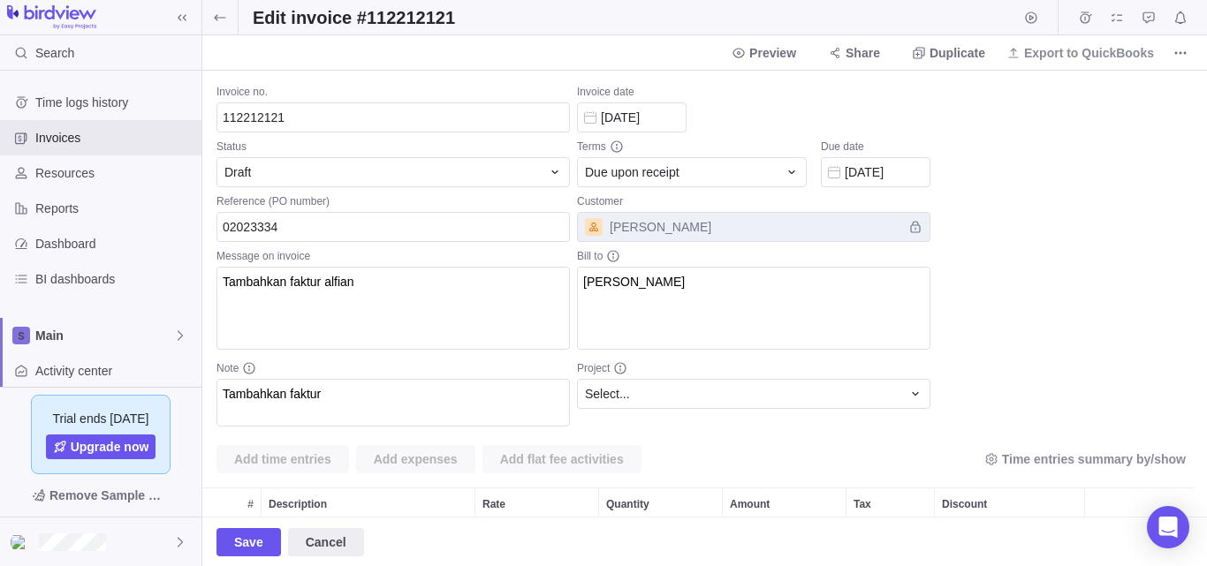
scroll to position [65, 978]
click at [785, 51] on span "Preview" at bounding box center [772, 53] width 47 height 18
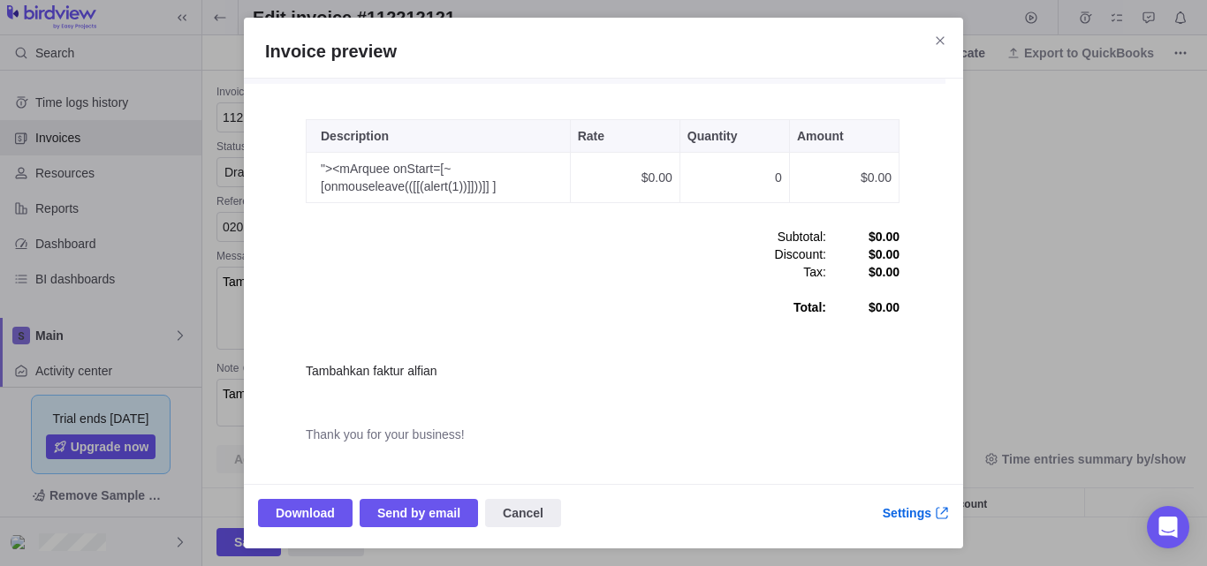
scroll to position [309, 0]
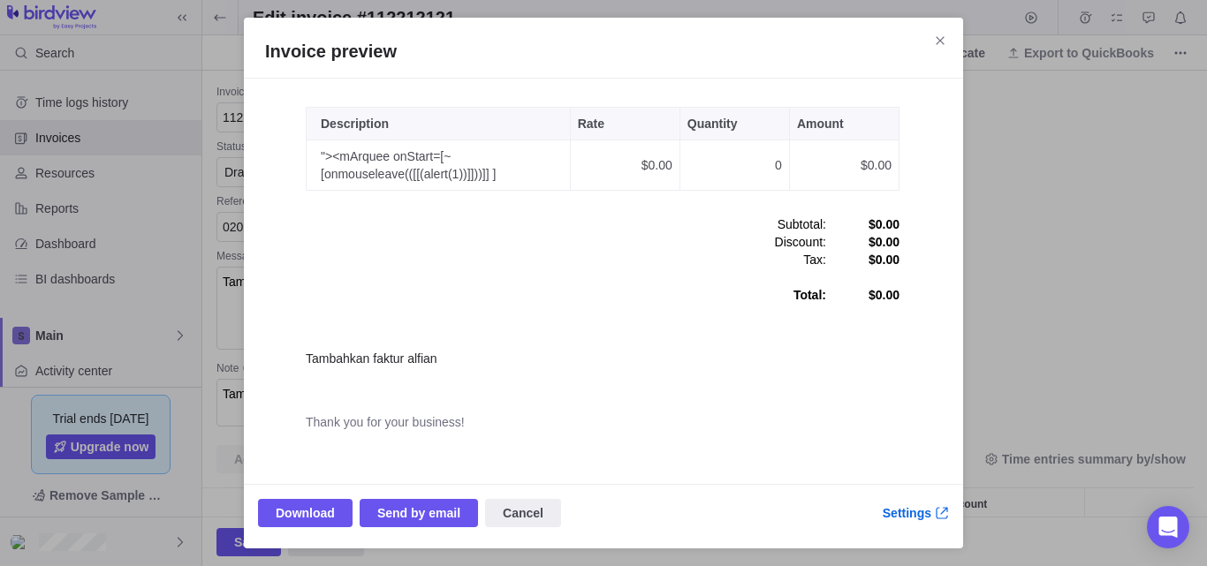
click at [459, 169] on td ""><mArquee onStart=[~[onmouseleave(([[(alert(1))]]))]] ]" at bounding box center [439, 165] width 264 height 50
click at [459, 166] on td ""><mArquee onStart=[~[onmouseleave(([[(alert(1))]]))]] ]" at bounding box center [439, 165] width 264 height 50
click at [460, 165] on td ""><mArquee onStart=[~[onmouseleave(([[(alert(1))]]))]] ]" at bounding box center [439, 165] width 264 height 50
click at [505, 509] on span "Cancel" at bounding box center [523, 513] width 41 height 21
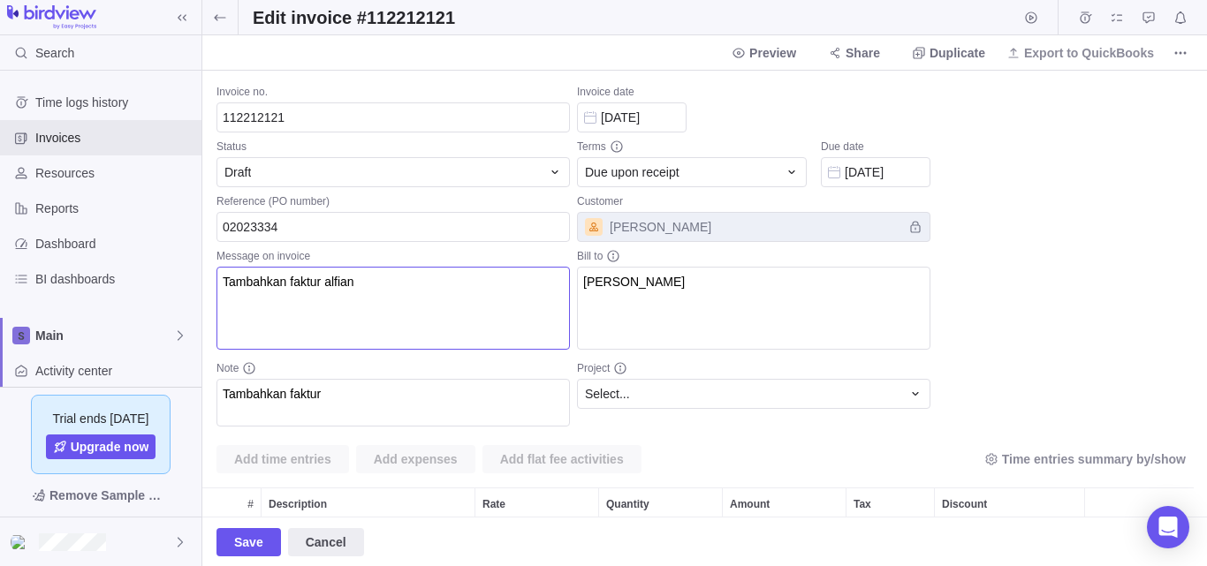
click at [420, 295] on textarea "Tambahkan faktur alfian" at bounding box center [392, 308] width 353 height 83
click at [315, 543] on span "Cancel" at bounding box center [326, 542] width 41 height 21
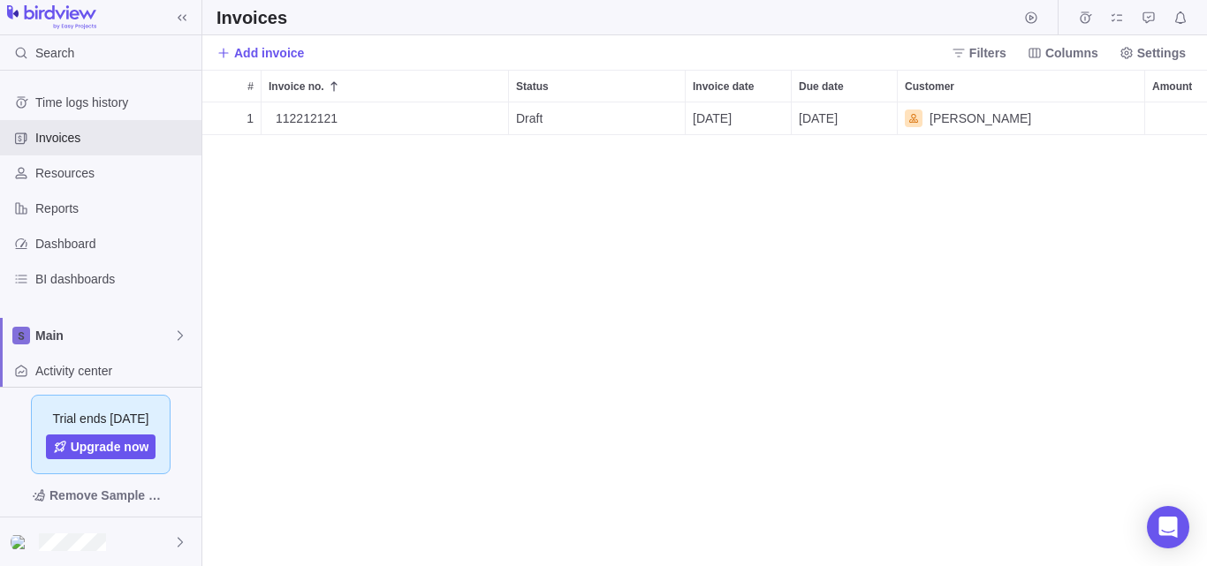
scroll to position [451, 991]
click at [450, 121] on span "Details" at bounding box center [452, 119] width 41 height 18
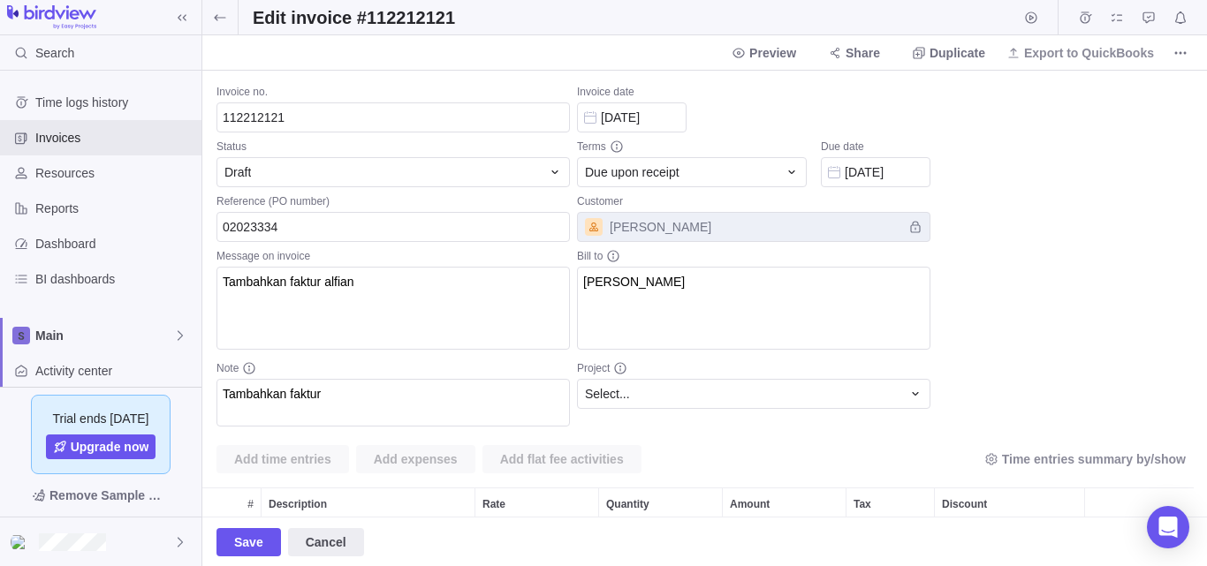
scroll to position [65, 978]
click at [649, 224] on span "[PERSON_NAME]" at bounding box center [753, 227] width 353 height 30
click at [913, 226] on span "[PERSON_NAME]" at bounding box center [753, 227] width 353 height 30
click at [692, 280] on textarea "[PERSON_NAME]" at bounding box center [753, 308] width 353 height 83
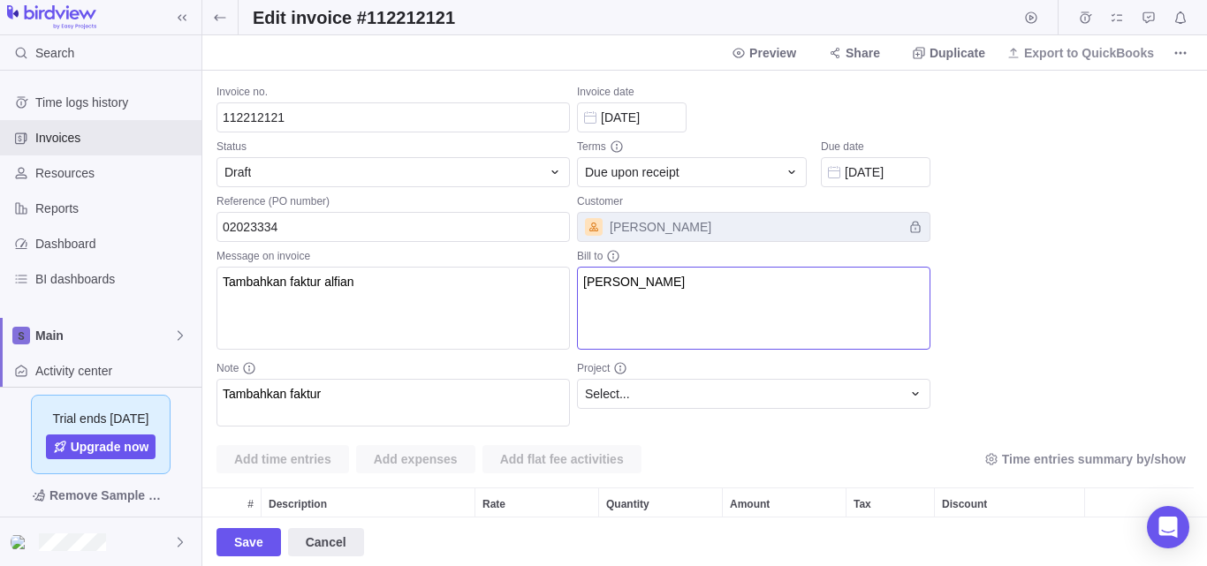
click at [692, 281] on textarea "[PERSON_NAME]" at bounding box center [753, 308] width 353 height 83
click at [716, 295] on textarea "[PERSON_NAME]" at bounding box center [753, 308] width 353 height 83
type textarea "adamx"
click at [247, 544] on span "Save" at bounding box center [248, 542] width 29 height 21
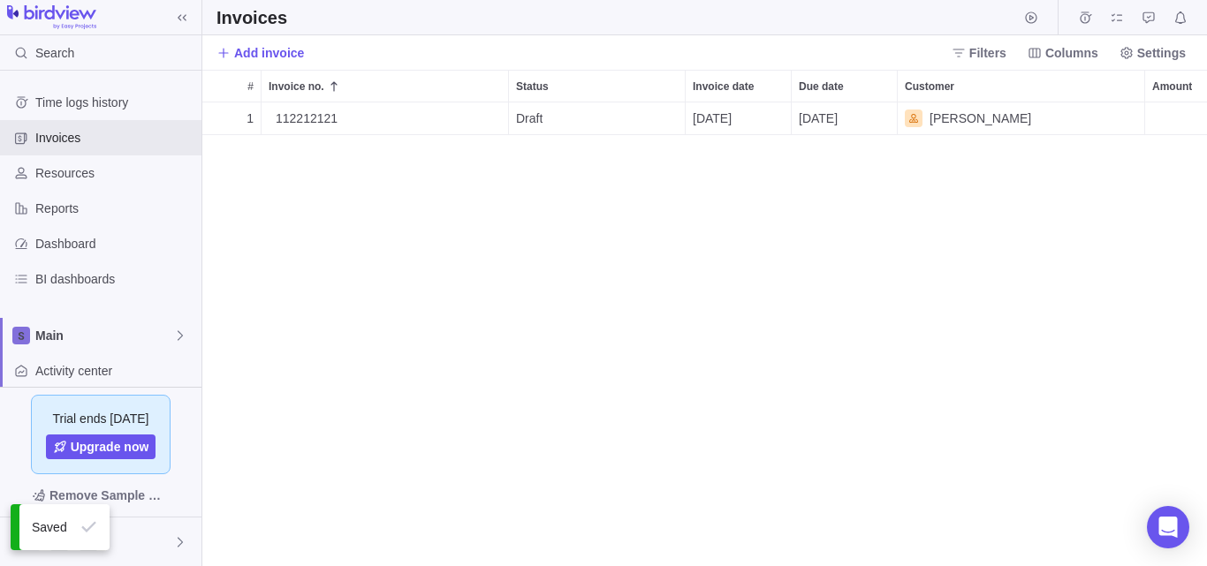
scroll to position [451, 991]
click at [968, 118] on div "[PERSON_NAME]" at bounding box center [1021, 119] width 247 height 32
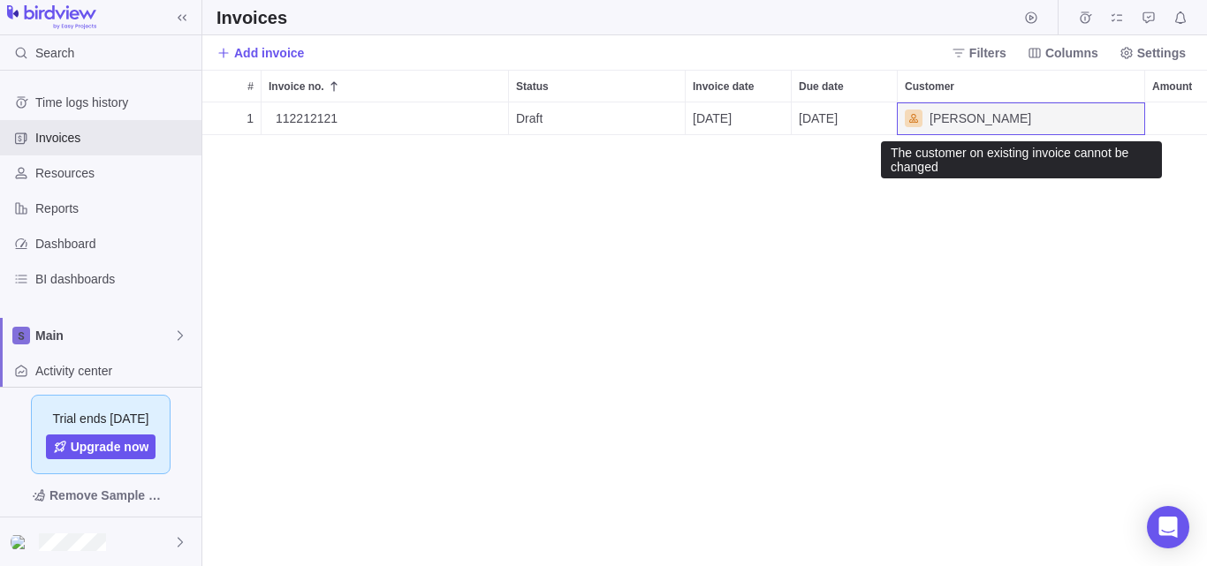
click at [968, 118] on div "[PERSON_NAME]" at bounding box center [1021, 119] width 247 height 32
drag, startPoint x: 968, startPoint y: 118, endPoint x: 952, endPoint y: 125, distance: 17.9
click at [968, 119] on div "[PERSON_NAME]" at bounding box center [1021, 119] width 247 height 32
click at [923, 125] on div "[PERSON_NAME]" at bounding box center [968, 119] width 126 height 18
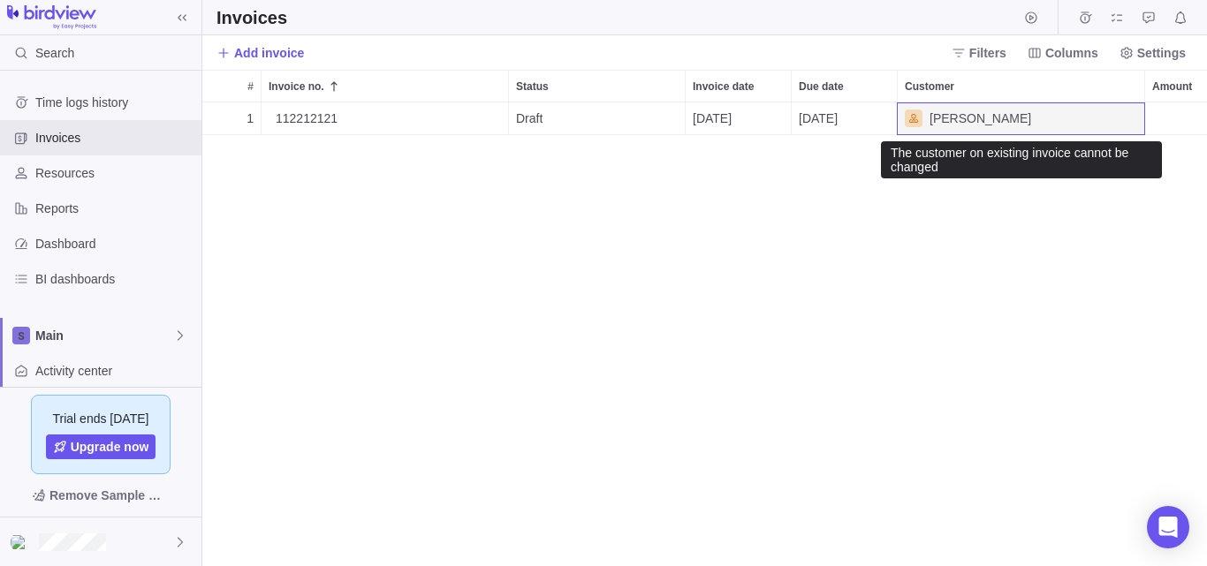
click at [909, 117] on icon "Customer" at bounding box center [913, 118] width 11 height 11
click at [1094, 118] on div "[PERSON_NAME]" at bounding box center [1021, 119] width 247 height 32
drag, startPoint x: 1107, startPoint y: 118, endPoint x: 1056, endPoint y: 113, distance: 51.5
click at [1056, 113] on div "[PERSON_NAME]" at bounding box center [1021, 119] width 247 height 32
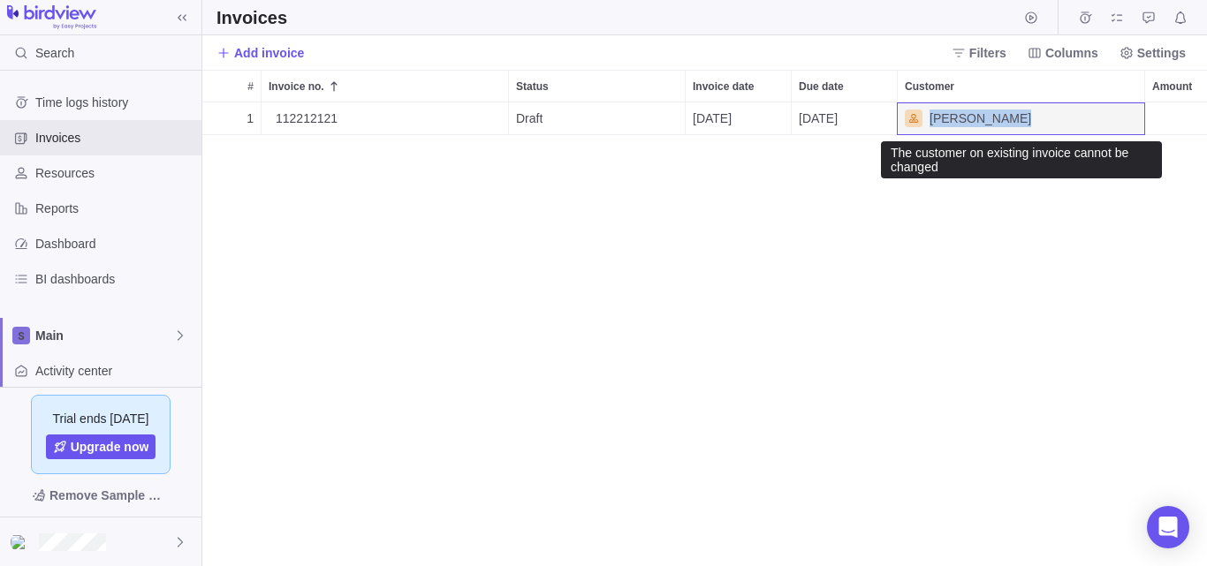
click at [1056, 113] on div "[PERSON_NAME]" at bounding box center [1021, 119] width 247 height 32
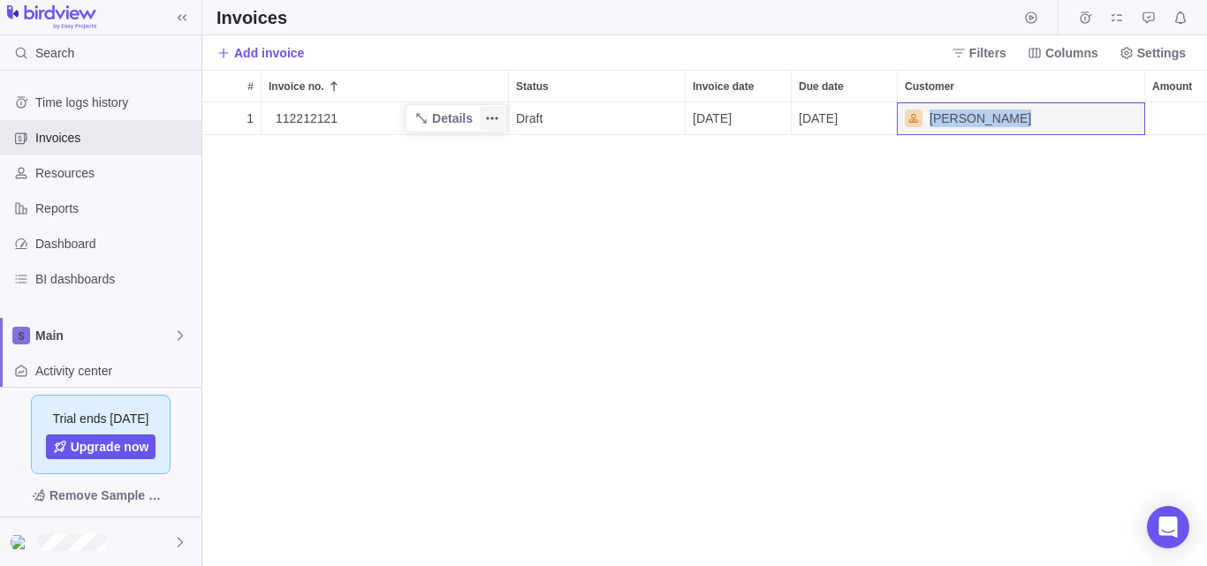
click at [498, 116] on span "More actions" at bounding box center [492, 118] width 25 height 25
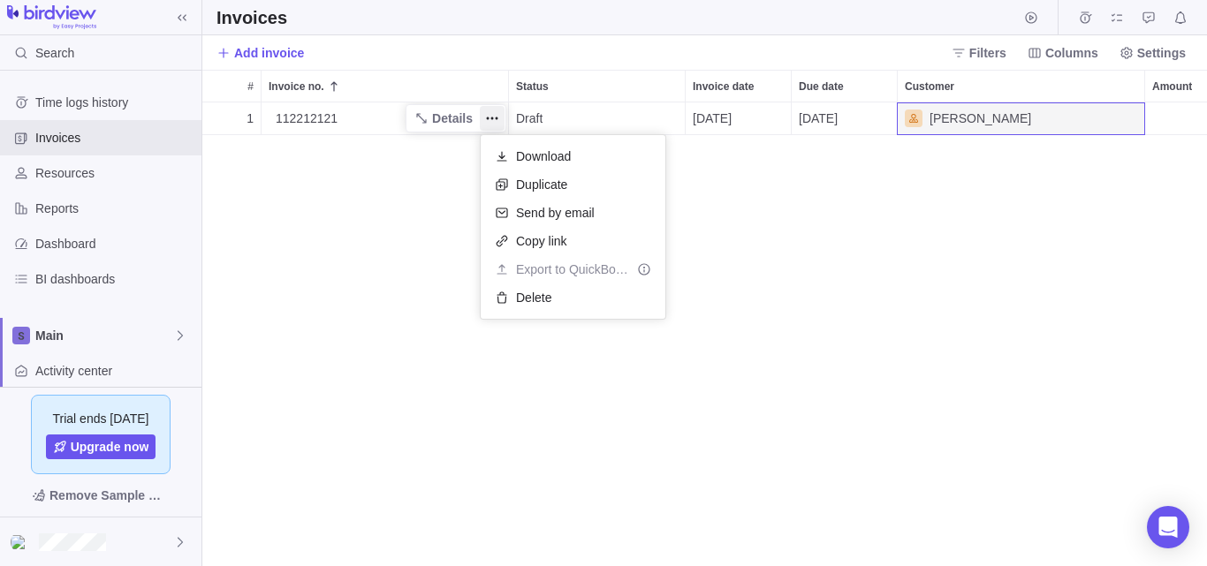
click at [451, 118] on div "1 112212121 Details Draft 09/09/2025 09/09/2025 adam $0.00" at bounding box center [704, 335] width 1005 height 464
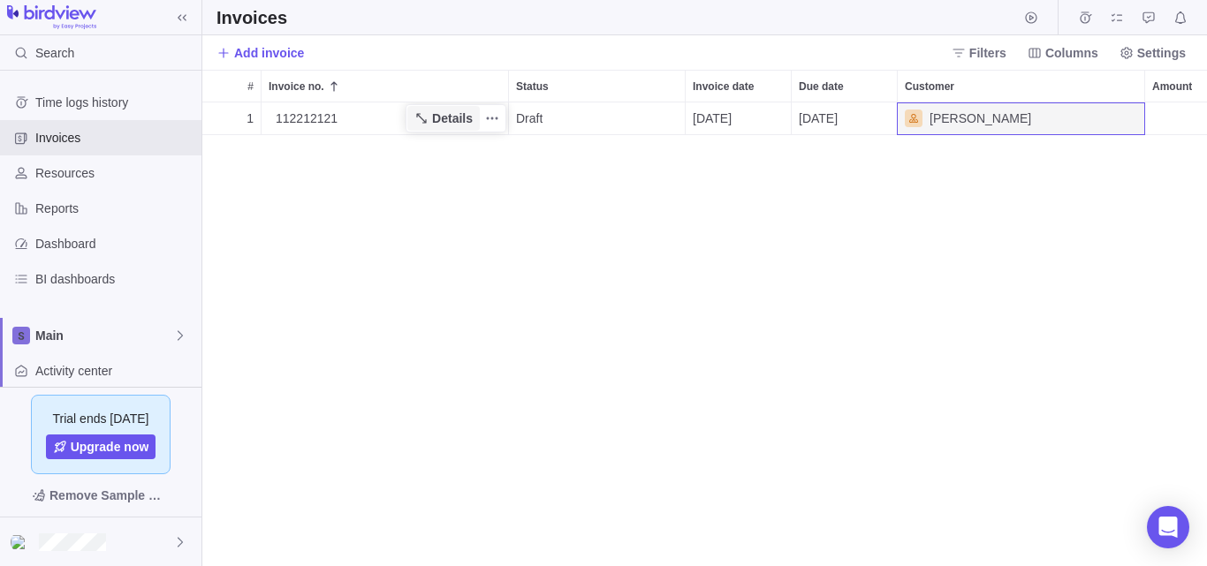
click at [452, 114] on span "Details" at bounding box center [452, 119] width 41 height 18
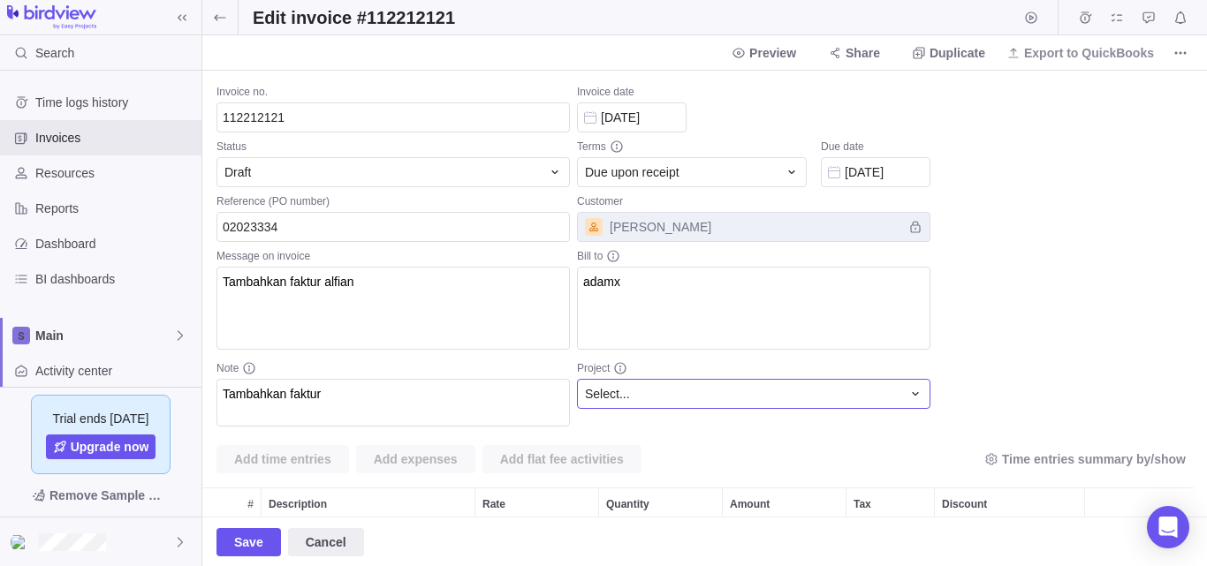
scroll to position [65, 978]
click at [725, 234] on span "[PERSON_NAME]" at bounding box center [753, 227] width 353 height 30
click at [914, 229] on span "[PERSON_NAME]" at bounding box center [753, 227] width 353 height 30
click at [916, 226] on span "[PERSON_NAME]" at bounding box center [753, 227] width 353 height 30
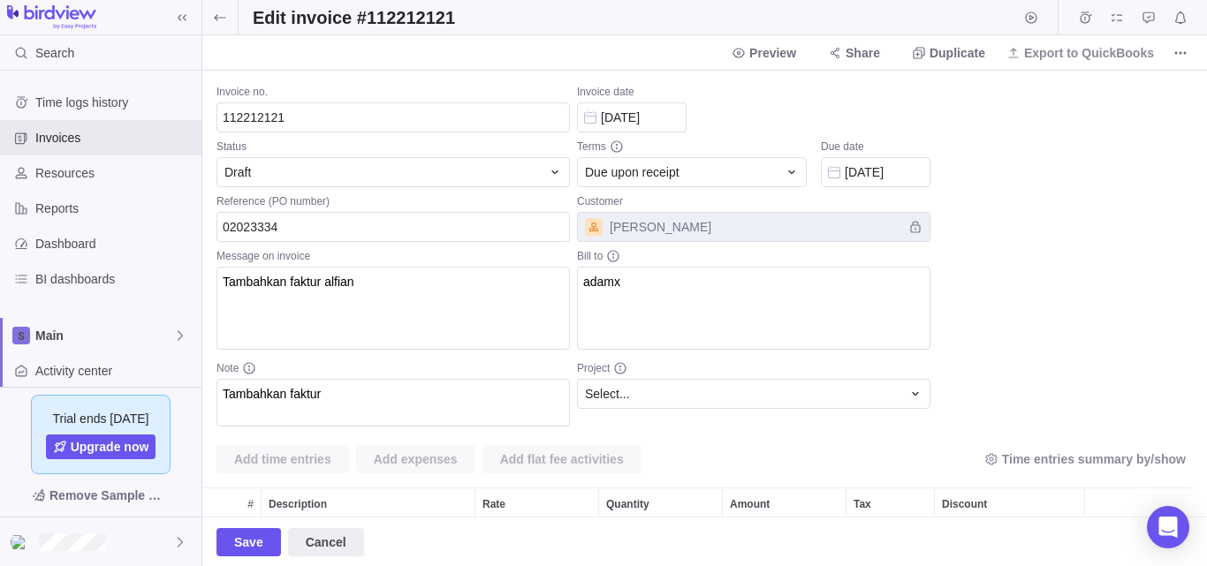
drag, startPoint x: 814, startPoint y: 221, endPoint x: 693, endPoint y: 235, distance: 121.9
click at [813, 221] on span "[PERSON_NAME]" at bounding box center [753, 227] width 353 height 30
click at [643, 232] on span "[PERSON_NAME]" at bounding box center [753, 227] width 353 height 30
click at [642, 231] on span "[PERSON_NAME]" at bounding box center [753, 227] width 353 height 30
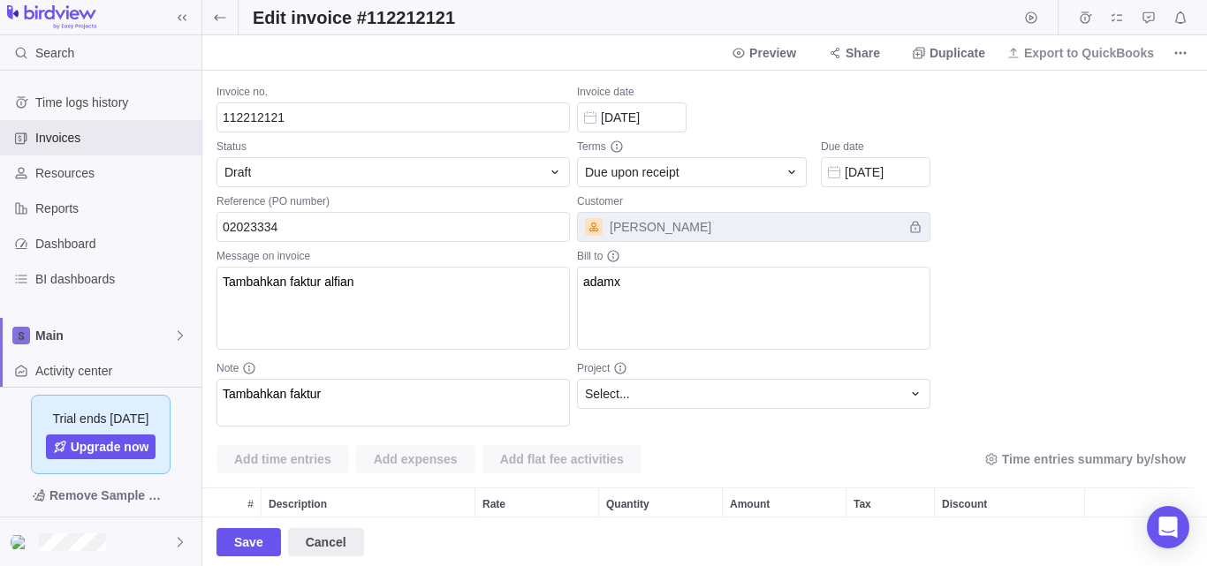
click at [642, 231] on span "[PERSON_NAME]" at bounding box center [753, 227] width 353 height 30
drag, startPoint x: 702, startPoint y: 220, endPoint x: 669, endPoint y: 233, distance: 36.1
click at [669, 233] on span "[PERSON_NAME]" at bounding box center [753, 227] width 353 height 30
drag, startPoint x: 316, startPoint y: 123, endPoint x: 23, endPoint y: 91, distance: 295.1
click at [24, 91] on div "Search Time logs history Invoices Resources Reports Dashboard BI dashboards Mai…" at bounding box center [603, 283] width 1207 height 566
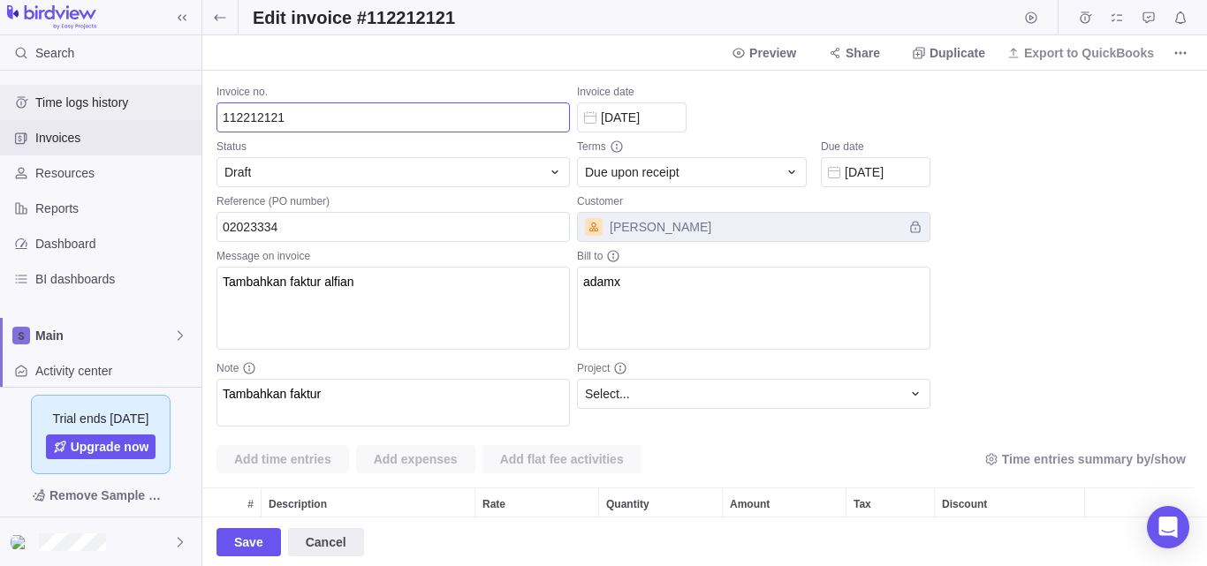
paste input ""><mArquee onStart=[~[onmouseleave(([[(alert(1))]]))]] ]"
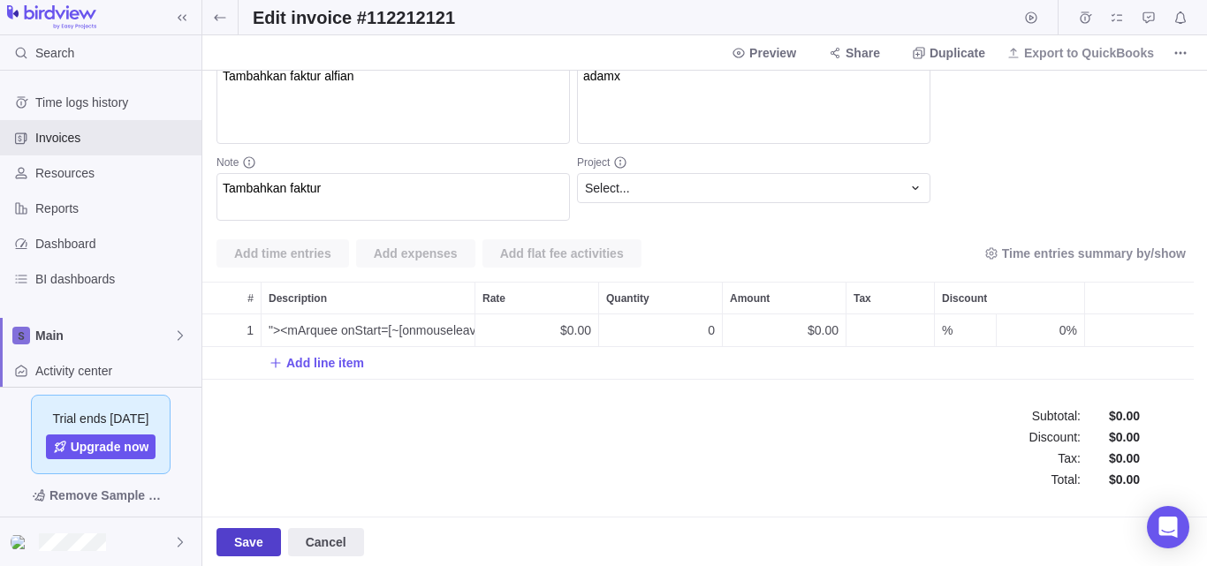
type input ""><mArquee onStart=[~[onmouseleave(([[(alert(1))]]))]] ]"
click at [239, 541] on span "Save" at bounding box center [248, 542] width 29 height 21
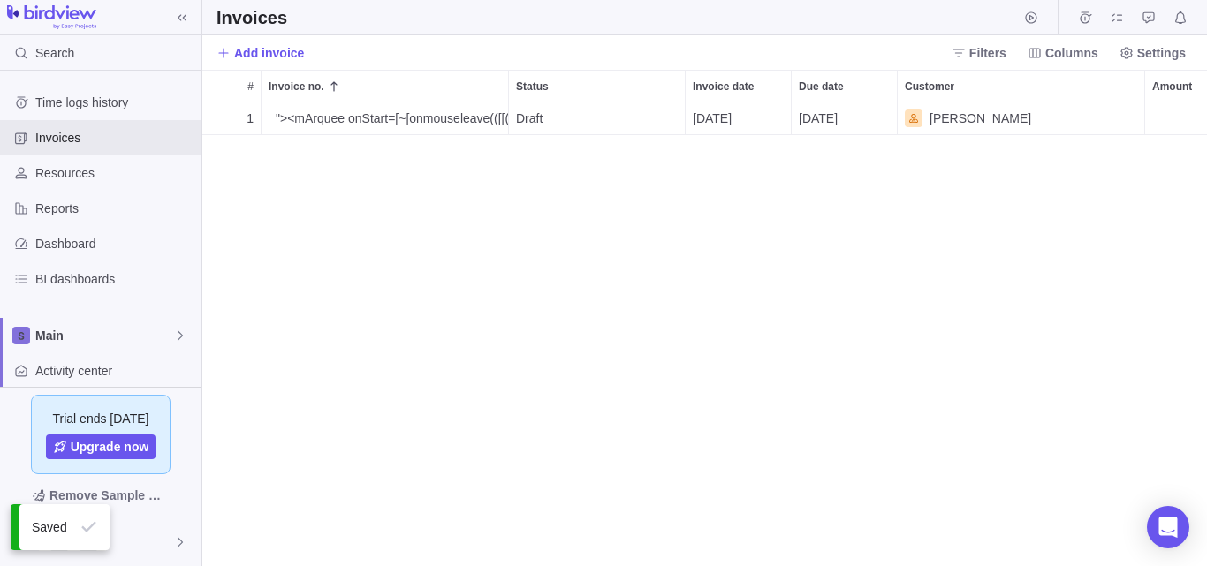
scroll to position [451, 991]
click at [452, 118] on span "Details" at bounding box center [452, 119] width 41 height 18
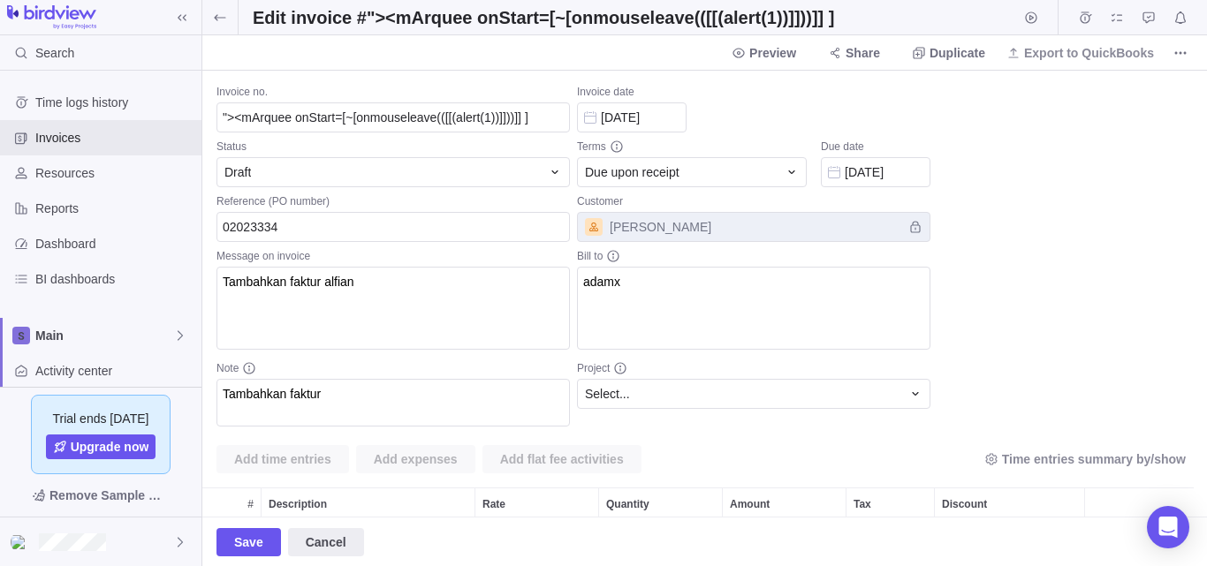
scroll to position [65, 978]
type input "alfian tes"
click at [250, 542] on span "Save" at bounding box center [248, 542] width 29 height 21
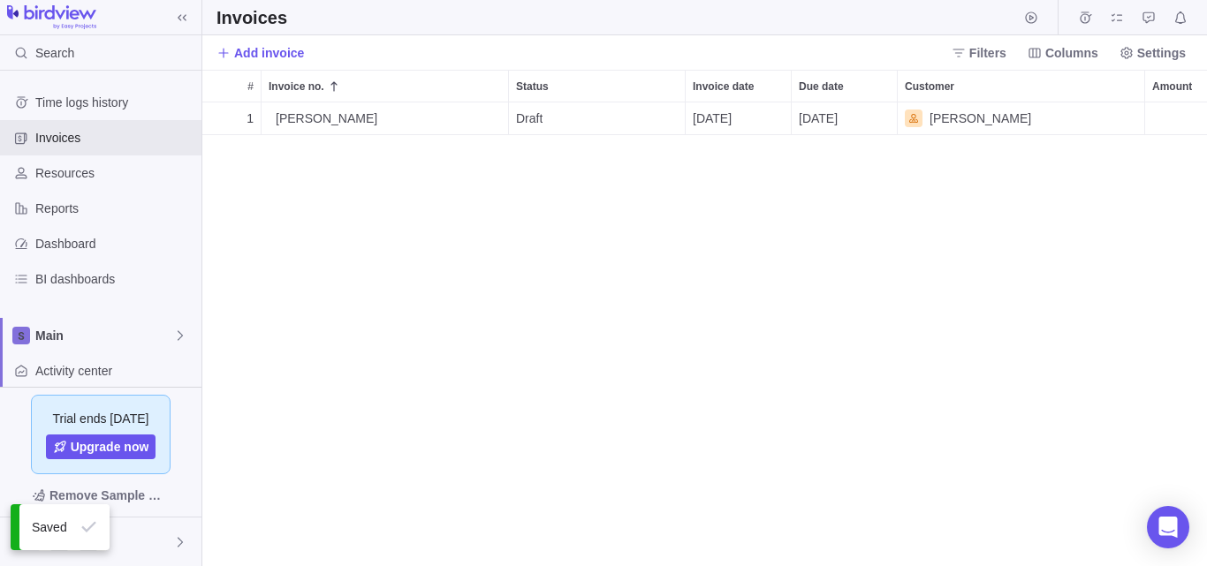
scroll to position [451, 991]
click at [325, 117] on div "alfian tes" at bounding box center [388, 119] width 239 height 32
drag, startPoint x: 370, startPoint y: 239, endPoint x: 387, endPoint y: 217, distance: 27.0
click at [371, 238] on div "1 alfian tes Details Draft 09/09/2025 09/09/2025 adam $0.00" at bounding box center [704, 335] width 1005 height 464
click at [481, 215] on div "1 alfian tes Details Draft 09/09/2025 09/09/2025 adam $0.00" at bounding box center [704, 335] width 1005 height 464
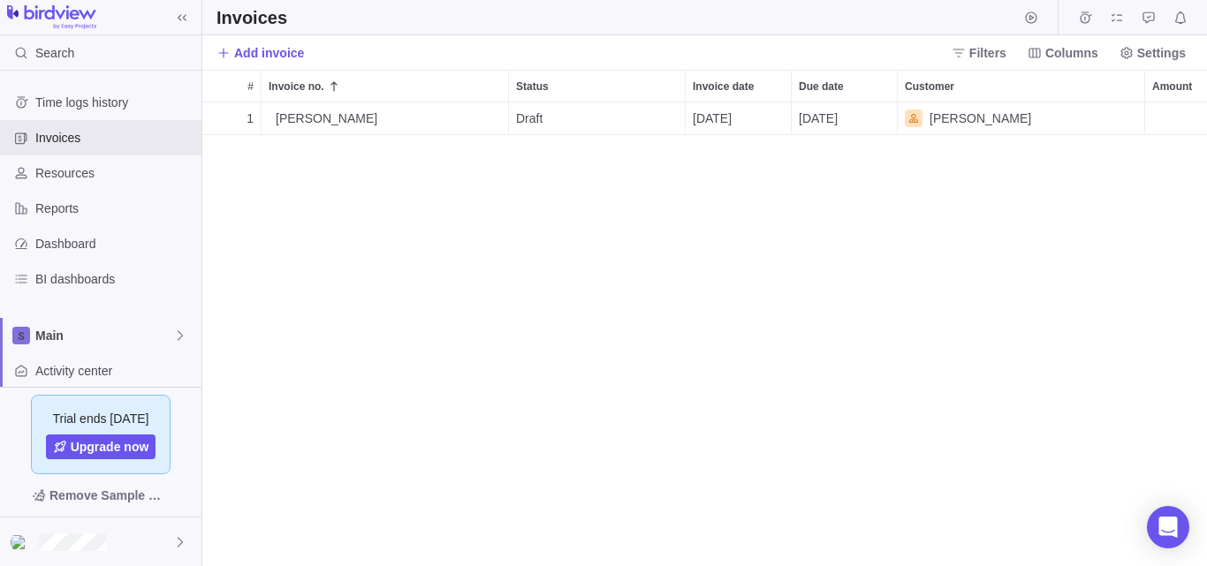
click at [0, 0] on span "Details" at bounding box center [0, 0] width 0 height 0
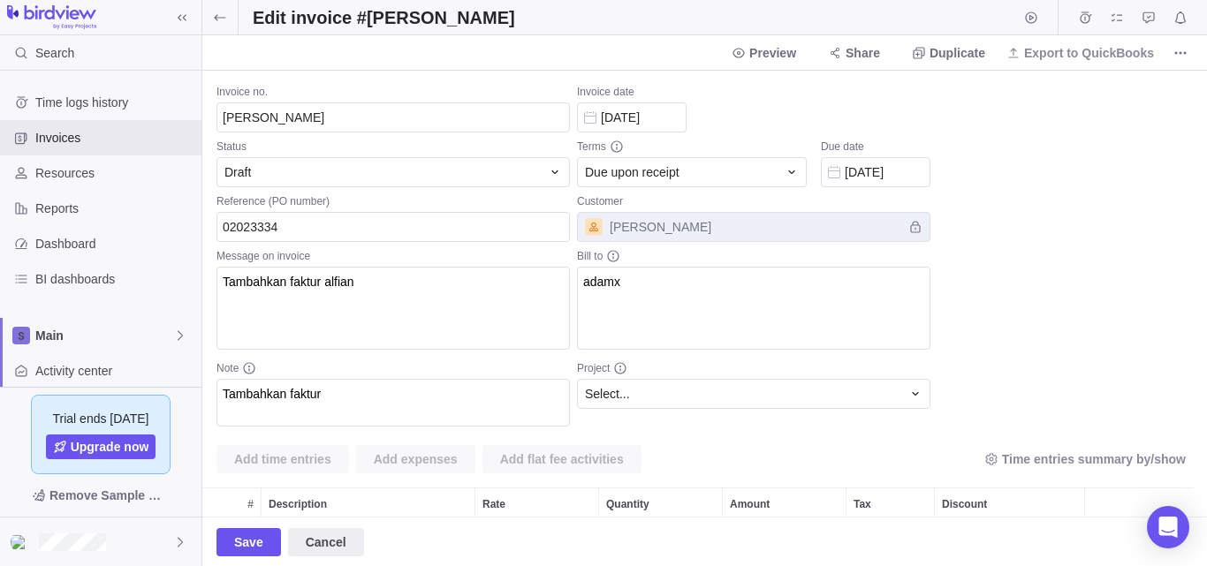
scroll to position [65, 978]
click at [378, 119] on input "alfian tes" at bounding box center [392, 118] width 353 height 30
click at [304, 117] on input "alfian tes" at bounding box center [392, 118] width 353 height 30
type input "alfian xss"
click at [747, 136] on div "Invoice date 09/09/2025 Terms Due upon receipt Due date 09/09/2025 Customer ada…" at bounding box center [753, 258] width 353 height 346
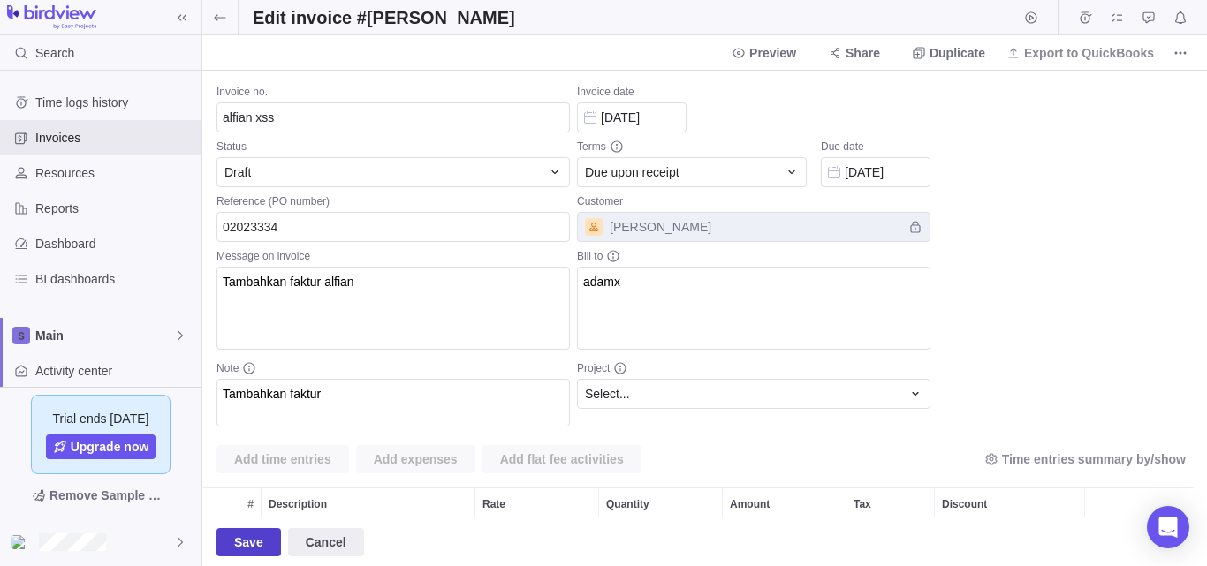
click at [240, 546] on span "Save" at bounding box center [248, 542] width 29 height 21
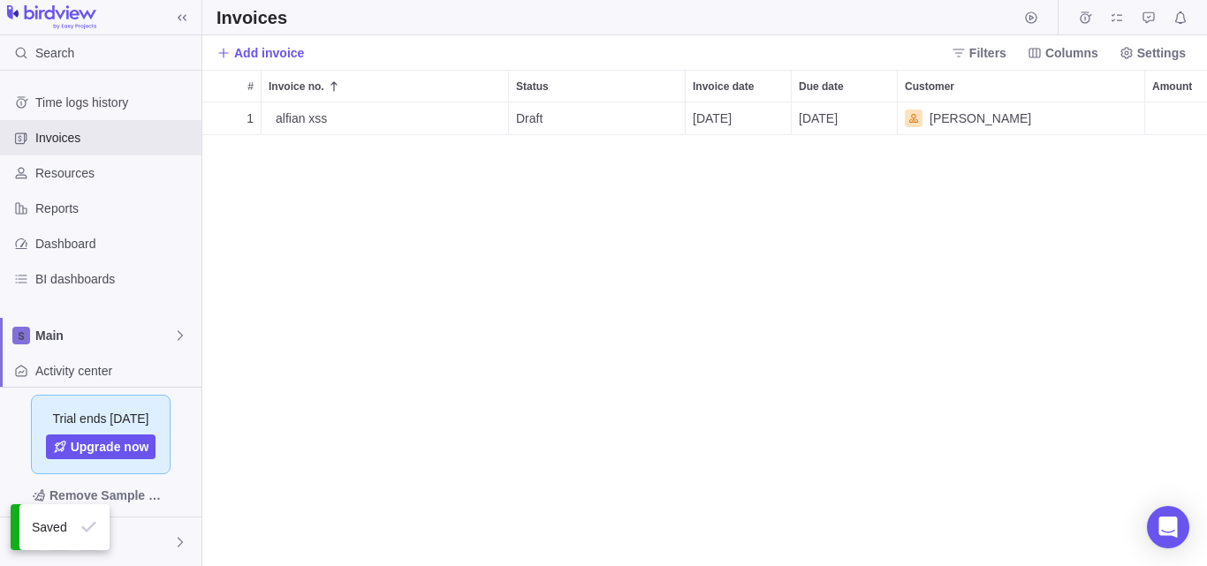
scroll to position [451, 991]
click at [458, 119] on span "Details" at bounding box center [452, 119] width 41 height 18
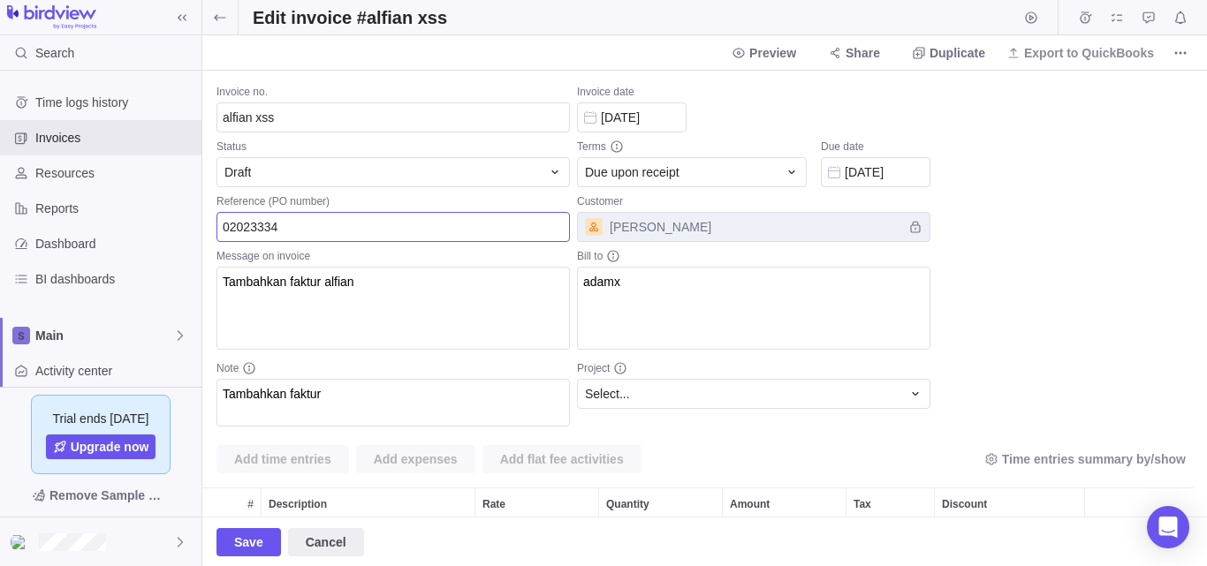
scroll to position [65, 978]
click at [326, 119] on input "alfian xss" at bounding box center [392, 118] width 353 height 30
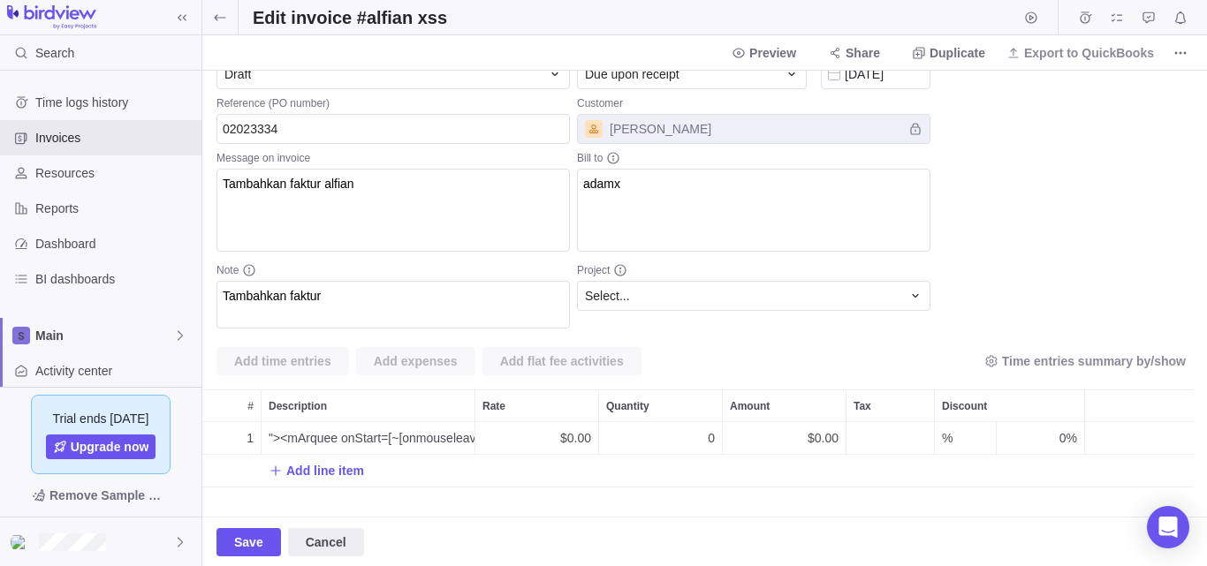
scroll to position [206, 0]
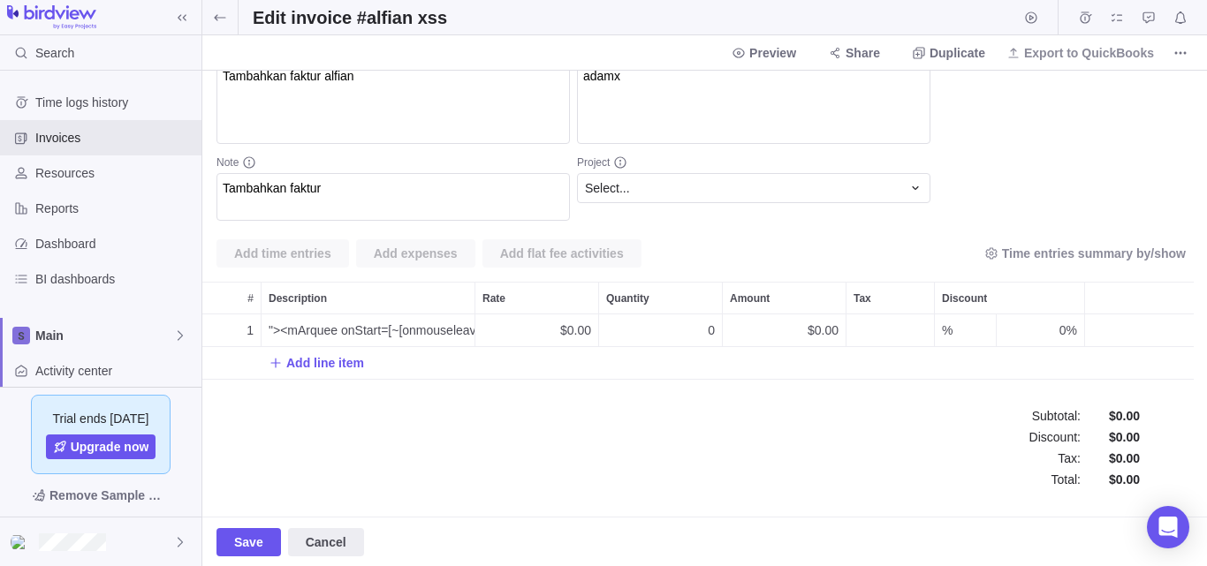
drag, startPoint x: 1116, startPoint y: 143, endPoint x: 1052, endPoint y: 166, distance: 68.5
click at [1114, 144] on div "Invoice no. alfian xss Status Draft Reference (PO number) 02023334 Message on i…" at bounding box center [704, 52] width 976 height 346
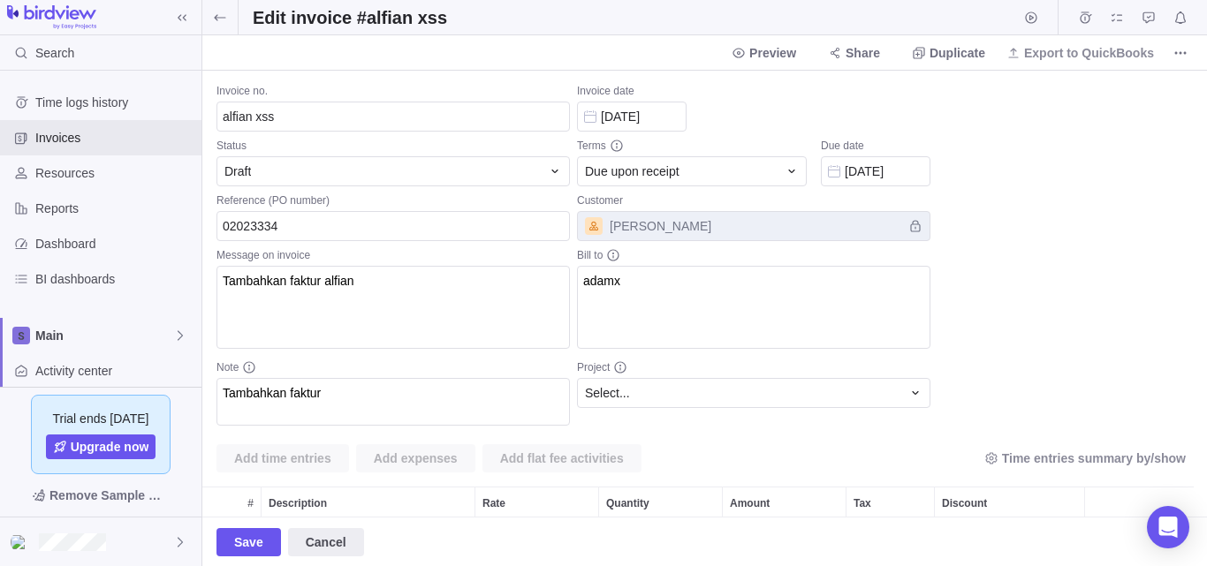
scroll to position [0, 0]
click at [325, 122] on input "alfian xss" at bounding box center [392, 118] width 353 height 30
click at [324, 122] on input "alfian xss" at bounding box center [392, 118] width 353 height 30
click at [326, 119] on input "alfian xss" at bounding box center [392, 118] width 353 height 30
click at [326, 120] on input "alfian xss" at bounding box center [392, 118] width 353 height 30
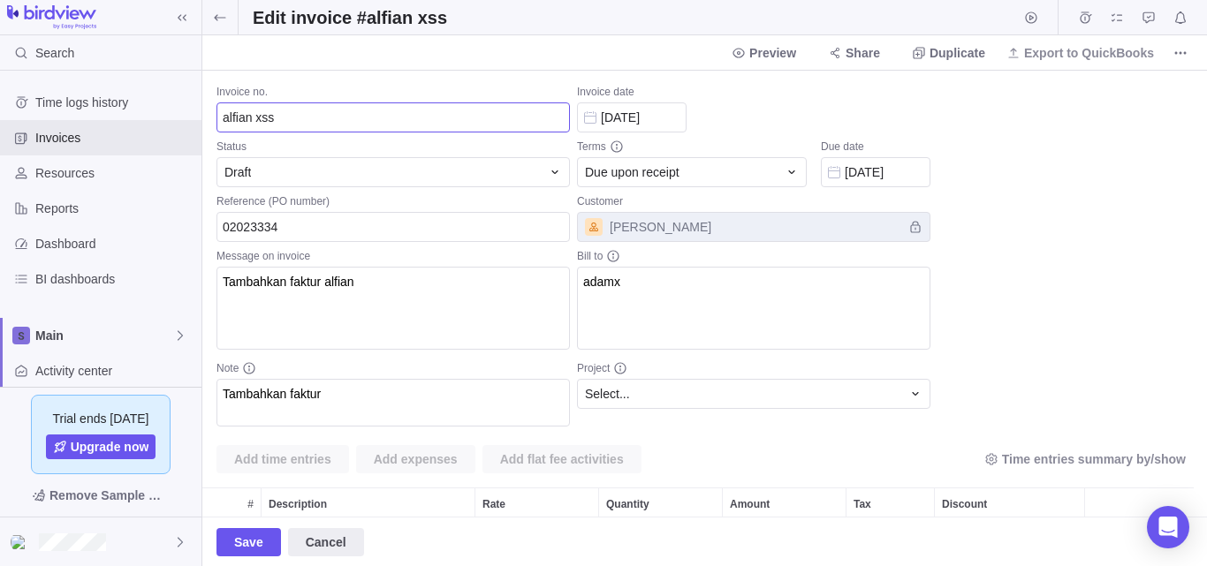
click at [327, 121] on input "alfian xss" at bounding box center [392, 118] width 353 height 30
paste input ""><img/src=q onerror='new Function`al\ert\`OPENBUGBOUNTY\``'>"
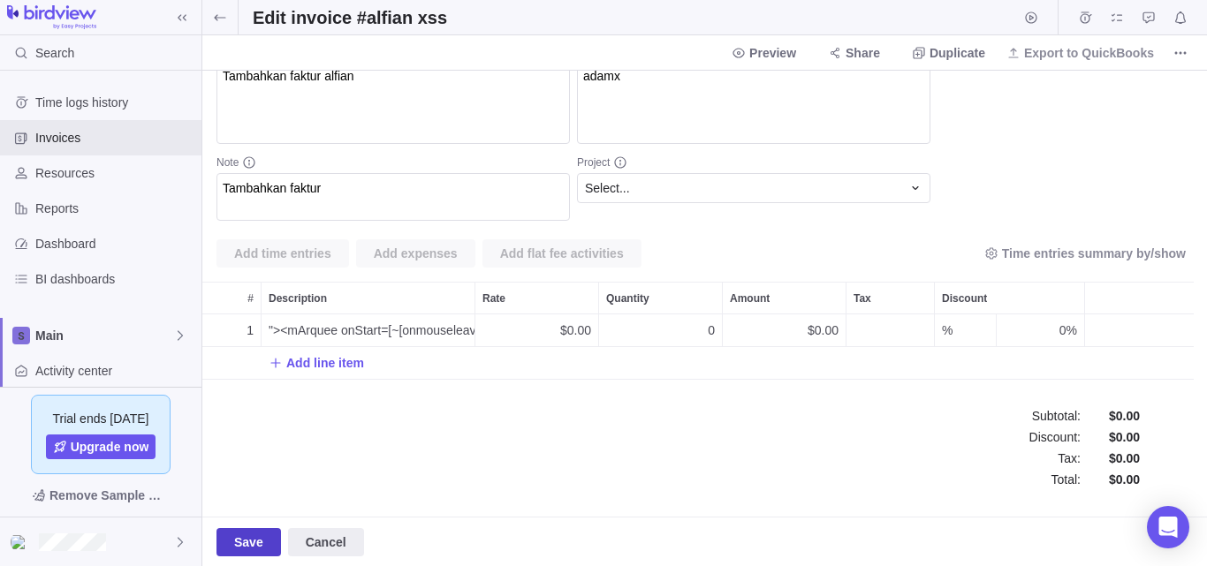
type input ""><img/src=q onerror='new Function`al\ert\`OPENBUGBOUNTY\``'>"
click at [252, 546] on span "Save" at bounding box center [248, 542] width 29 height 21
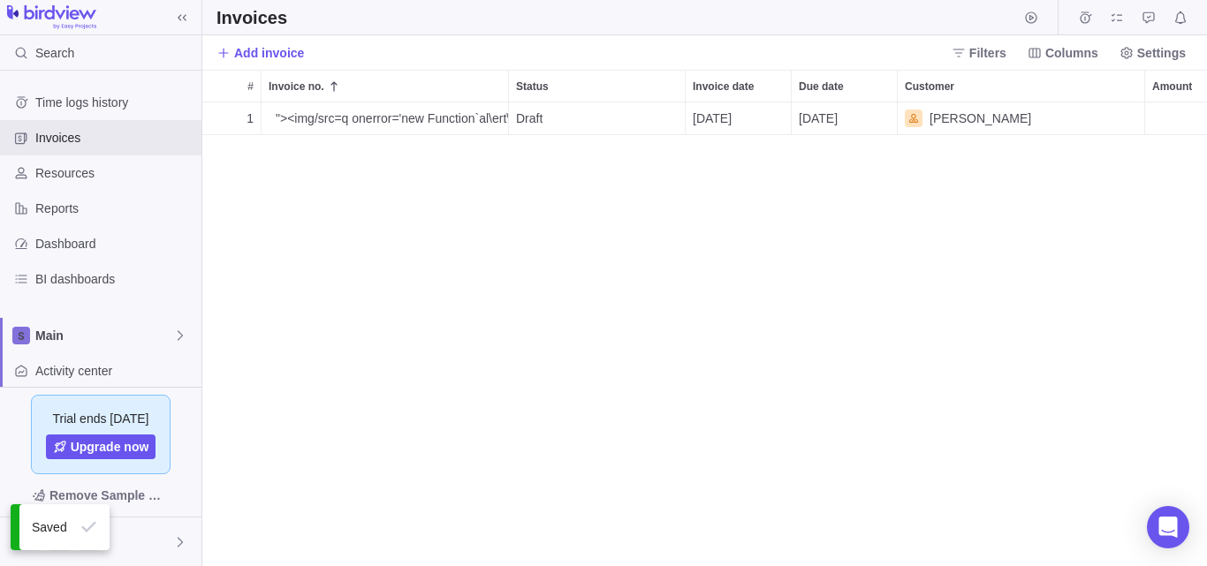
scroll to position [451, 991]
click at [472, 118] on span "Details" at bounding box center [452, 119] width 41 height 18
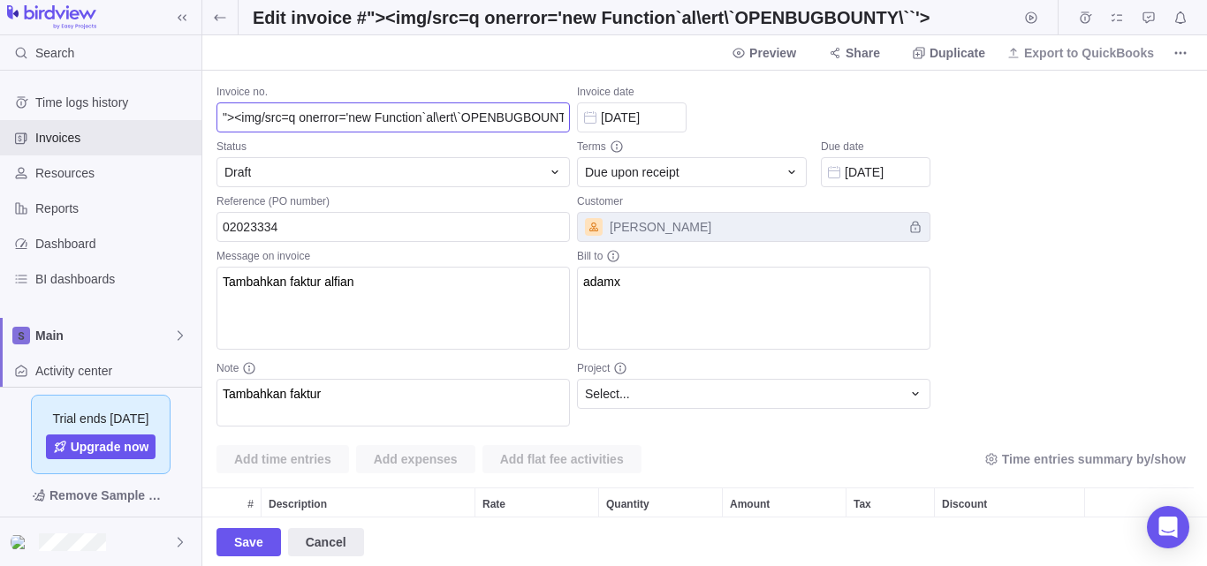
scroll to position [65, 978]
click at [470, 159] on div "Draft" at bounding box center [392, 172] width 353 height 30
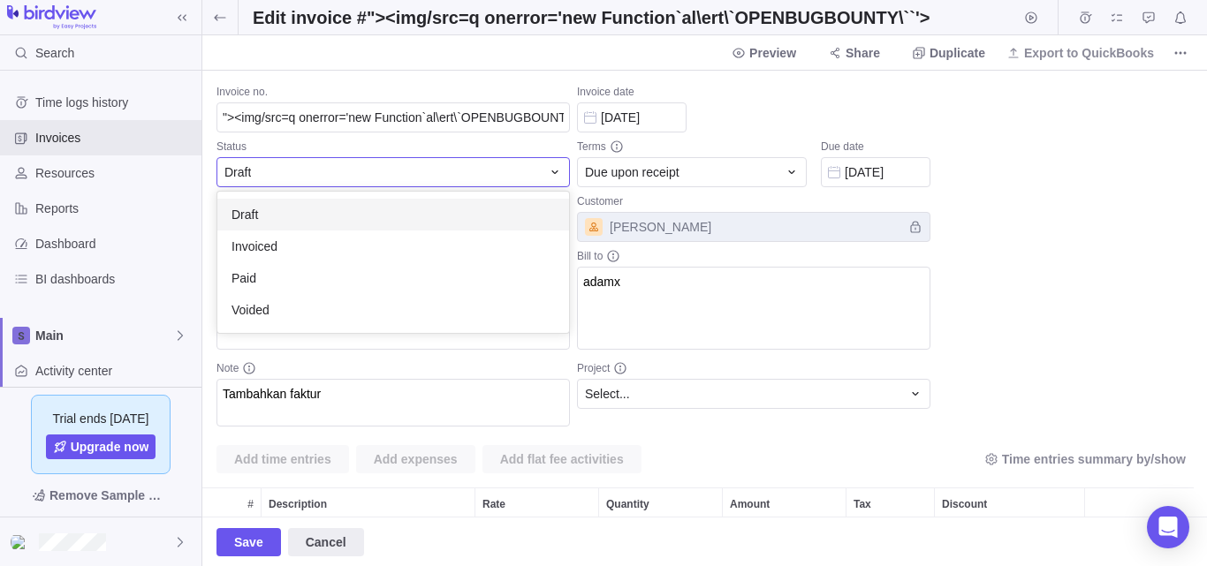
scroll to position [128, 338]
click at [515, 71] on div "Invoice no. "><img/src=q onerror='new Function`al\ert\`OPENBUGBOUNTY\``'> Statu…" at bounding box center [704, 294] width 1005 height 446
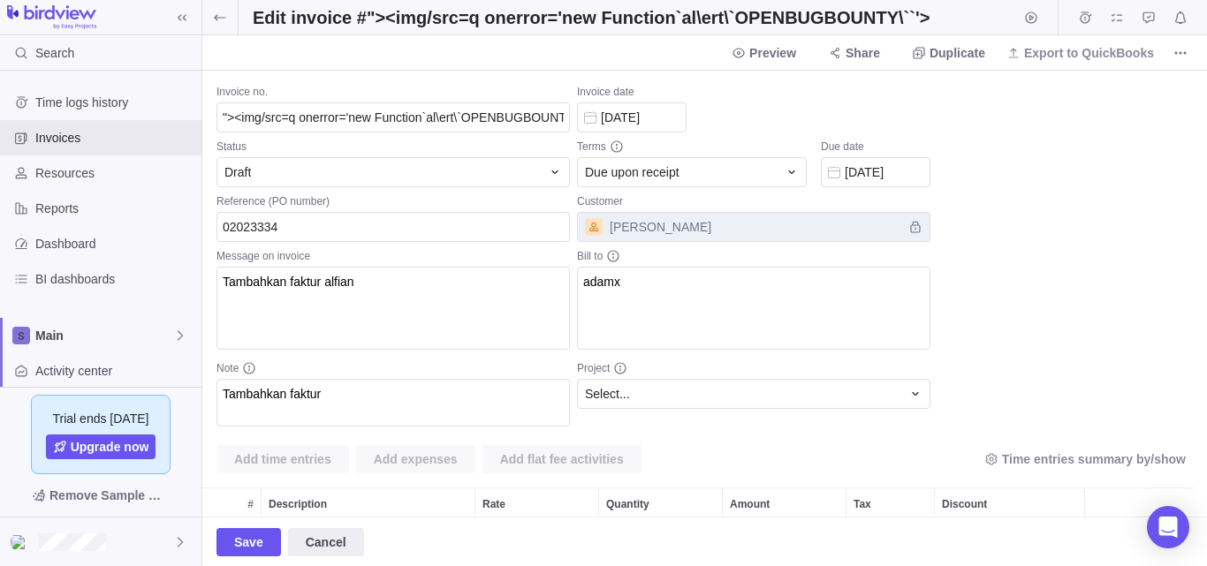
click at [592, 22] on h2 "Edit invoice #"><img/src=q onerror='new Function`al\ert\`OPENBUGBOUNTY\``'>" at bounding box center [591, 17] width 677 height 25
click at [796, 51] on span "Preview" at bounding box center [772, 53] width 47 height 18
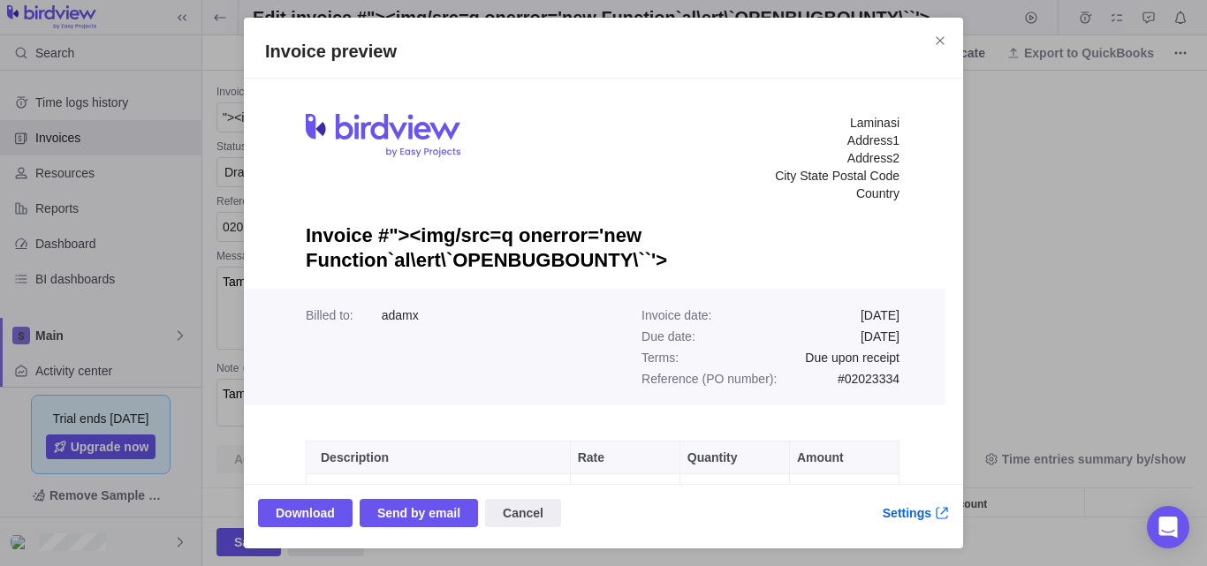
scroll to position [0, 0]
click at [541, 262] on h2 "Invoice #"><img/src=q onerror='new Function`al\ert\`OPENBUGBOUNTY\``'>" at bounding box center [603, 248] width 594 height 49
click at [384, 256] on h2 "Invoice #"><img/src=q onerror='new Function`al\ert\`OPENBUGBOUNTY\``'>" at bounding box center [603, 248] width 594 height 49
click at [416, 236] on h2 "Invoice #"><img/src=q onerror='new Function`al\ert\`OPENBUGBOUNTY\``'>" at bounding box center [603, 248] width 594 height 49
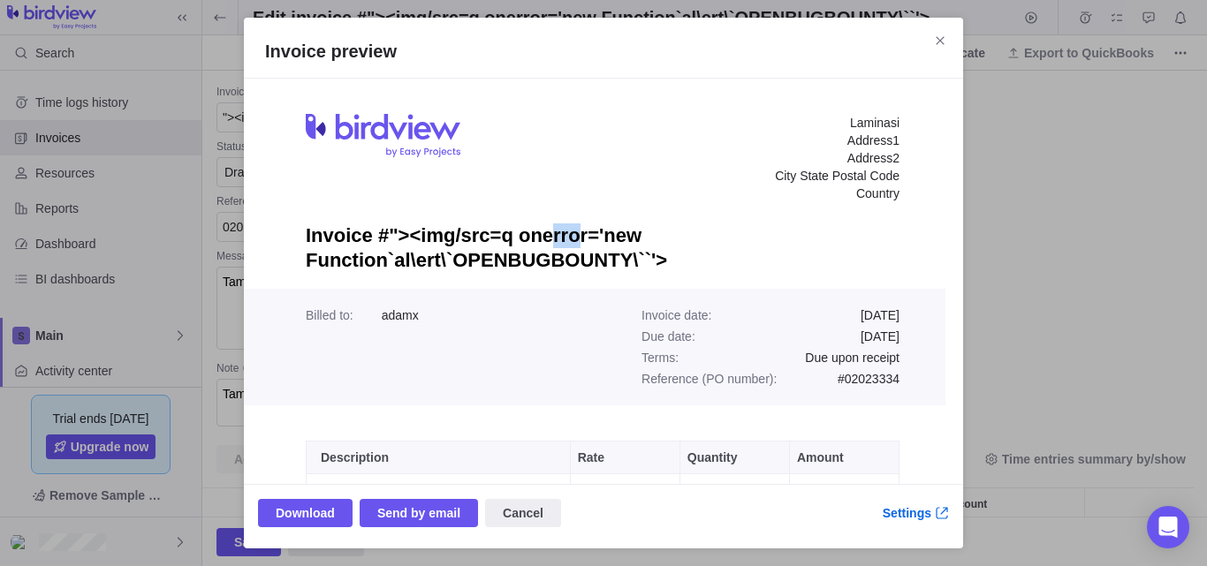
click at [417, 236] on h2 "Invoice #"><img/src=q onerror='new Function`al\ert\`OPENBUGBOUNTY\``'>" at bounding box center [603, 248] width 594 height 49
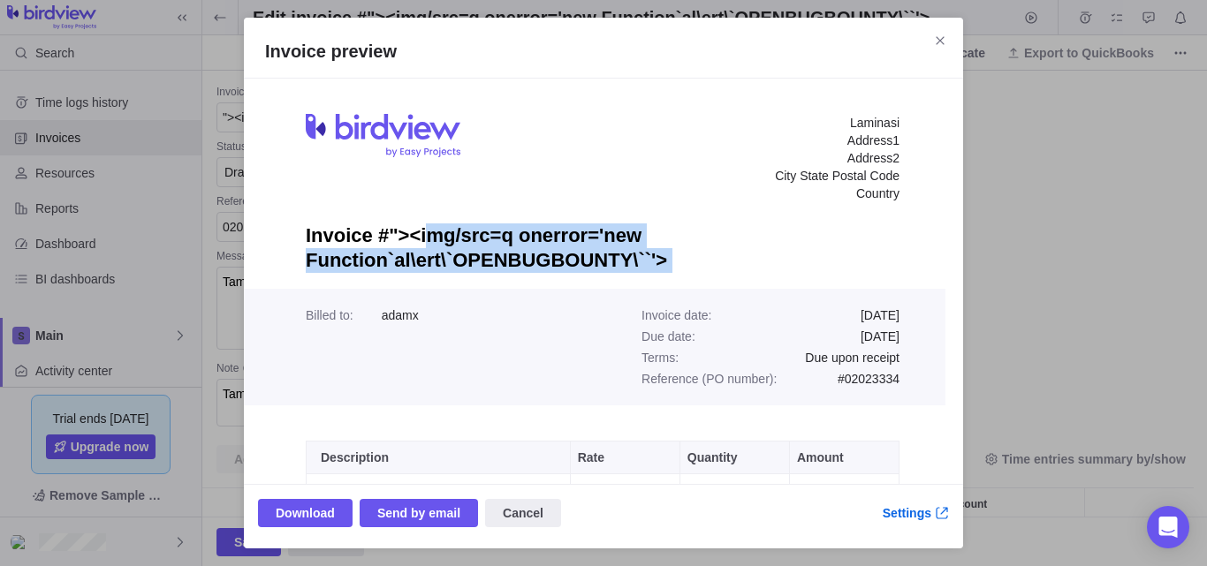
click at [417, 236] on h2 "Invoice #"><img/src=q onerror='new Function`al\ert\`OPENBUGBOUNTY\``'>" at bounding box center [603, 248] width 594 height 49
click at [420, 236] on h2 "Invoice #"><img/src=q onerror='new Function`al\ert\`OPENBUGBOUNTY\``'>" at bounding box center [603, 248] width 594 height 49
click at [594, 268] on h2 "Invoice #"><img/src=q onerror='new Function`al\ert\`OPENBUGBOUNTY\``'>" at bounding box center [603, 248] width 594 height 49
click at [595, 269] on h2 "Invoice #"><img/src=q onerror='new Function`al\ert\`OPENBUGBOUNTY\``'>" at bounding box center [603, 248] width 594 height 49
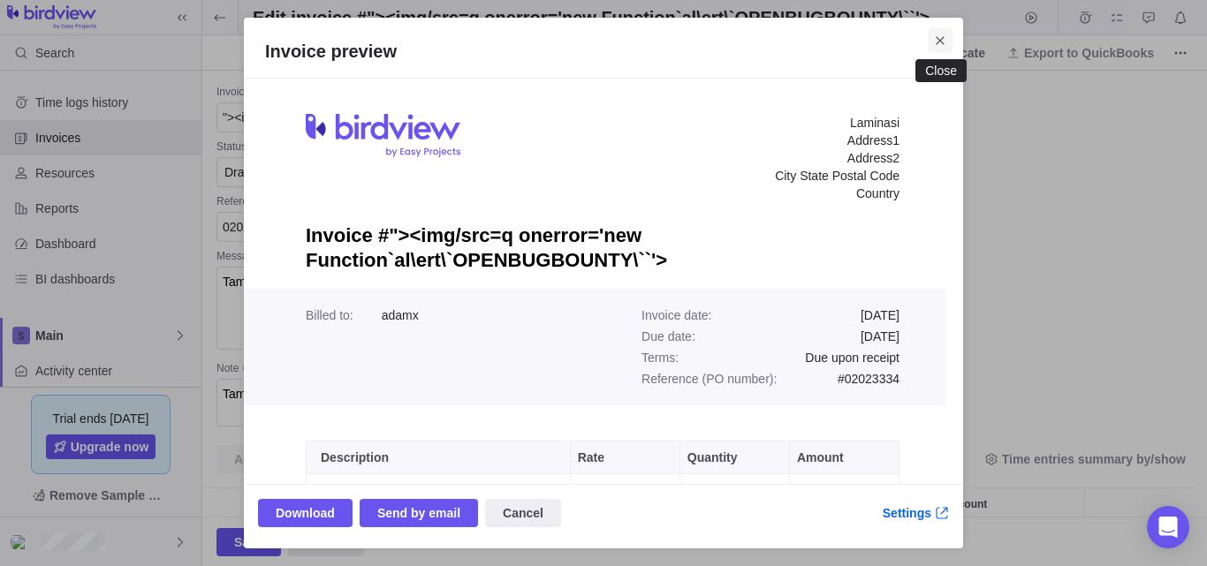
click at [940, 38] on icon "Close" at bounding box center [940, 41] width 14 height 14
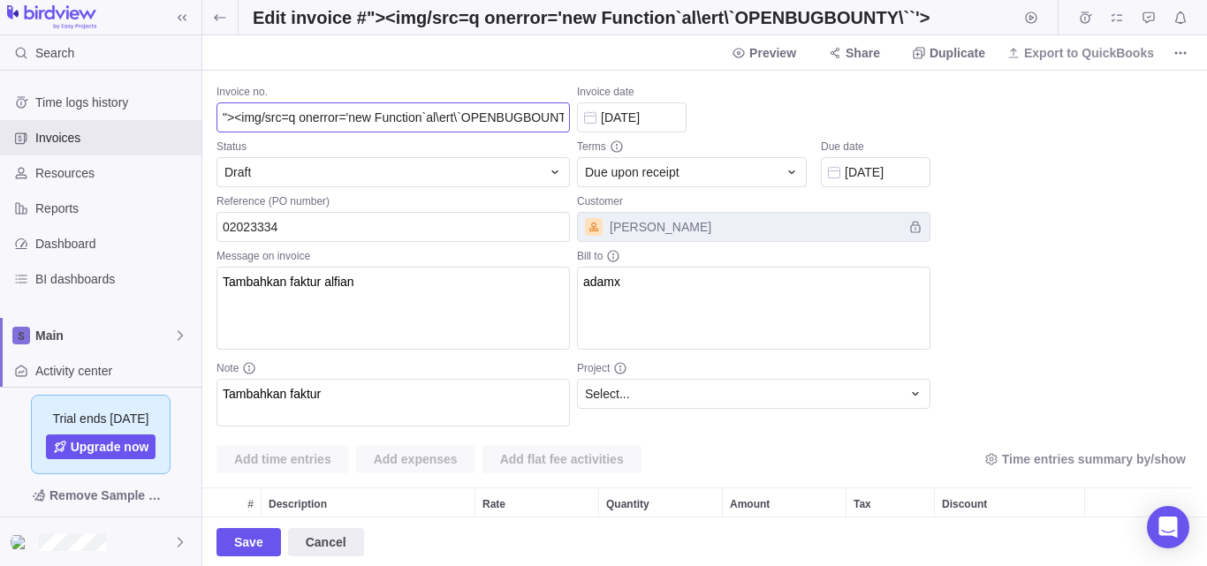
click at [372, 118] on input ""><img/src=q onerror='new Function`al\ert\`OPENBUGBOUNTY\``'>" at bounding box center [392, 118] width 353 height 30
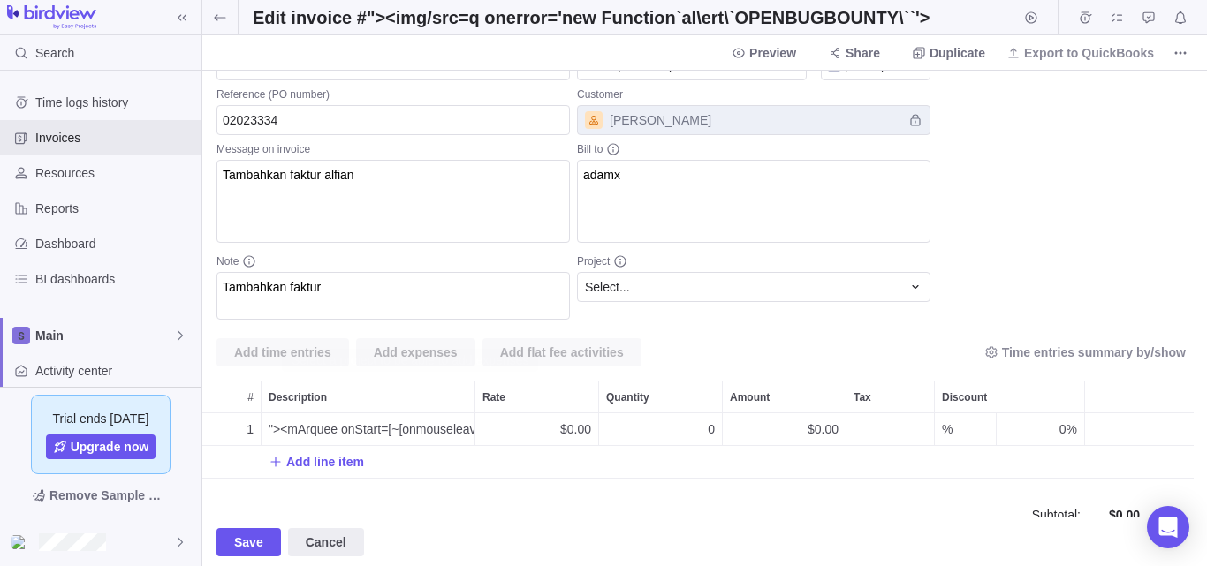
scroll to position [206, 0]
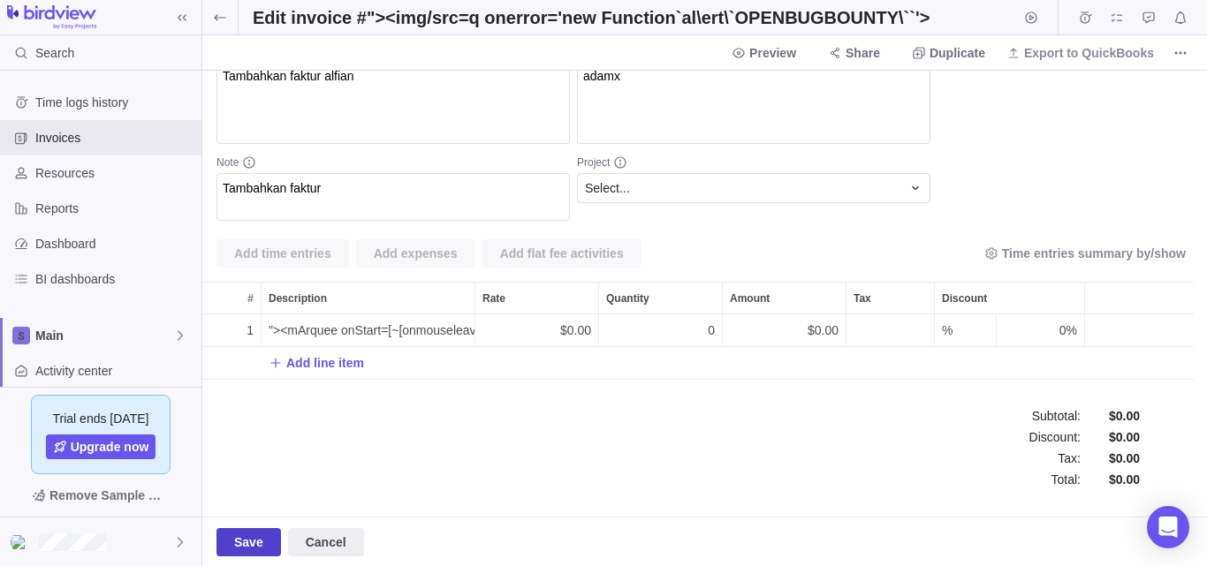
type input "xss1"
click at [254, 546] on span "Save" at bounding box center [248, 542] width 29 height 21
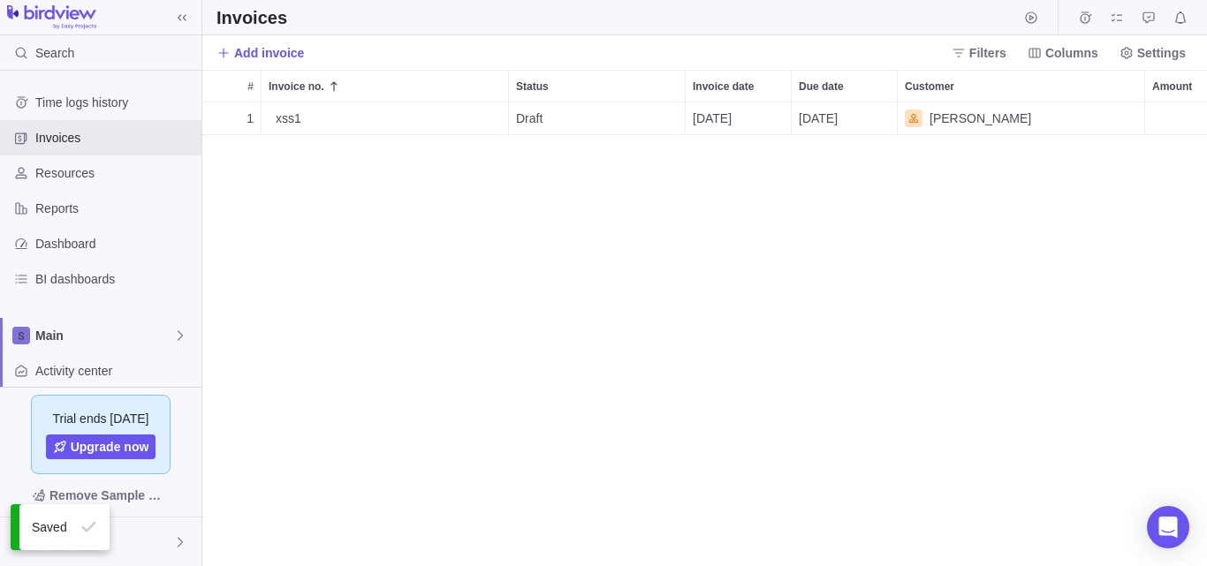
scroll to position [451, 991]
click at [440, 117] on span "Details" at bounding box center [452, 119] width 41 height 18
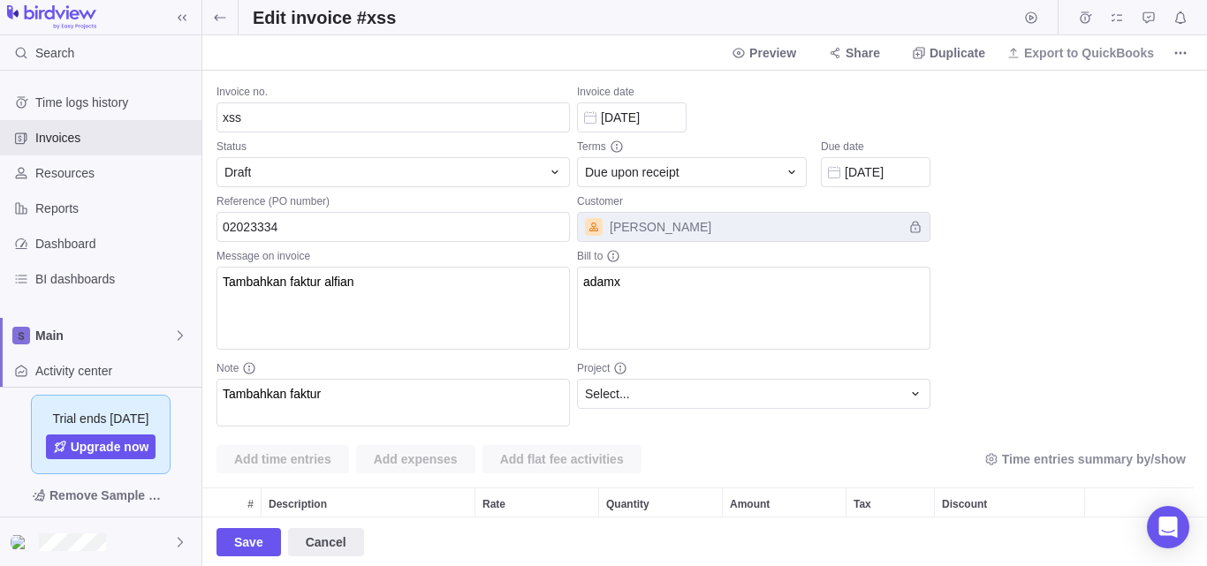
scroll to position [65, 978]
click at [329, 122] on input "xss" at bounding box center [392, 118] width 353 height 30
click at [323, 120] on input "xss" at bounding box center [392, 118] width 353 height 30
type input "xss forr"
click at [247, 542] on span "Save" at bounding box center [248, 542] width 29 height 21
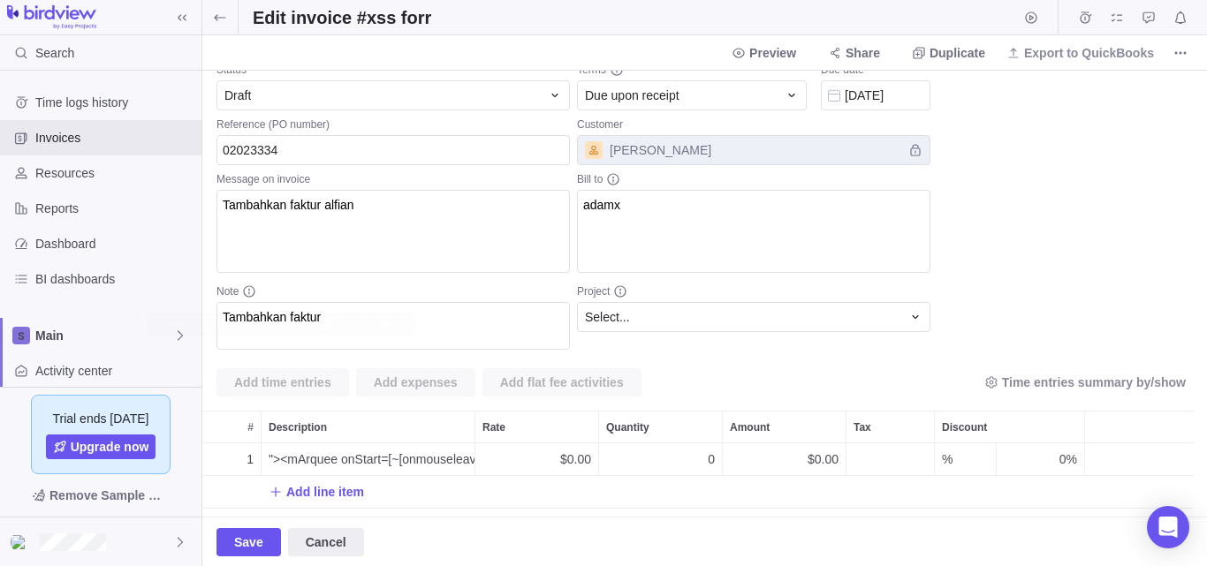
scroll to position [206, 0]
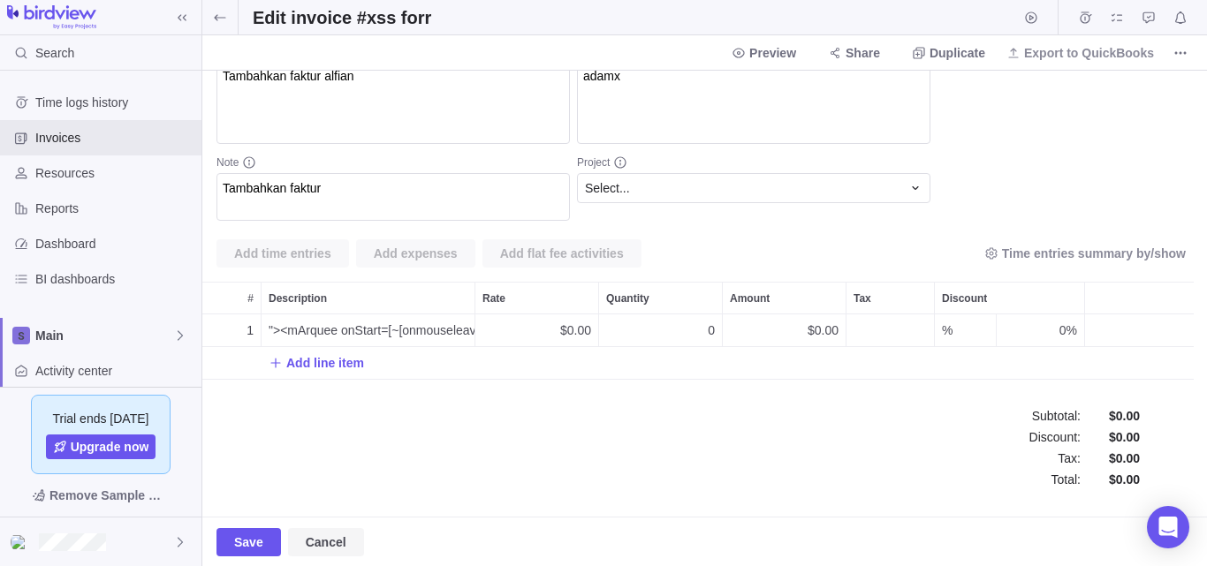
click at [329, 545] on span "Cancel" at bounding box center [326, 542] width 41 height 21
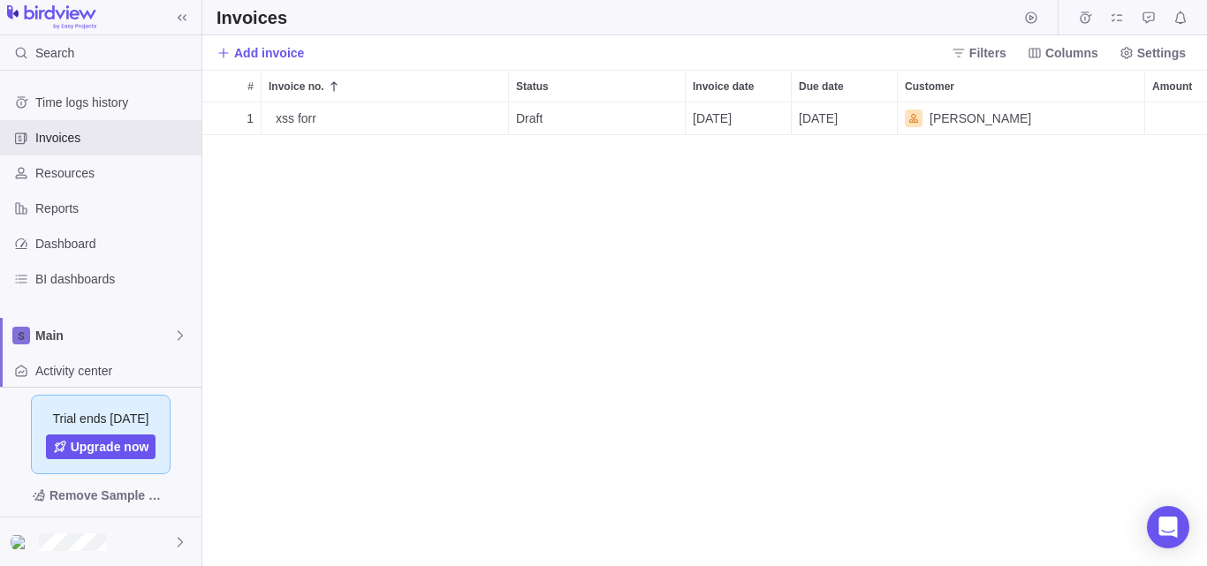
scroll to position [451, 991]
click at [165, 542] on div at bounding box center [100, 542] width 201 height 49
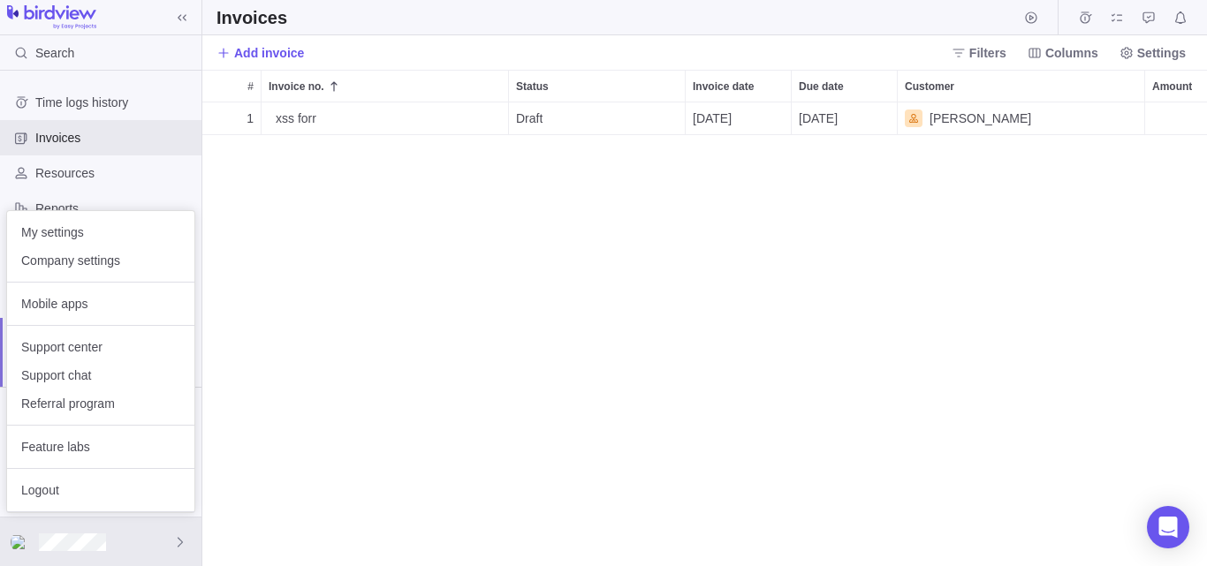
click at [513, 380] on body "Search Time logs history Invoices Resources Reports Dashboard BI dashboards Mai…" at bounding box center [603, 283] width 1207 height 566
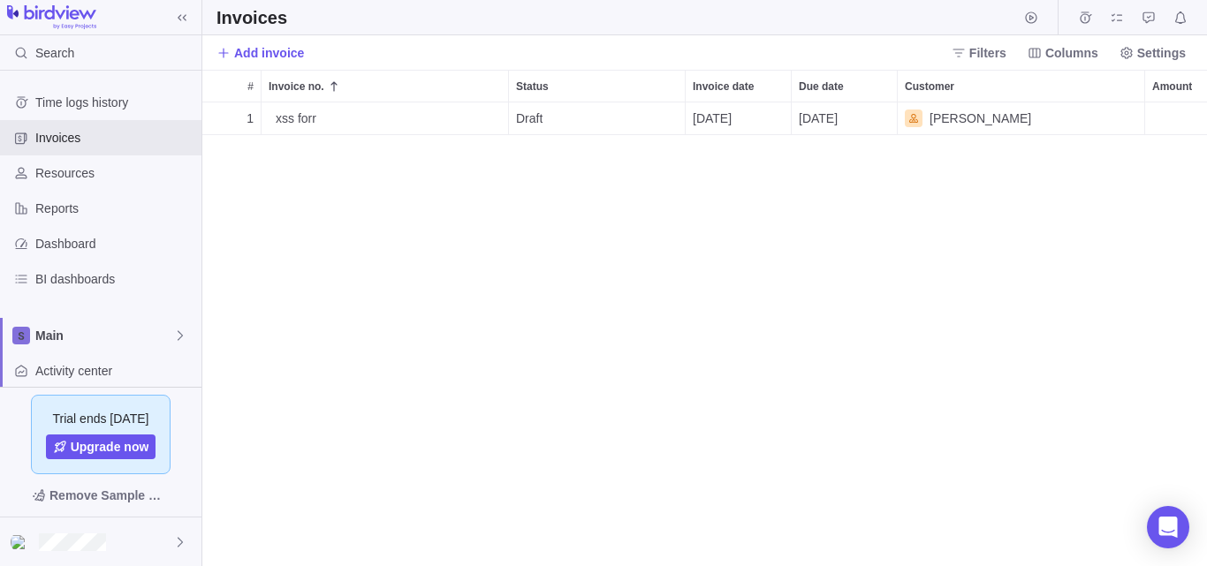
drag, startPoint x: 910, startPoint y: 110, endPoint x: 915, endPoint y: 125, distance: 15.7
click at [913, 113] on div "Customer" at bounding box center [914, 119] width 18 height 18
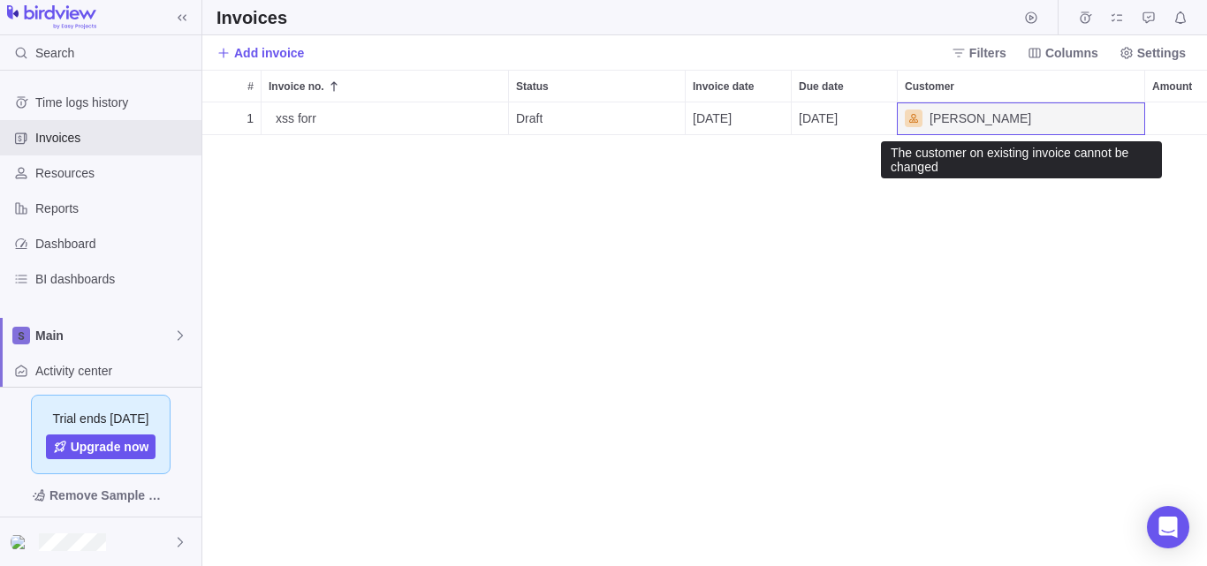
click at [911, 117] on icon "Customer" at bounding box center [913, 118] width 11 height 11
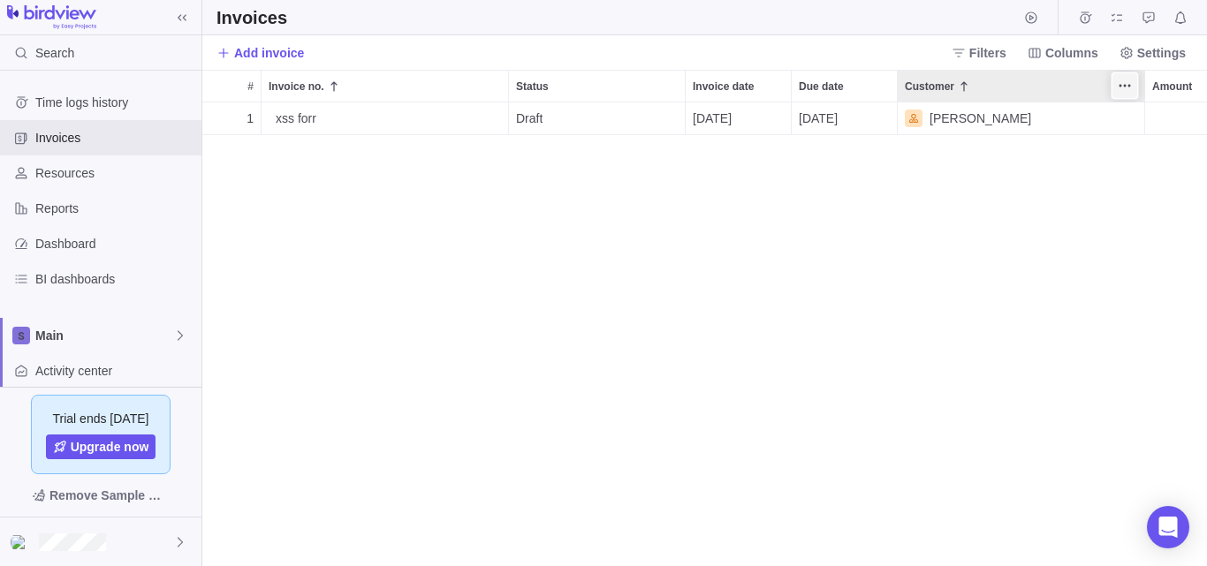
click at [1134, 84] on span "More actions" at bounding box center [1124, 85] width 25 height 25
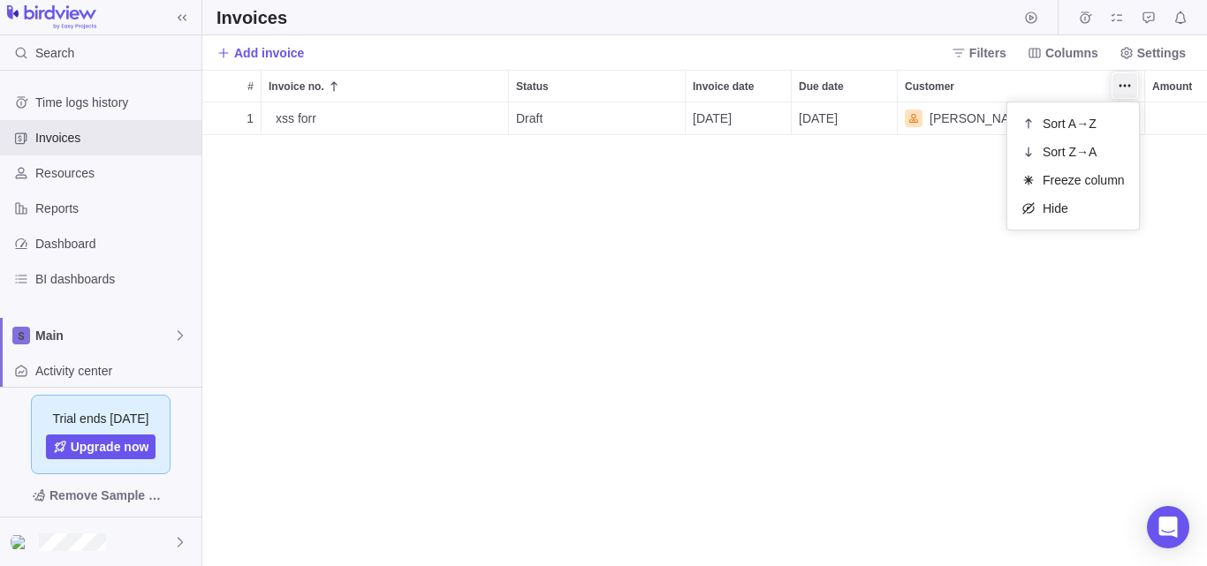
click at [861, 254] on div "# Invoice no. Status Invoice date Due date Customer Amount Project 1 xss forr D…" at bounding box center [704, 318] width 1005 height 497
